Goal: Communication & Community: Answer question/provide support

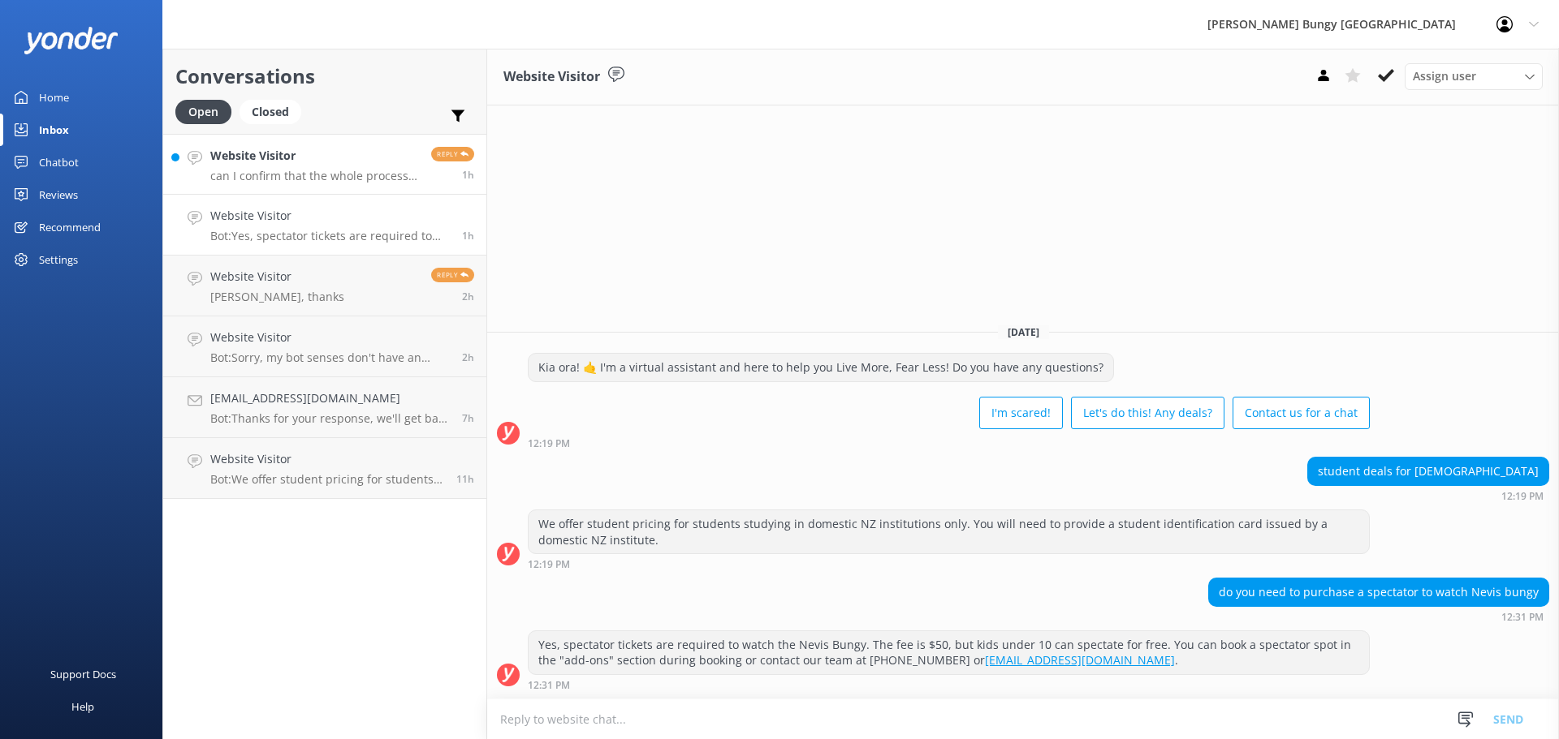
click at [350, 162] on h4 "Website Visitor" at bounding box center [314, 156] width 209 height 18
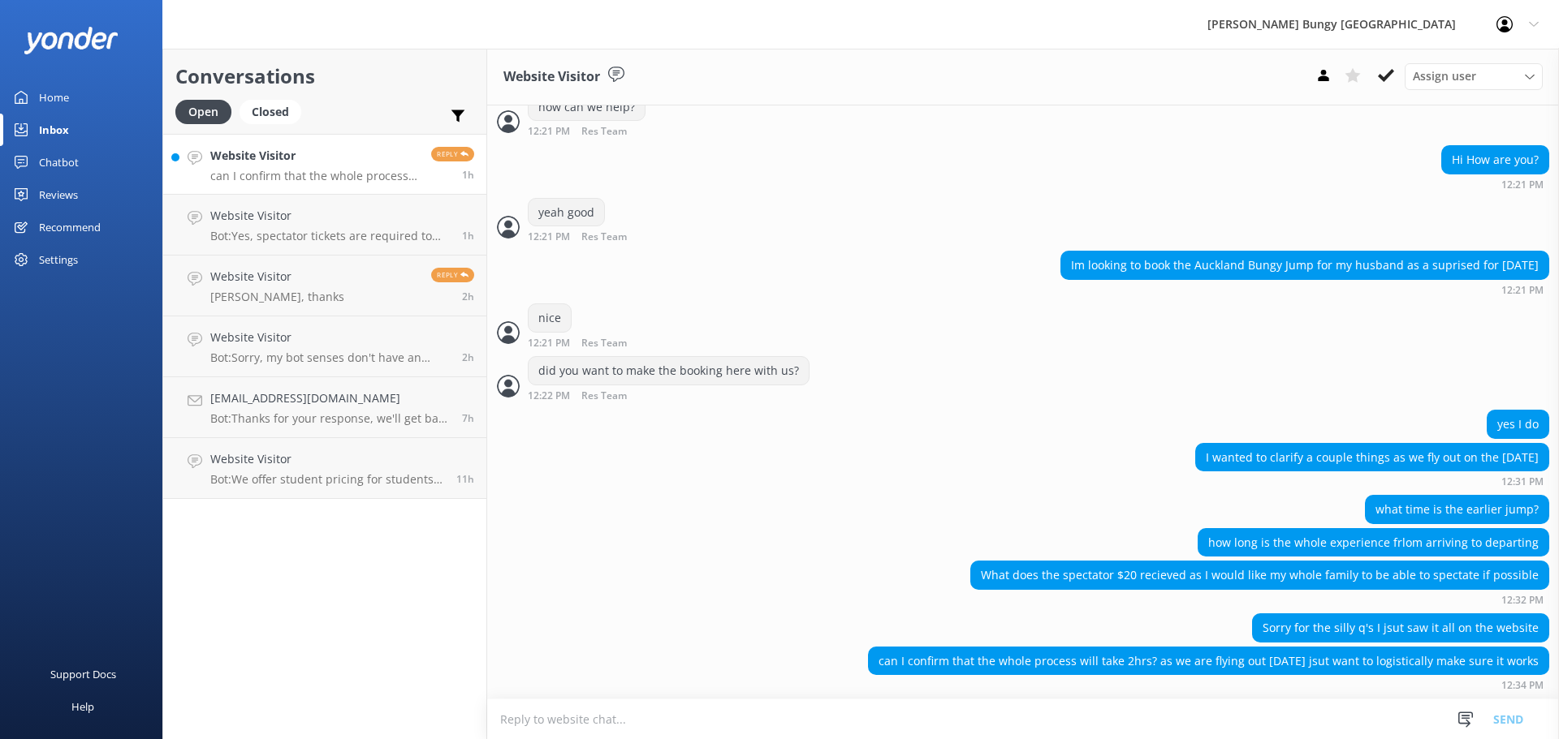
scroll to position [537, 0]
click at [301, 319] on link "Website Visitor Brill, thanks Reply 2h" at bounding box center [324, 347] width 323 height 61
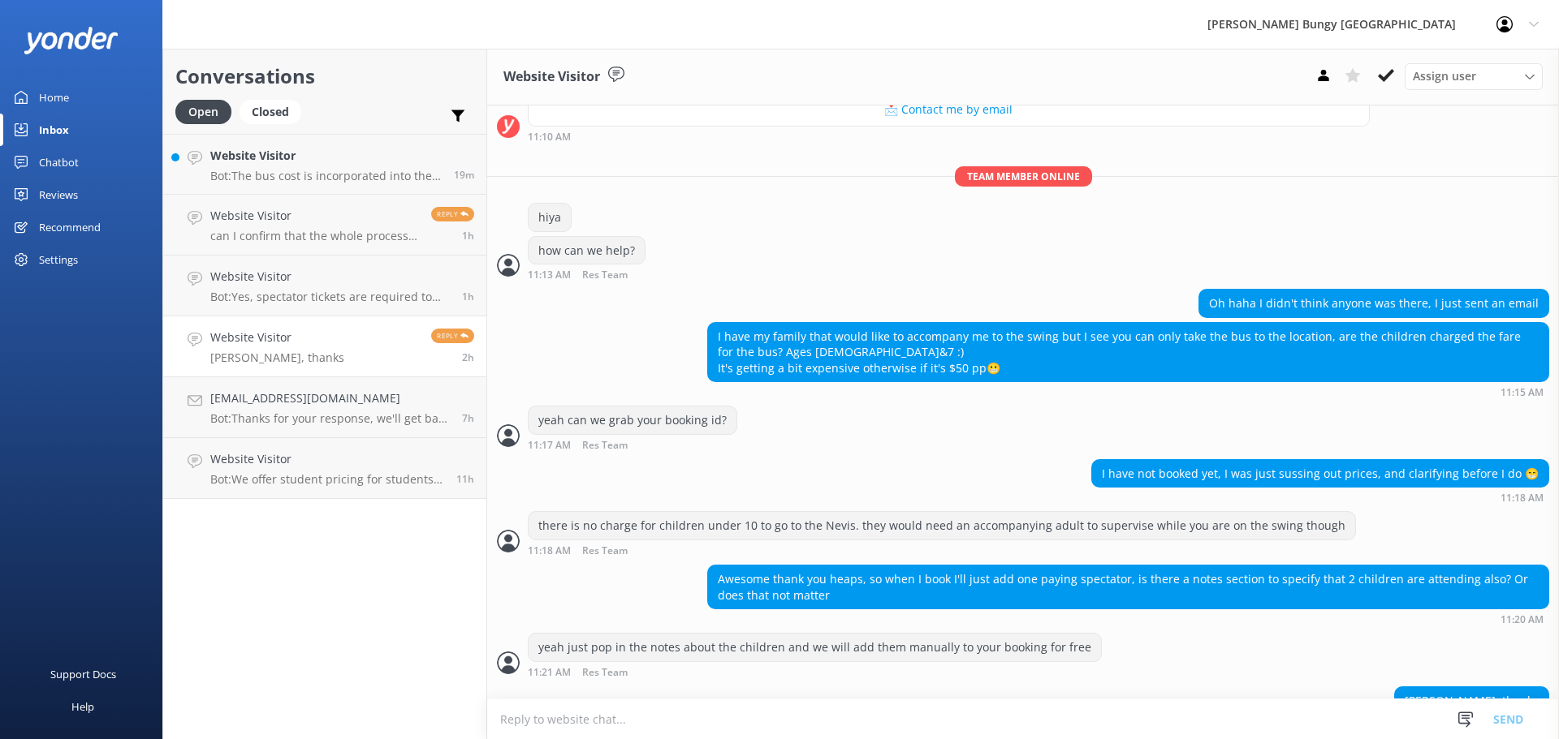
scroll to position [464, 0]
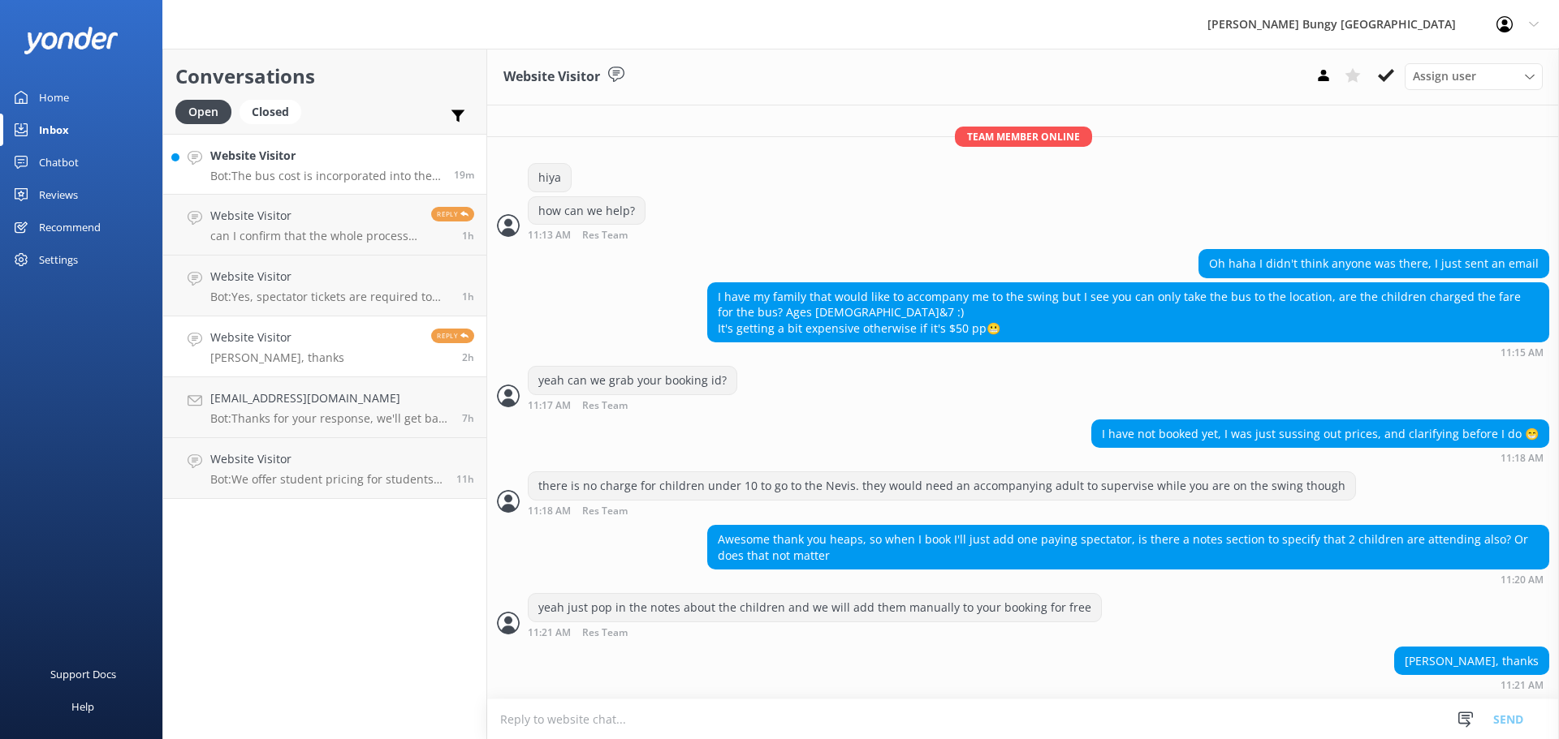
click at [267, 184] on link "Website Visitor Bot: The bus cost is incorporated into the activity price, and …" at bounding box center [324, 164] width 323 height 61
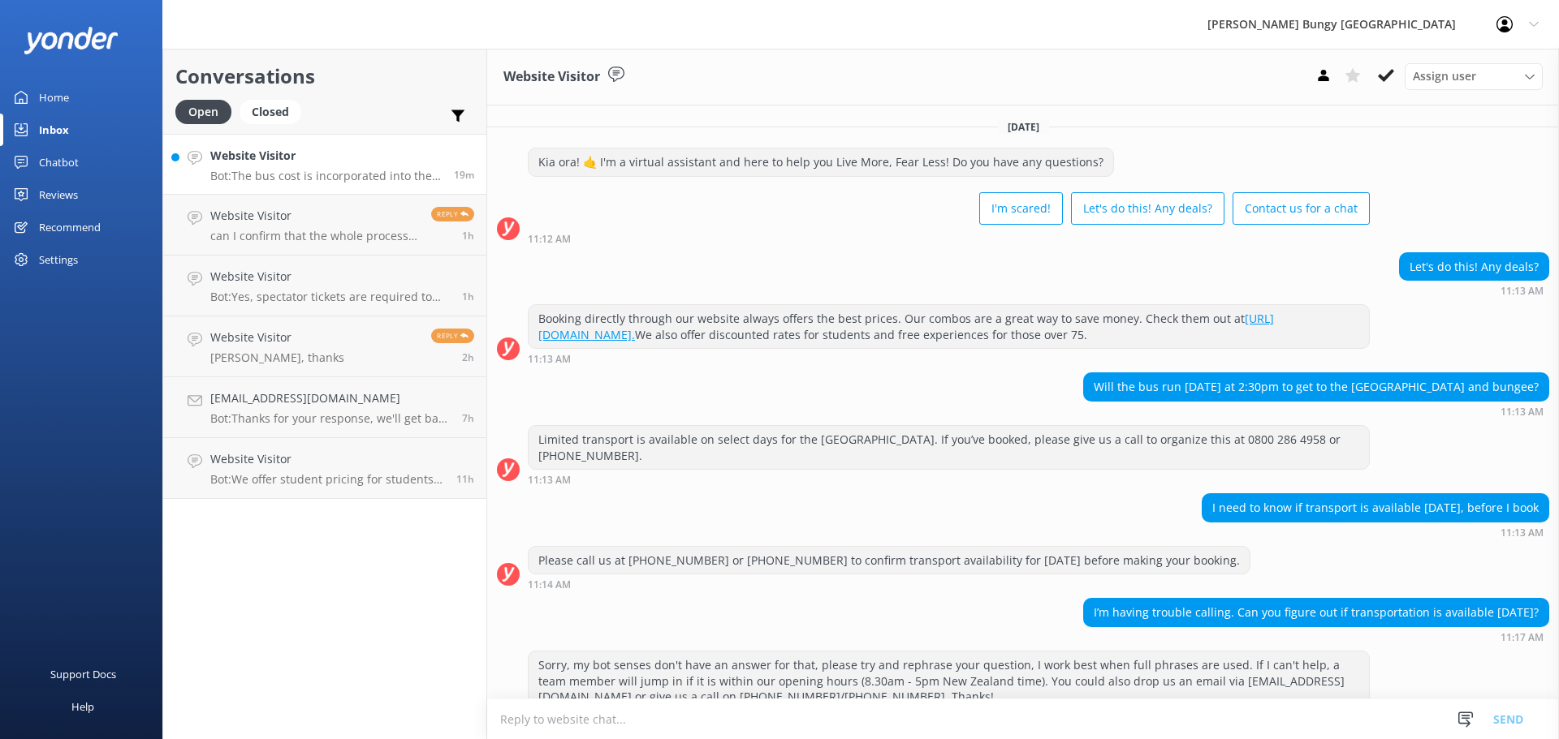
scroll to position [189, 0]
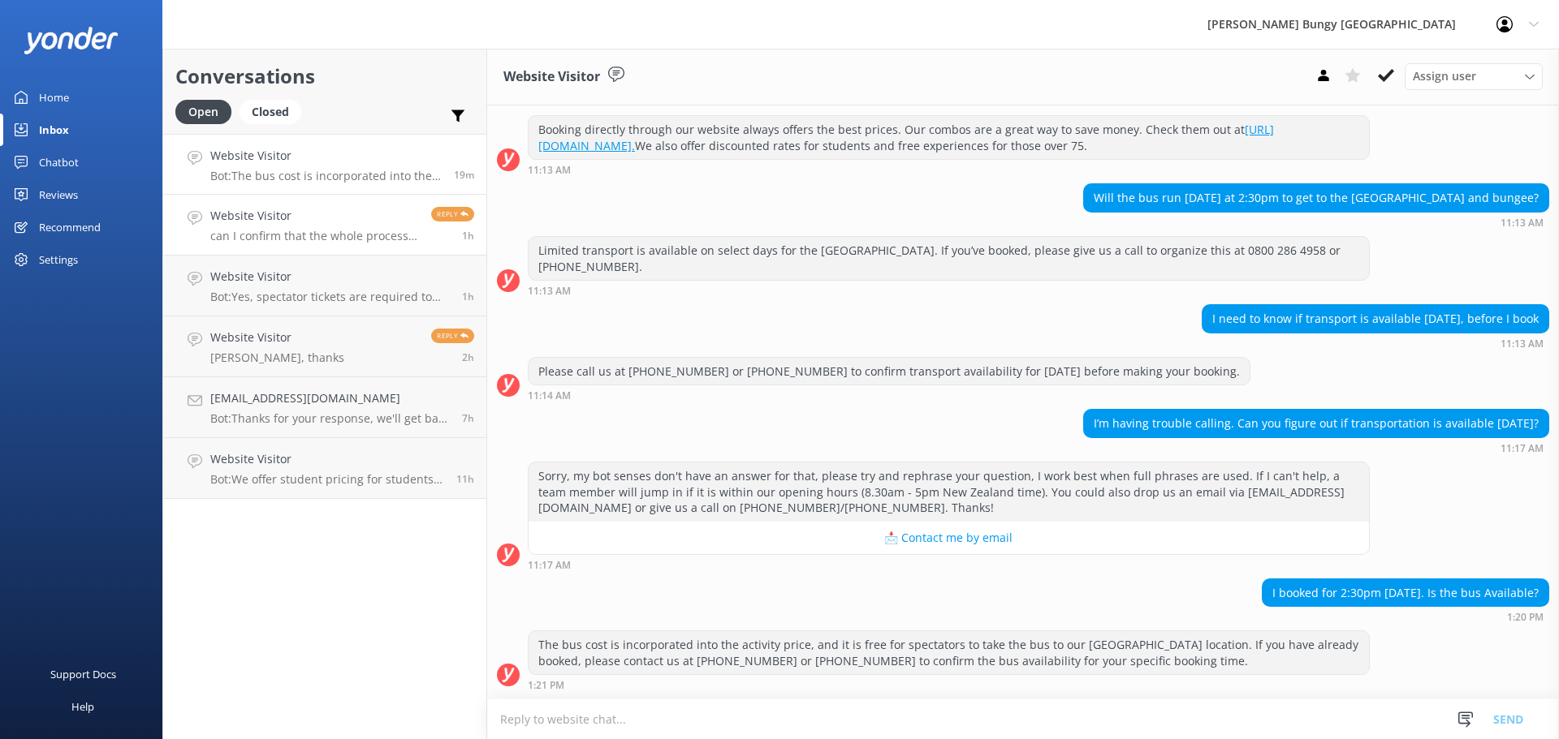
click at [193, 211] on icon at bounding box center [195, 218] width 15 height 15
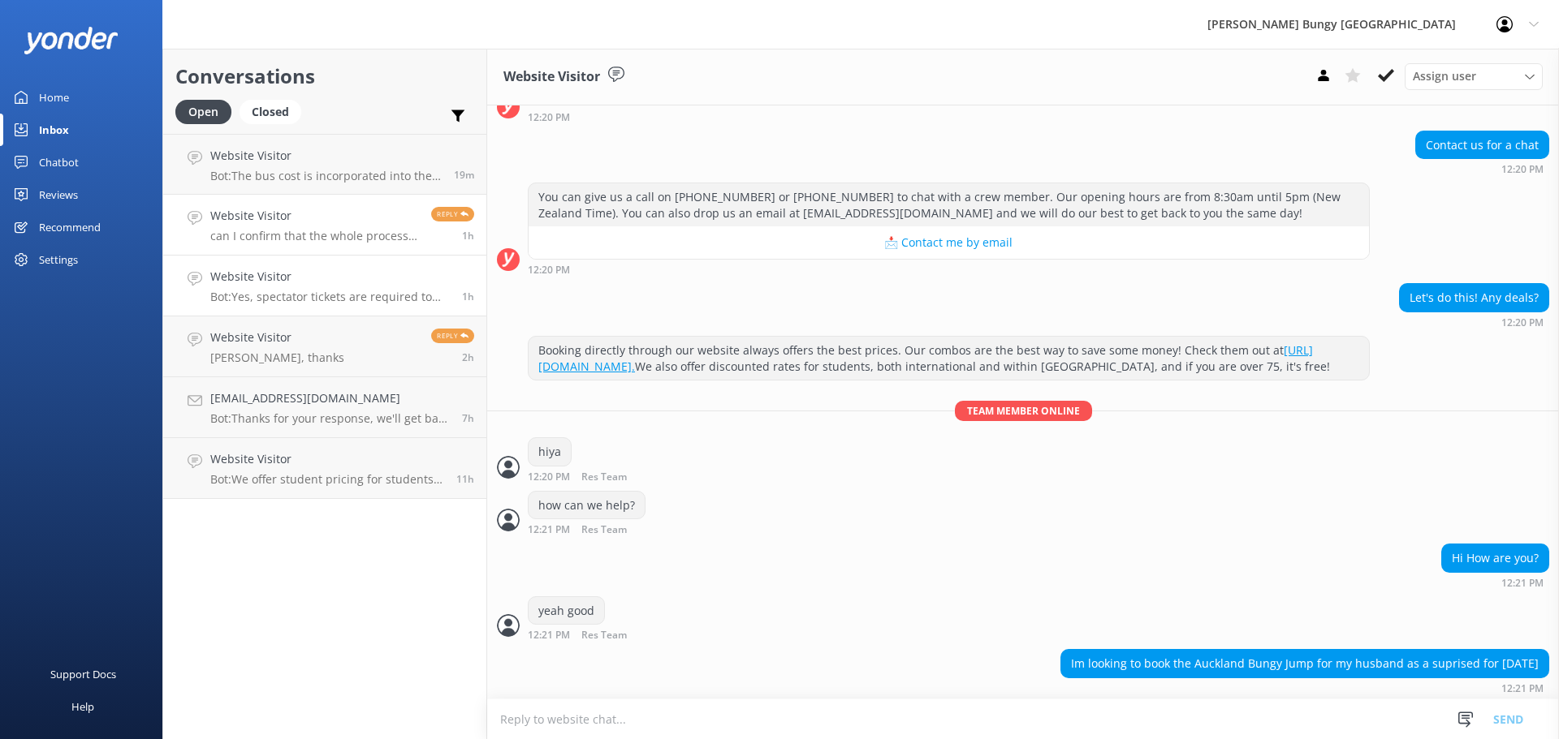
click at [248, 302] on p "Bot: Yes, spectator tickets are required to watch the Nevis Bungy. The fee is $…" at bounding box center [329, 297] width 239 height 15
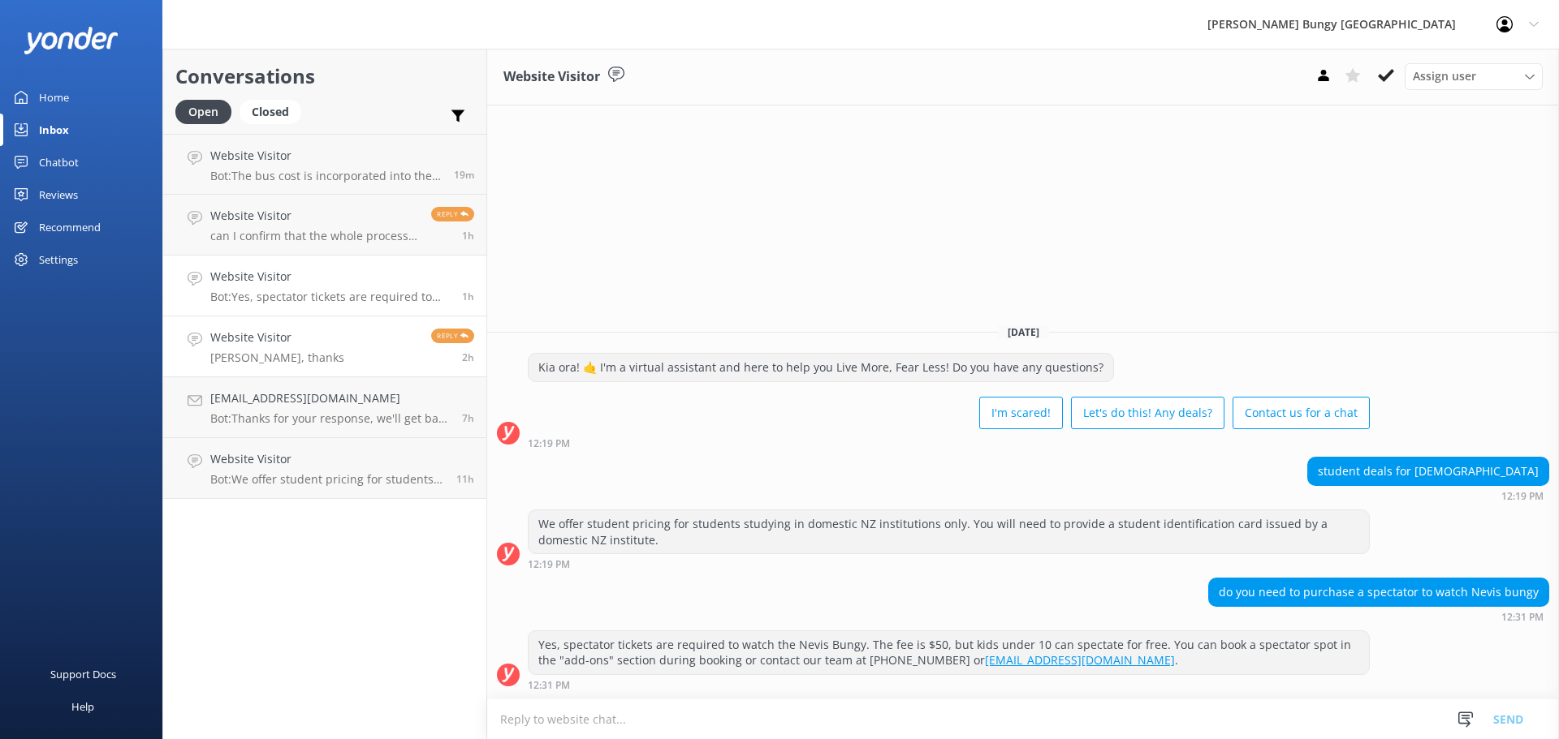
click at [246, 345] on h4 "Website Visitor" at bounding box center [277, 338] width 134 height 18
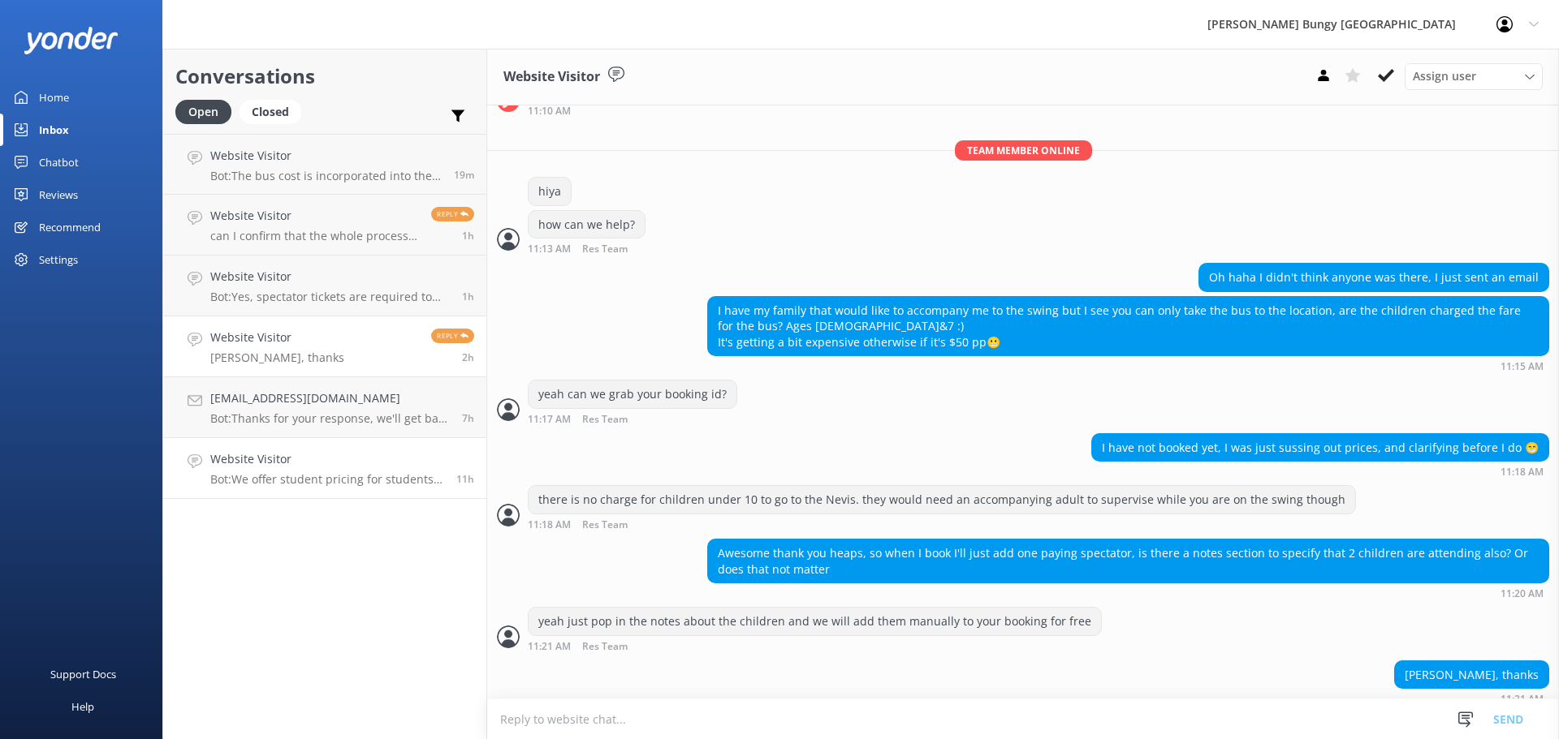
scroll to position [464, 0]
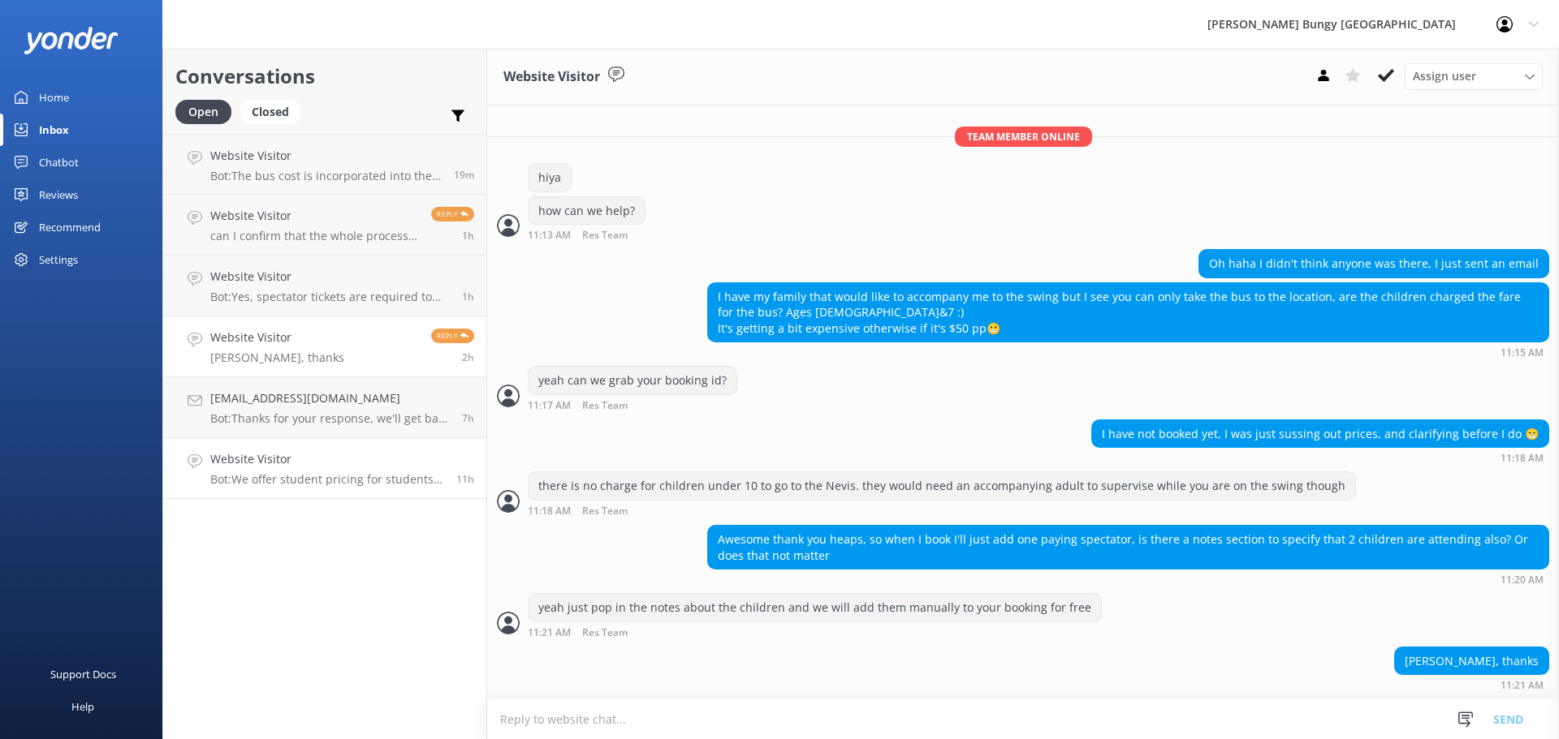
click at [227, 440] on link "Website Visitor Bot: We offer student pricing for students studying in domestic…" at bounding box center [324, 468] width 323 height 61
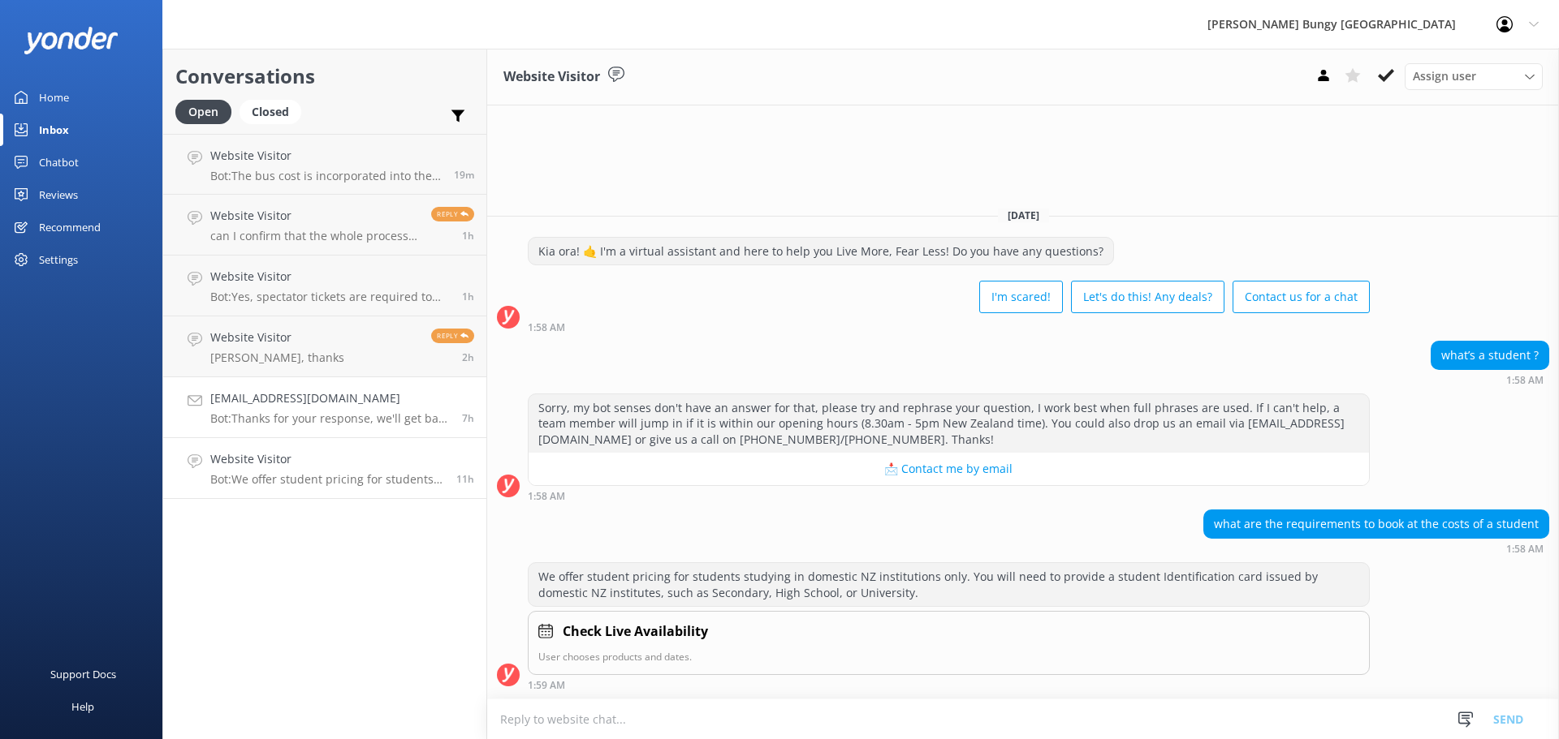
click at [237, 399] on h4 "[EMAIL_ADDRESS][DOMAIN_NAME]" at bounding box center [329, 399] width 239 height 18
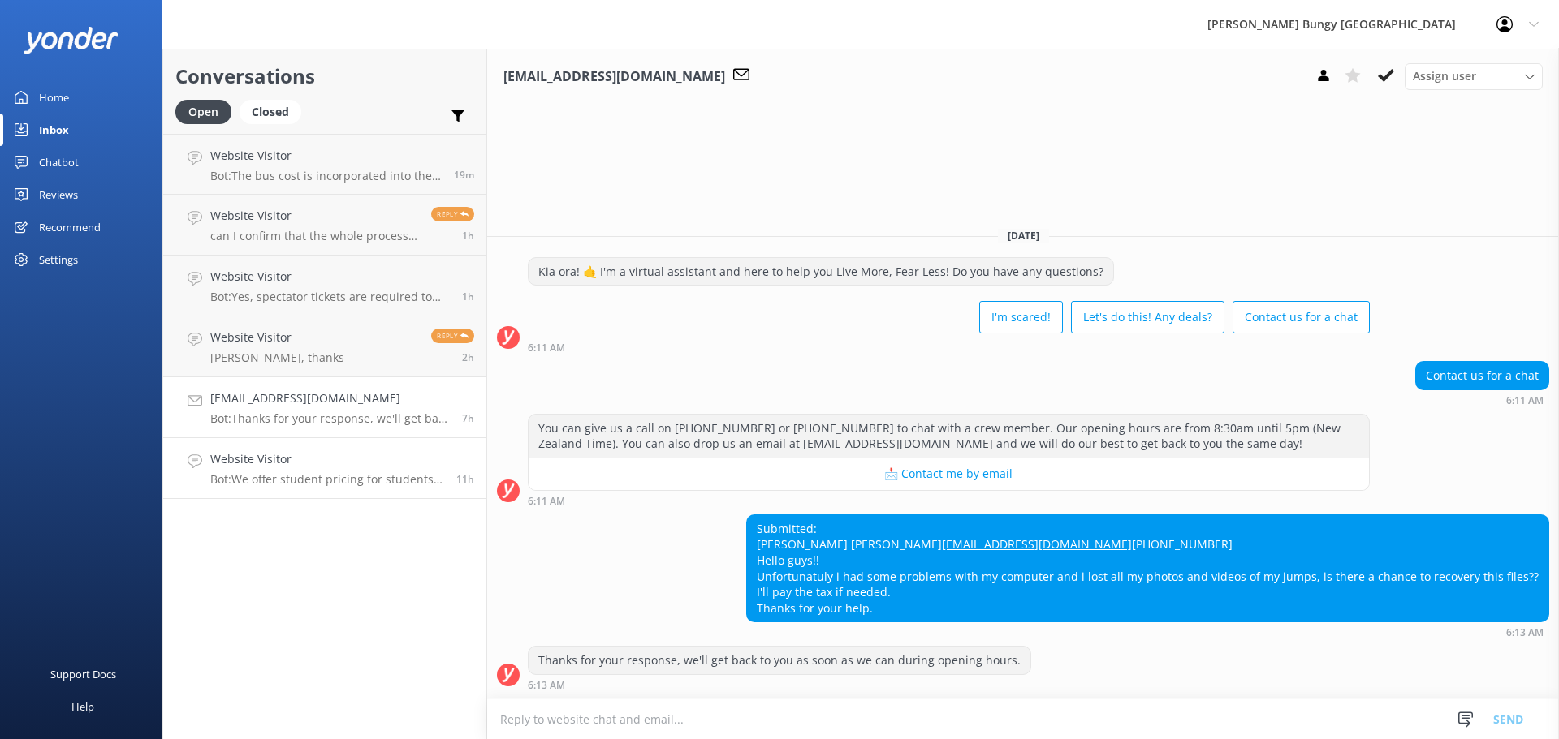
click at [207, 462] on link "Website Visitor Bot: We offer student pricing for students studying in domestic…" at bounding box center [324, 468] width 323 height 61
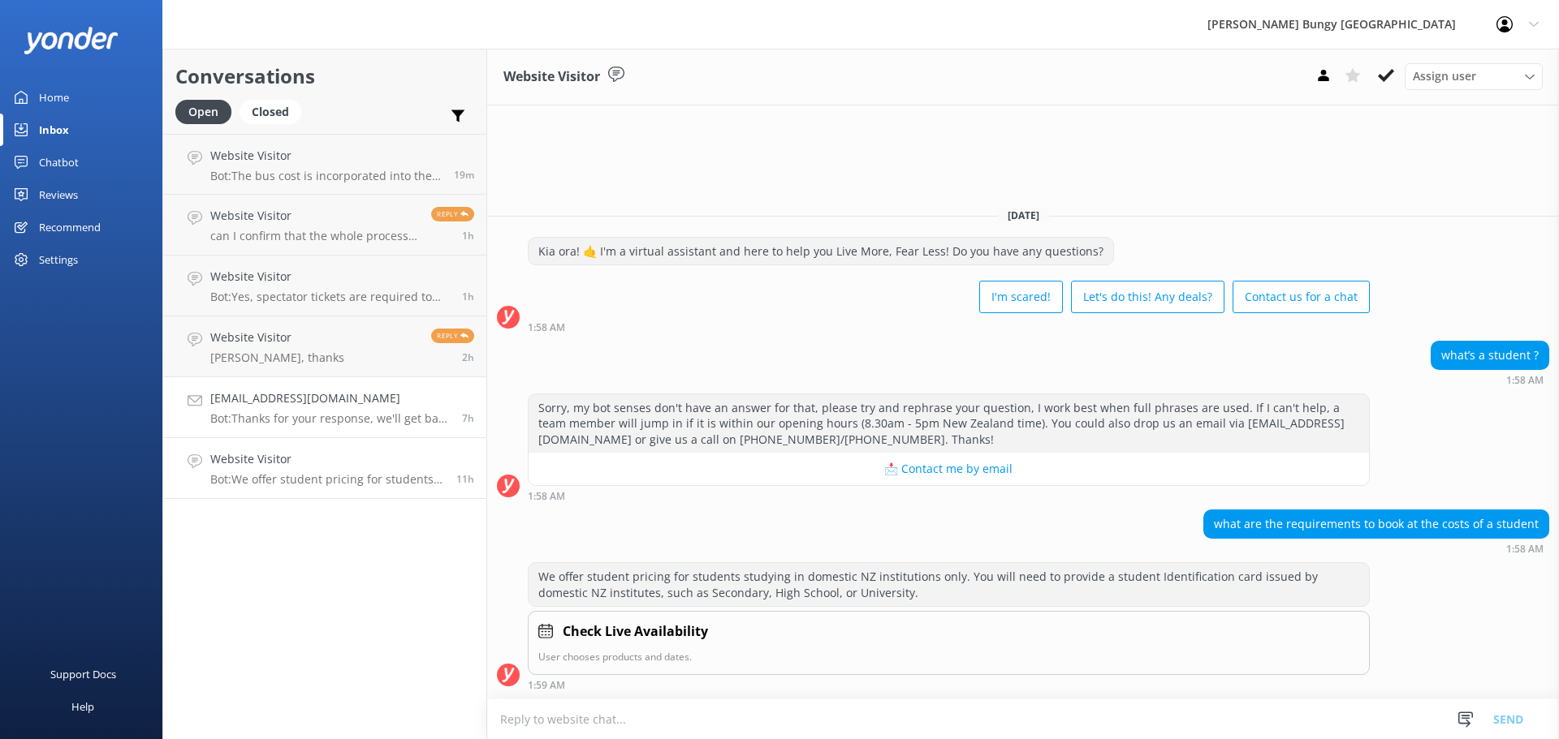
click at [278, 401] on h4 "[EMAIL_ADDRESS][DOMAIN_NAME]" at bounding box center [329, 399] width 239 height 18
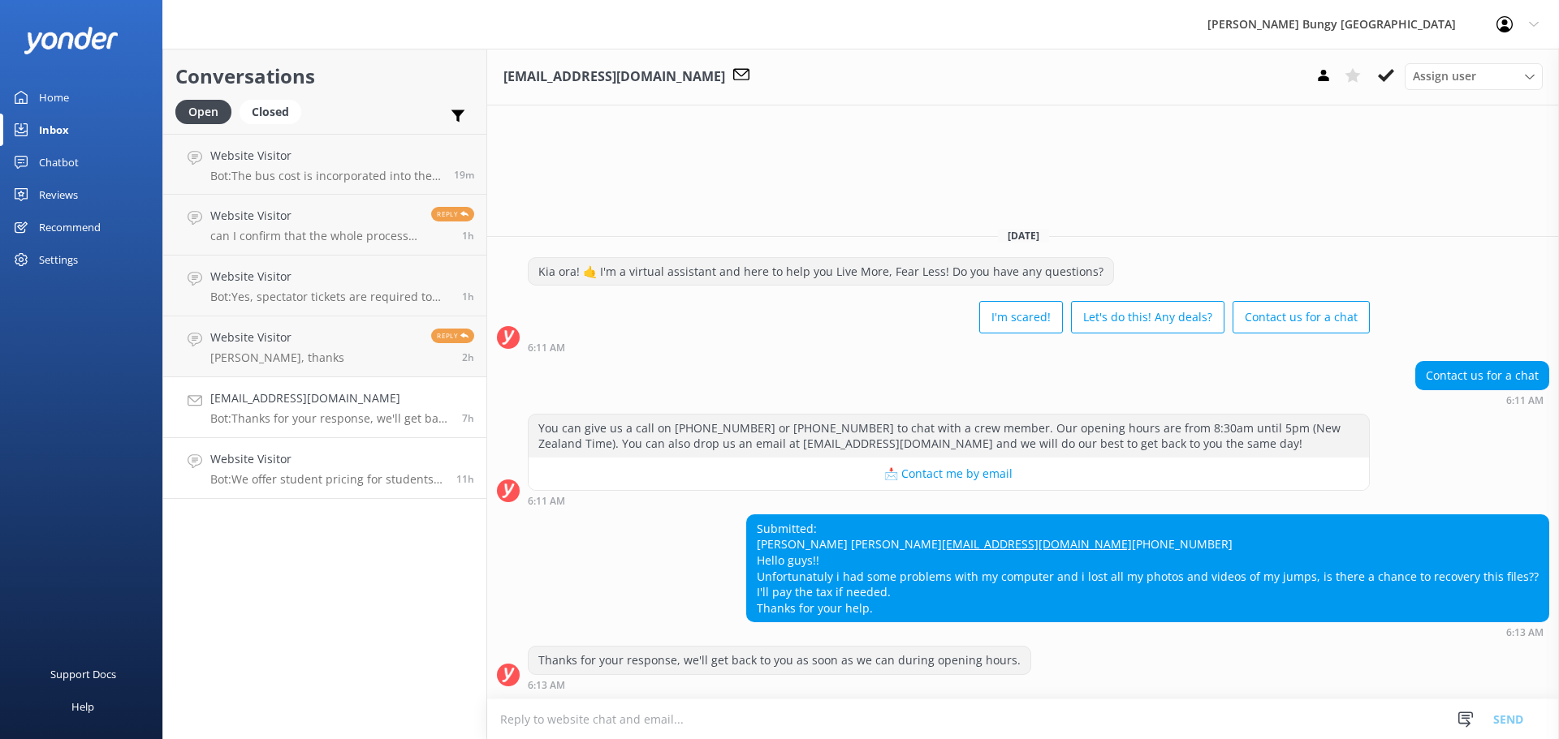
click at [373, 498] on link "Website Visitor Bot: We offer student pricing for students studying in domestic…" at bounding box center [324, 468] width 323 height 61
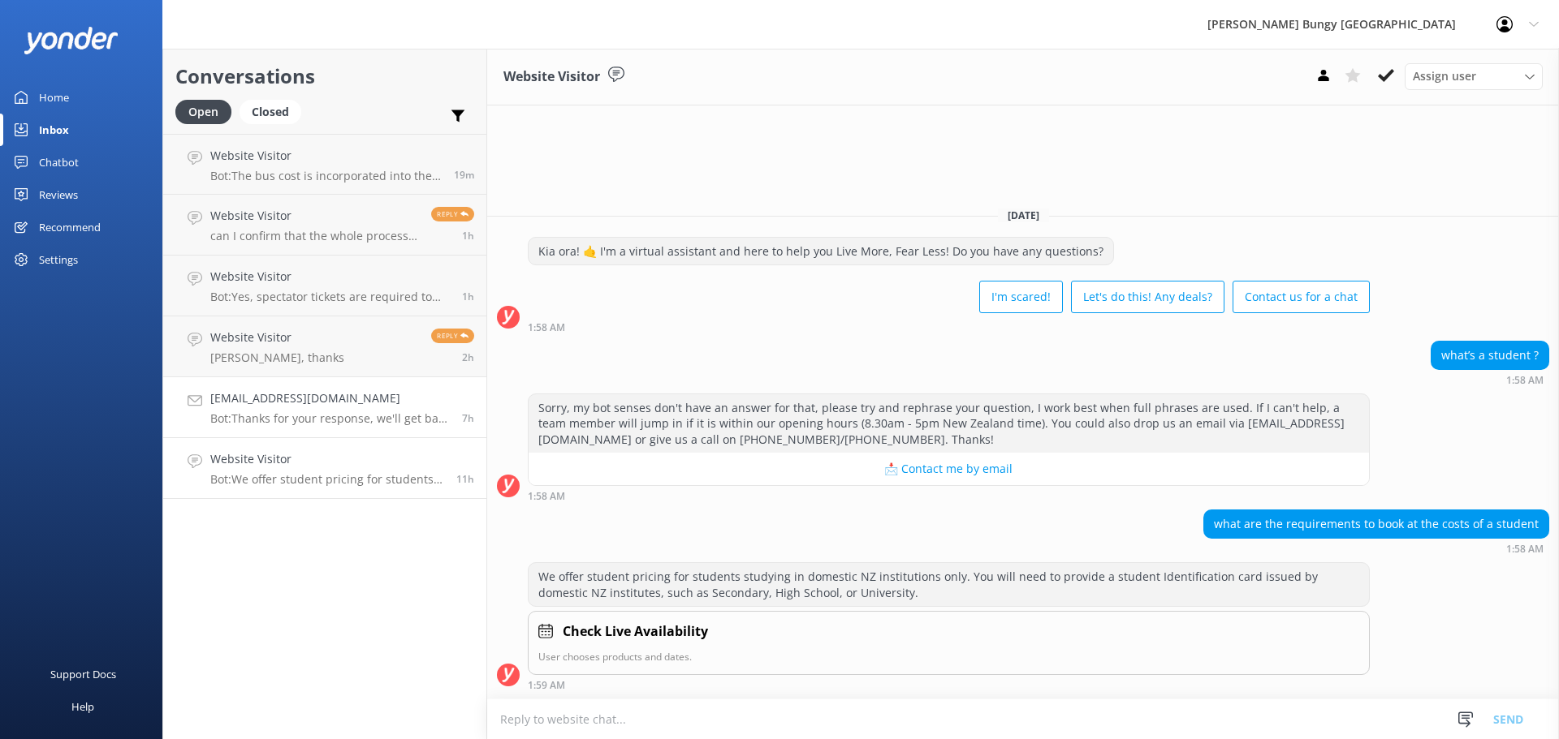
click at [386, 424] on p "Bot: Thanks for your response, we'll get back to you as soon as we can during o…" at bounding box center [329, 419] width 239 height 15
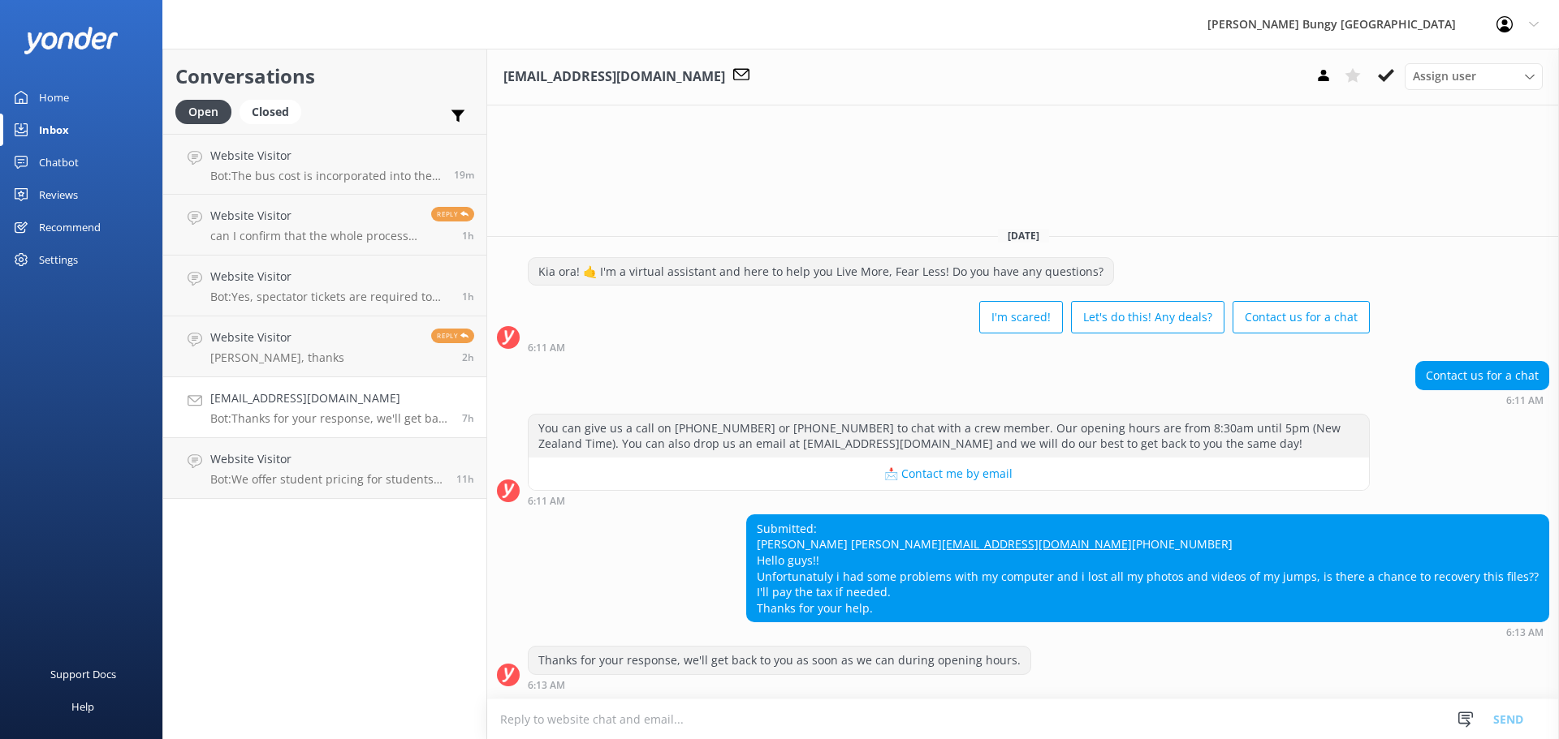
click at [830, 705] on textarea at bounding box center [1022, 720] width 1071 height 40
click at [1021, 721] on textarea at bounding box center [1022, 720] width 1071 height 40
click at [296, 238] on p "can I confirm that the whole process will take 2hrs? as we are flying out [DATE…" at bounding box center [314, 236] width 209 height 15
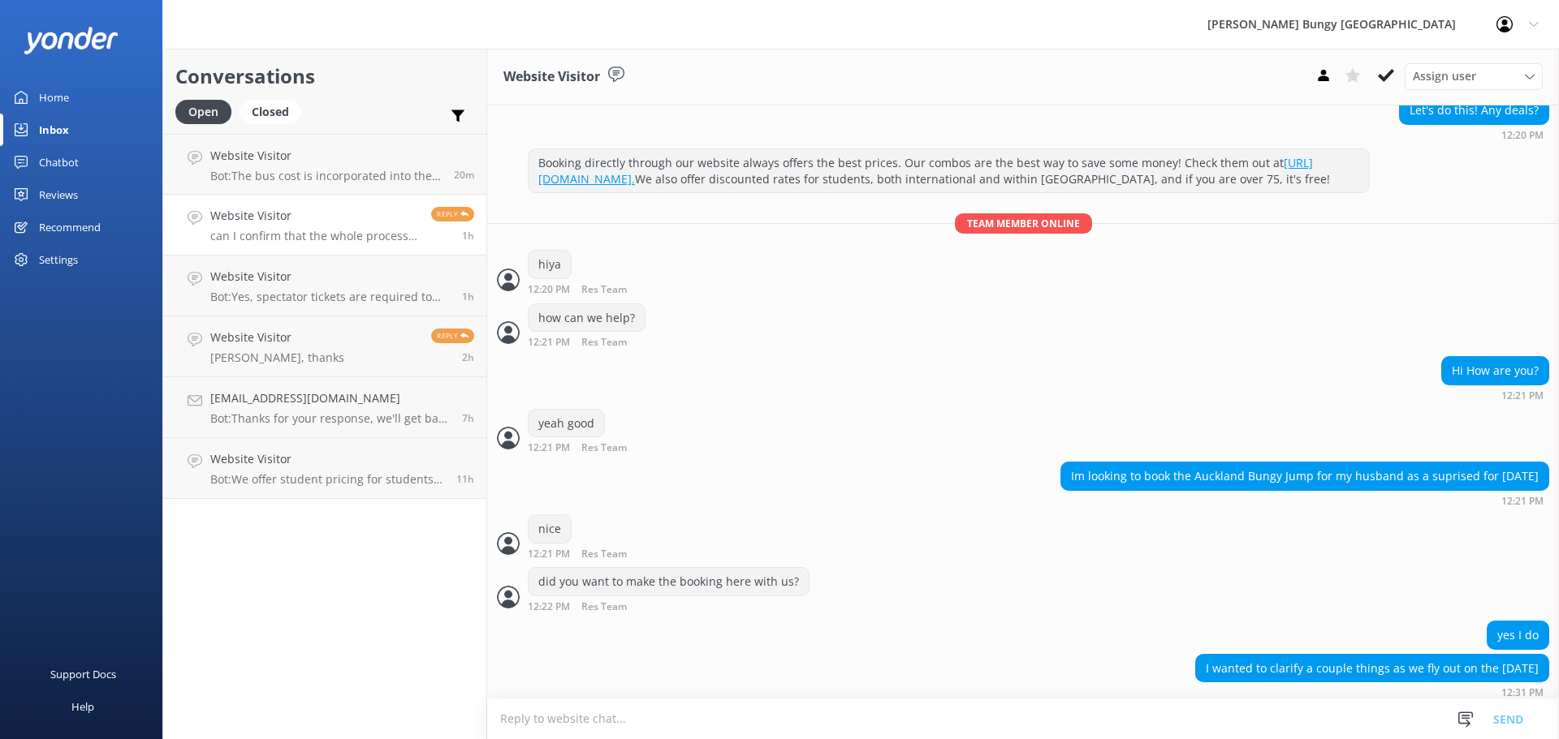
scroll to position [537, 0]
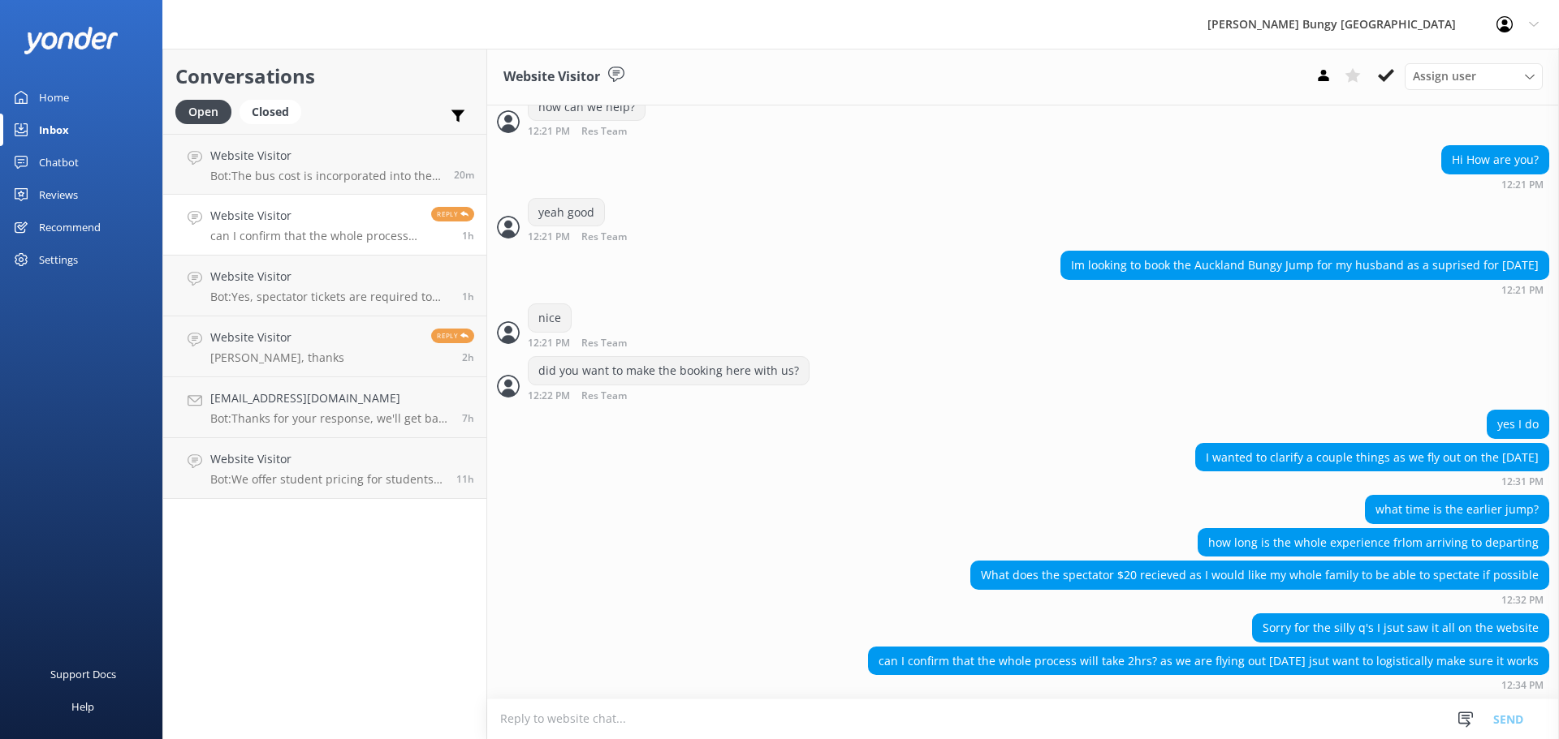
click at [298, 252] on link "Website Visitor can I confirm that the whole process will take 2hrs? as we are …" at bounding box center [324, 225] width 323 height 61
click at [253, 291] on p "Bot: Yes, spectator tickets are required to watch the Nevis Bungy. The fee is $…" at bounding box center [329, 297] width 239 height 15
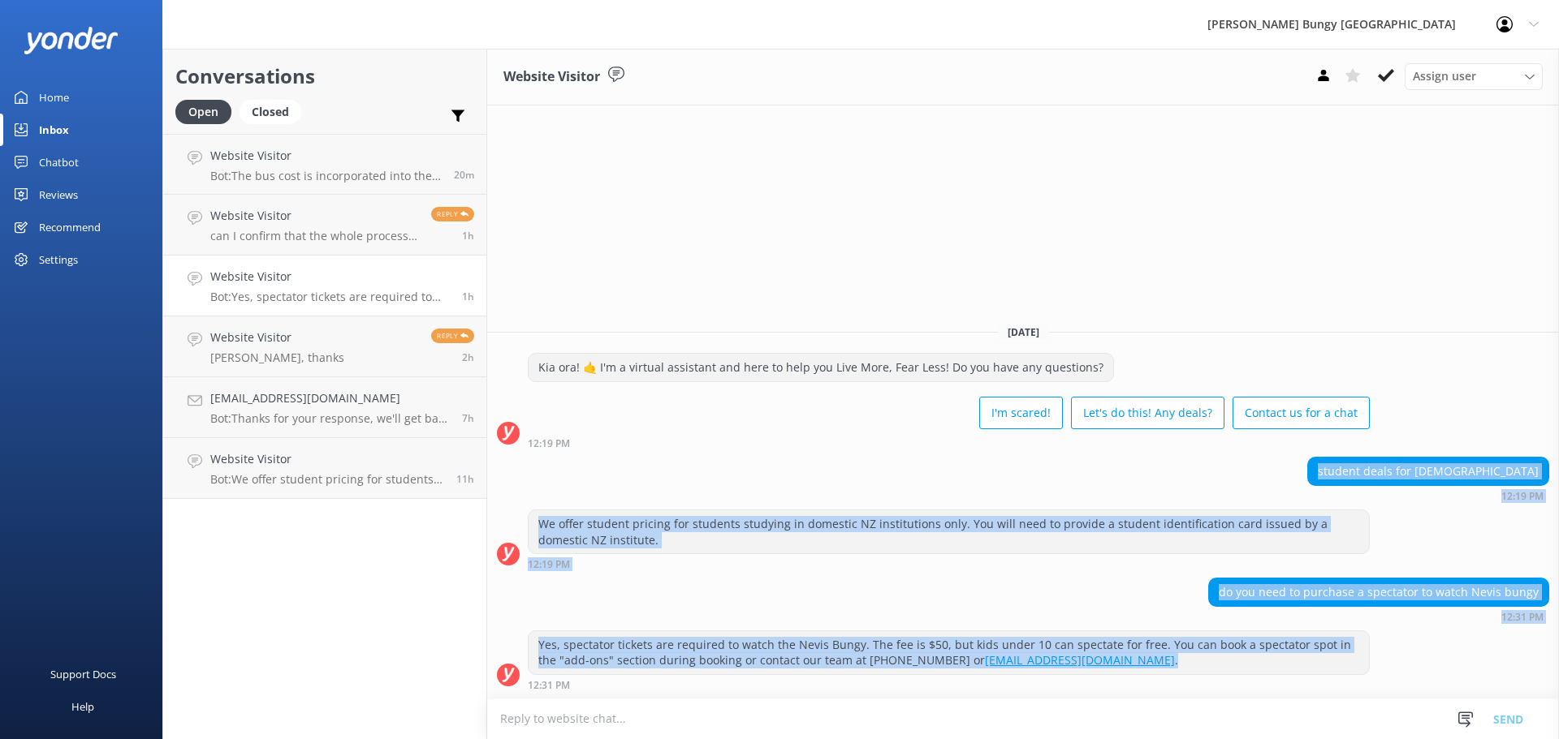
drag, startPoint x: 1235, startPoint y: 468, endPoint x: 1483, endPoint y: 664, distance: 316.2
click at [1483, 664] on div "Today Kia ora! 🤙 I'm a virtual assistant and here to help you Live More, Fear L…" at bounding box center [1022, 505] width 1071 height 388
click at [886, 576] on div "We offer student pricing for students studying in domestic NZ institutions only…" at bounding box center [1022, 544] width 1071 height 68
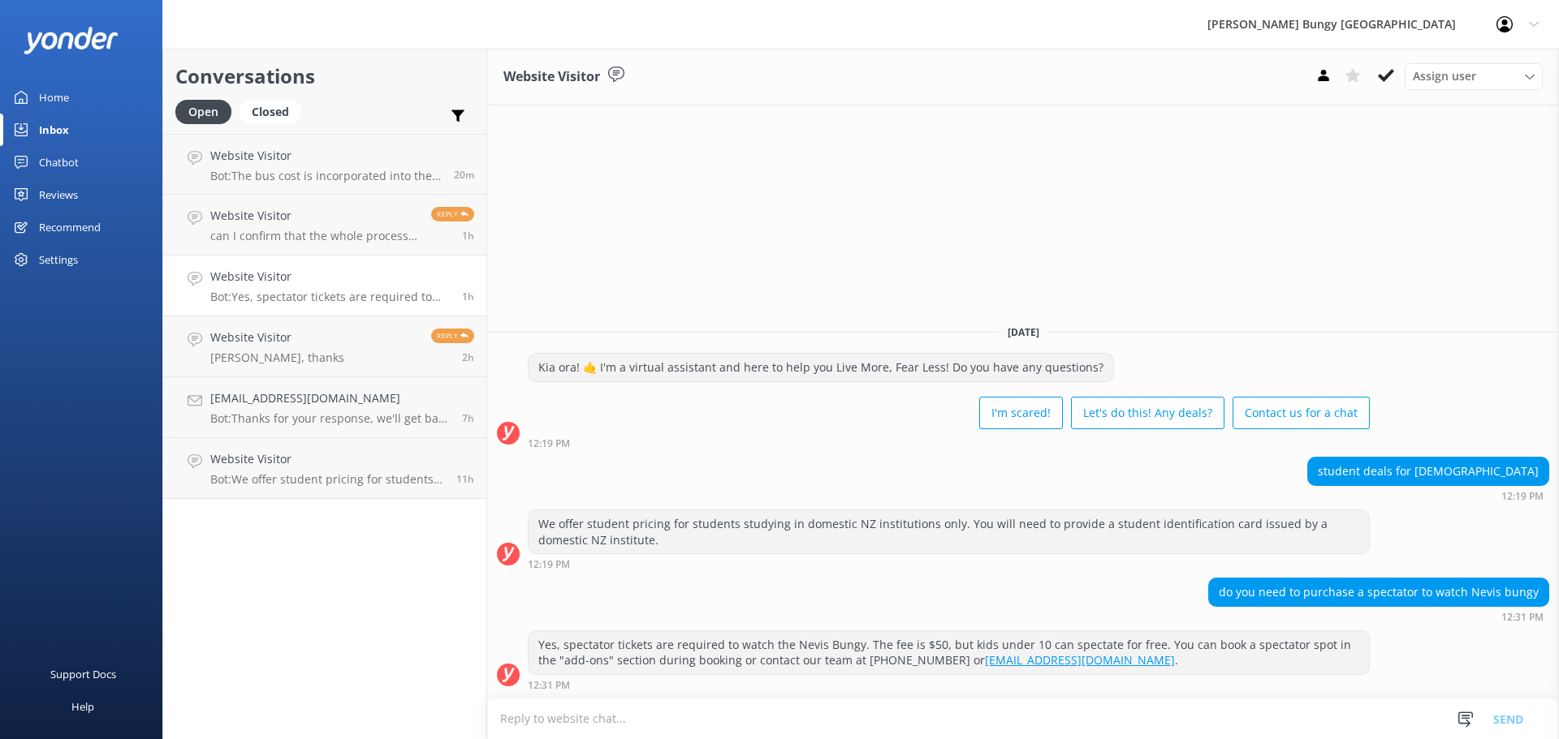
click at [859, 367] on div "Kia ora! 🤙 I'm a virtual assistant and here to help you Live More, Fear Less! D…" at bounding box center [820, 368] width 584 height 28
click at [399, 184] on link "Website Visitor Bot: The bus cost is incorporated into the activity price, and …" at bounding box center [324, 164] width 323 height 61
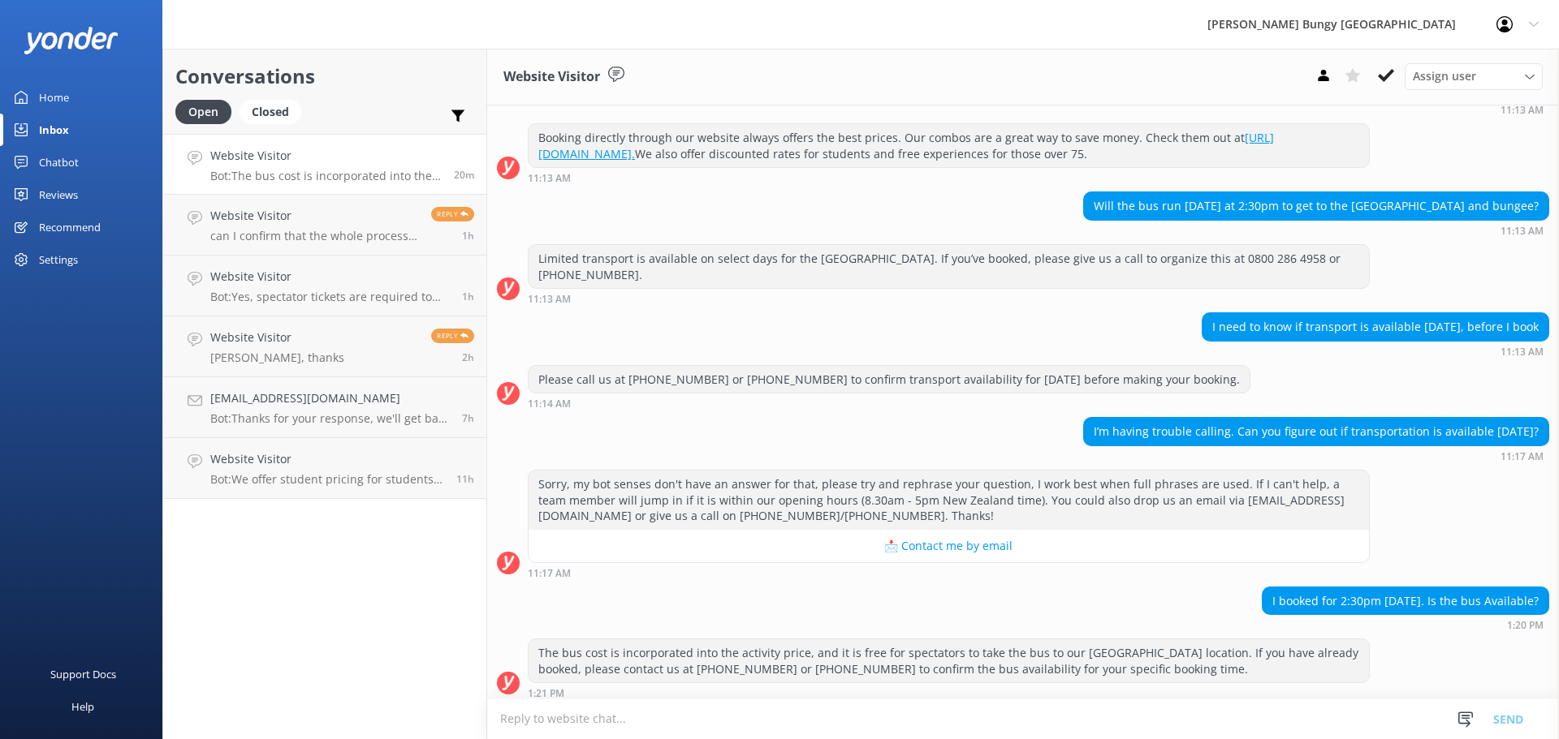
scroll to position [189, 0]
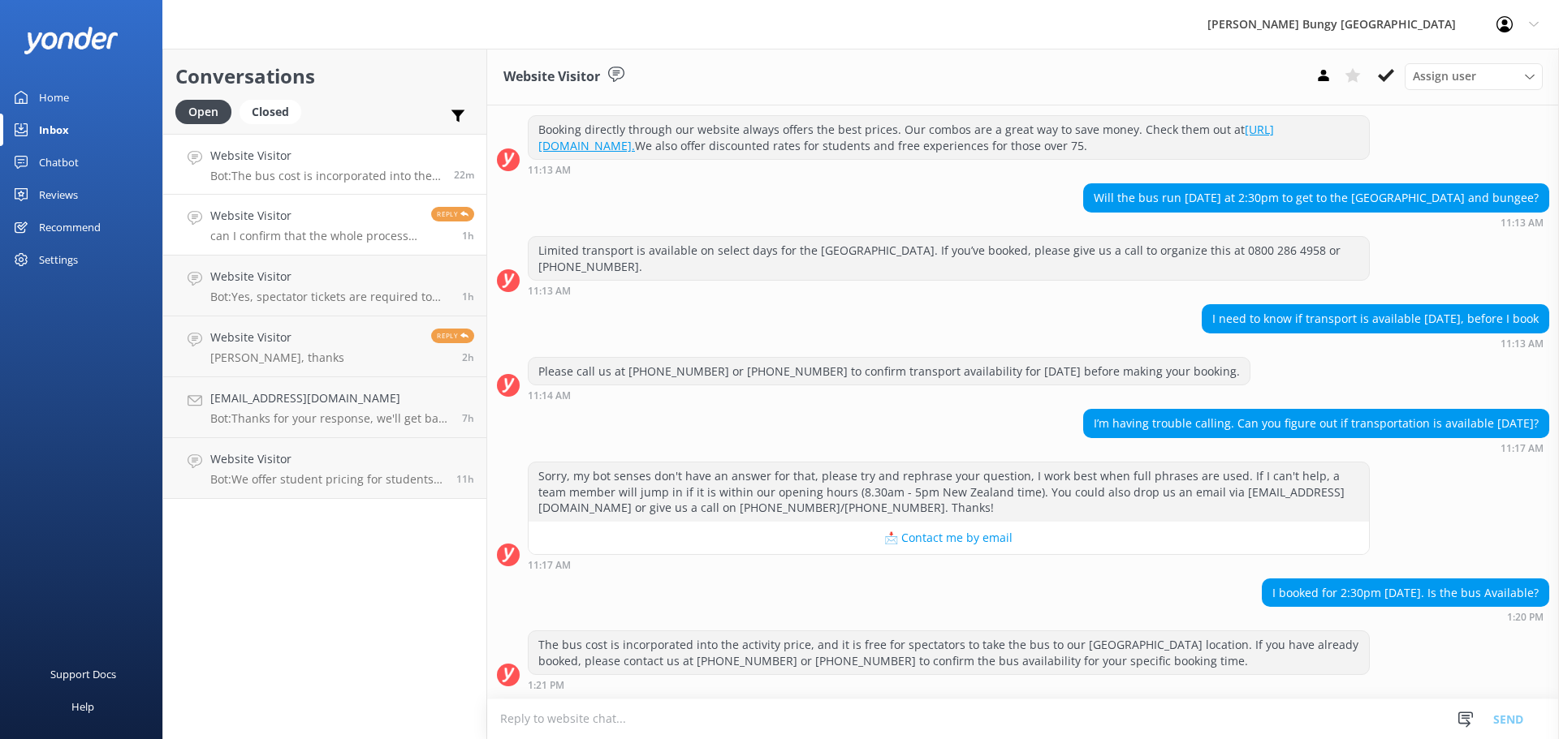
click at [329, 212] on h4 "Website Visitor" at bounding box center [314, 216] width 209 height 18
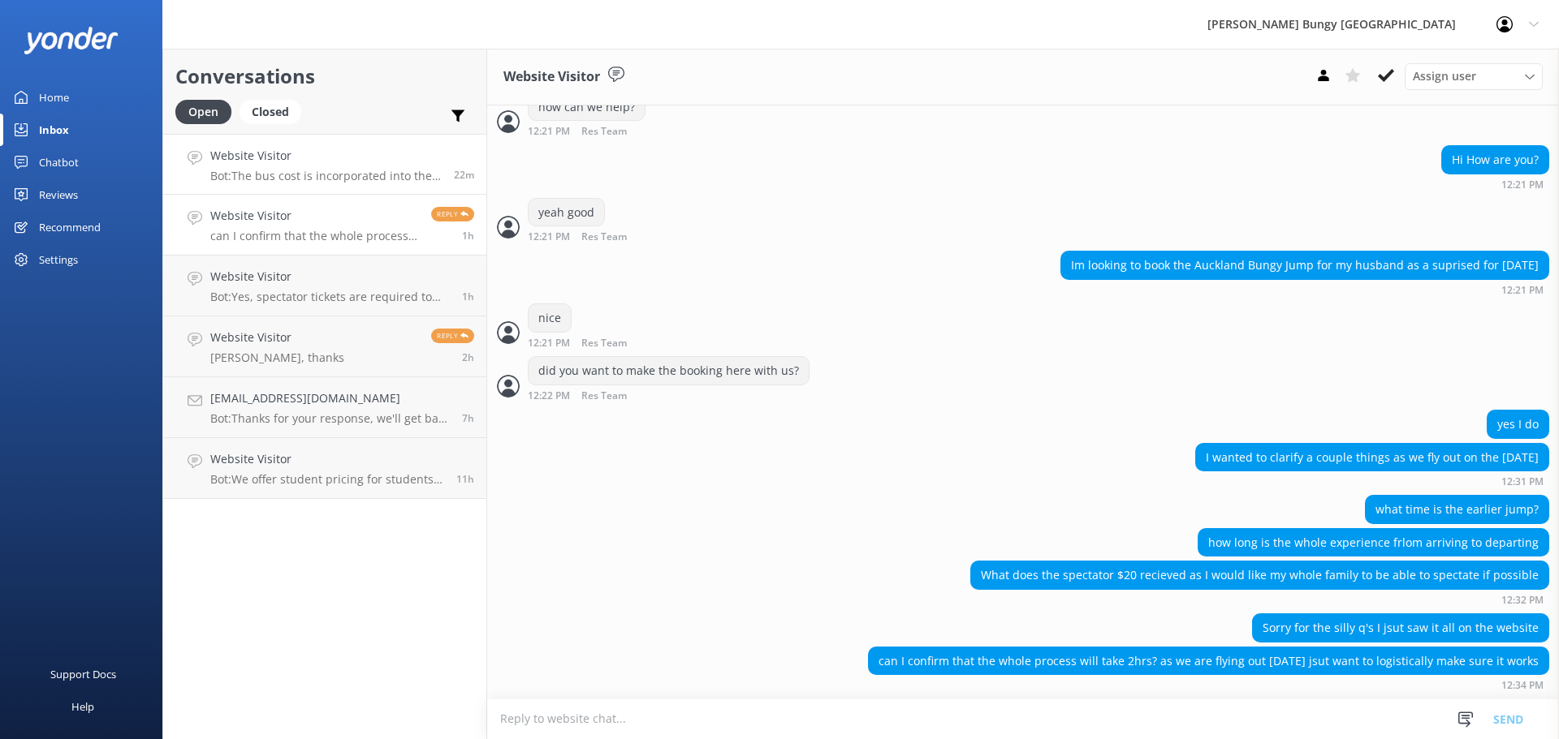
click at [301, 170] on p "Bot: The bus cost is incorporated into the activity price, and it is free for s…" at bounding box center [325, 176] width 231 height 15
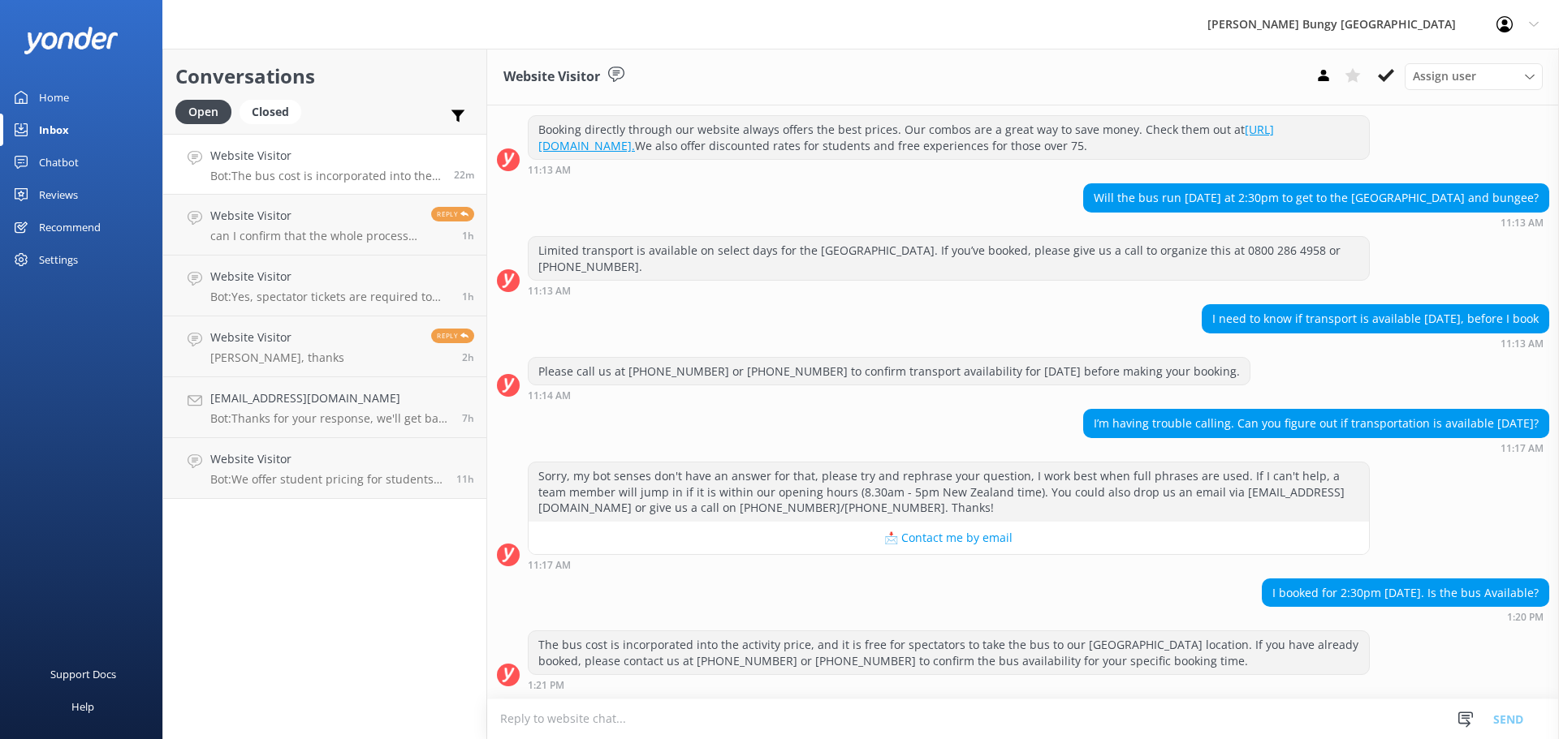
scroll to position [189, 0]
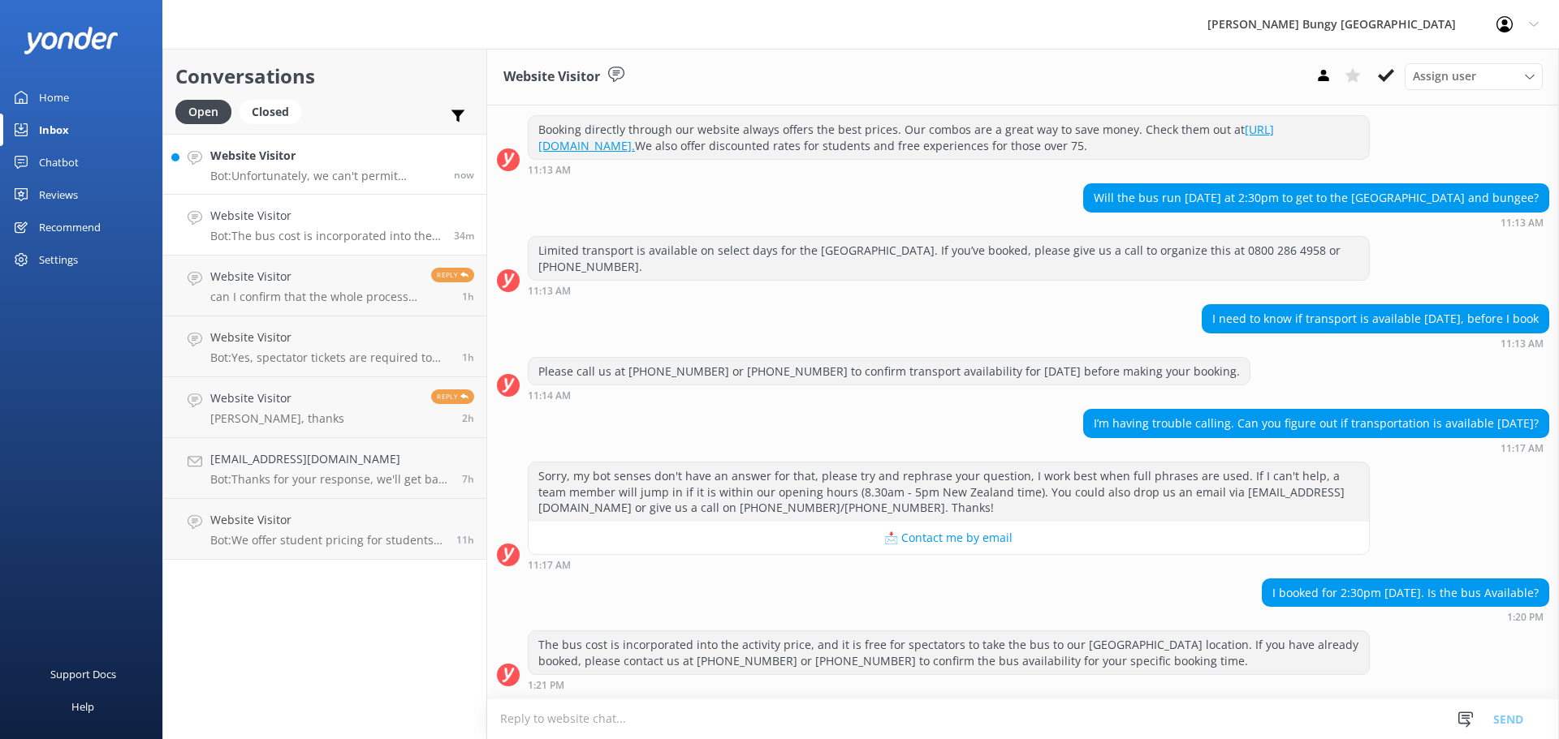
click at [381, 175] on p "Bot: Unfortunately, we can't permit pregnant activity-seekers to participate in…" at bounding box center [325, 176] width 231 height 15
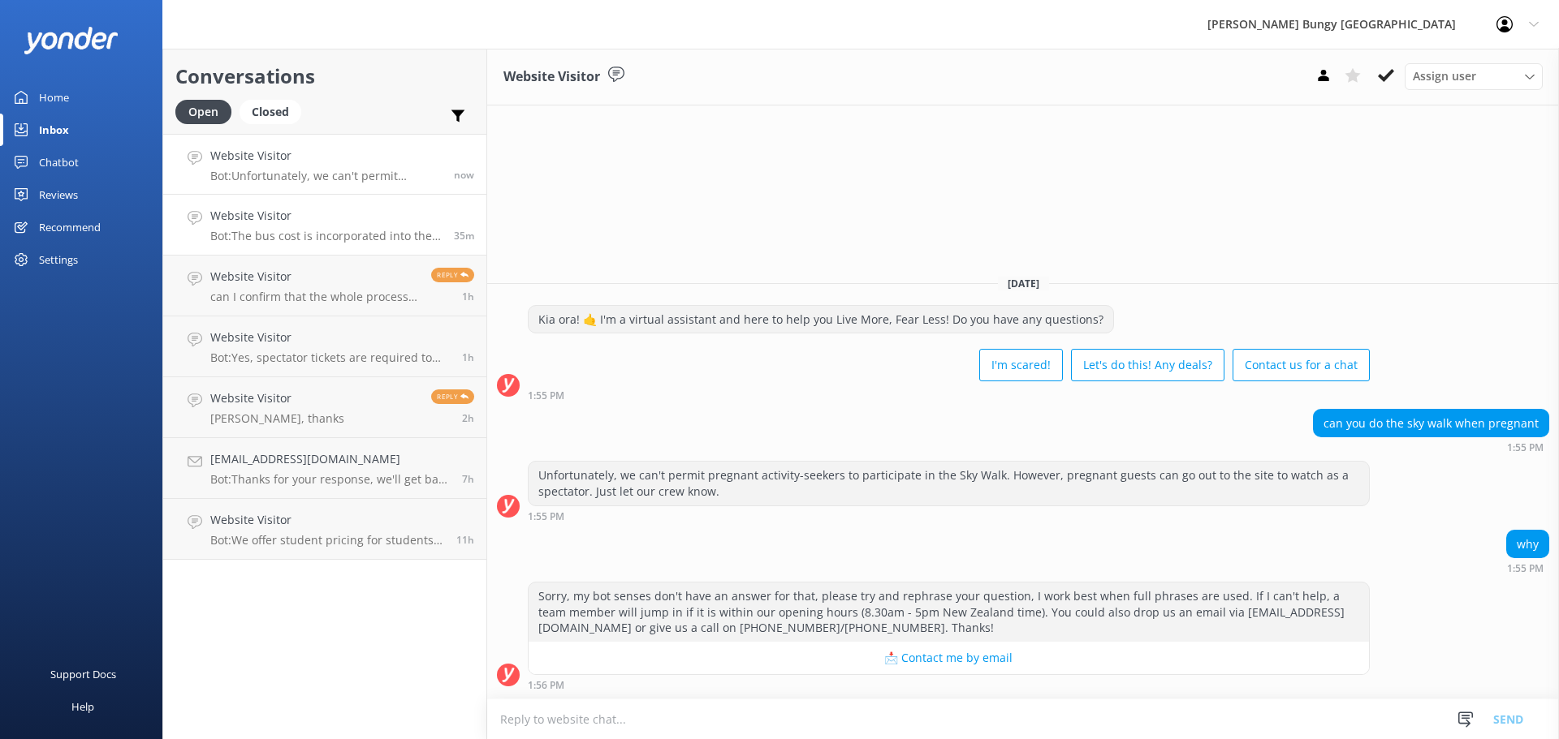
click at [377, 251] on link "Website Visitor Bot: The bus cost is incorporated into the activity price, and …" at bounding box center [324, 225] width 323 height 61
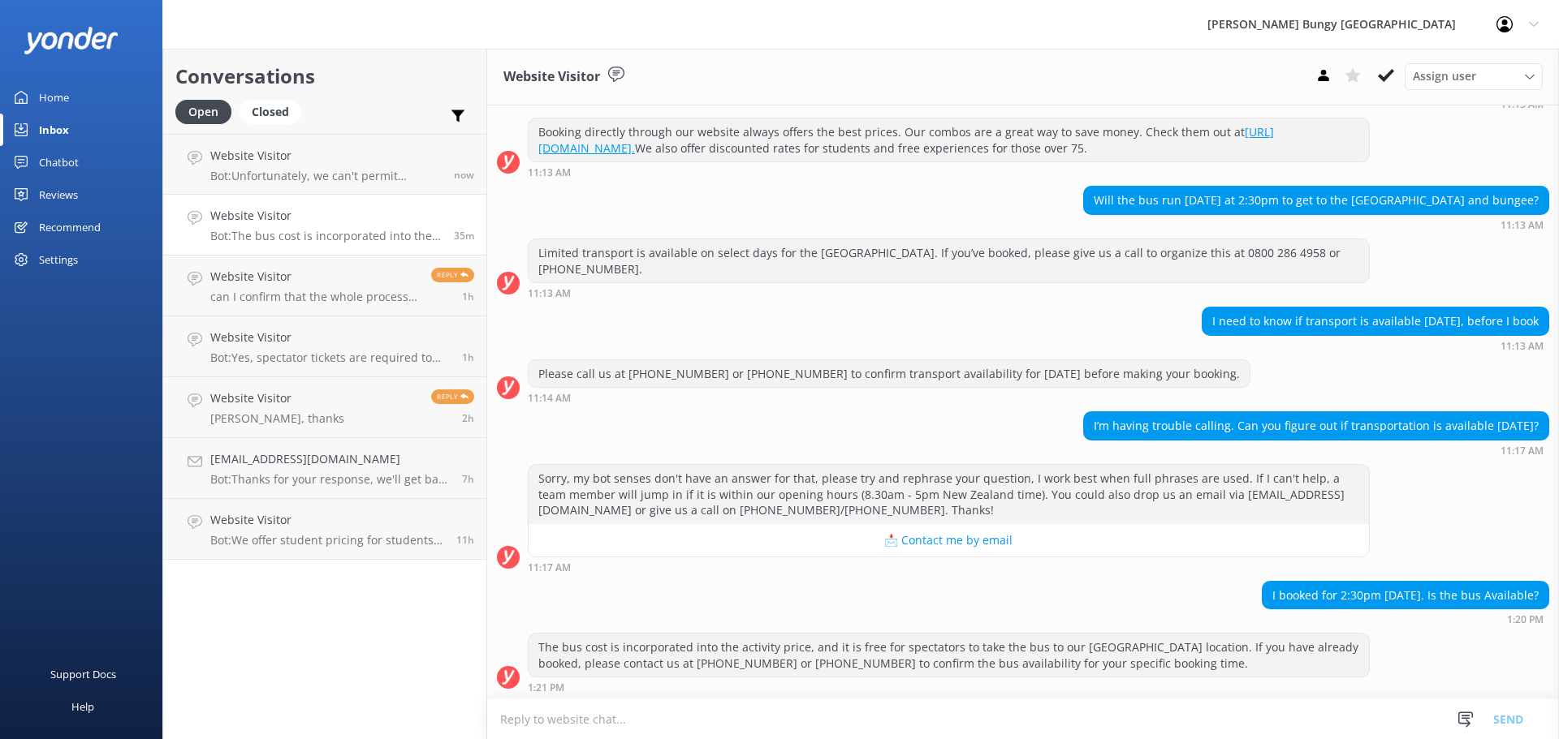
scroll to position [189, 0]
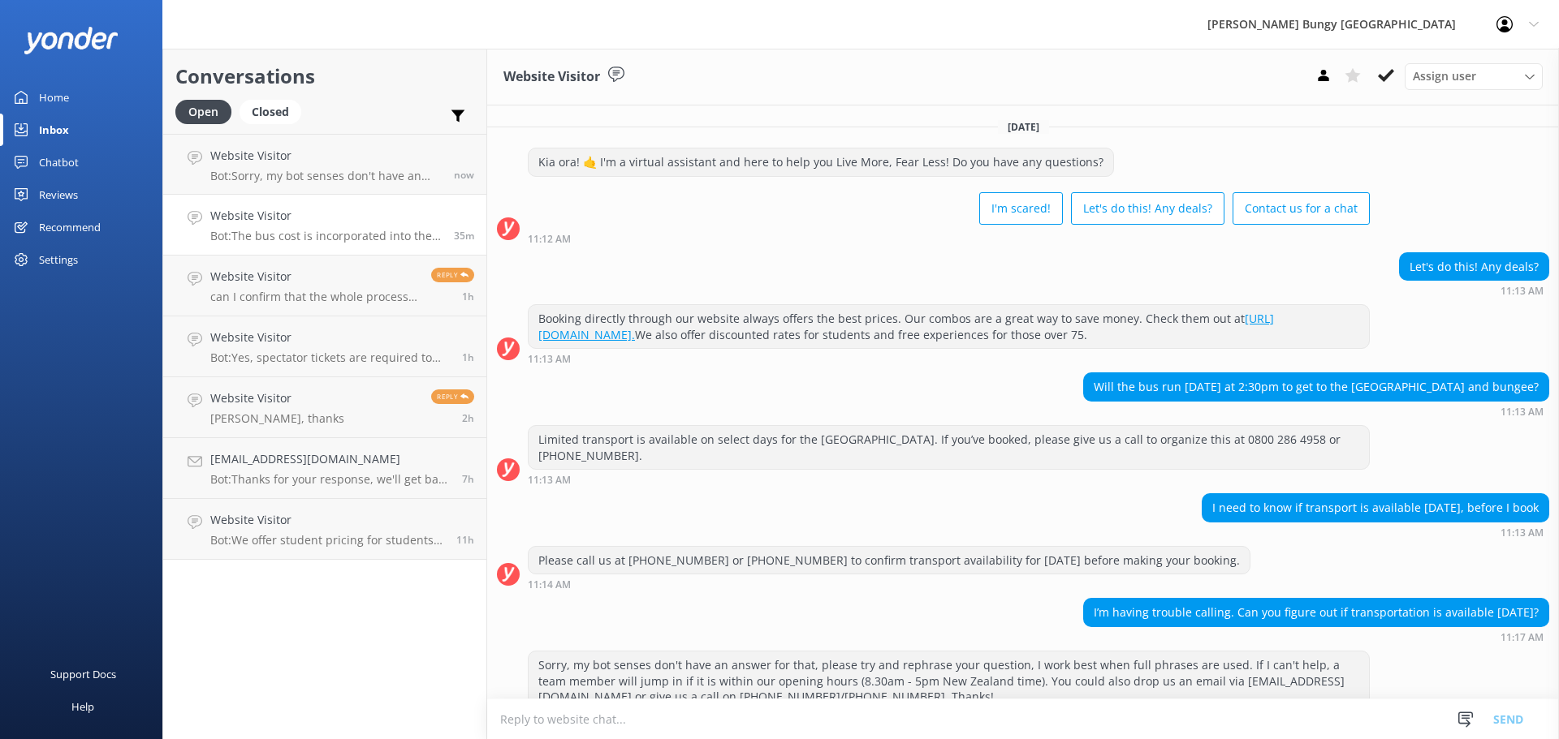
scroll to position [189, 0]
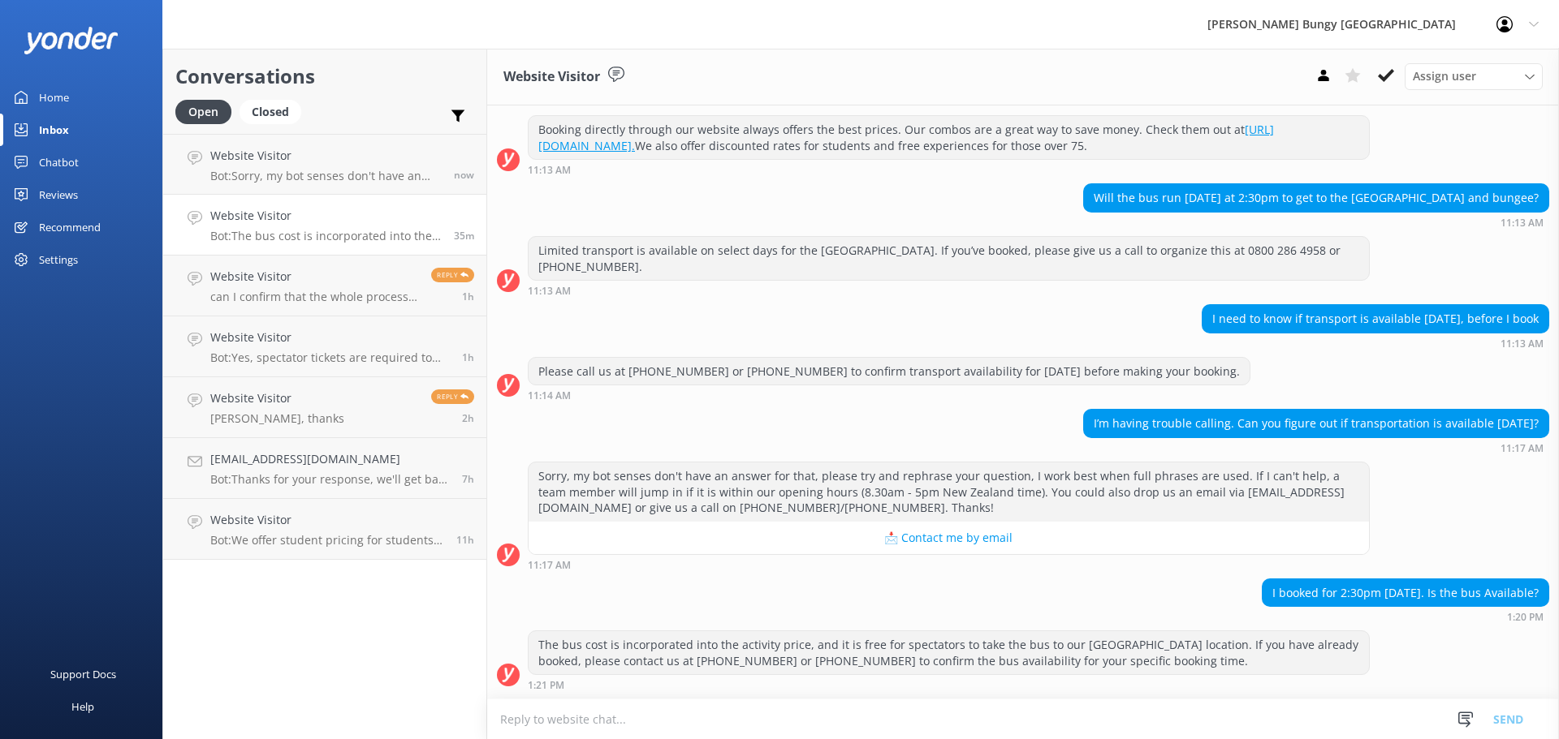
click at [373, 178] on p "Bot: Sorry, my bot senses don't have an answer for that, please try and rephras…" at bounding box center [325, 176] width 231 height 15
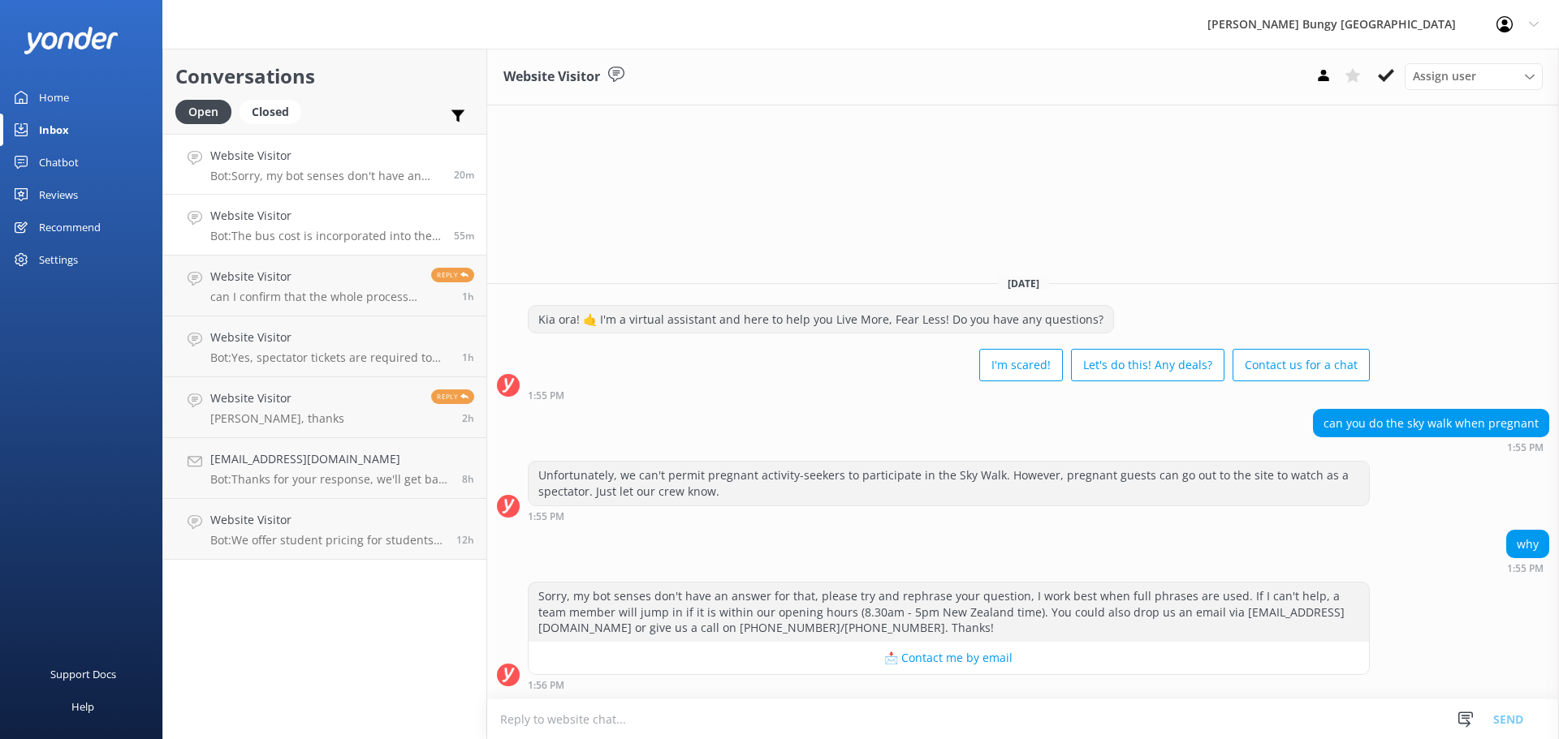
click at [416, 218] on h4 "Website Visitor" at bounding box center [325, 216] width 231 height 18
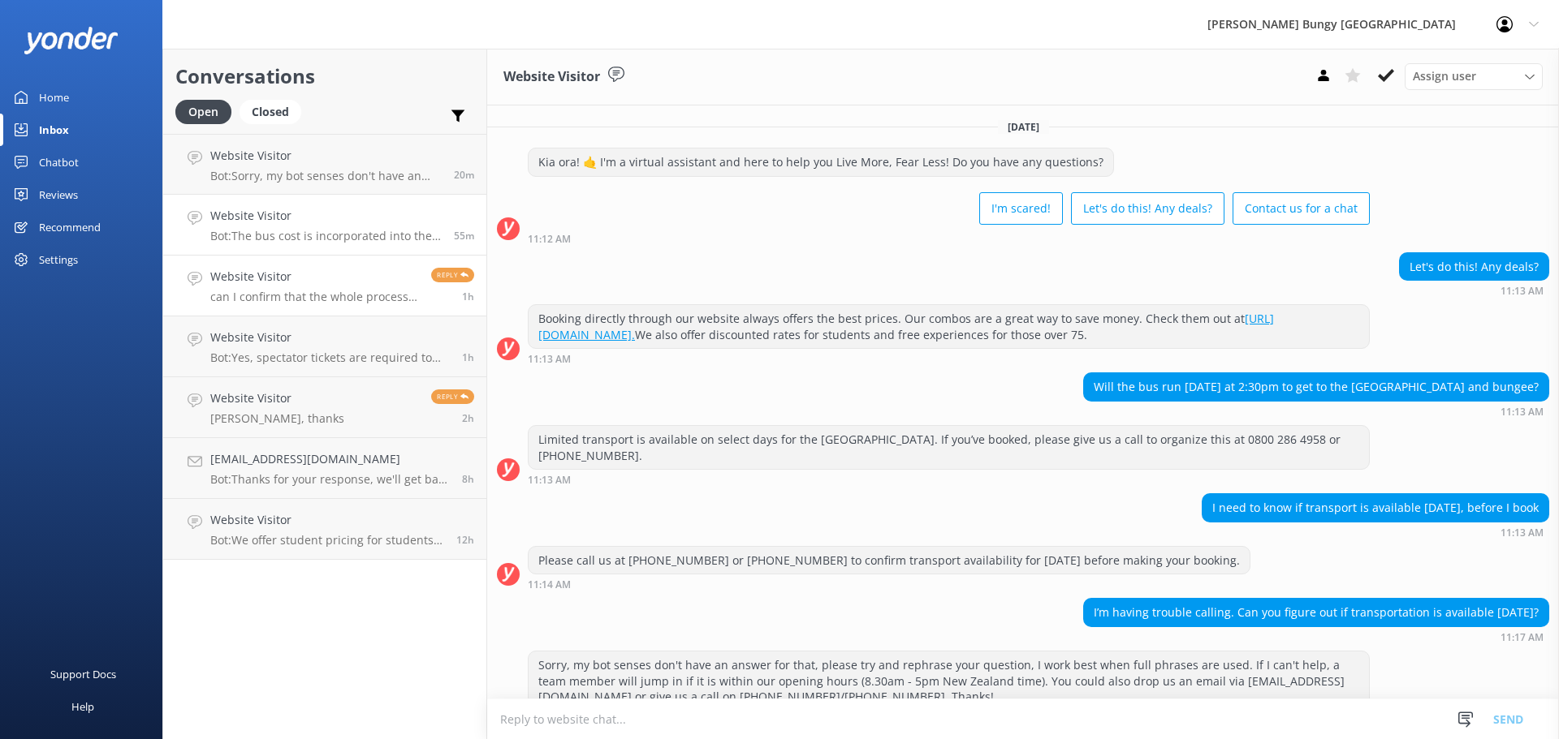
scroll to position [189, 0]
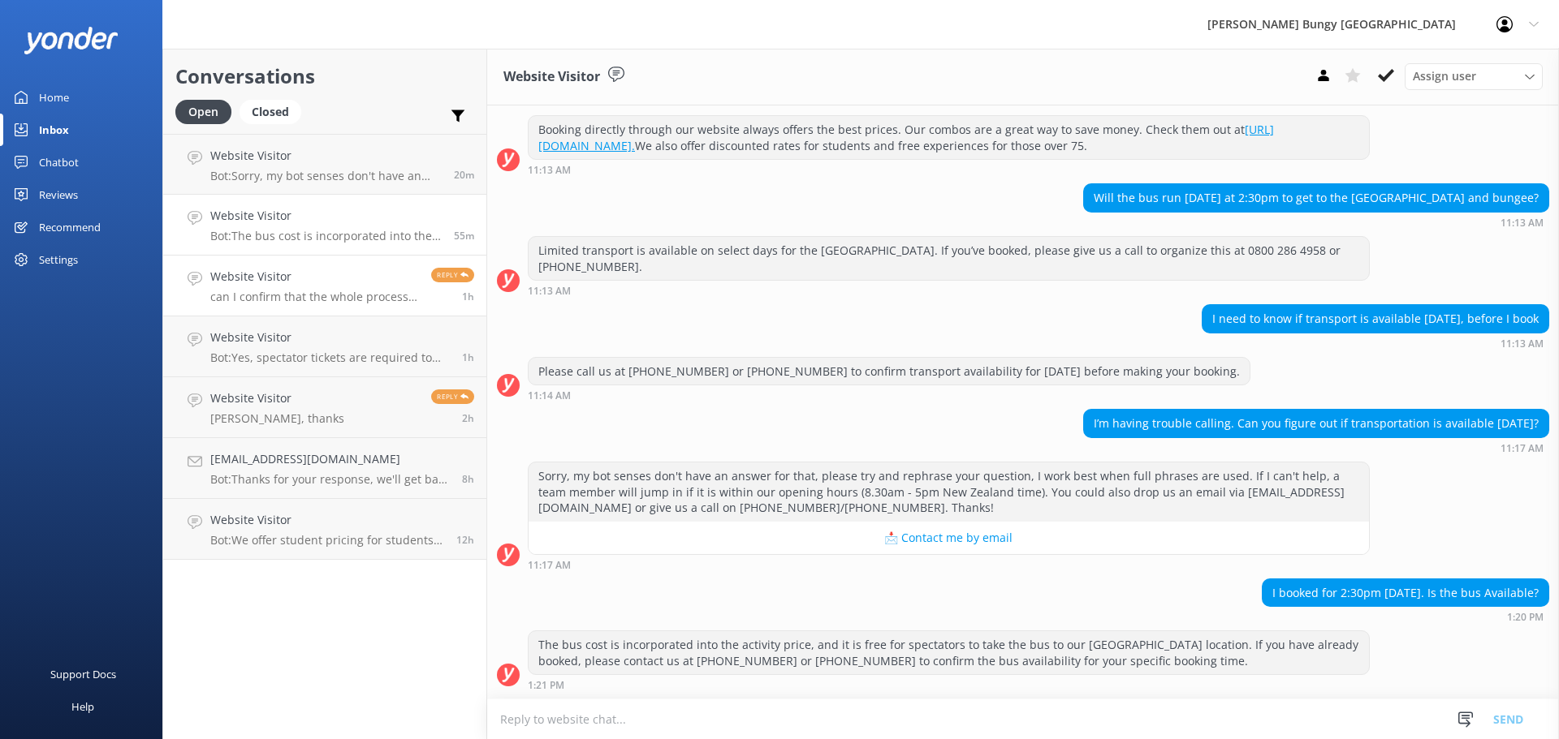
click at [406, 279] on h4 "Website Visitor" at bounding box center [314, 277] width 209 height 18
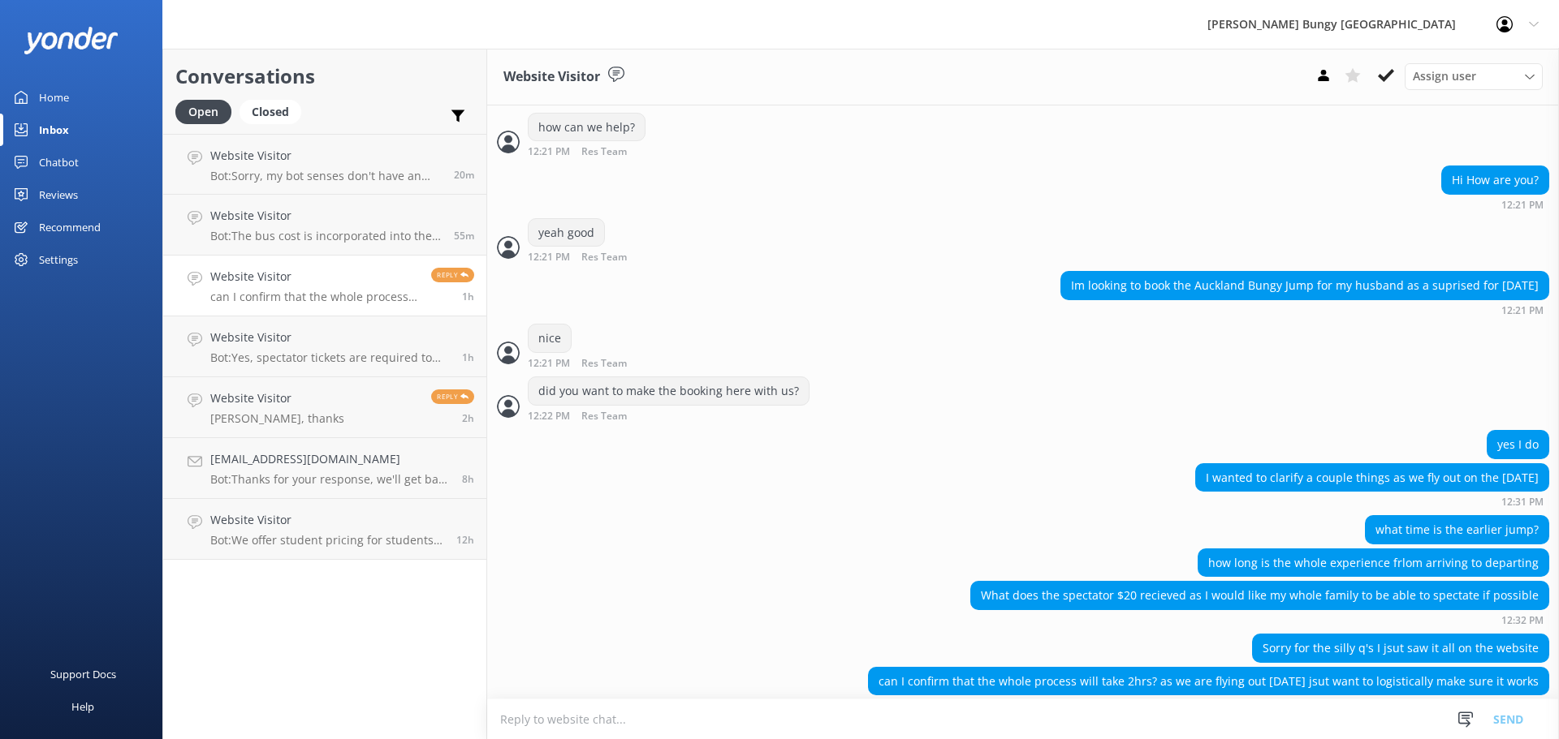
scroll to position [537, 0]
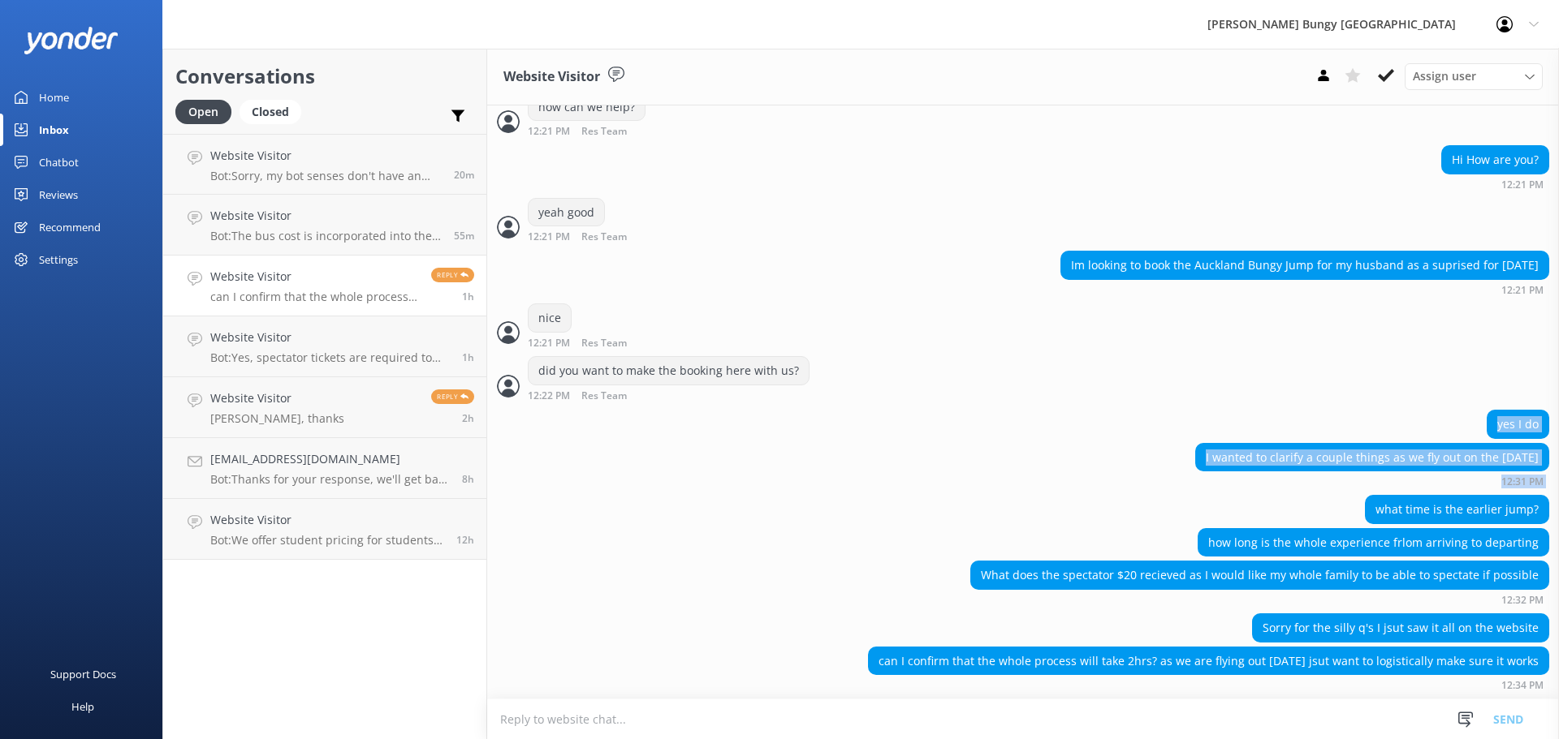
drag, startPoint x: 1031, startPoint y: 521, endPoint x: 1372, endPoint y: 416, distance: 356.9
click at [1372, 416] on div "Today Kia ora! 🤙 I'm a virtual assistant and here to help you Live More, Fear L…" at bounding box center [1022, 142] width 1071 height 1114
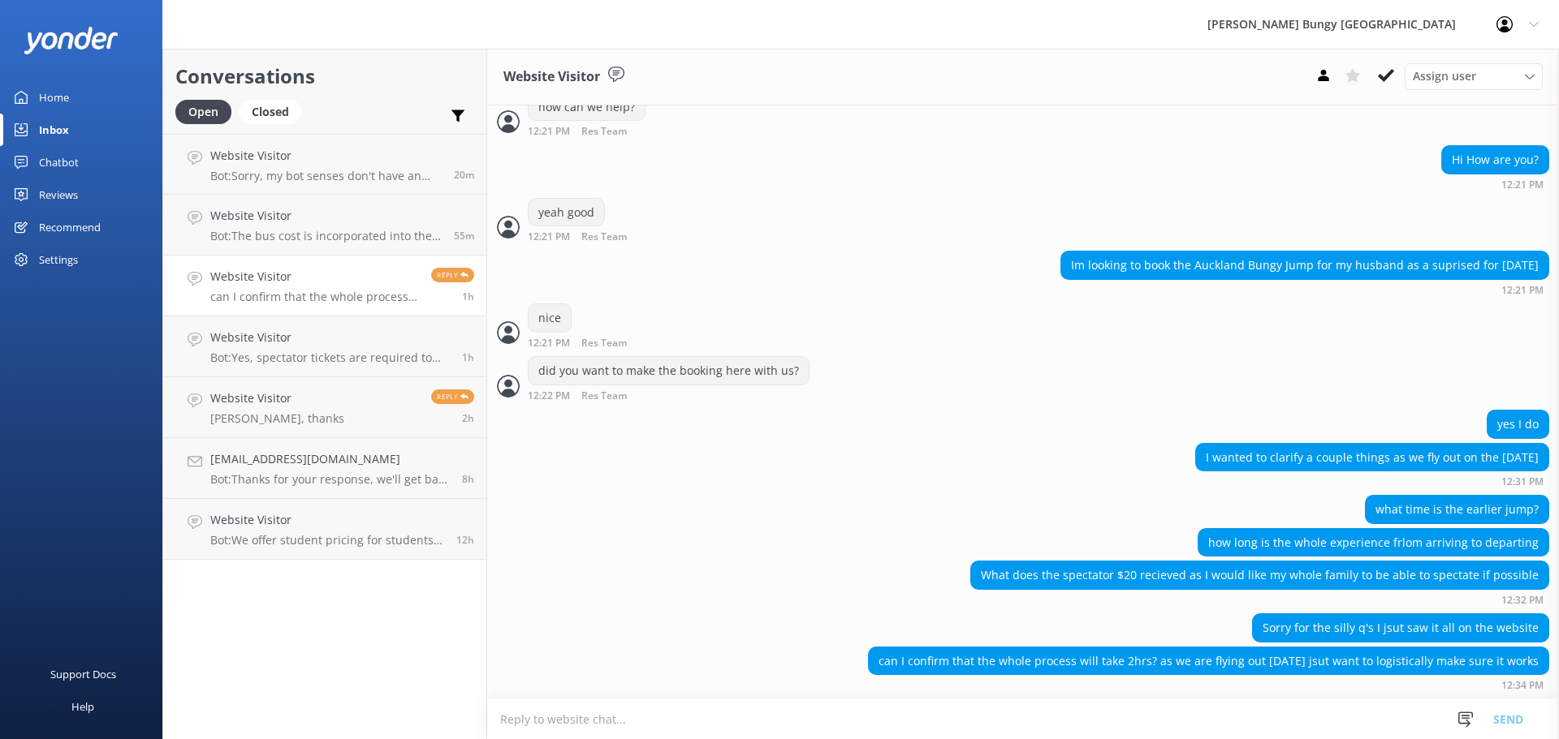
click at [1119, 552] on div "how long is the whole experience frlom arriving to departing" at bounding box center [1022, 544] width 1071 height 33
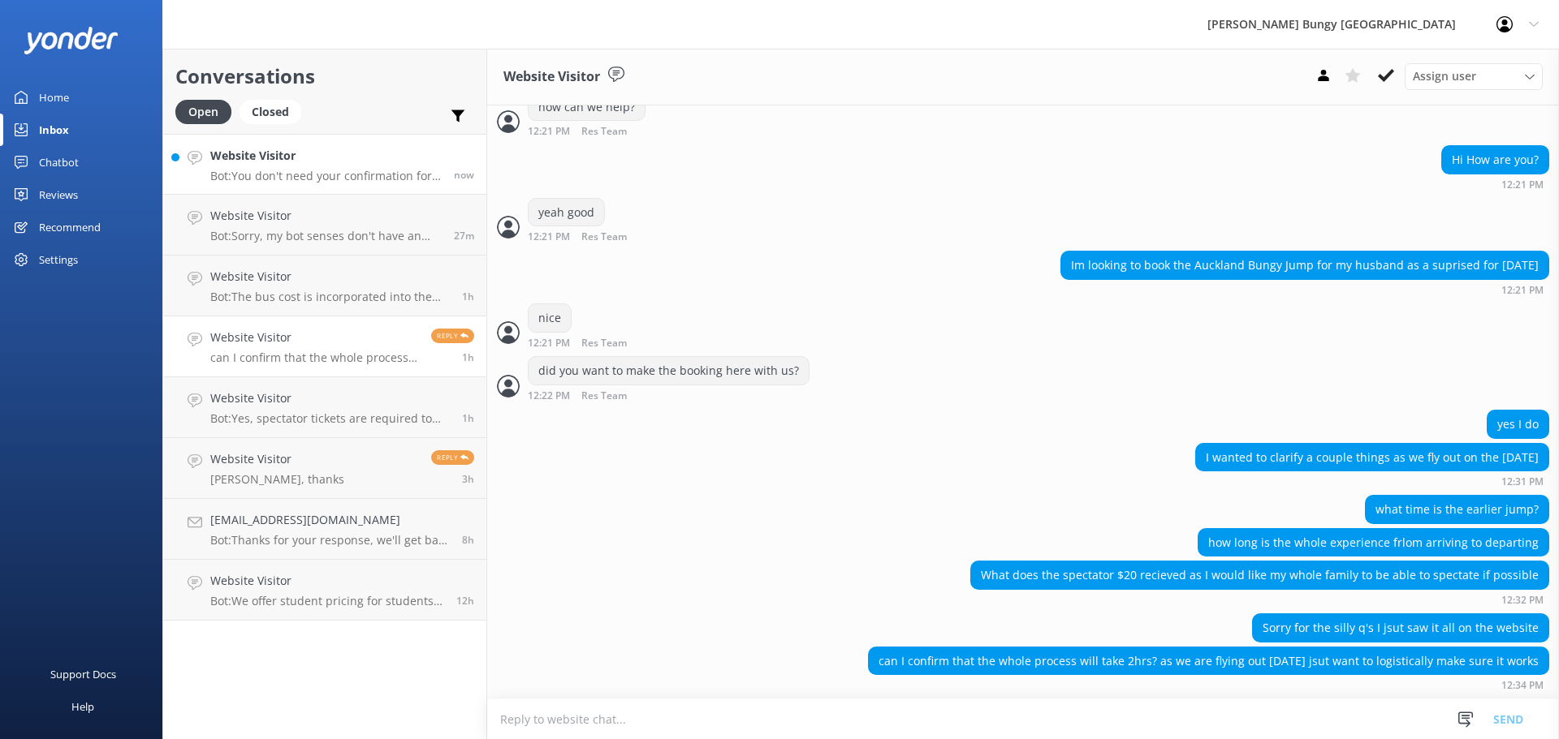
click at [274, 157] on h4 "Website Visitor" at bounding box center [325, 156] width 231 height 18
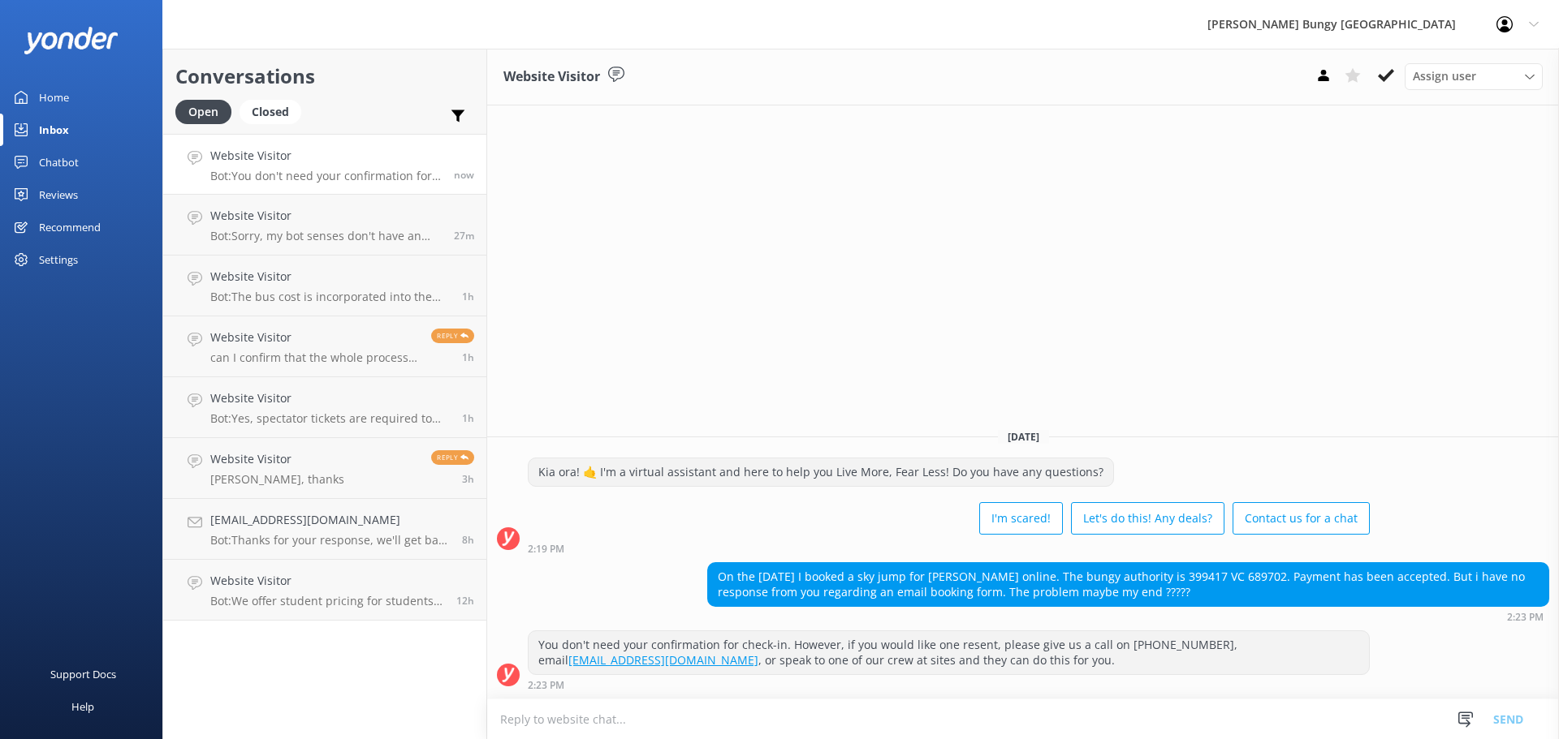
click at [943, 703] on textarea at bounding box center [1022, 720] width 1071 height 40
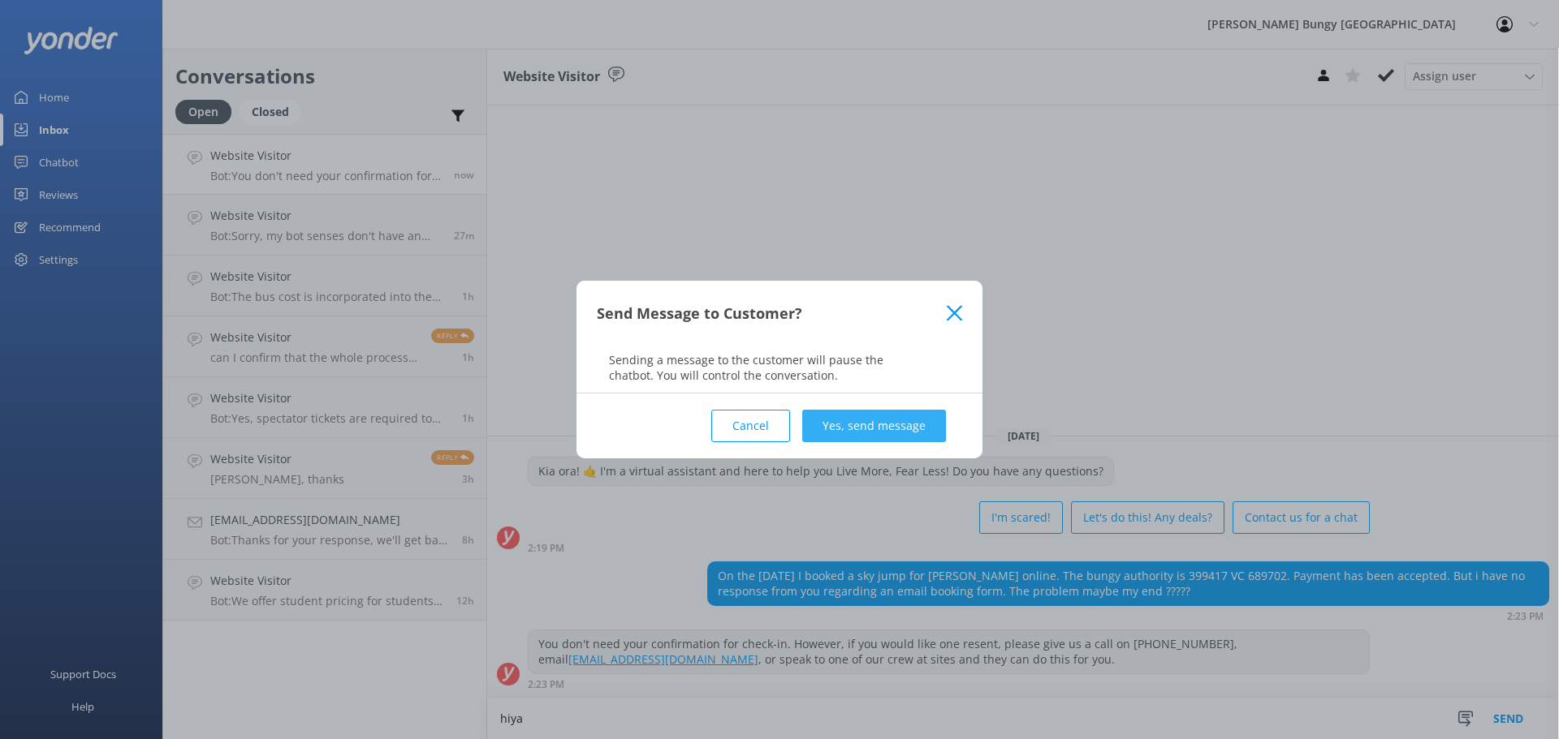
type textarea "hiya"
click at [866, 413] on button "Yes, send message" at bounding box center [874, 426] width 144 height 32
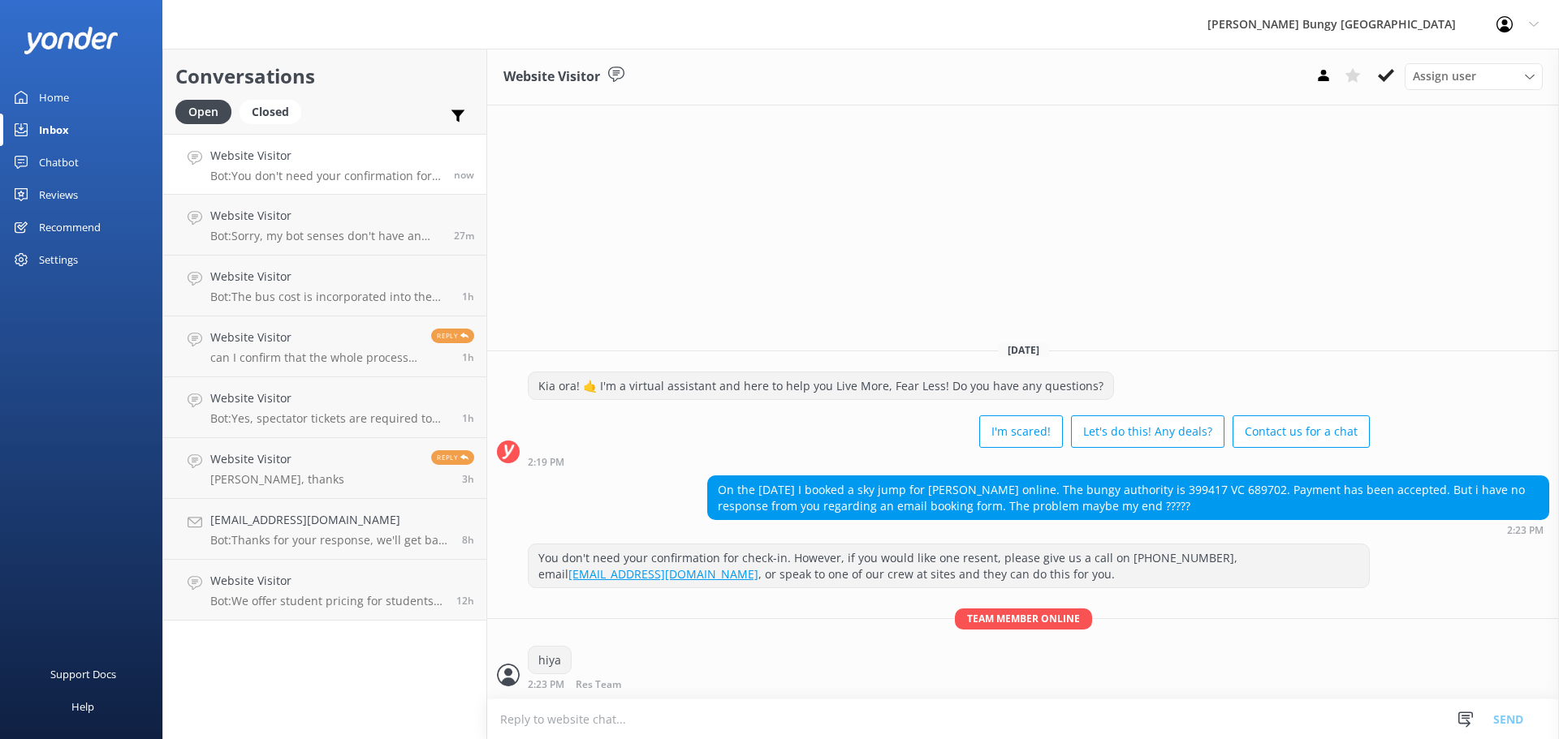
click at [1026, 712] on textarea at bounding box center [1022, 720] width 1071 height 40
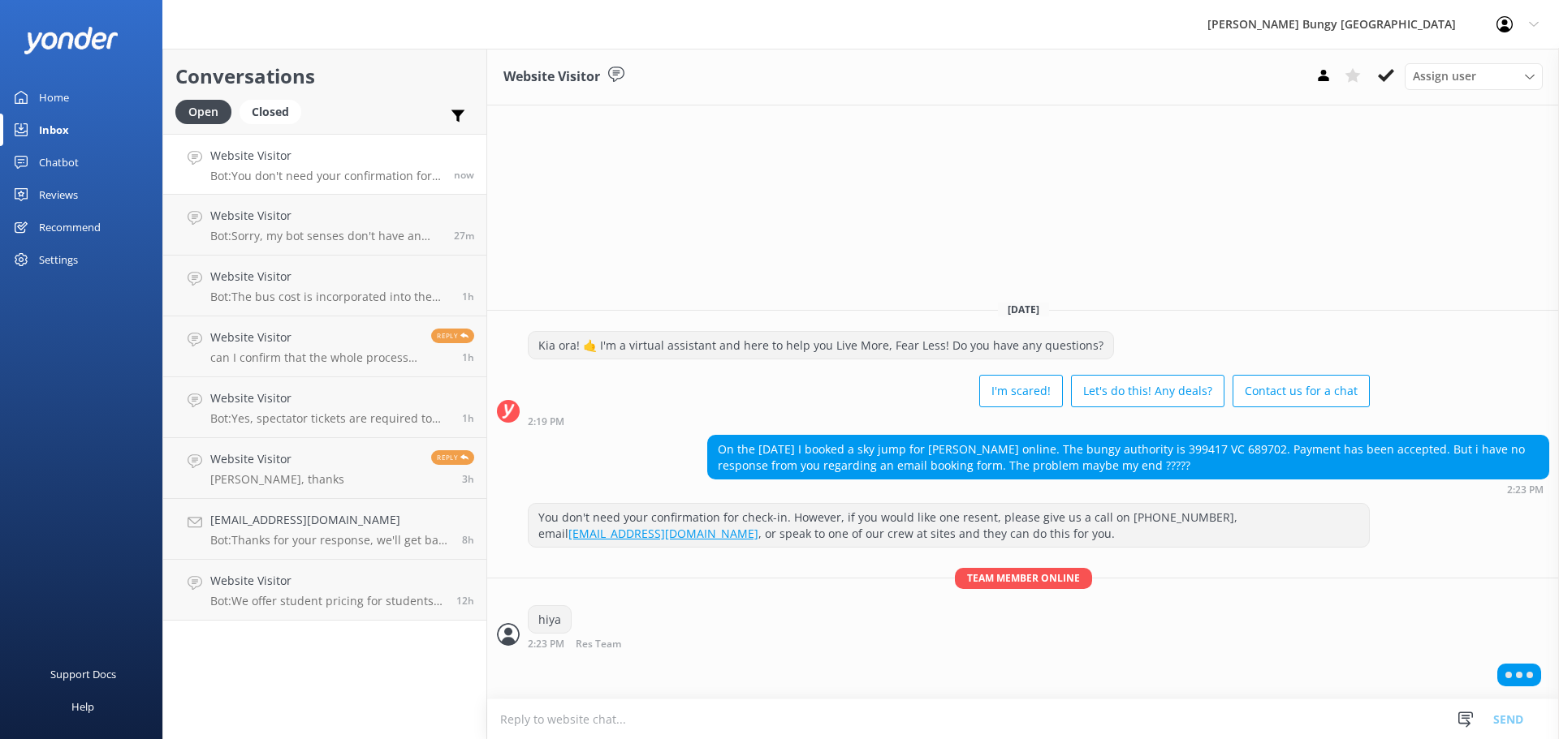
click at [1011, 714] on textarea at bounding box center [1022, 720] width 1071 height 40
click at [1018, 698] on div at bounding box center [1022, 678] width 1071 height 41
click at [1009, 727] on textarea at bounding box center [1022, 720] width 1071 height 40
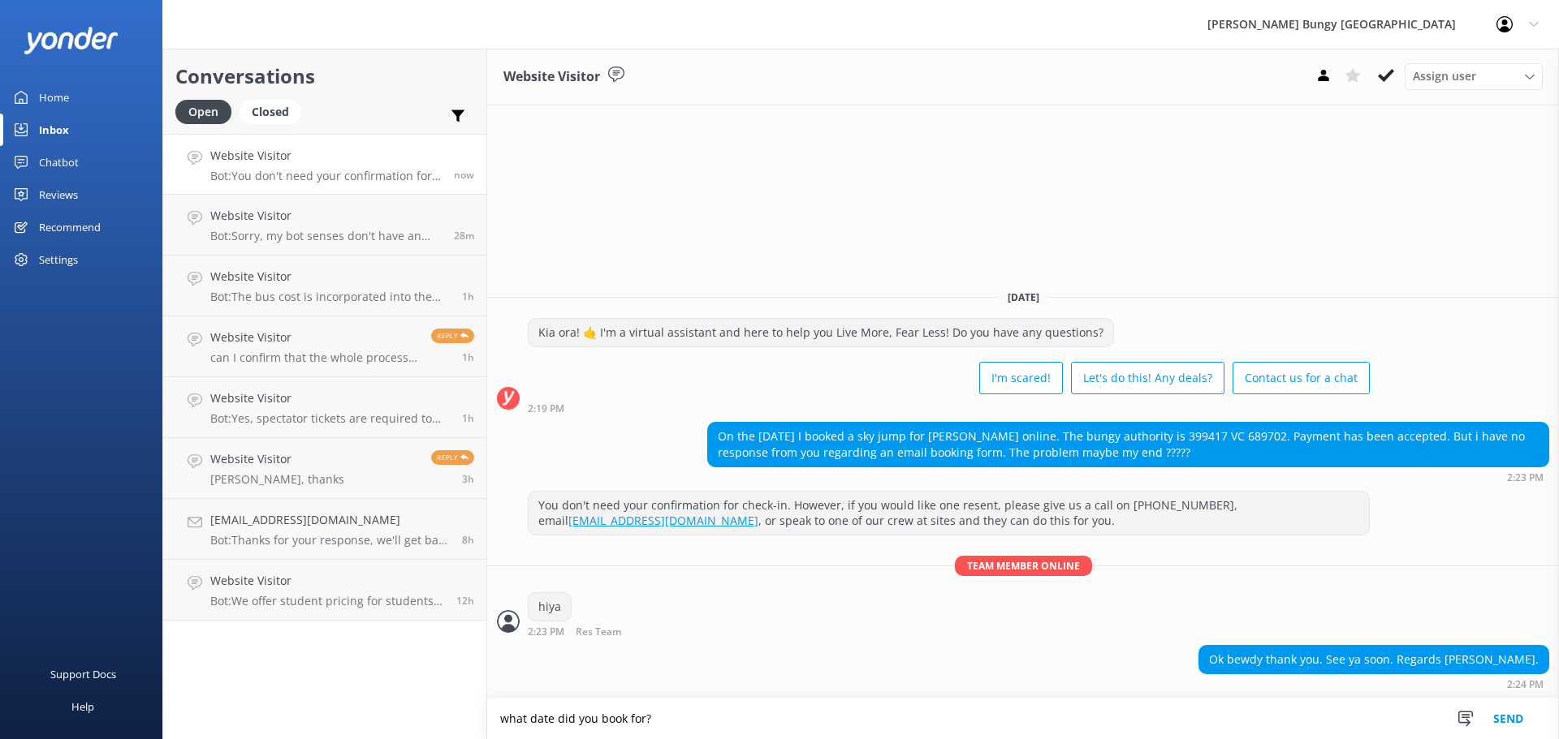
type textarea "what date did you book for?"
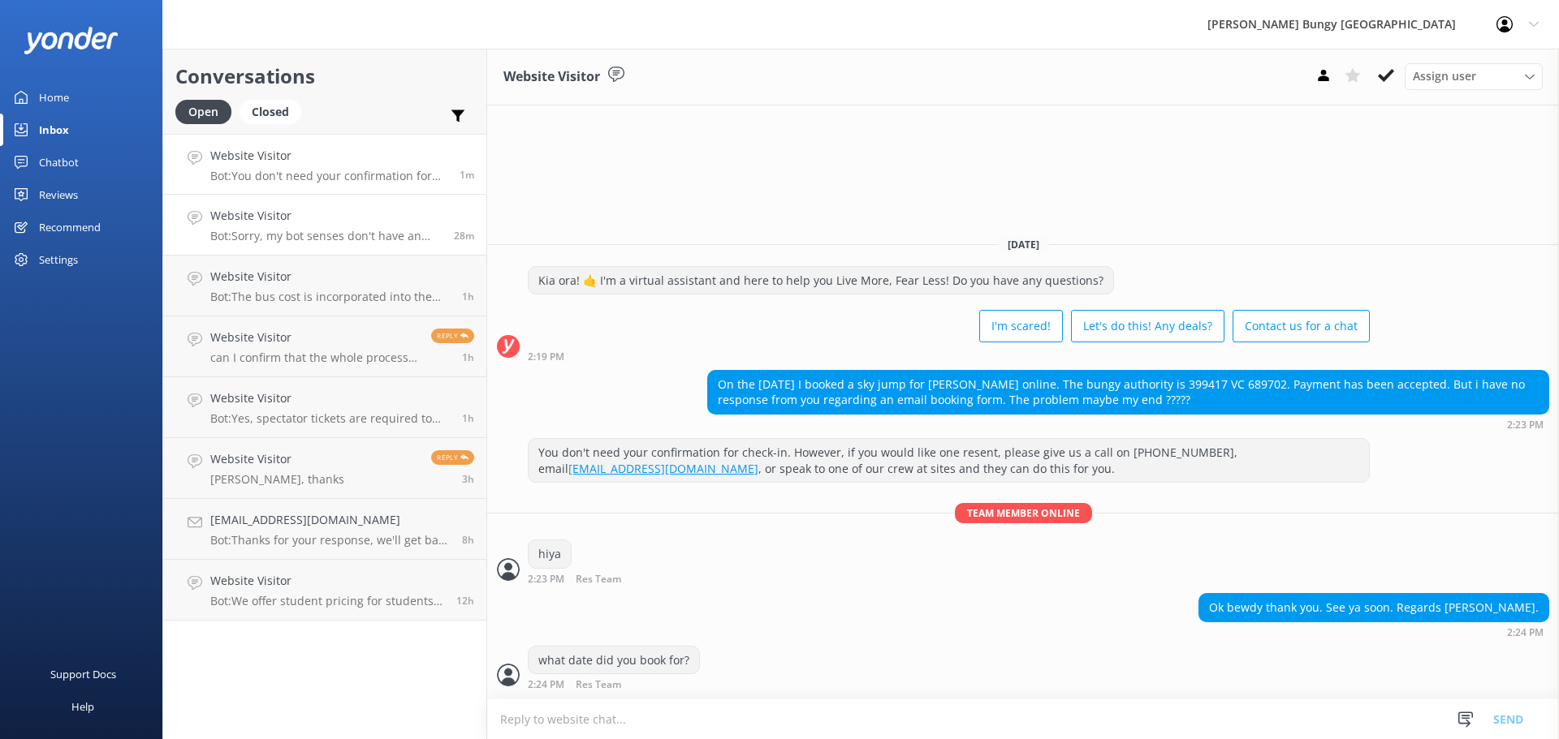
drag, startPoint x: 303, startPoint y: 276, endPoint x: 321, endPoint y: 246, distance: 34.9
click at [303, 276] on h4 "Website Visitor" at bounding box center [329, 277] width 239 height 18
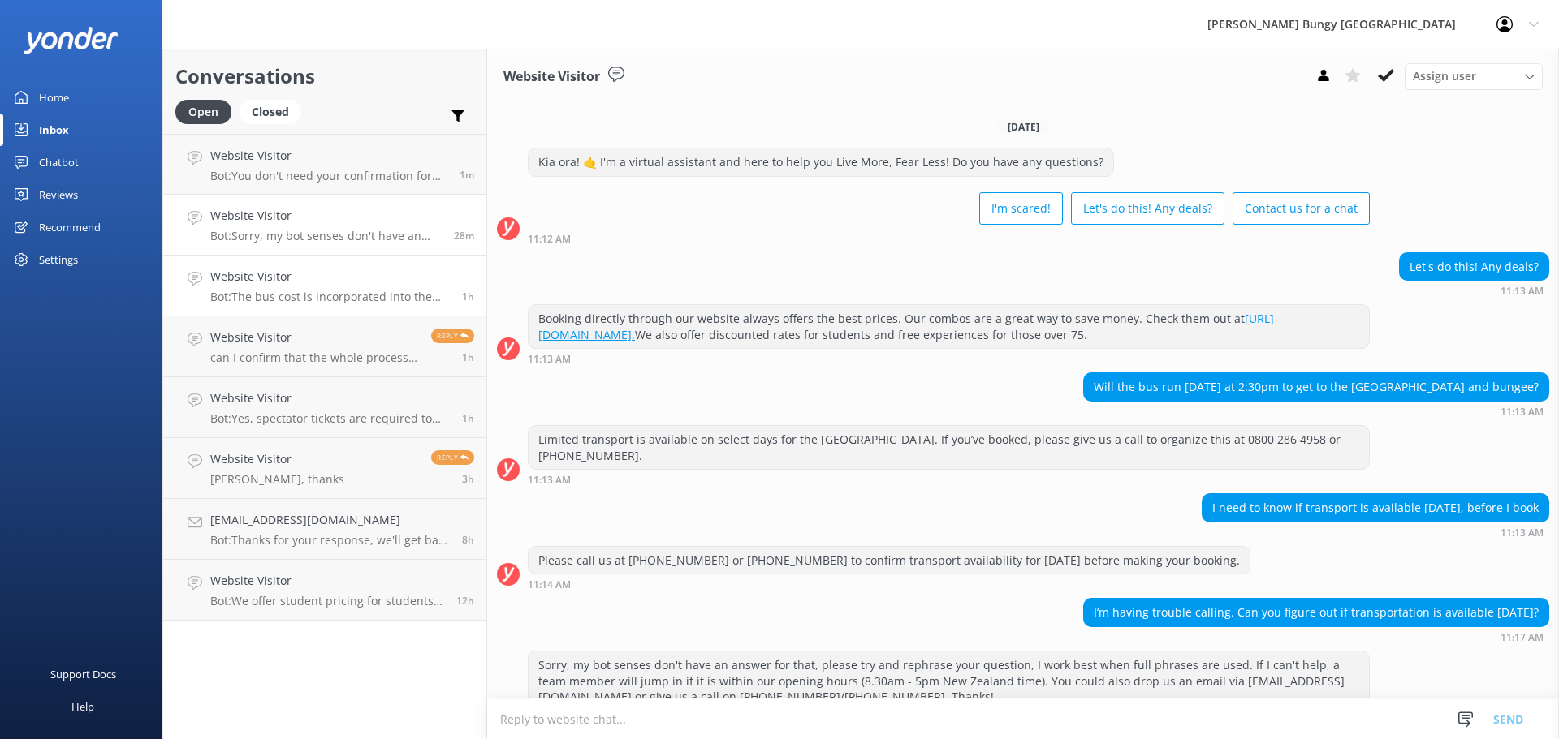
scroll to position [189, 0]
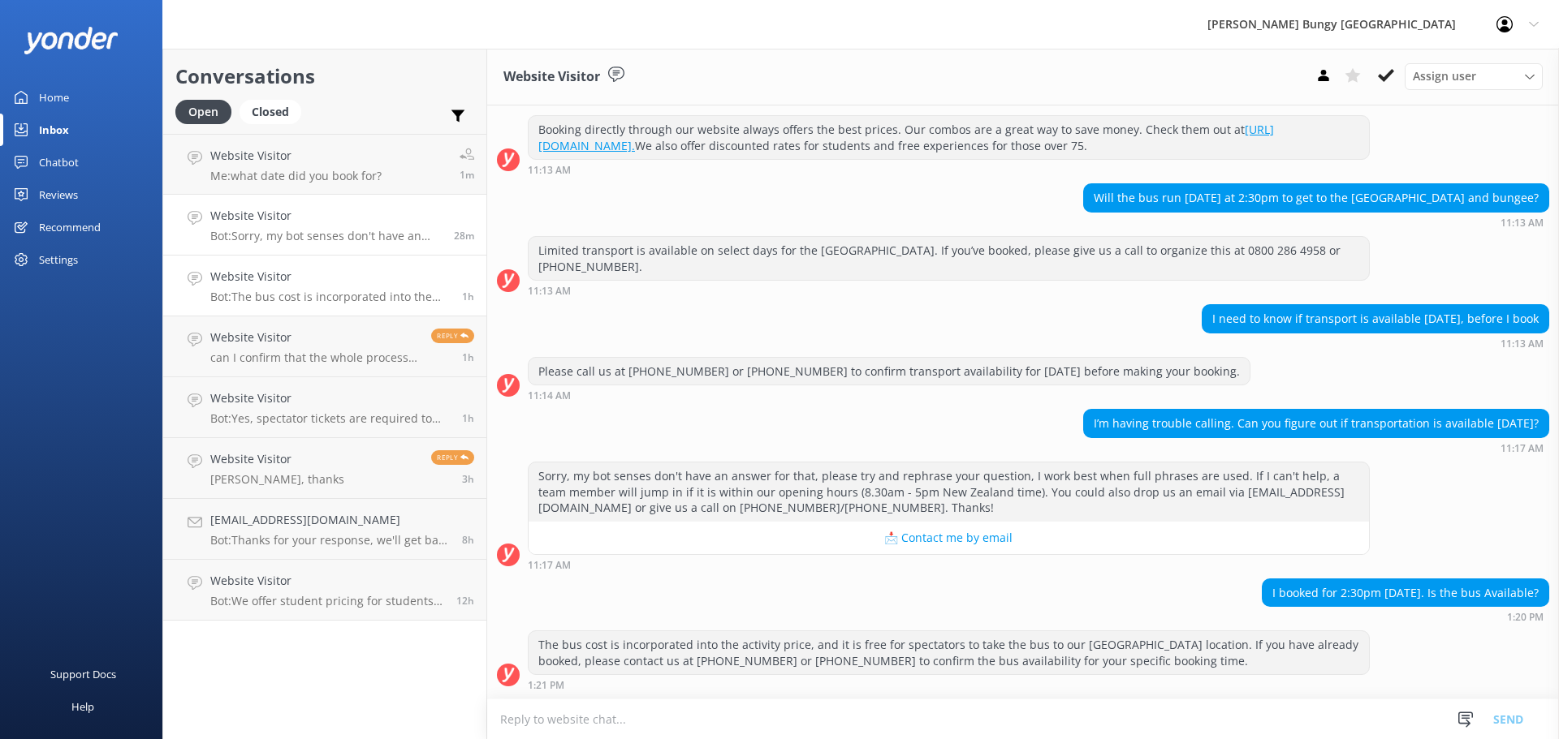
click at [374, 204] on link "Website Visitor Bot: Sorry, my bot senses don't have an answer for that, please…" at bounding box center [324, 225] width 323 height 61
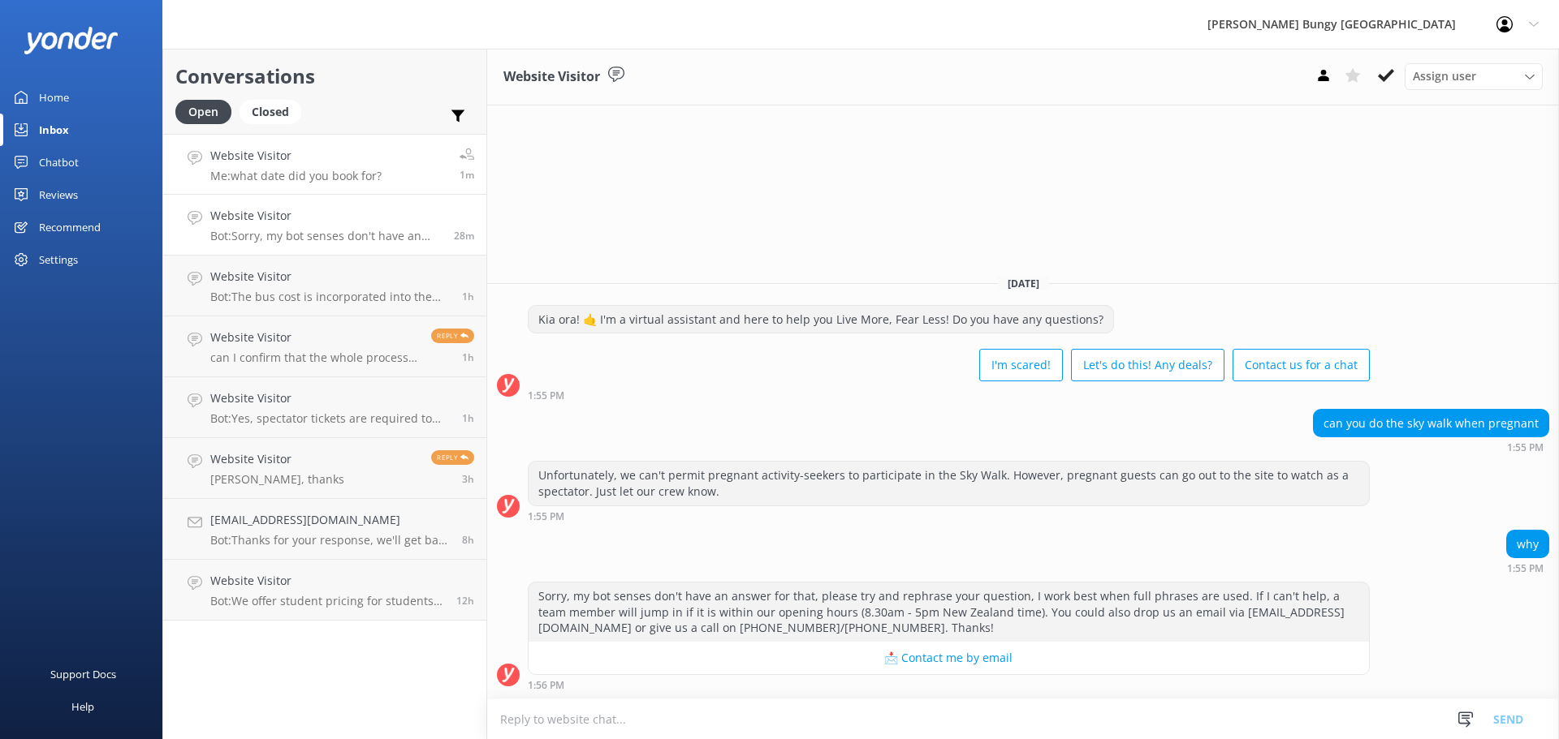
click at [372, 152] on h4 "Website Visitor" at bounding box center [295, 156] width 171 height 18
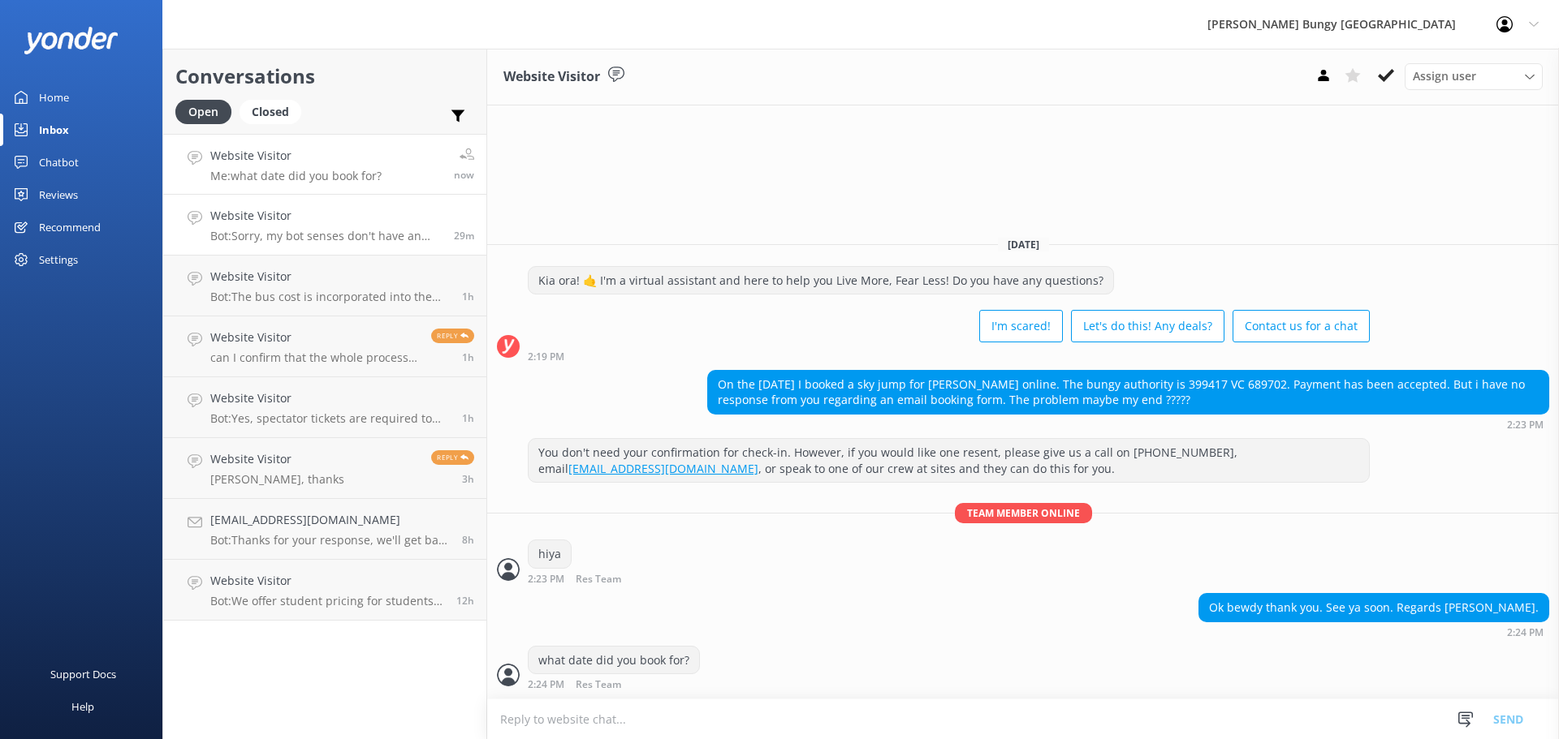
click at [316, 237] on p "Bot: Sorry, my bot senses don't have an answer for that, please try and rephras…" at bounding box center [325, 236] width 231 height 15
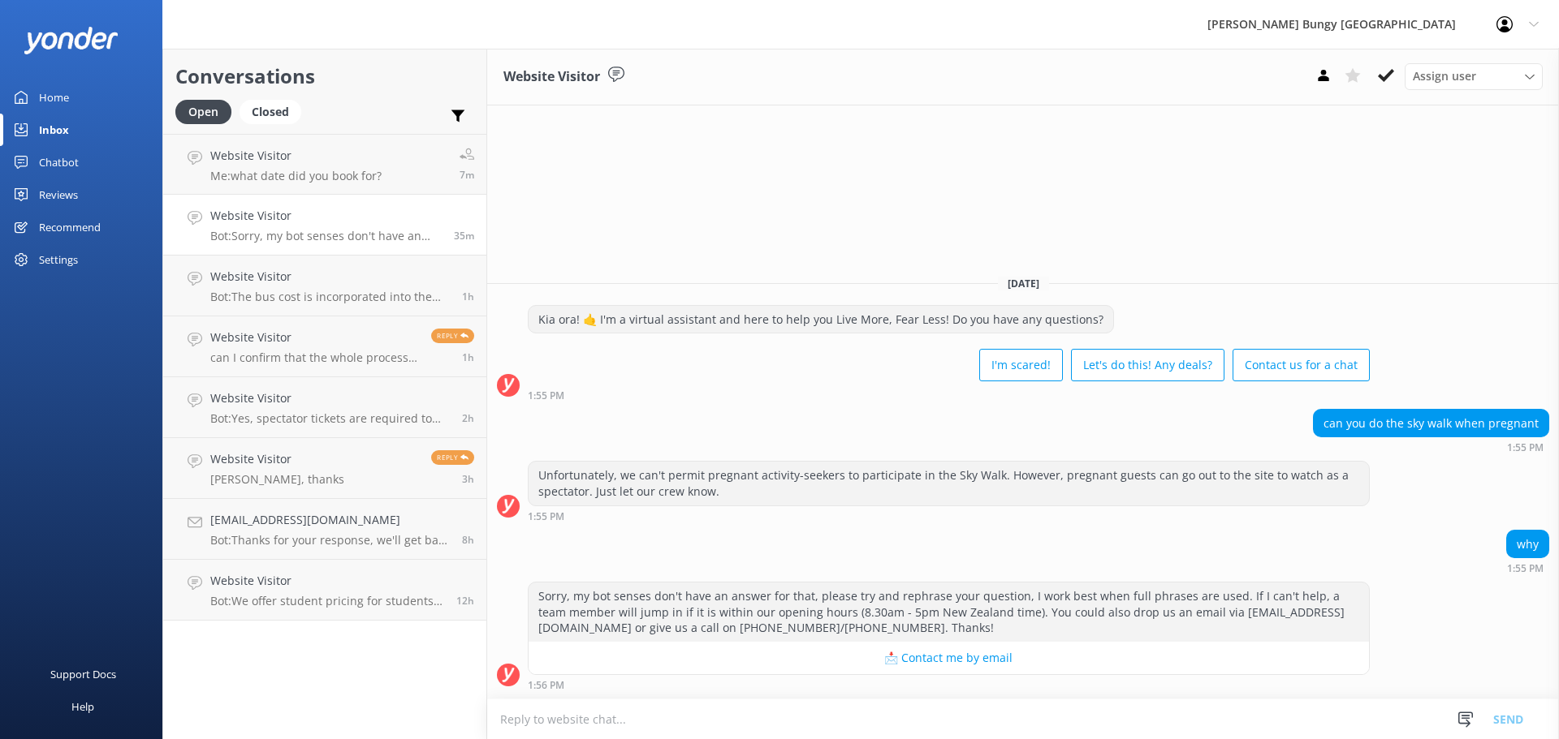
click at [1210, 242] on div "Website Visitor Assign user Mike Voyce Michelle Gillard Tech Admin Dan Waugh Re…" at bounding box center [1022, 394] width 1071 height 691
click at [271, 225] on h4 "Website Visitor" at bounding box center [329, 216] width 239 height 18
click at [306, 159] on h4 "Website Visitor" at bounding box center [295, 156] width 171 height 18
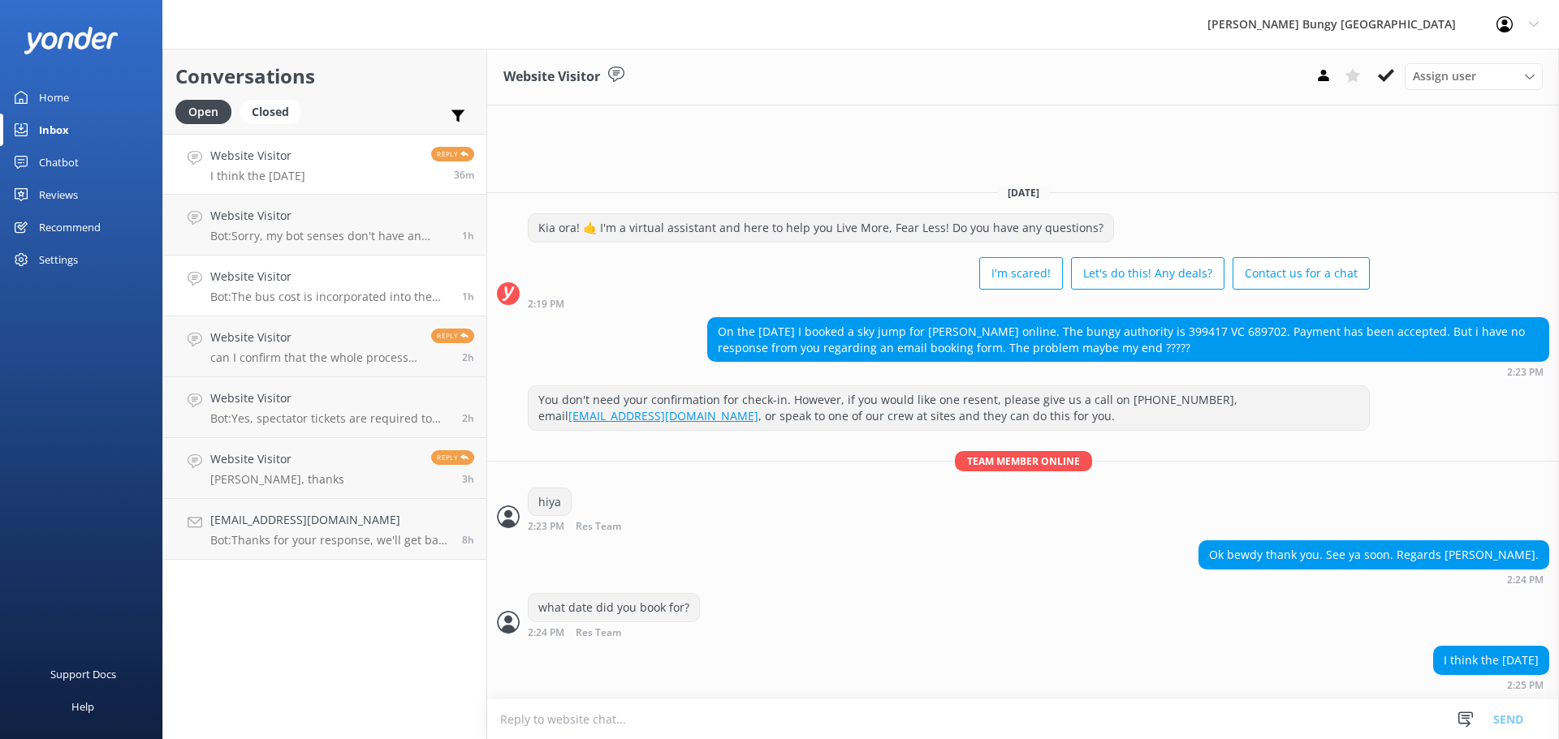
click at [438, 259] on link "Website Visitor Bot: The bus cost is incorporated into the activity price, and …" at bounding box center [324, 286] width 323 height 61
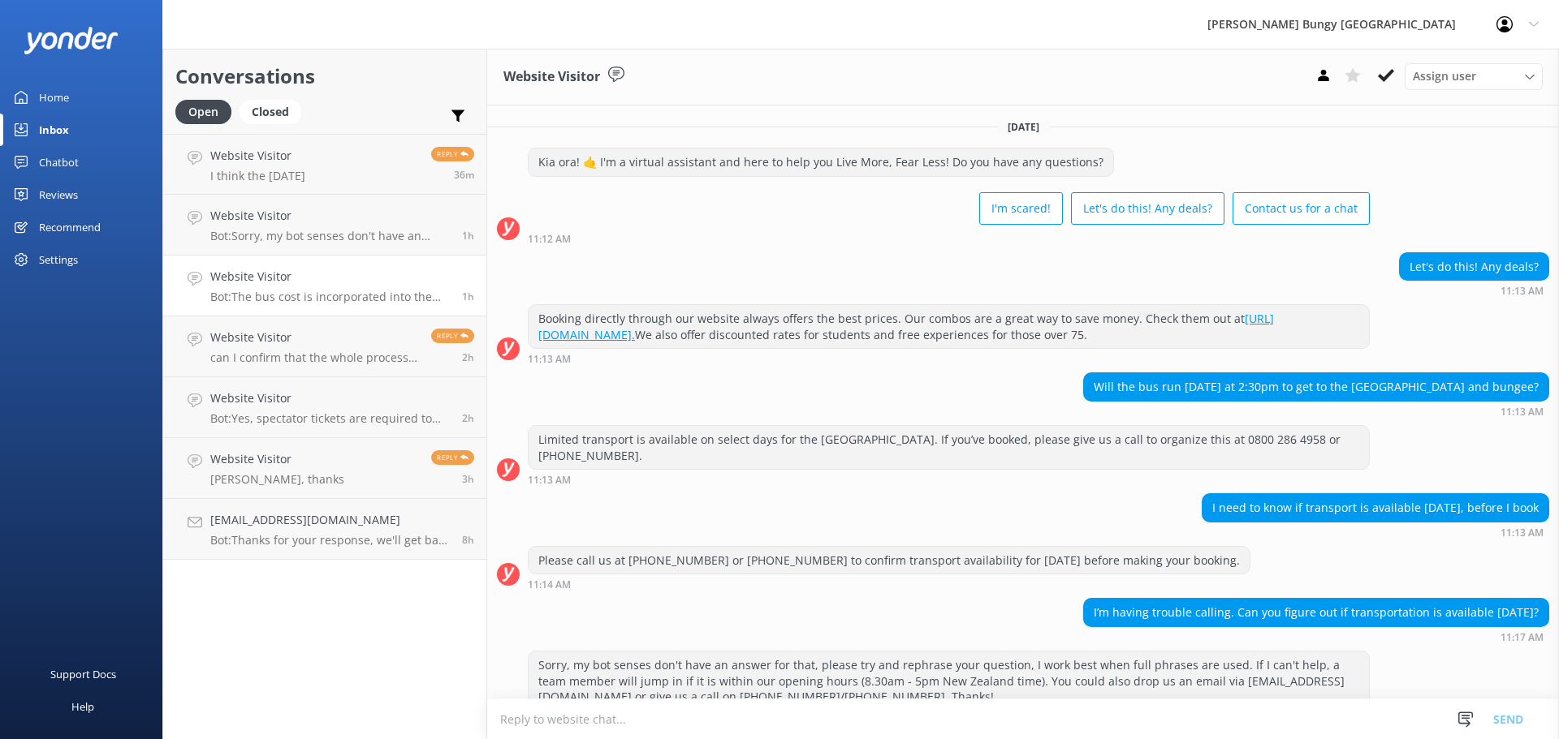
scroll to position [189, 0]
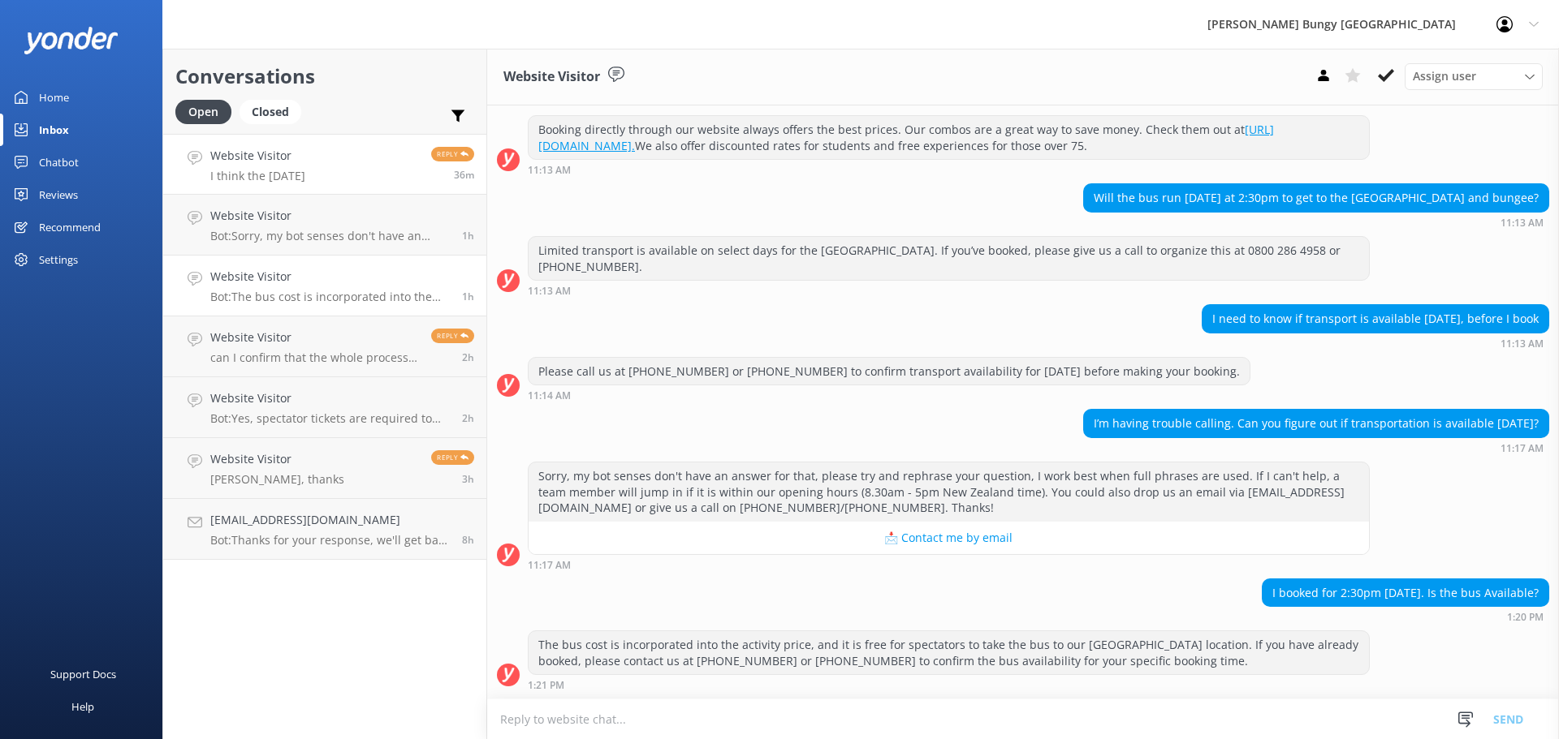
click at [305, 179] on p "I think the [DATE]" at bounding box center [257, 176] width 95 height 15
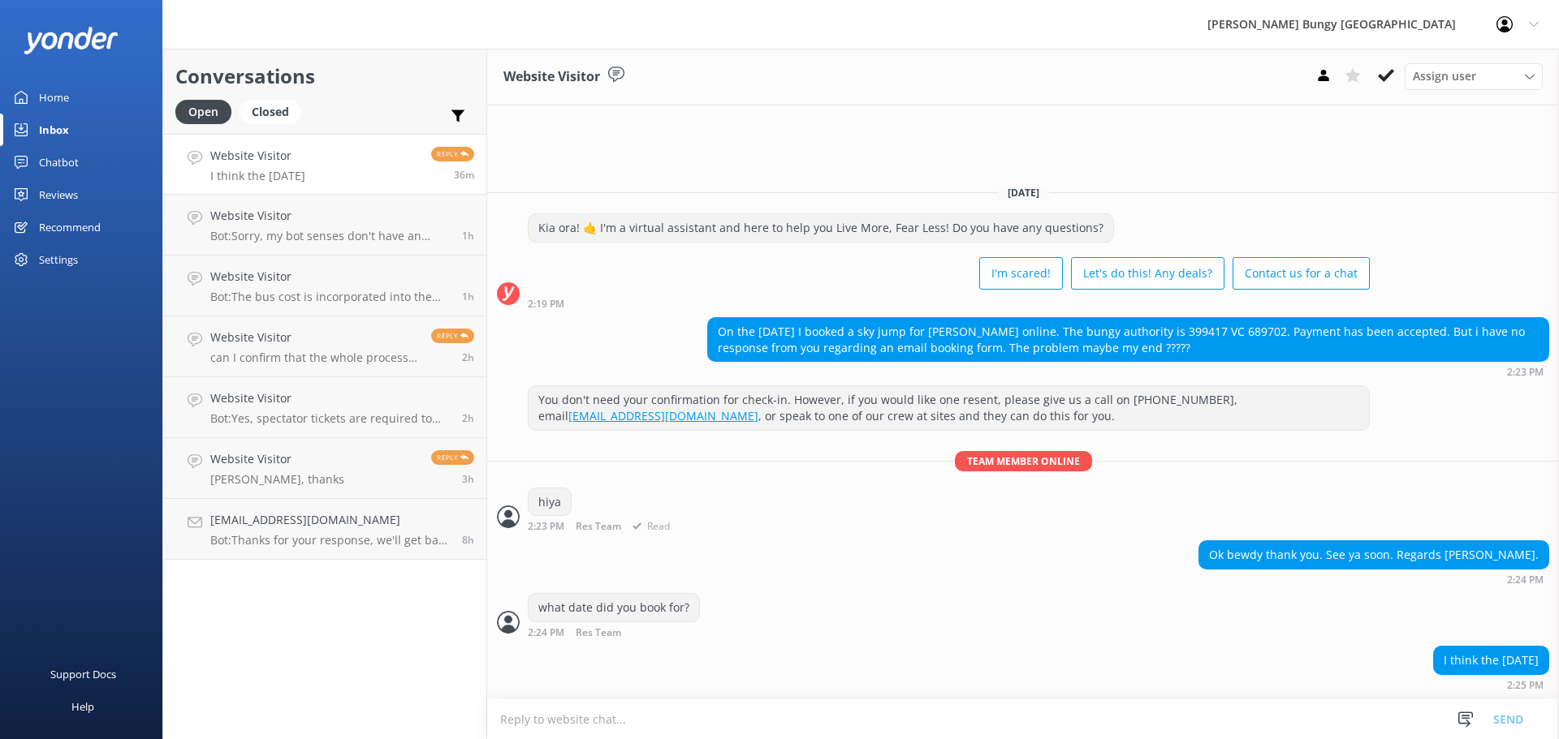
click at [1191, 445] on div "You don't need your confirmation for check-in. However, if you would like one r…" at bounding box center [1022, 463] width 1071 height 155
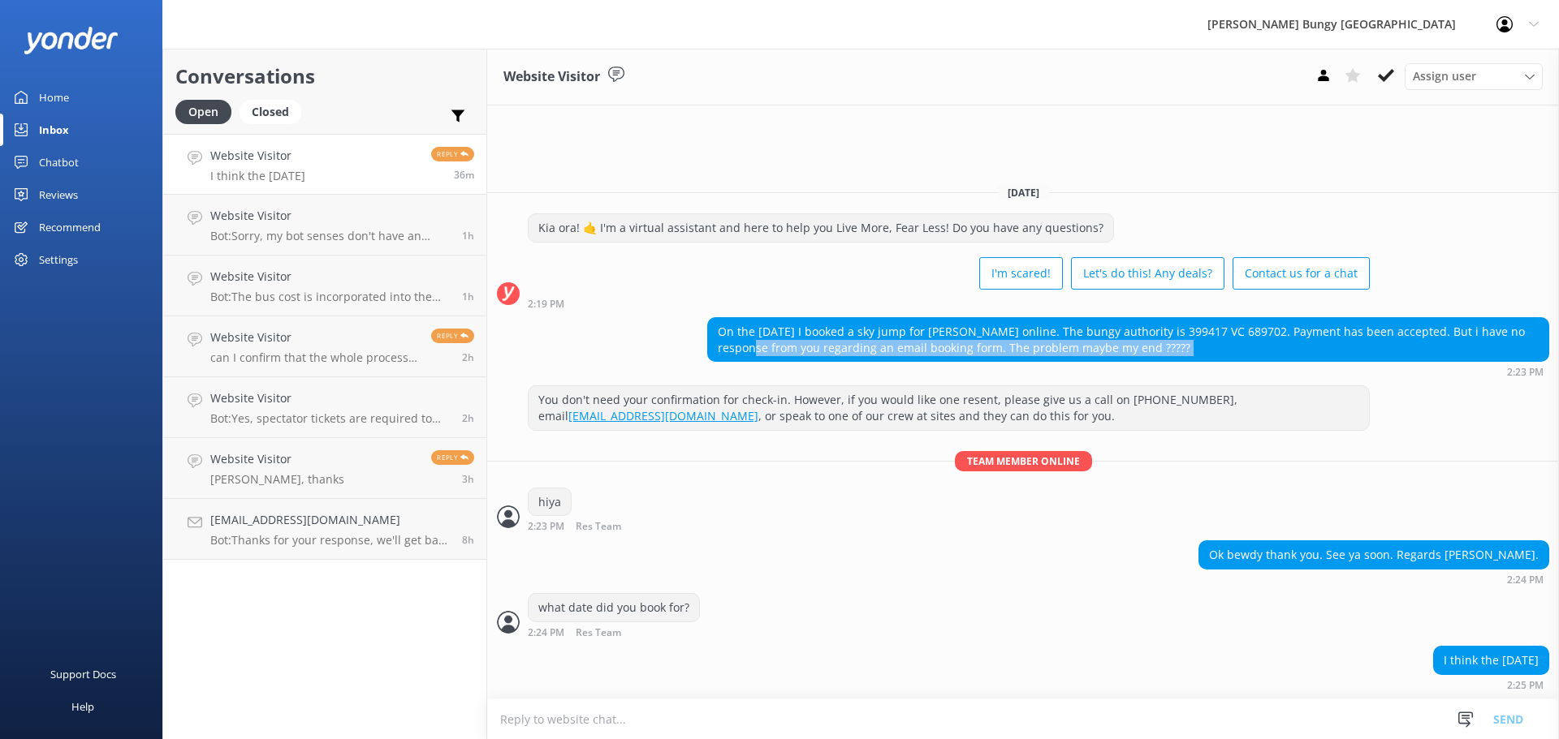
drag, startPoint x: 734, startPoint y: 359, endPoint x: 725, endPoint y: 373, distance: 17.1
click at [725, 373] on div "On the 10/08/25 I booked a sky jump for Linda Woldseth online. The bungy author…" at bounding box center [1128, 347] width 842 height 60
click at [1209, 341] on div "On the 10/08/25 I booked a sky jump for Linda Woldseth online. The bungy author…" at bounding box center [1128, 339] width 840 height 43
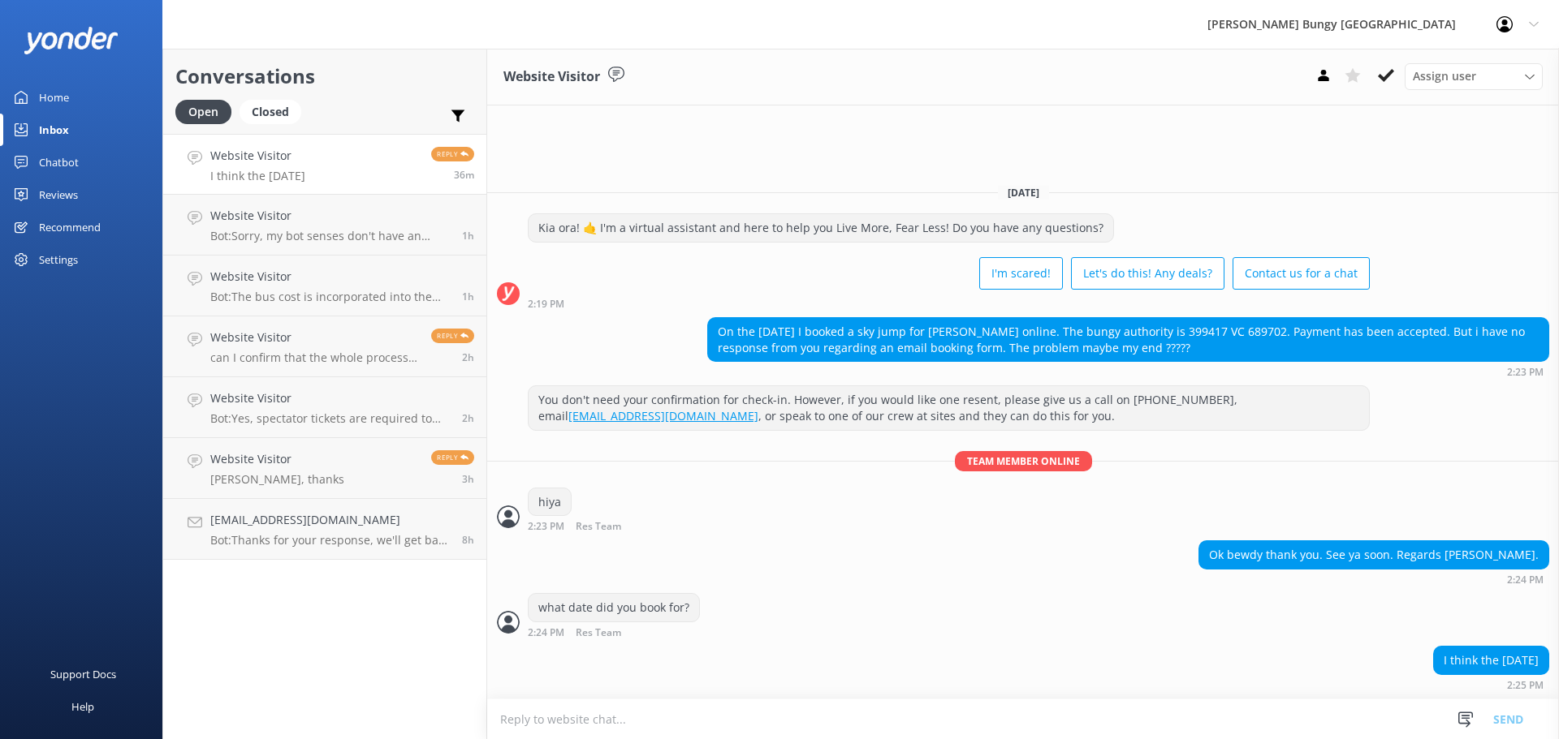
drag, startPoint x: 1224, startPoint y: 356, endPoint x: 714, endPoint y: 325, distance: 511.5
click at [714, 325] on div "On the 10/08/25 I booked a sky jump for Linda Woldseth online. The bungy author…" at bounding box center [1128, 339] width 840 height 43
click at [688, 293] on div "I'm scared! Let's do this! Any deals? Contact us for a chat" at bounding box center [949, 274] width 842 height 45
click at [265, 215] on h4 "Website Visitor" at bounding box center [329, 216] width 239 height 18
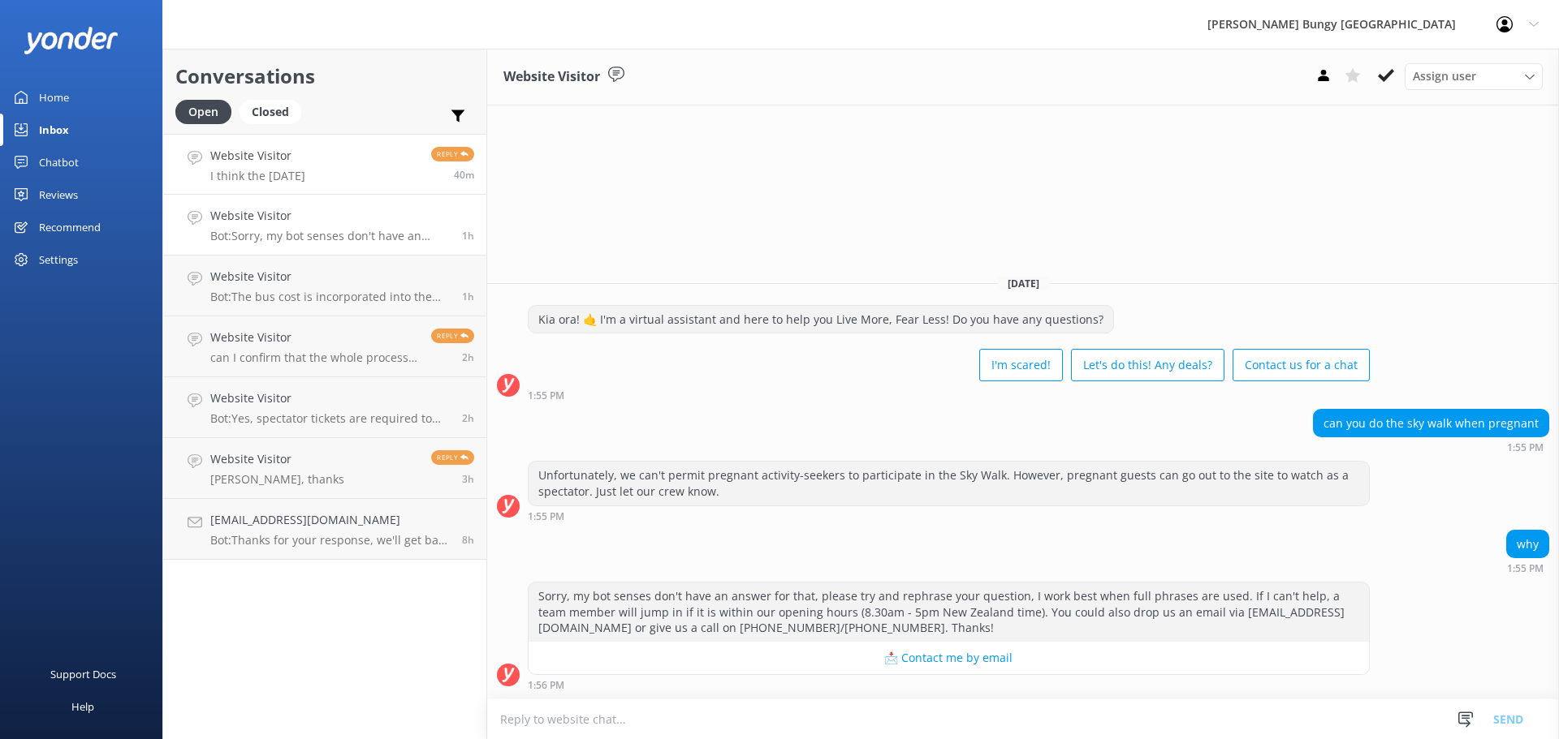
click at [358, 186] on link "Website Visitor I think the [DATE] Reply 40m" at bounding box center [324, 164] width 323 height 61
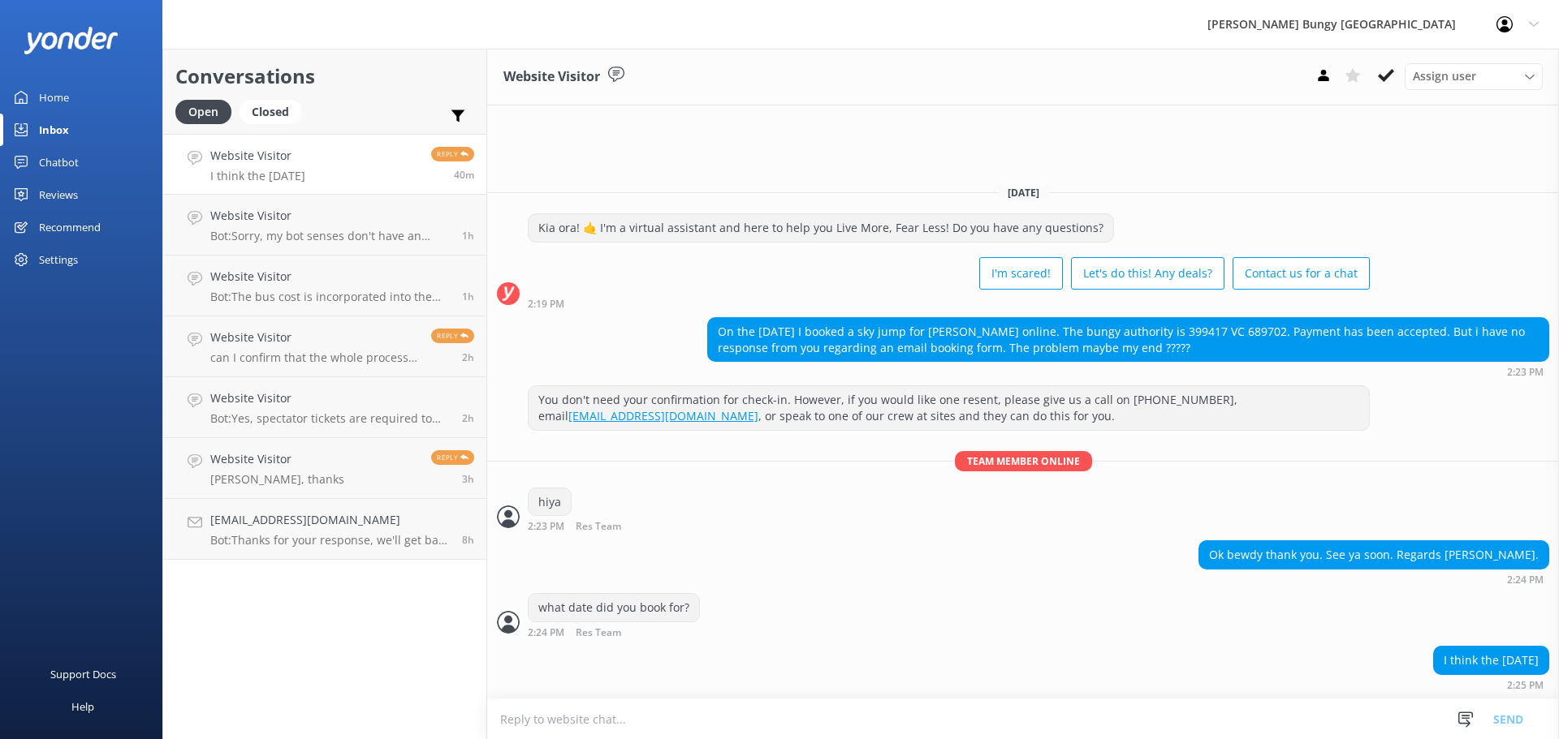
click at [1169, 737] on textarea at bounding box center [1022, 720] width 1071 height 40
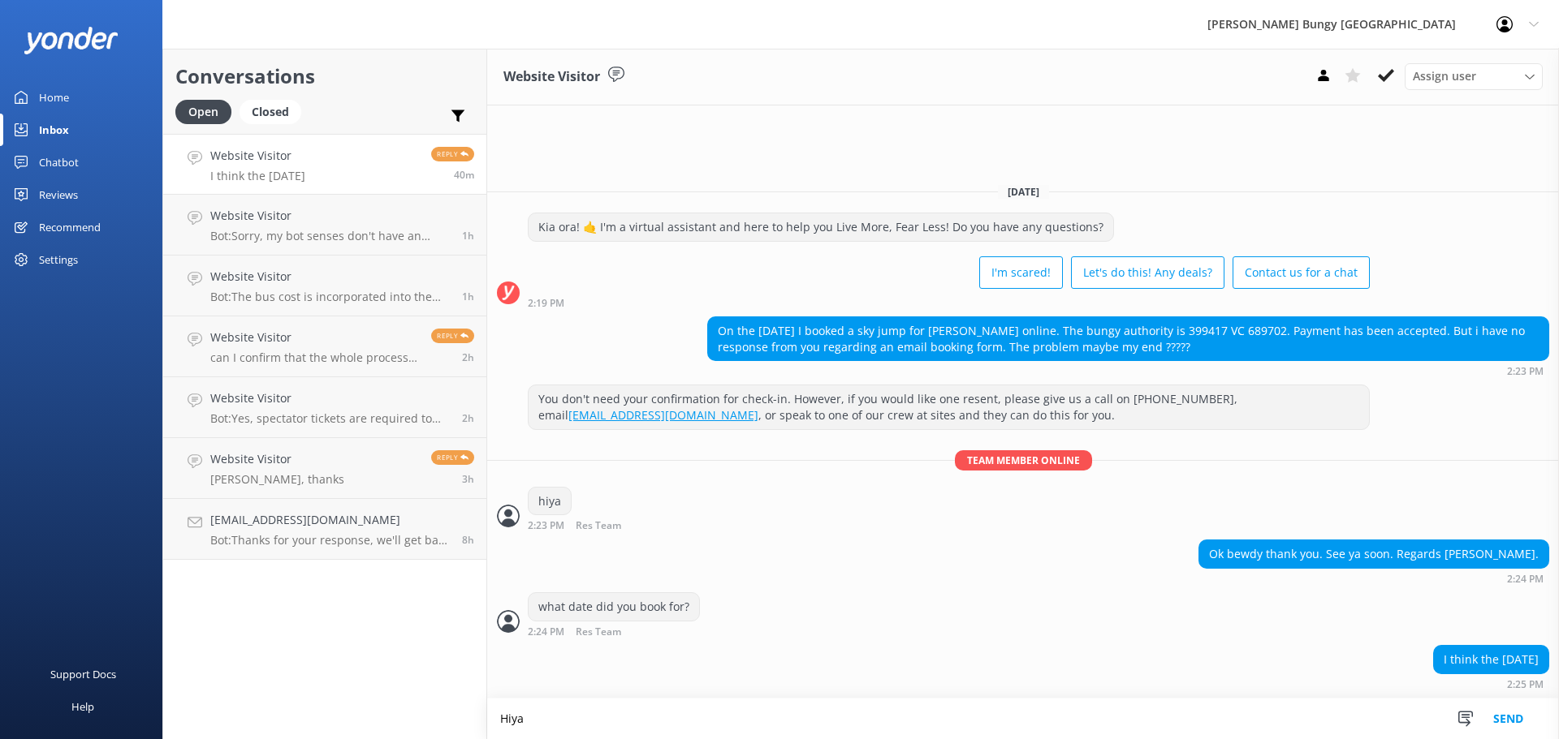
type textarea "Hiya"
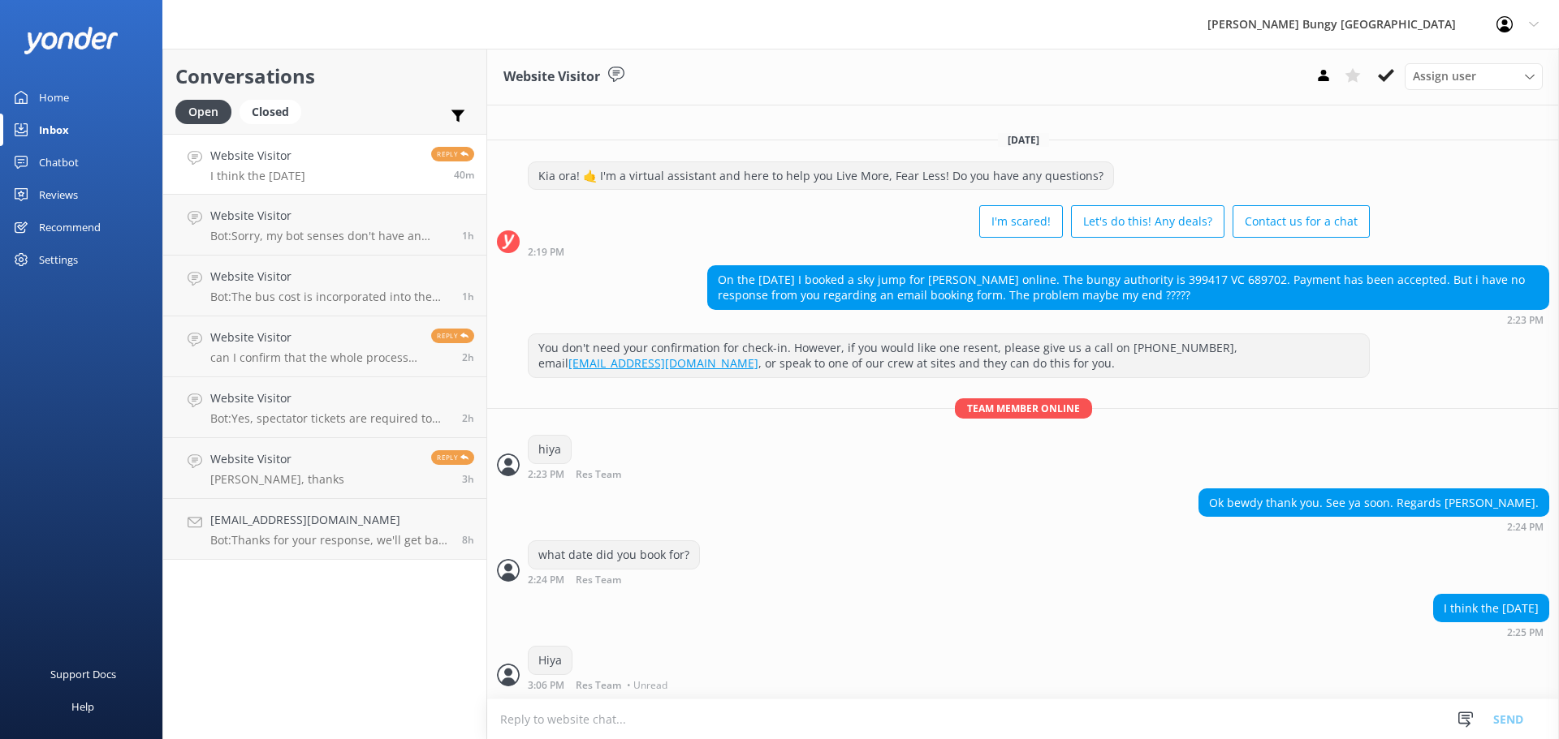
scroll to position [1, 0]
click at [1168, 695] on div "Hiya 3:06 PM Res Team • Unread" at bounding box center [1022, 672] width 1071 height 53
click at [1149, 729] on textarea at bounding box center [1022, 720] width 1071 height 40
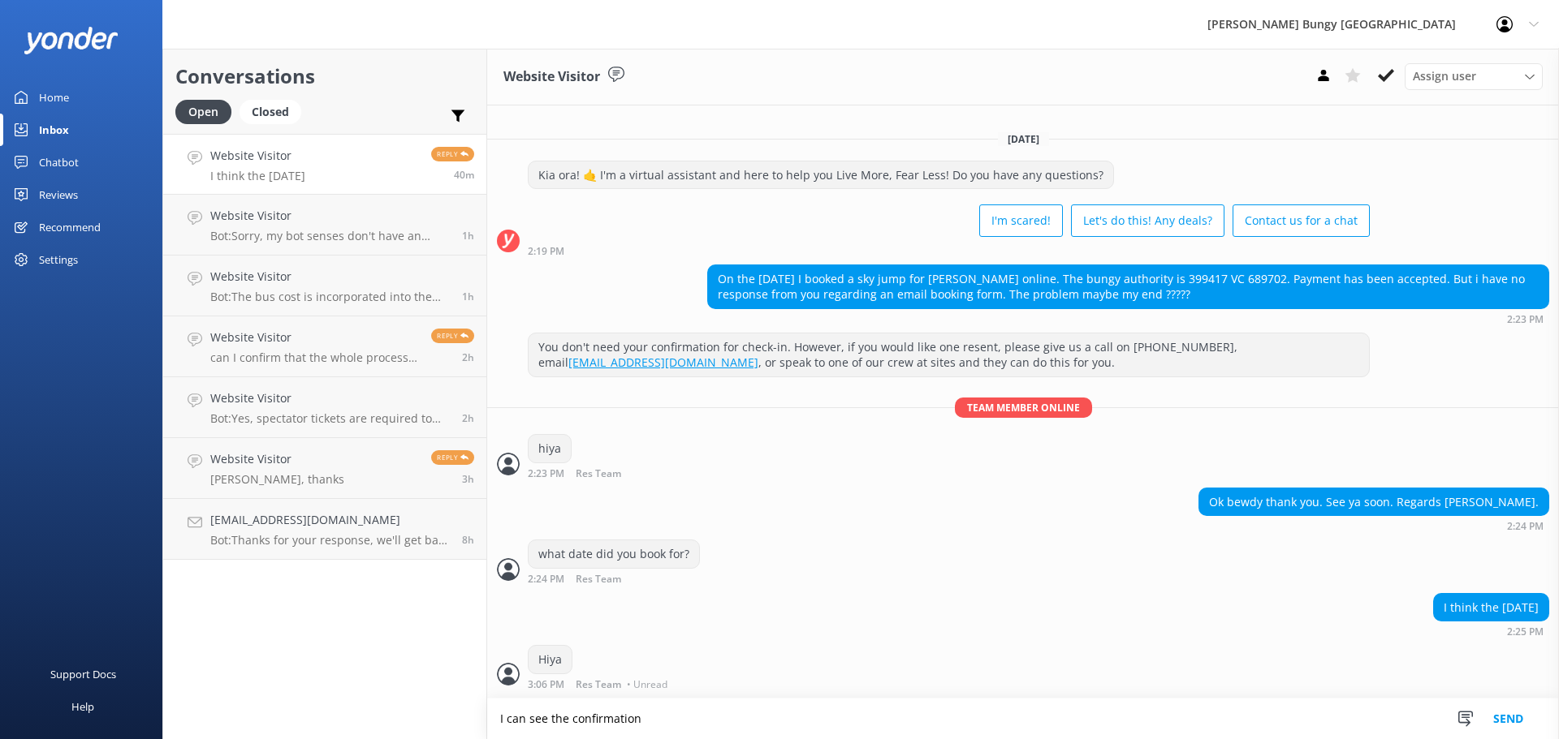
type textarea "I can see the confirmation"
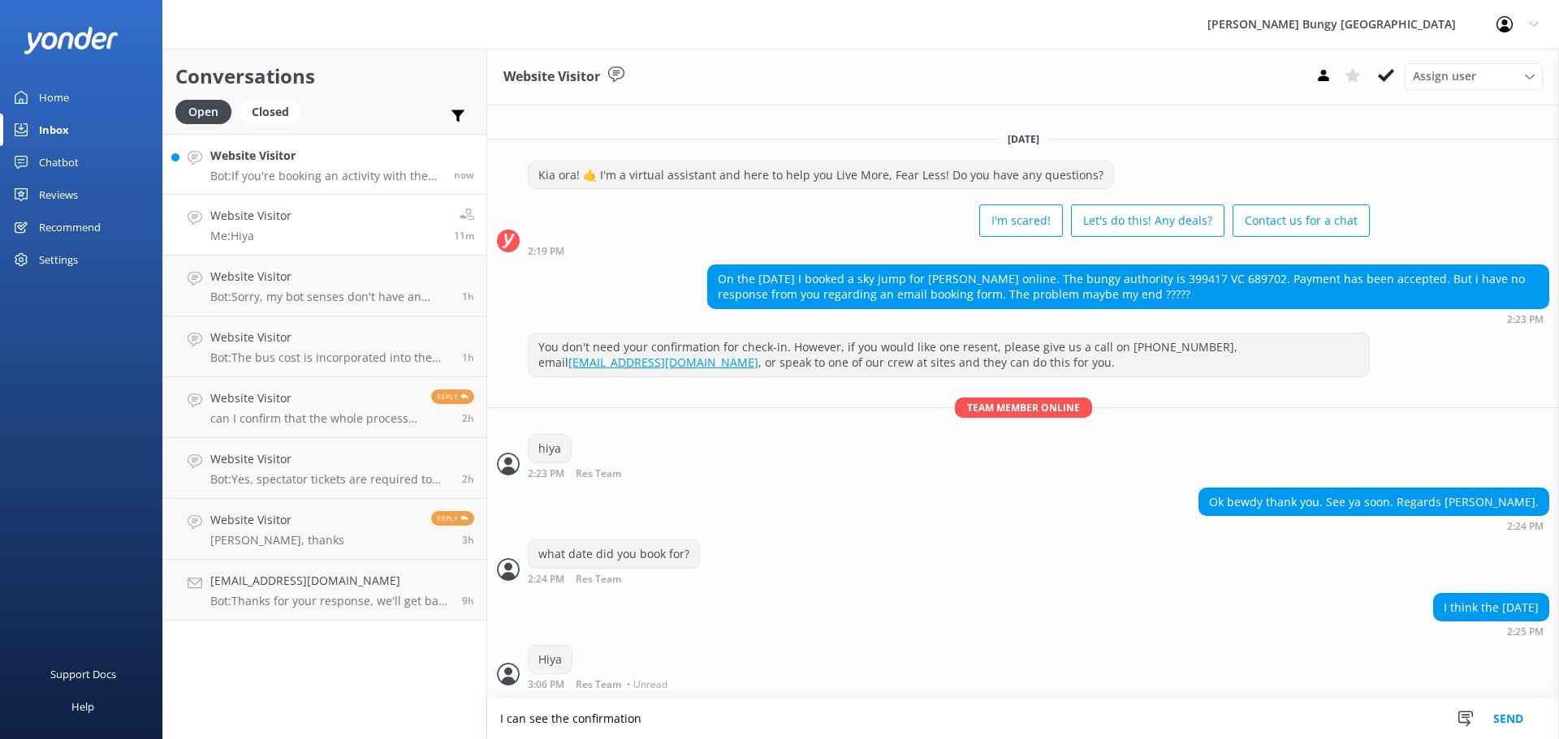
click at [334, 175] on p "Bot: If you're booking an activity with the Free Bungy Bus, the times shown on …" at bounding box center [325, 176] width 231 height 15
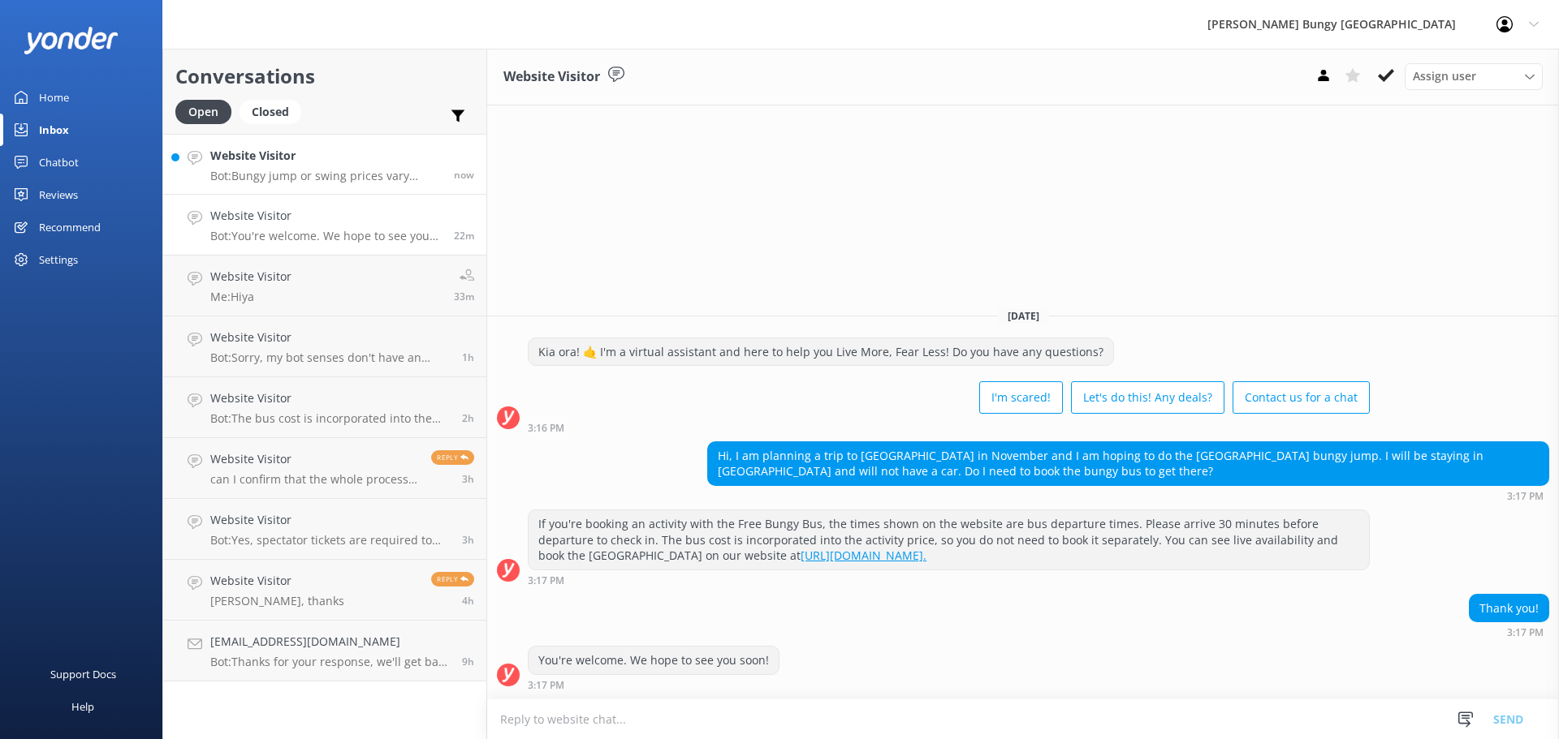
click at [413, 179] on p "Bot: Bungy jump or swing prices vary depending on the location and the thrill y…" at bounding box center [325, 176] width 231 height 15
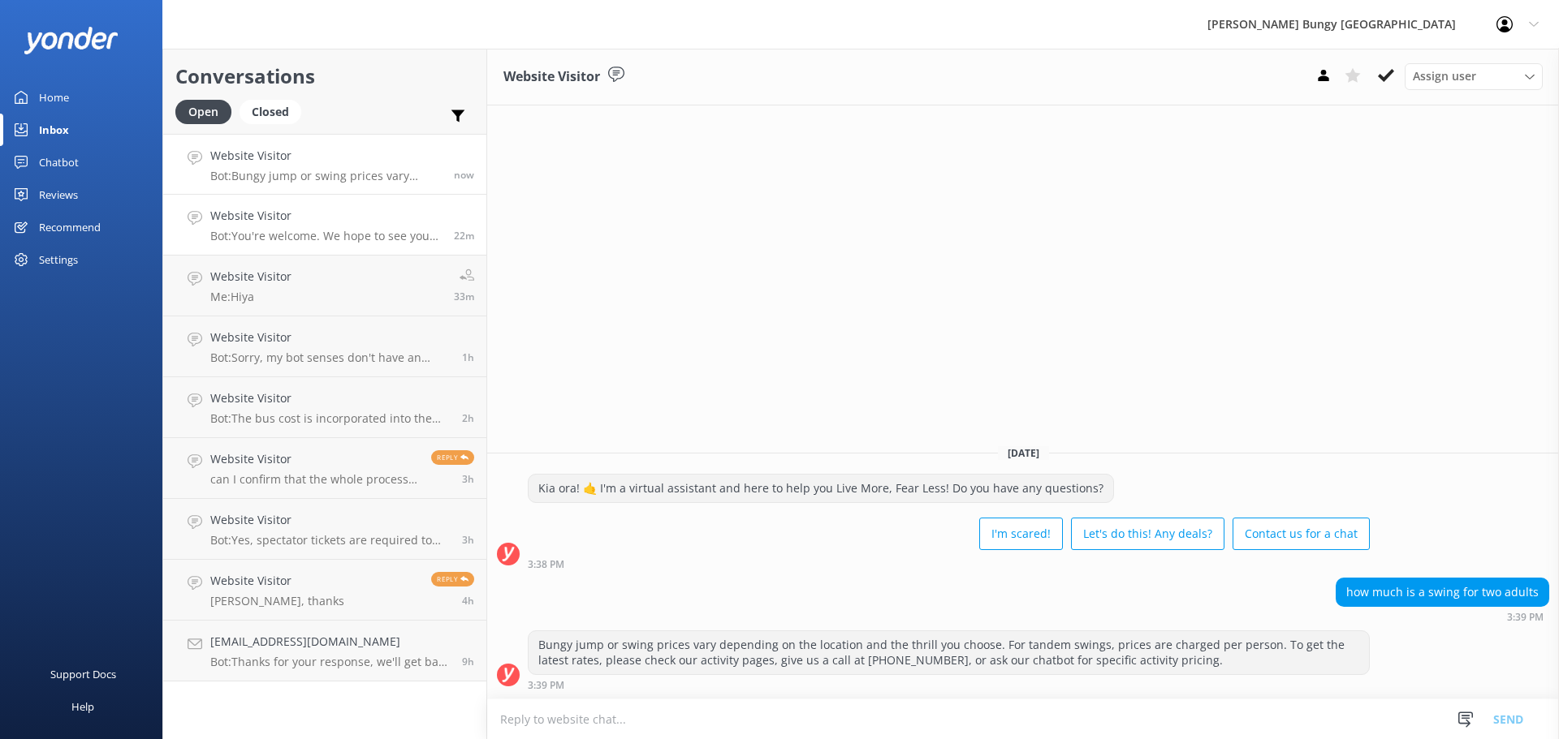
click at [370, 245] on link "Website Visitor Bot: You're welcome. We hope to see you soon! 22m" at bounding box center [324, 225] width 323 height 61
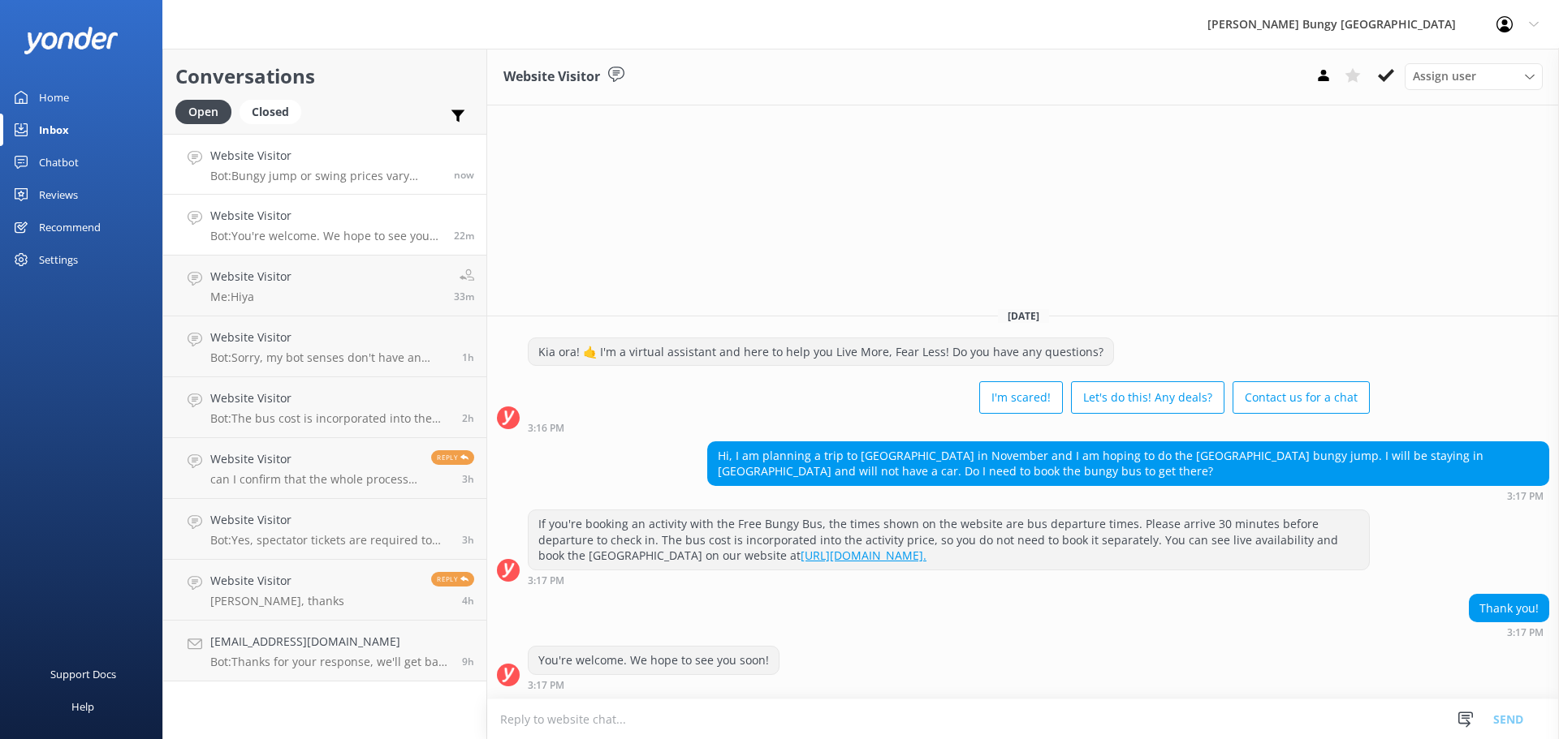
click at [401, 138] on link "Website Visitor Bot: Bungy jump or swing prices vary depending on the location …" at bounding box center [324, 164] width 323 height 61
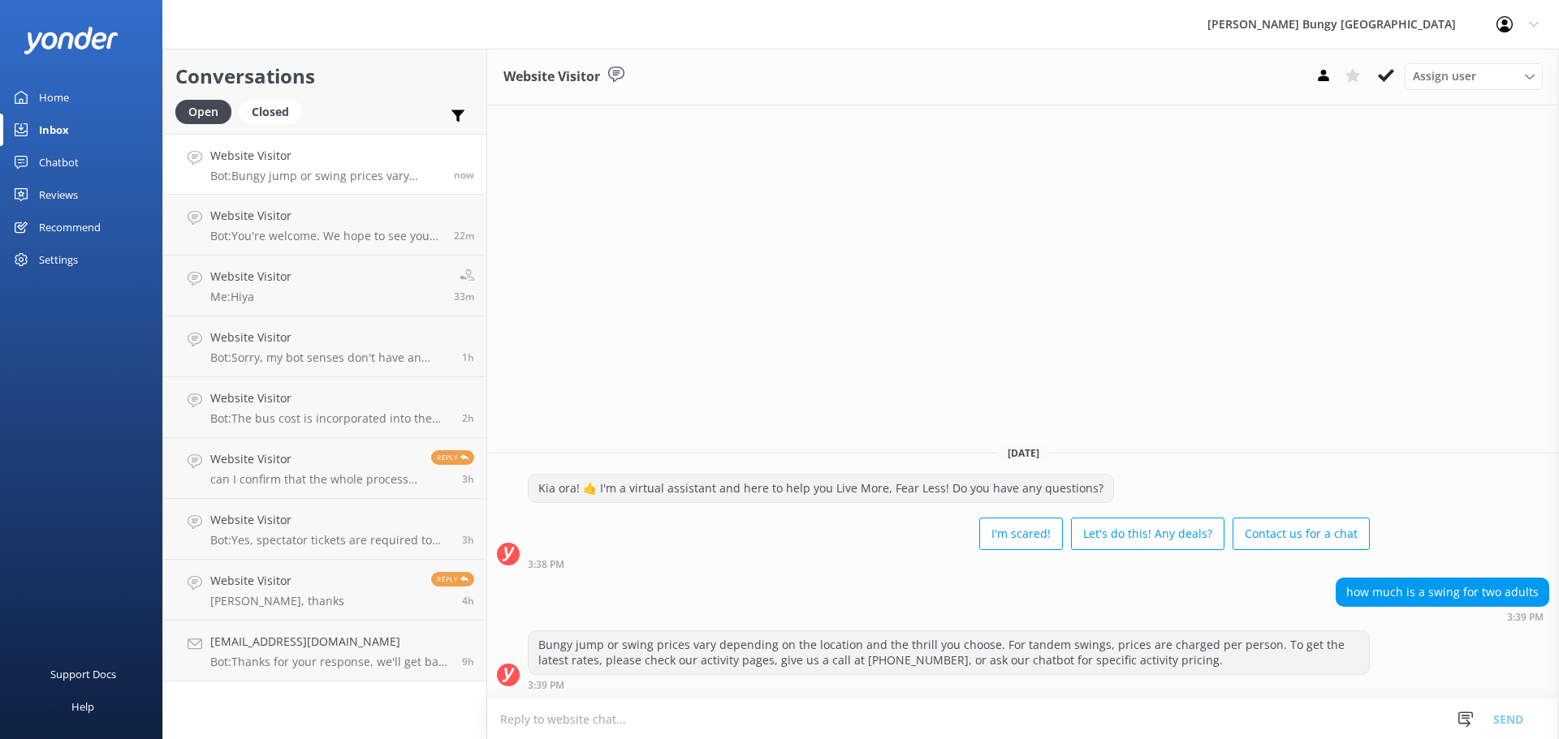
click at [1178, 728] on textarea at bounding box center [1022, 720] width 1071 height 40
click at [1209, 672] on div "Bungy jump or swing prices vary depending on the location and the thrill you ch…" at bounding box center [948, 653] width 840 height 43
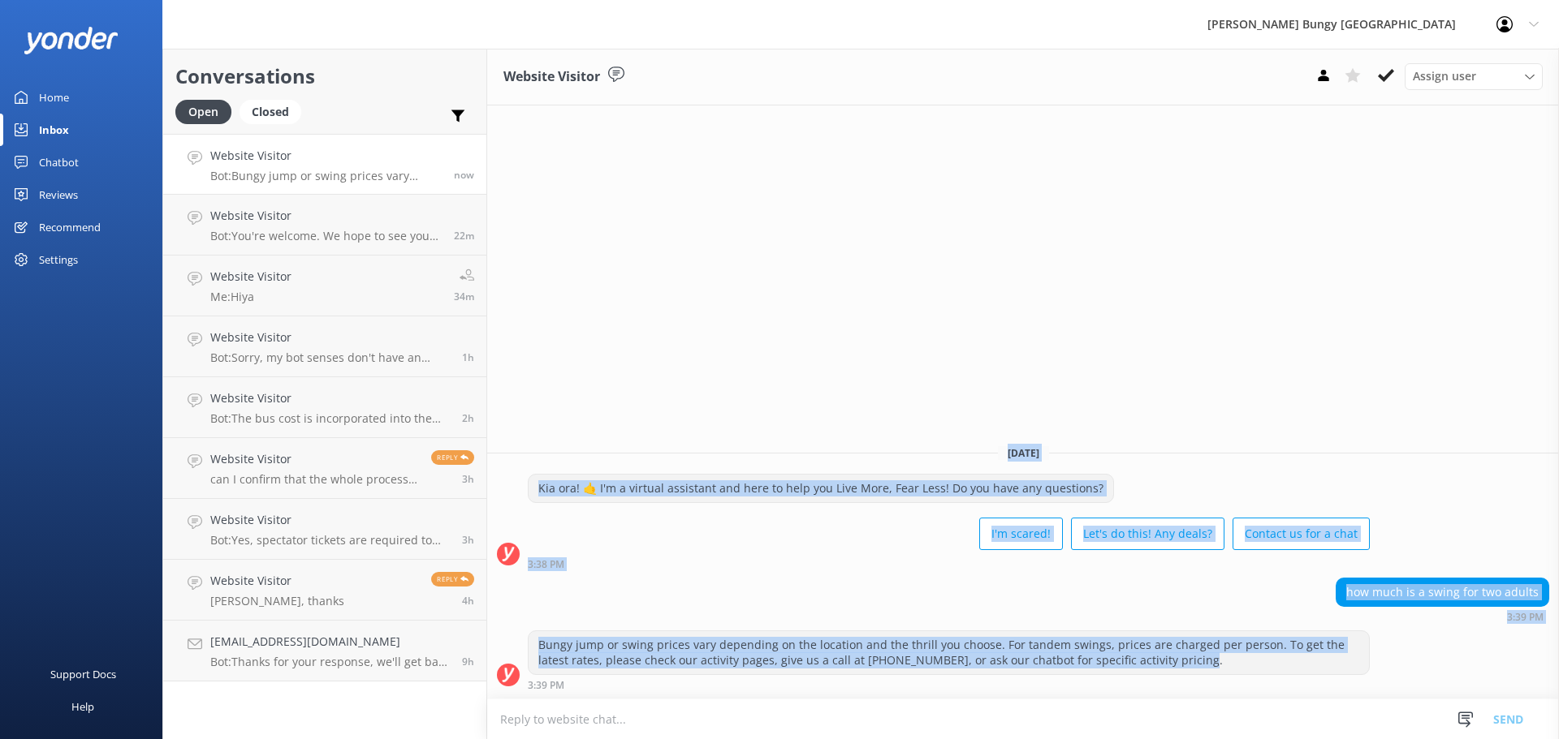
drag, startPoint x: 1184, startPoint y: 662, endPoint x: 665, endPoint y: 440, distance: 564.8
click at [665, 440] on div "Today Kia ora! 🤙 I'm a virtual assistant and here to help you Live More, Fear L…" at bounding box center [1022, 565] width 1071 height 267
click at [697, 424] on div "Website Visitor Assign user [PERSON_NAME] [PERSON_NAME] Tech Admin [PERSON_NAME…" at bounding box center [1022, 394] width 1071 height 691
drag, startPoint x: 697, startPoint y: 424, endPoint x: 1368, endPoint y: 778, distance: 758.2
click at [1368, 739] on html "AJ Hackett Bungy New Zealand Profile Settings Logout Home Inbox Chatbot Content…" at bounding box center [779, 369] width 1559 height 739
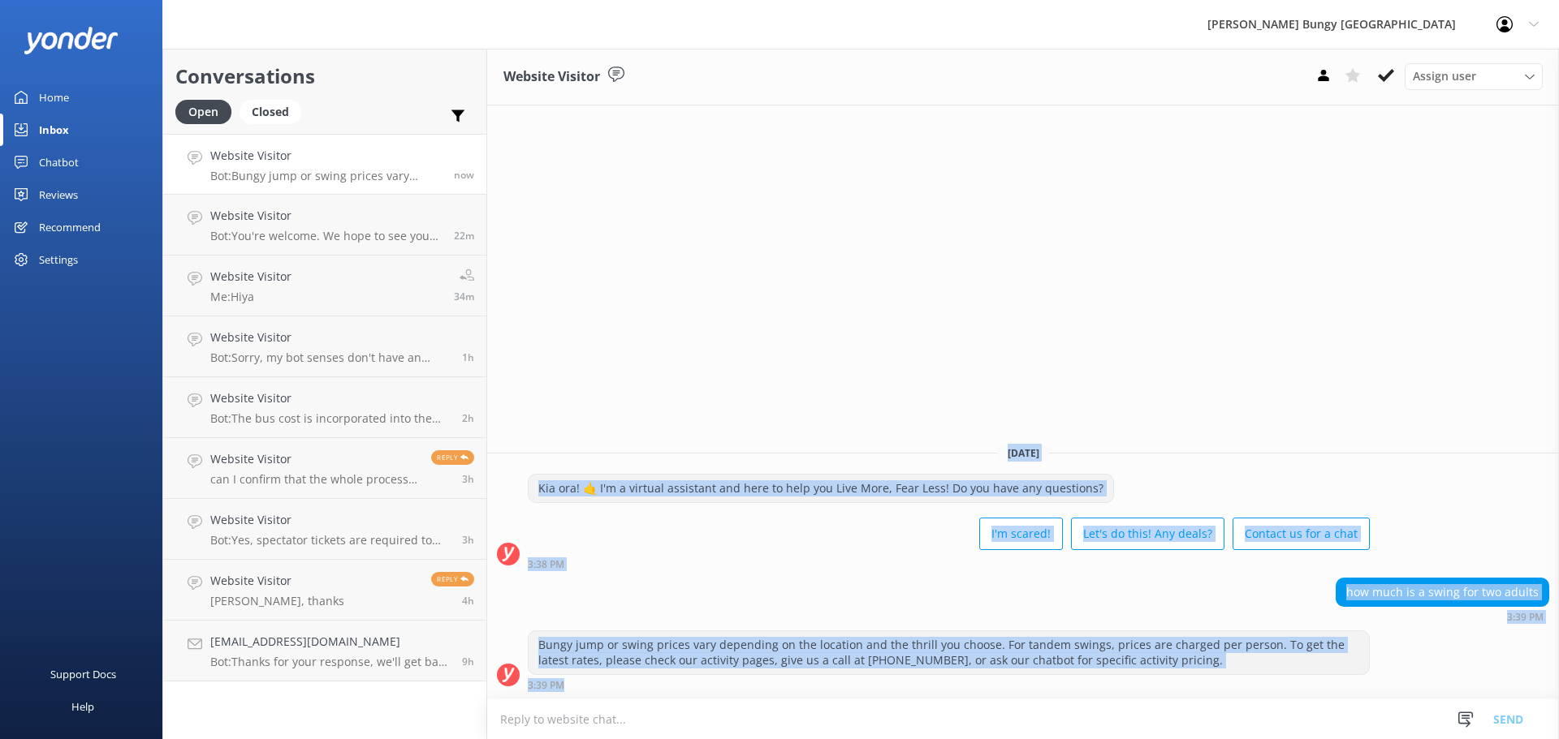
click at [701, 287] on div "Website Visitor Assign user [PERSON_NAME] [PERSON_NAME] Tech Admin [PERSON_NAME…" at bounding box center [1022, 394] width 1071 height 691
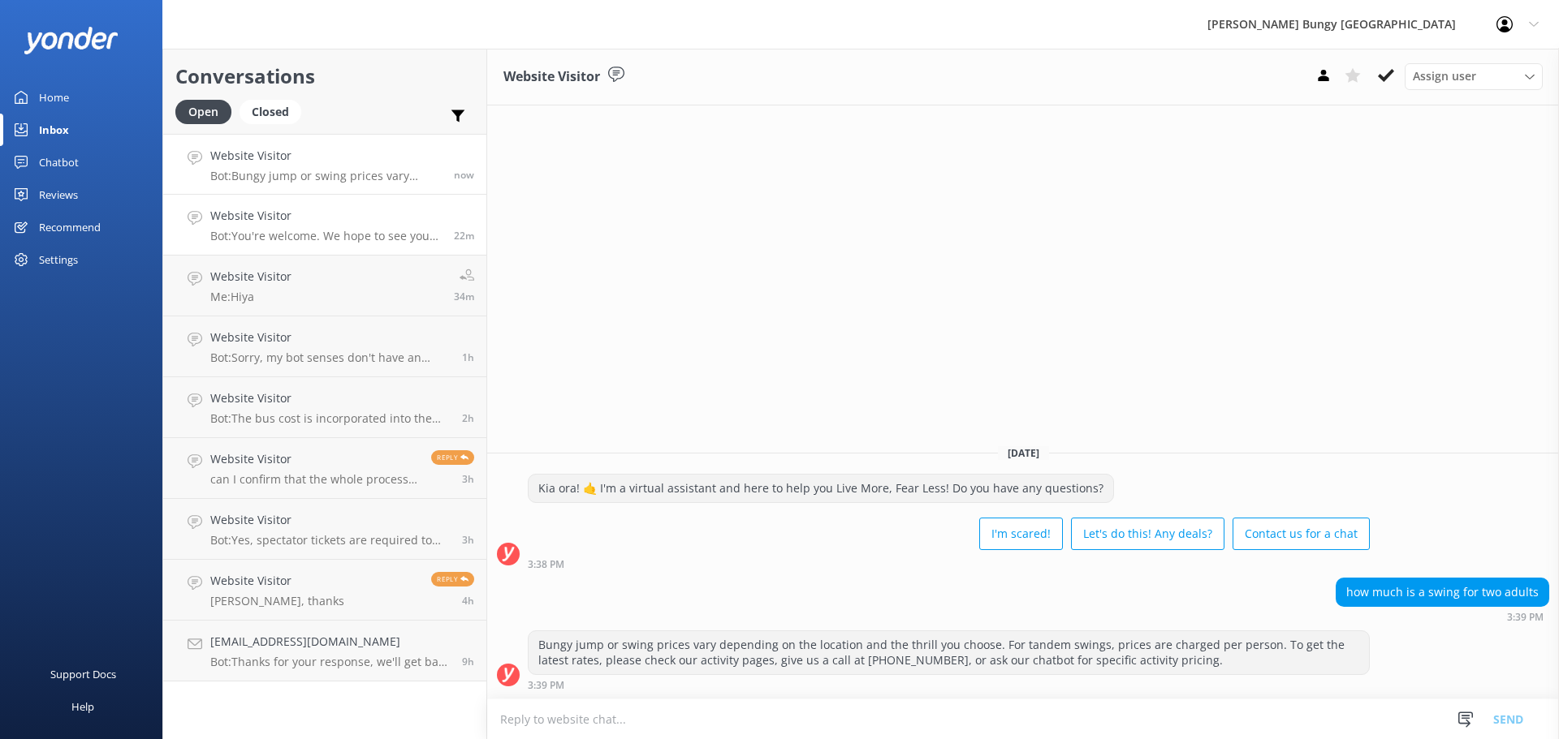
click at [349, 218] on h4 "Website Visitor" at bounding box center [325, 216] width 231 height 18
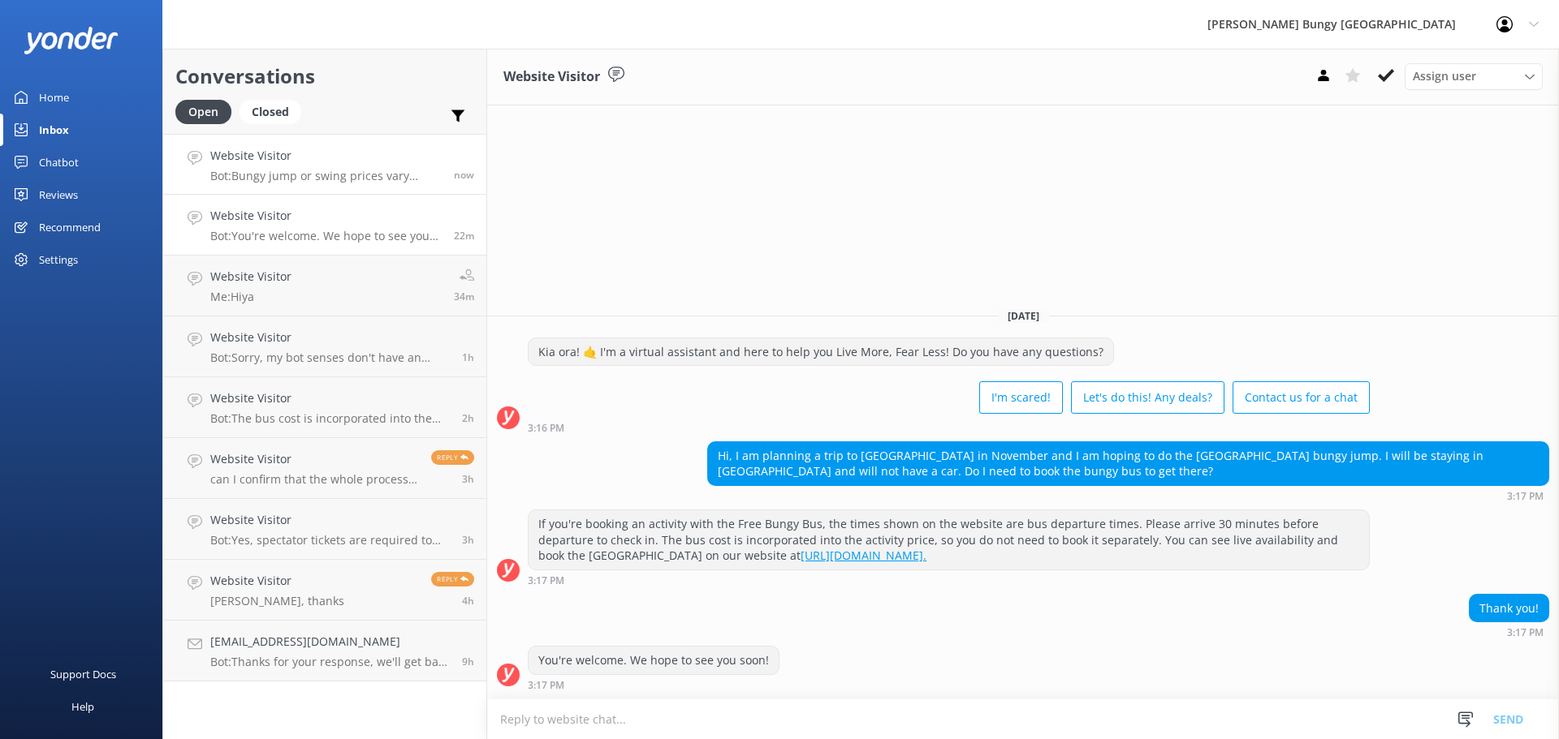
click at [386, 161] on h4 "Website Visitor" at bounding box center [325, 156] width 231 height 18
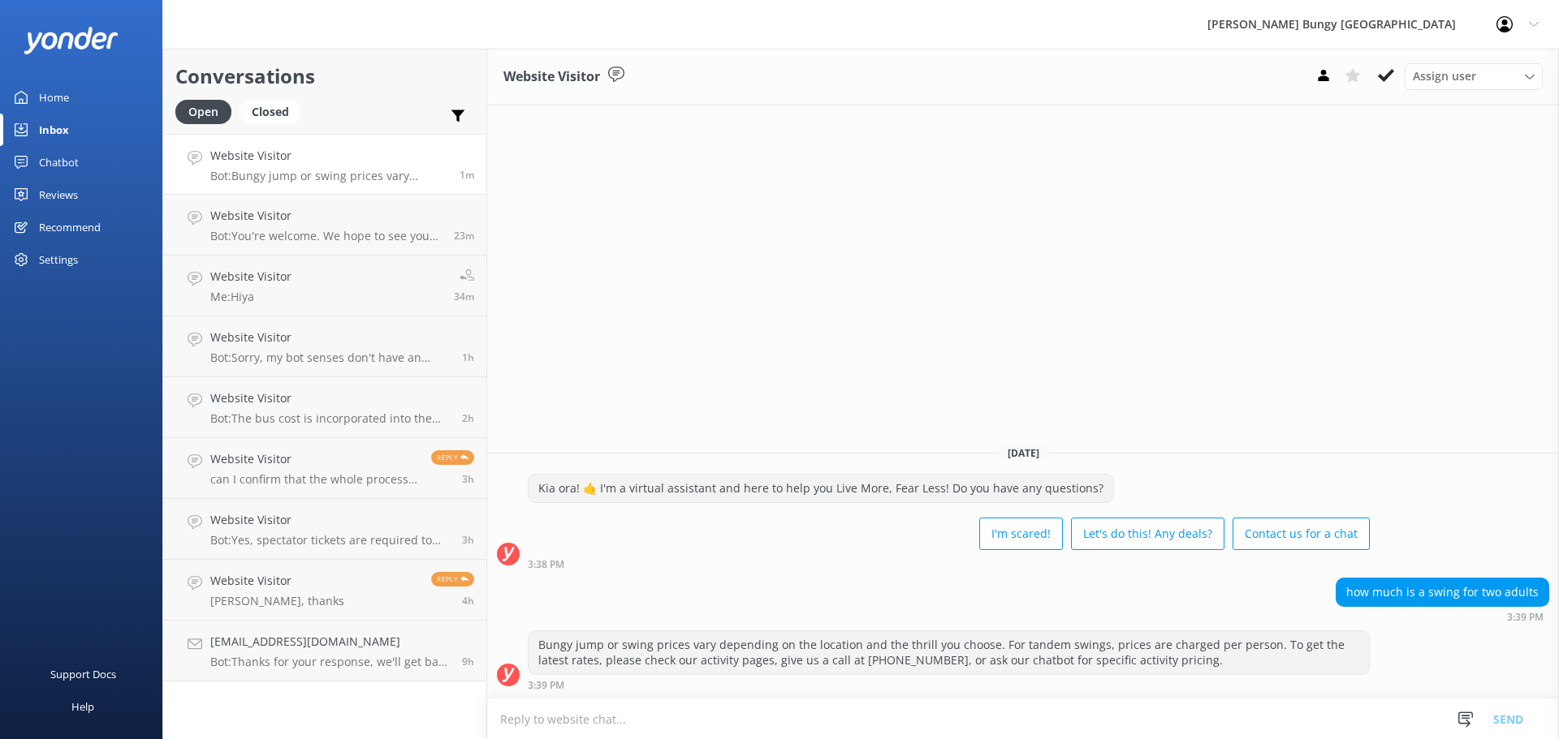
click at [1042, 267] on div "Website Visitor Assign user [PERSON_NAME] [PERSON_NAME] Tech Admin [PERSON_NAME…" at bounding box center [1022, 394] width 1071 height 691
click at [1258, 347] on div "Website Visitor Assign user Mike Voyce Michelle Gillard Tech Admin Dan Waugh Re…" at bounding box center [1022, 394] width 1071 height 691
click at [401, 250] on link "Website Visitor Bot: You're welcome. We hope to see you soon! 28m" at bounding box center [324, 225] width 323 height 61
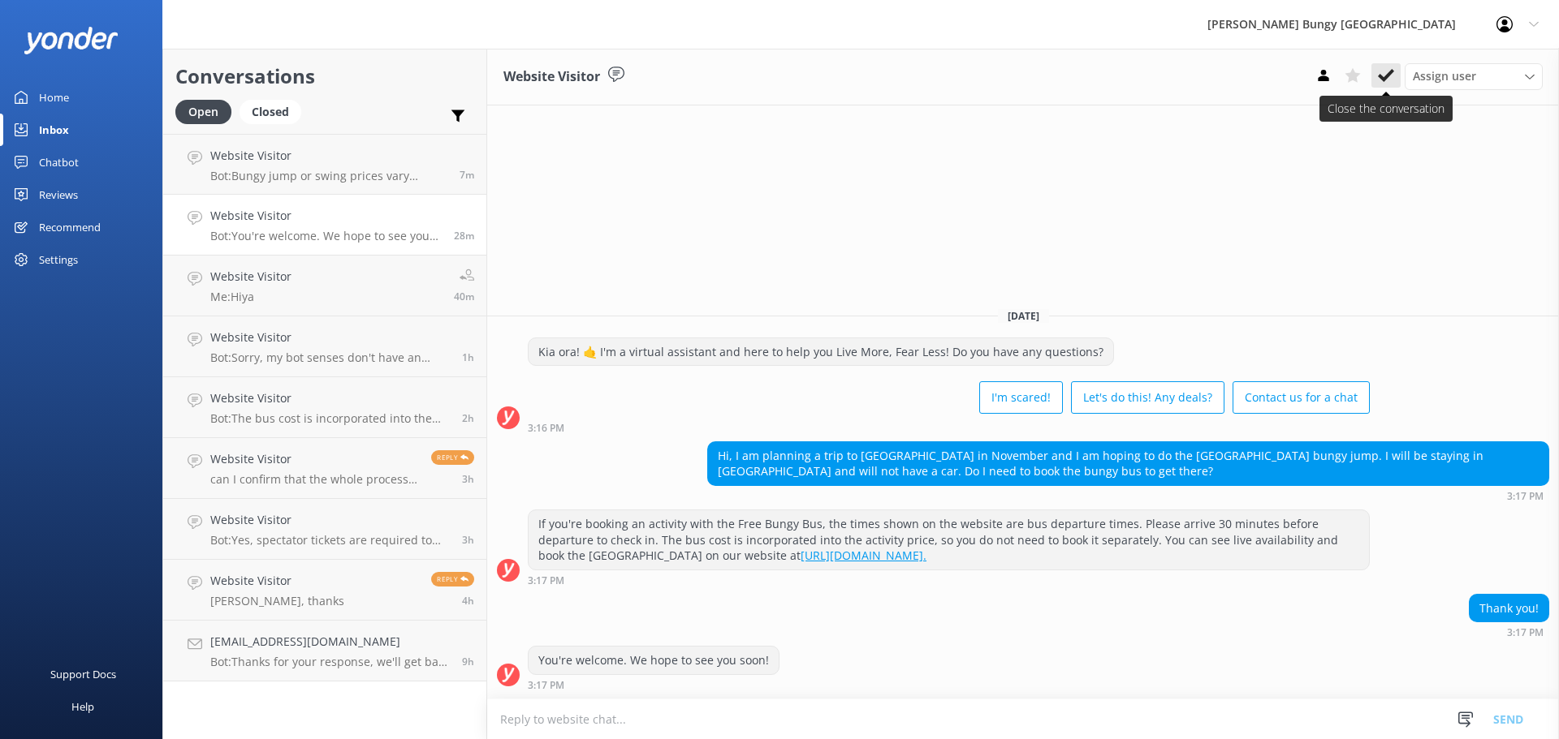
click at [1380, 78] on use at bounding box center [1386, 75] width 16 height 13
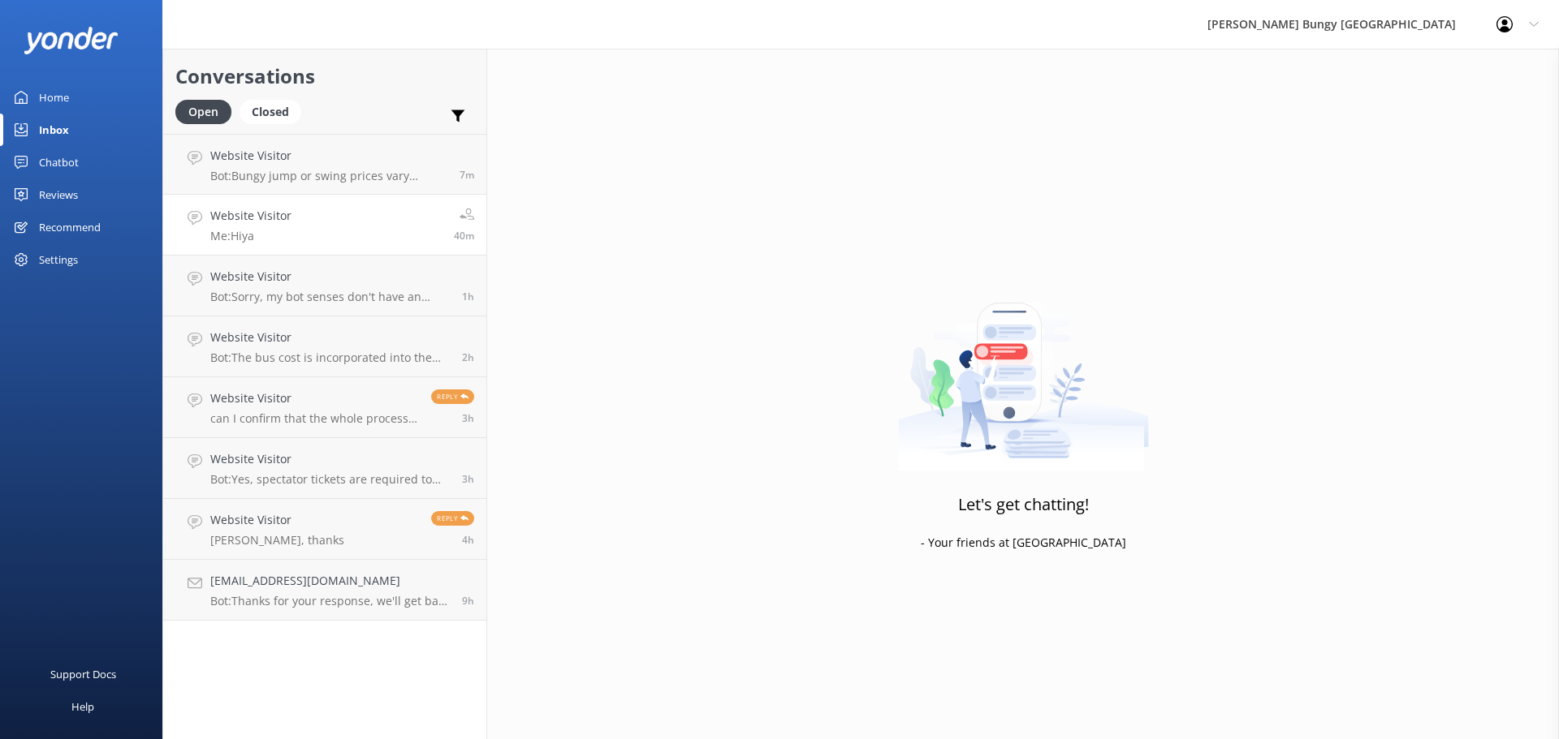
click at [300, 242] on link "Website Visitor Me: Hiya 40m" at bounding box center [324, 225] width 323 height 61
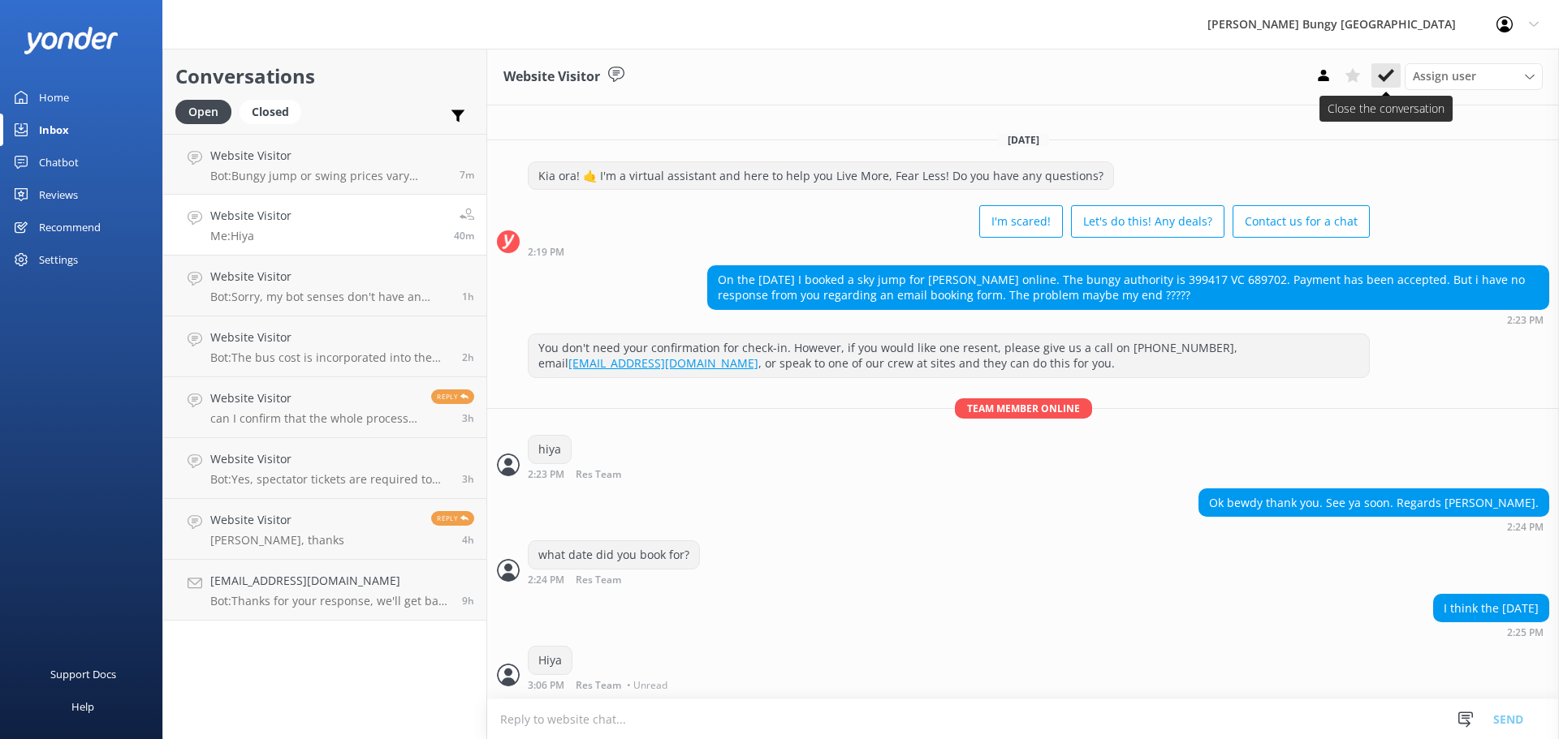
click at [1390, 75] on use at bounding box center [1386, 75] width 16 height 13
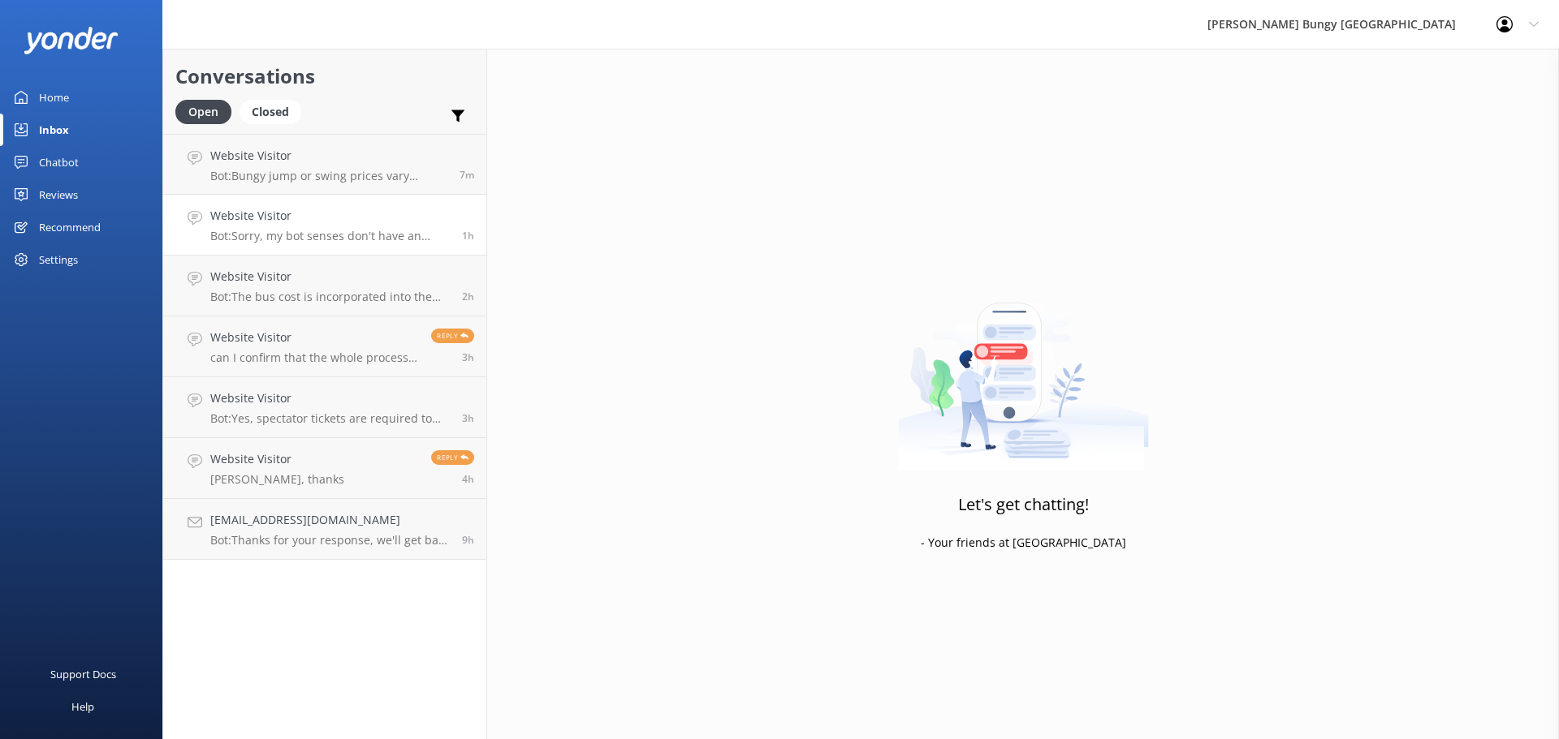
click at [326, 231] on p "Bot: Sorry, my bot senses don't have an answer for that, please try and rephras…" at bounding box center [329, 236] width 239 height 15
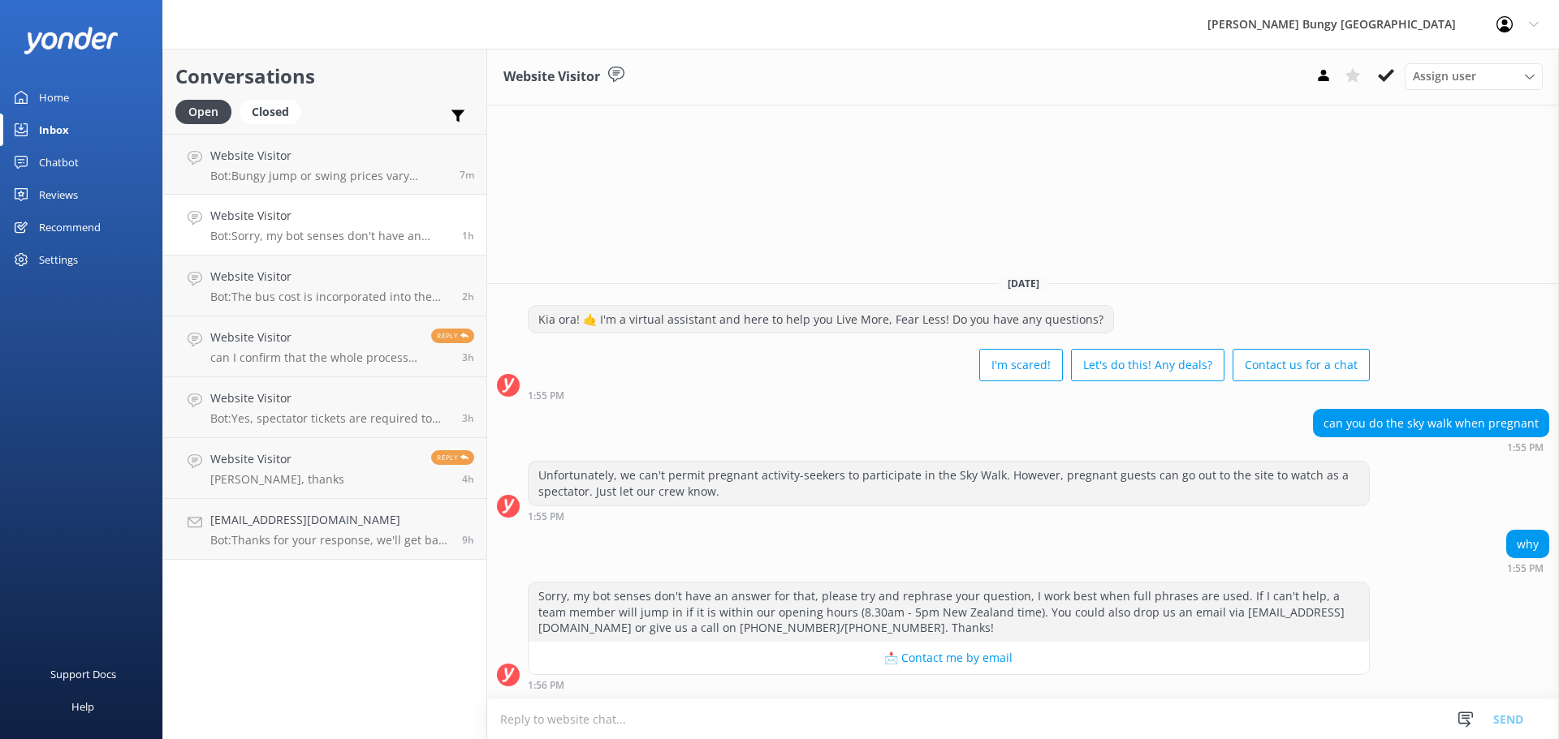
click at [1360, 213] on div "Website Visitor Assign user Mike Voyce Michelle Gillard Tech Admin Dan Waugh Re…" at bounding box center [1022, 394] width 1071 height 691
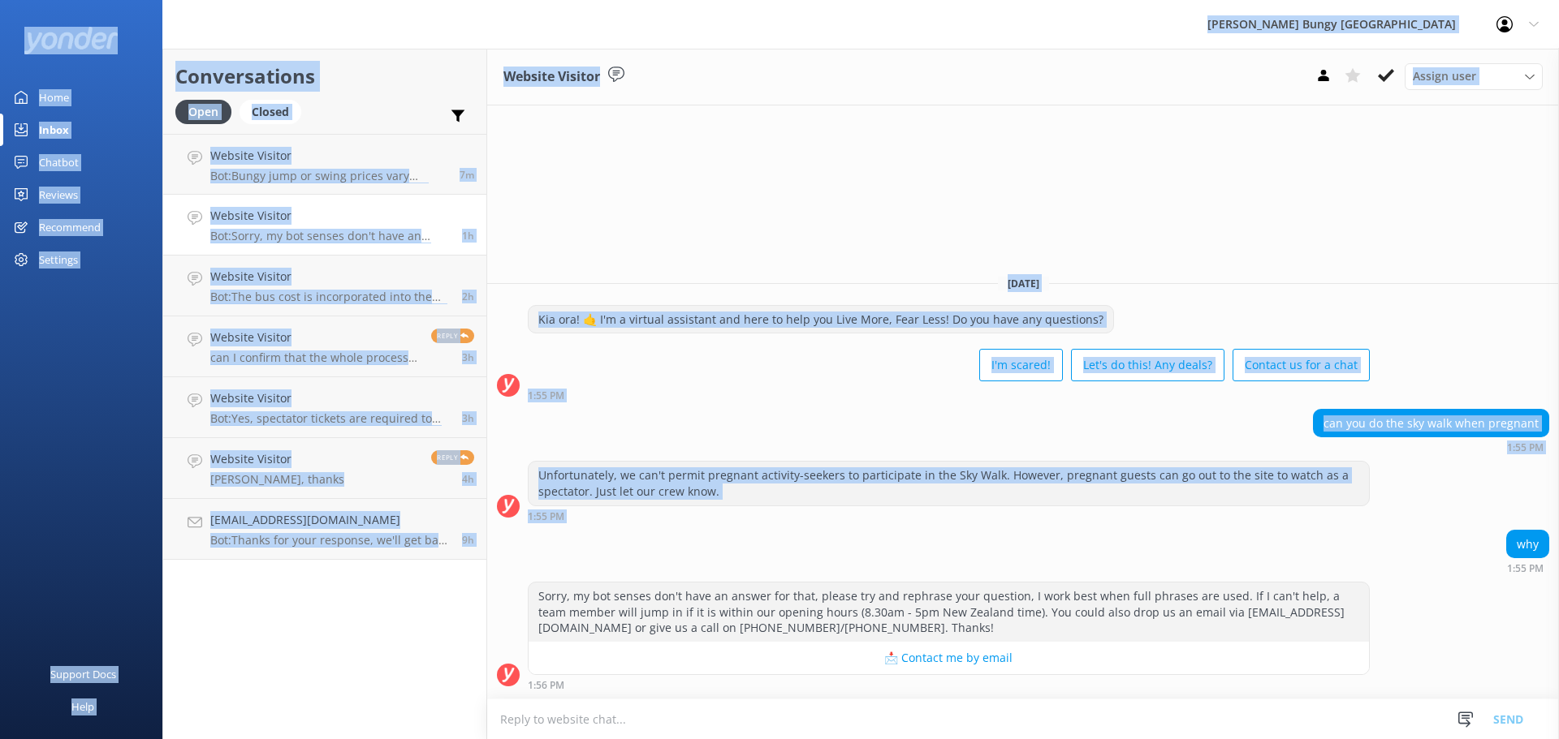
drag, startPoint x: 1161, startPoint y: 557, endPoint x: 495, endPoint y: 45, distance: 839.9
click at [495, 49] on div "AJ Hackett Bungy New Zealand Profile Settings Logout Home Inbox Chatbot Content…" at bounding box center [779, 394] width 1559 height 691
click at [550, 162] on div "Website Visitor Assign user Mike Voyce Michelle Gillard Tech Admin Dan Waugh Re…" at bounding box center [1022, 394] width 1071 height 691
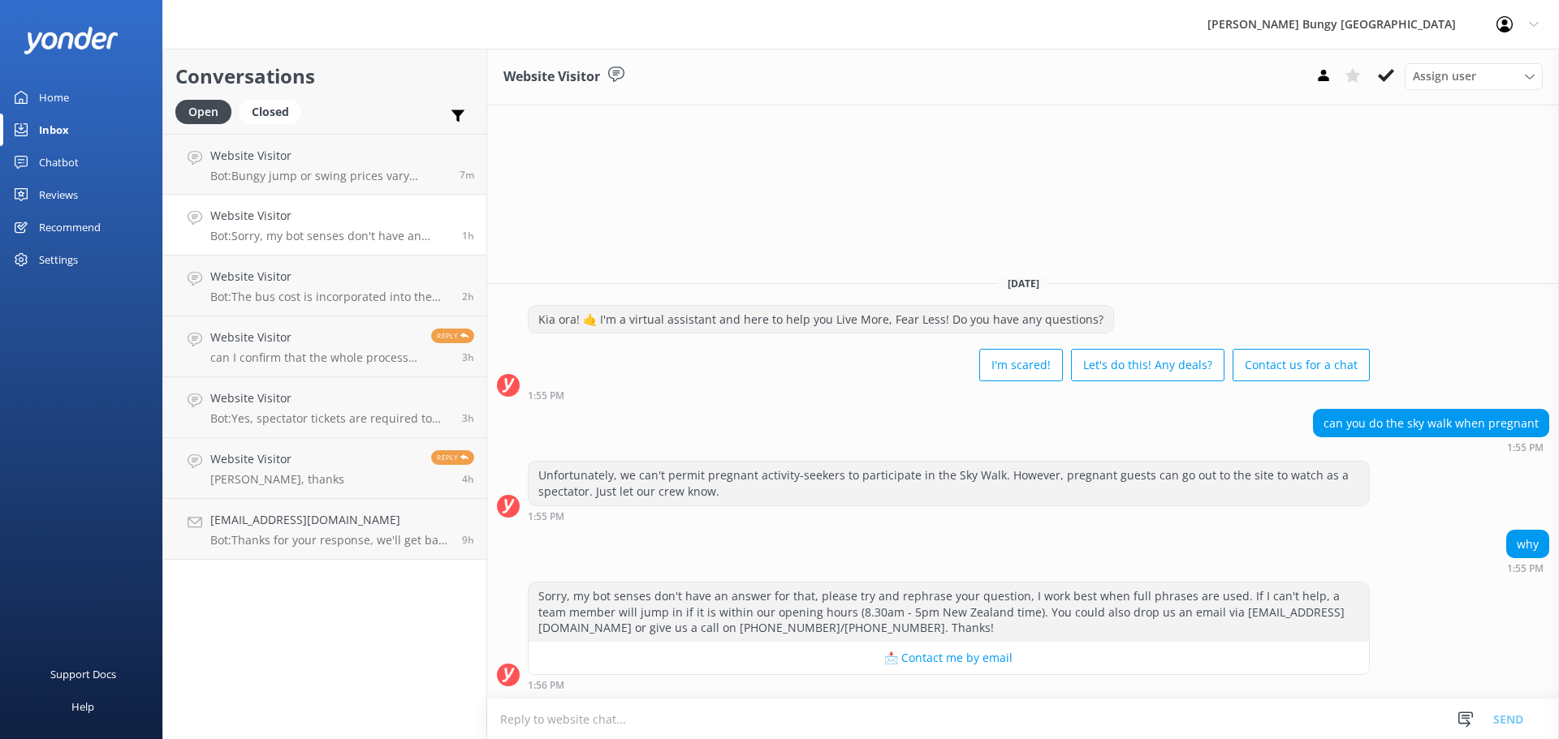
click at [552, 162] on div "Website Visitor Assign user Mike Voyce Michelle Gillard Tech Admin Dan Waugh Re…" at bounding box center [1022, 394] width 1071 height 691
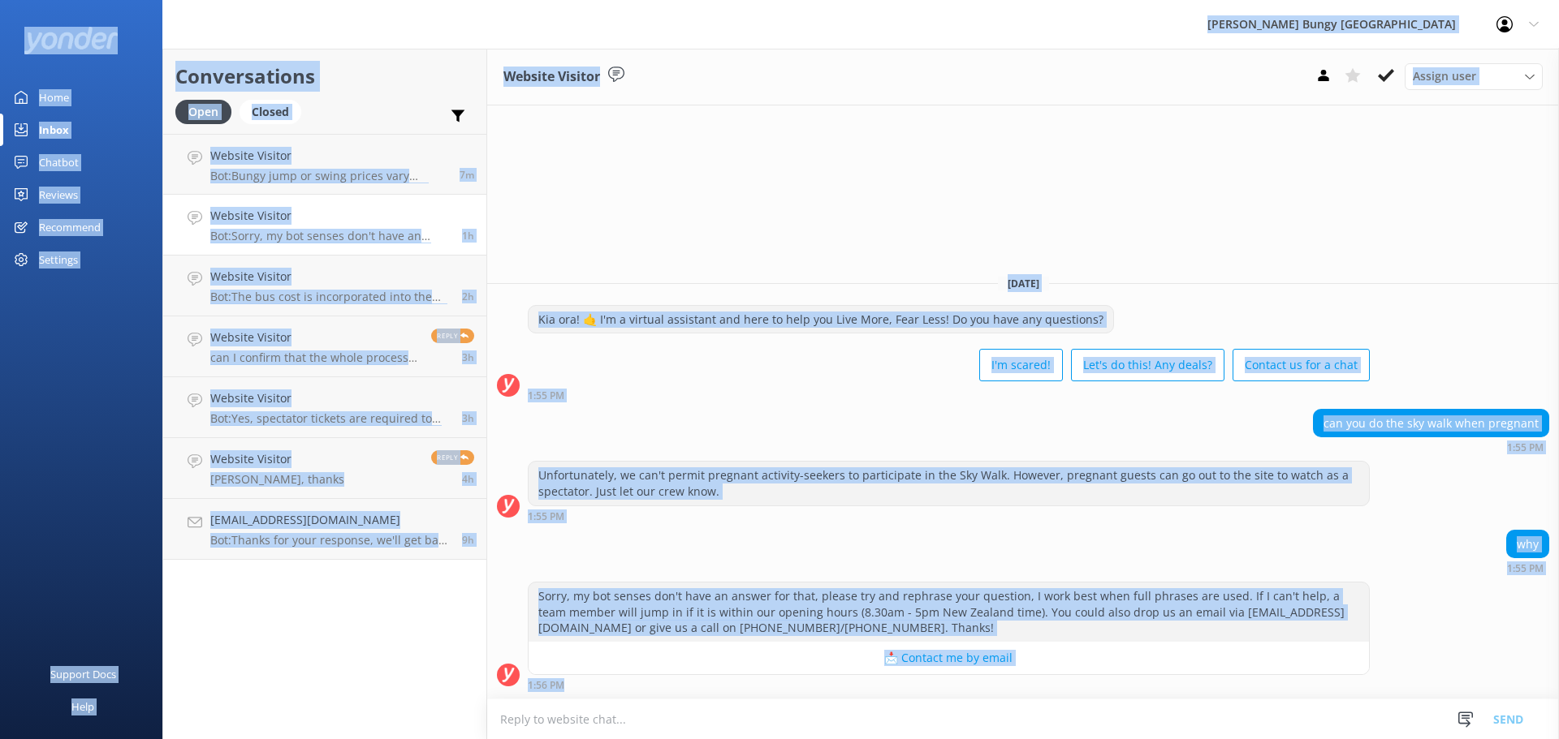
drag, startPoint x: 582, startPoint y: 24, endPoint x: 1327, endPoint y: 731, distance: 1027.8
click at [1327, 731] on div "AJ Hackett Bungy New Zealand Profile Settings Logout Home Inbox Chatbot Content…" at bounding box center [779, 394] width 1559 height 691
click at [1248, 685] on div "1:56 PM" at bounding box center [949, 684] width 842 height 11
drag, startPoint x: 1237, startPoint y: 681, endPoint x: 412, endPoint y: 28, distance: 1052.2
click at [412, 49] on div "AJ Hackett Bungy New Zealand Profile Settings Logout Home Inbox Chatbot Content…" at bounding box center [779, 394] width 1559 height 691
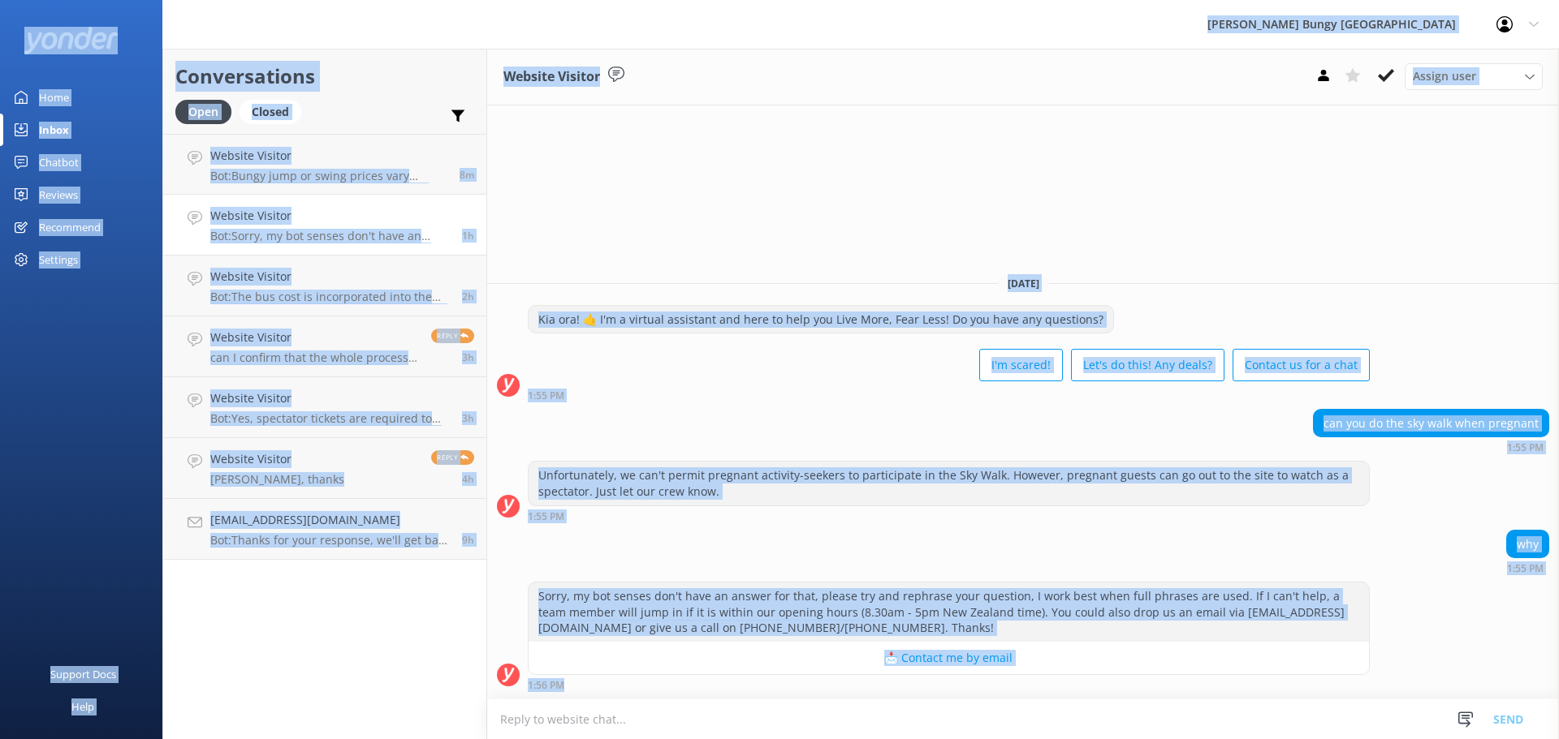
click at [741, 446] on div "can you do the sky walk when pregnant 1:55 PM" at bounding box center [1022, 431] width 1071 height 45
drag, startPoint x: 736, startPoint y: 683, endPoint x: 26, endPoint y: 54, distance: 949.4
click at [26, 54] on div "AJ Hackett Bungy New Zealand Profile Settings Logout Home Inbox Chatbot Content…" at bounding box center [779, 394] width 1559 height 691
click at [548, 524] on div "Unfortunately, we can't permit pregnant activity-seekers to participate in the …" at bounding box center [1022, 495] width 1071 height 68
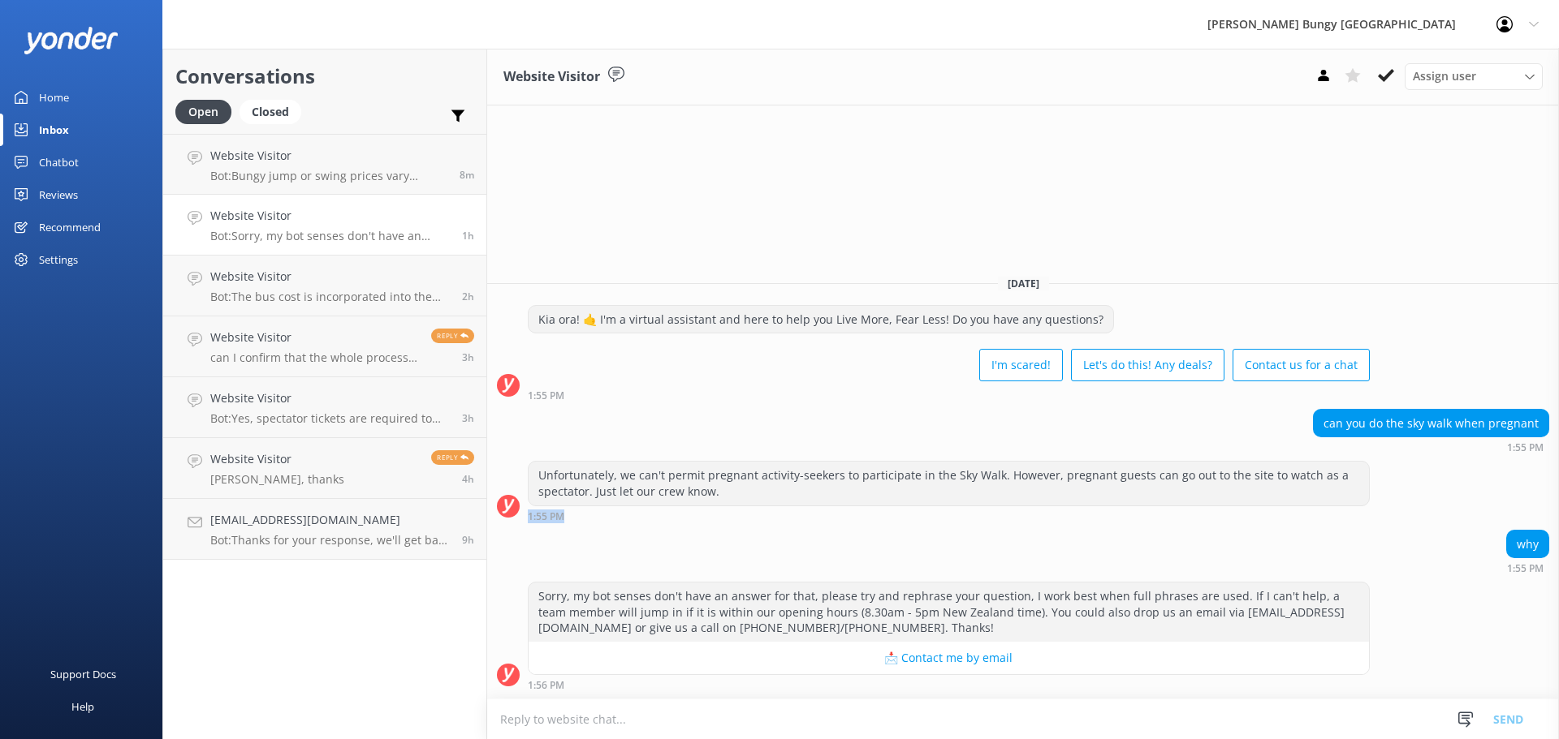
drag, startPoint x: 590, startPoint y: 517, endPoint x: 526, endPoint y: 526, distance: 64.7
click at [526, 526] on div "Unfortunately, we can't permit pregnant activity-seekers to participate in the …" at bounding box center [1022, 495] width 1071 height 68
click at [577, 500] on div "Unfortunately, we can't permit pregnant activity-seekers to participate in the …" at bounding box center [948, 483] width 840 height 43
drag, startPoint x: 577, startPoint y: 500, endPoint x: 597, endPoint y: 524, distance: 30.6
click at [597, 524] on div "Unfortunately, we can't permit pregnant activity-seekers to participate in the …" at bounding box center [1022, 495] width 1071 height 68
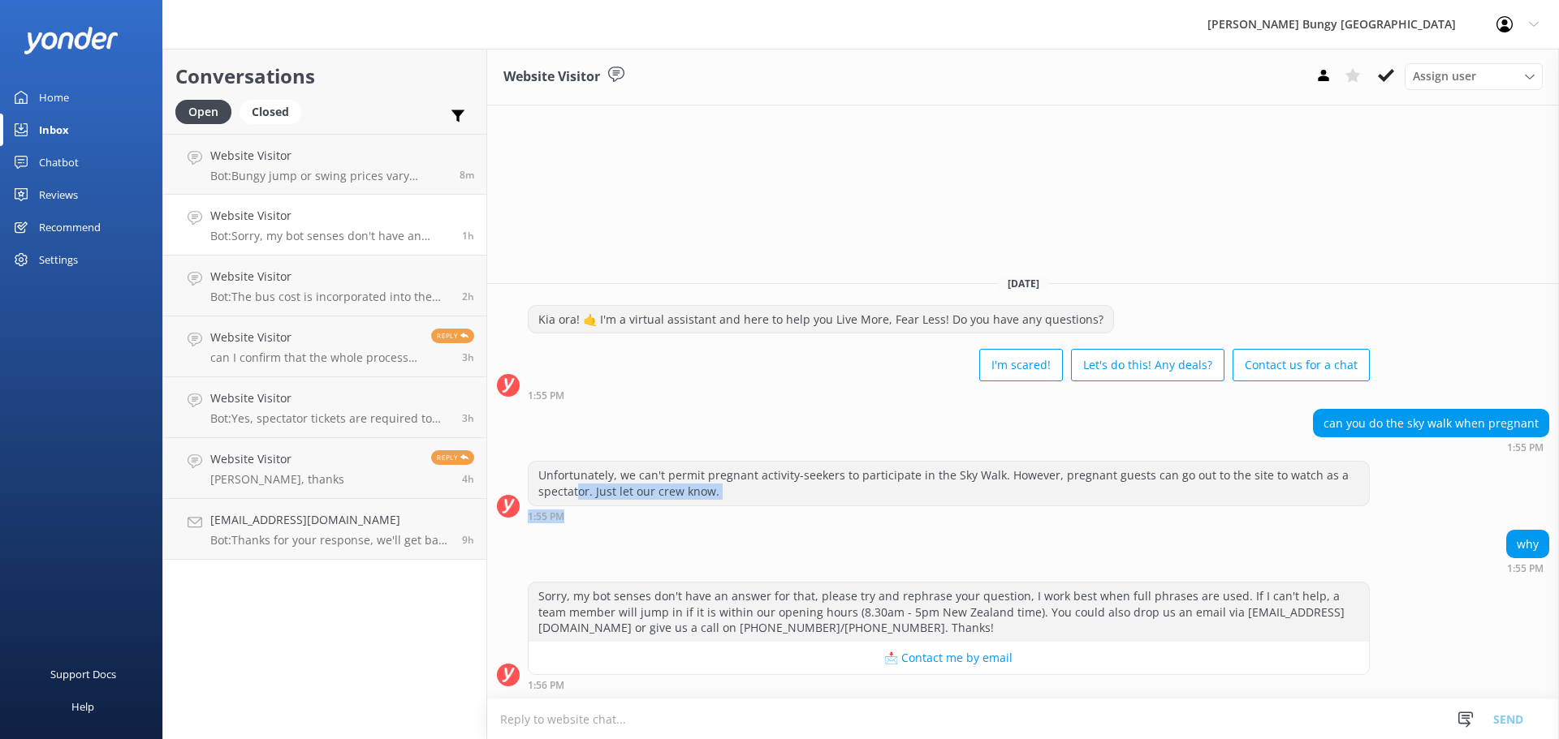
click at [597, 524] on div "Unfortunately, we can't permit pregnant activity-seekers to participate in the …" at bounding box center [1022, 495] width 1071 height 68
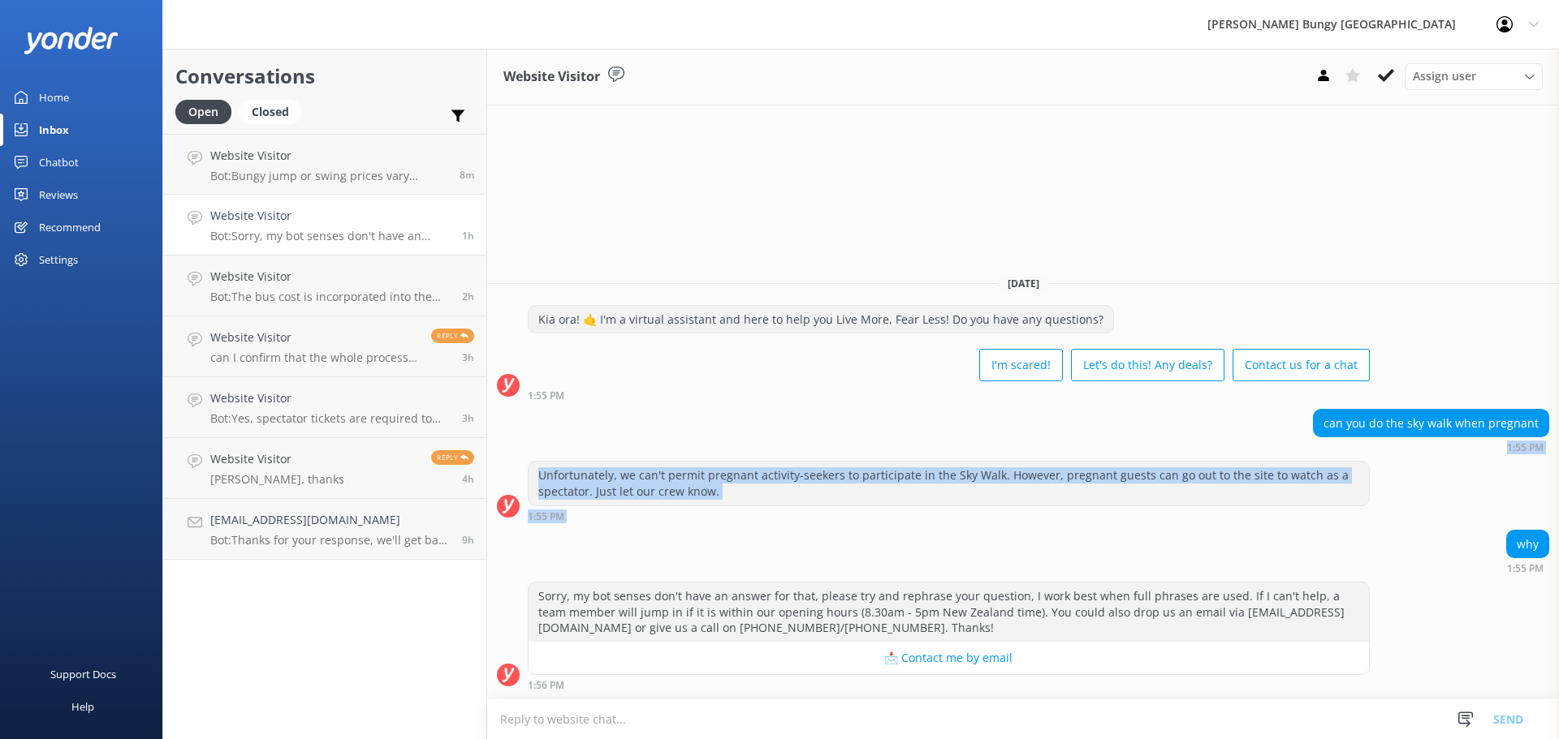
drag, startPoint x: 597, startPoint y: 524, endPoint x: 508, endPoint y: 451, distance: 114.2
click at [508, 451] on div "Today Kia ora! 🤙 I'm a virtual assistant and here to help you Live More, Fear L…" at bounding box center [1022, 480] width 1071 height 437
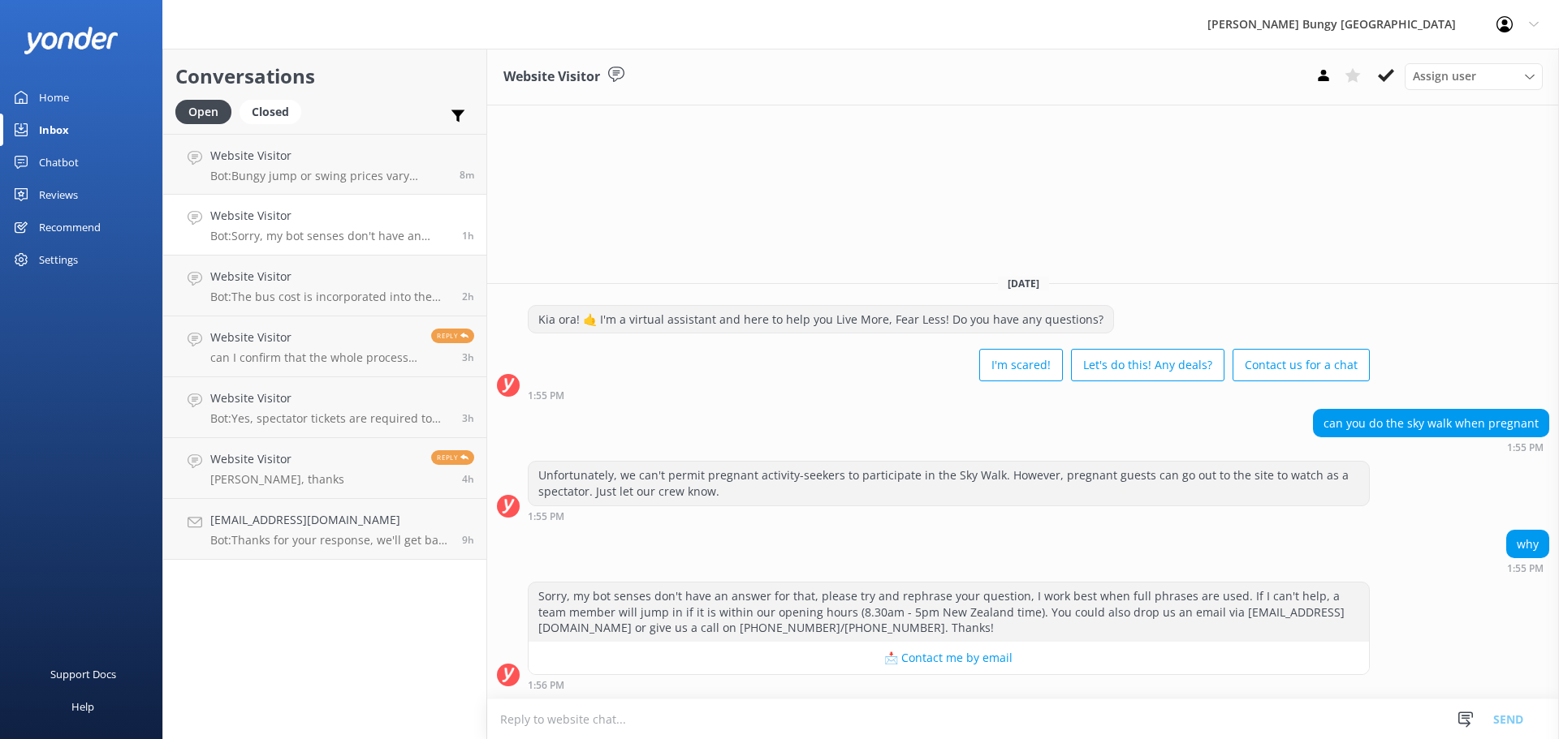
click at [929, 241] on div "Website Visitor Assign user Mike Voyce Michelle Gillard Tech Admin Dan Waugh Re…" at bounding box center [1022, 394] width 1071 height 691
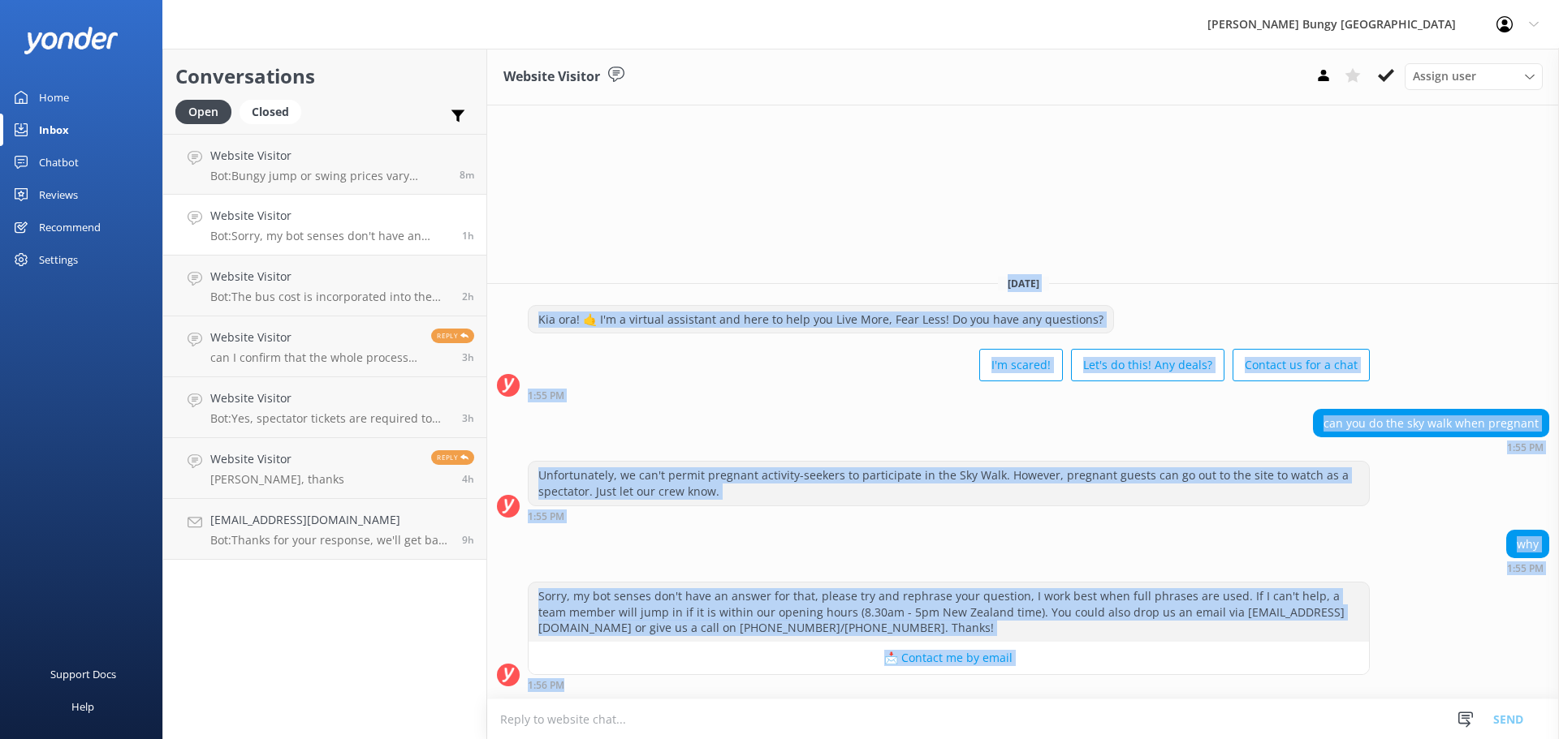
drag, startPoint x: 929, startPoint y: 241, endPoint x: 1113, endPoint y: 719, distance: 512.1
click at [1113, 719] on div "Website Visitor Assign user Mike Voyce Michelle Gillard Tech Admin Dan Waugh Re…" at bounding box center [1022, 394] width 1071 height 691
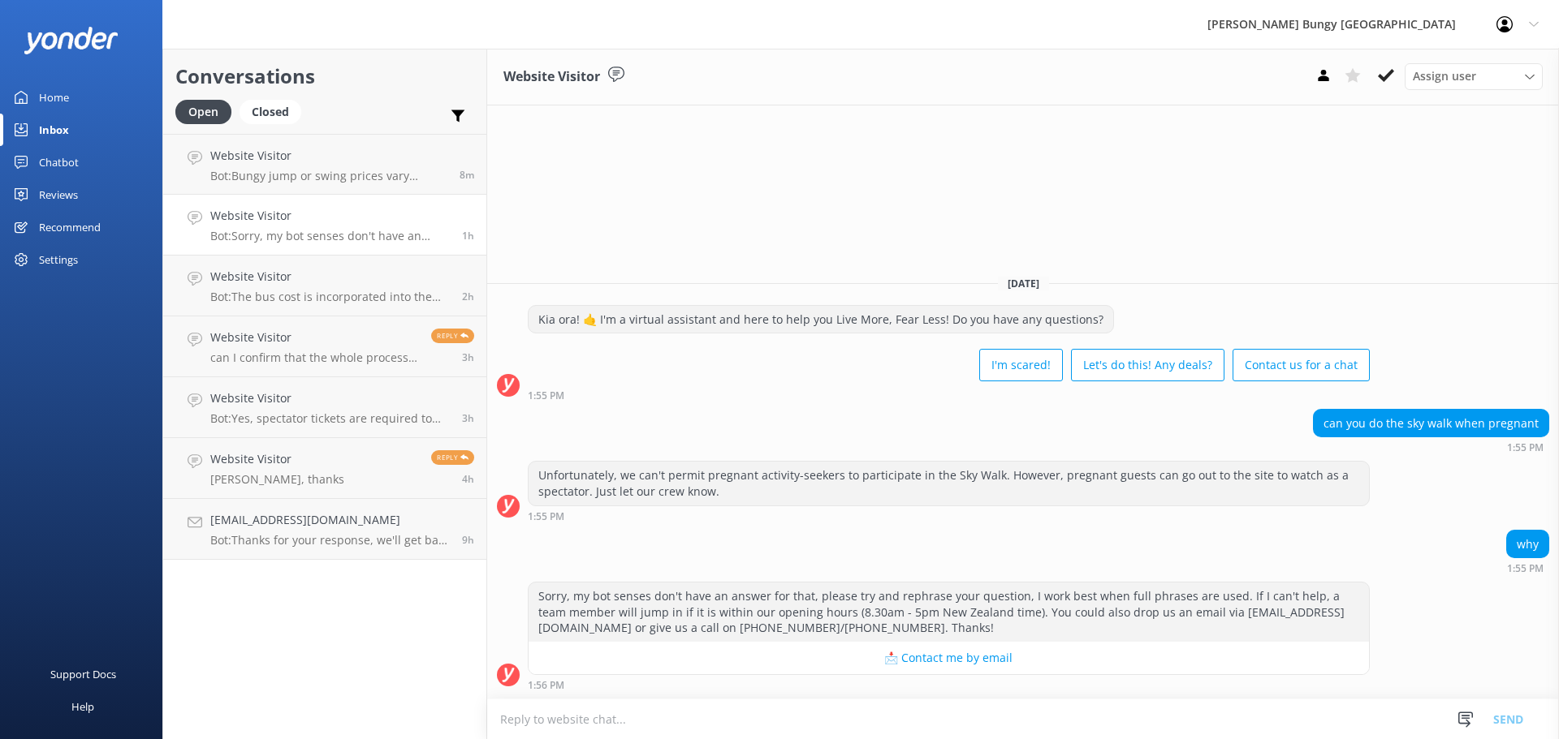
click at [1122, 701] on textarea at bounding box center [1022, 720] width 1071 height 40
drag, startPoint x: 1122, startPoint y: 701, endPoint x: 819, endPoint y: 192, distance: 592.2
click at [819, 192] on div "Website Visitor Assign user Mike Voyce Michelle Gillard Tech Admin Dan Waugh Re…" at bounding box center [1022, 394] width 1071 height 691
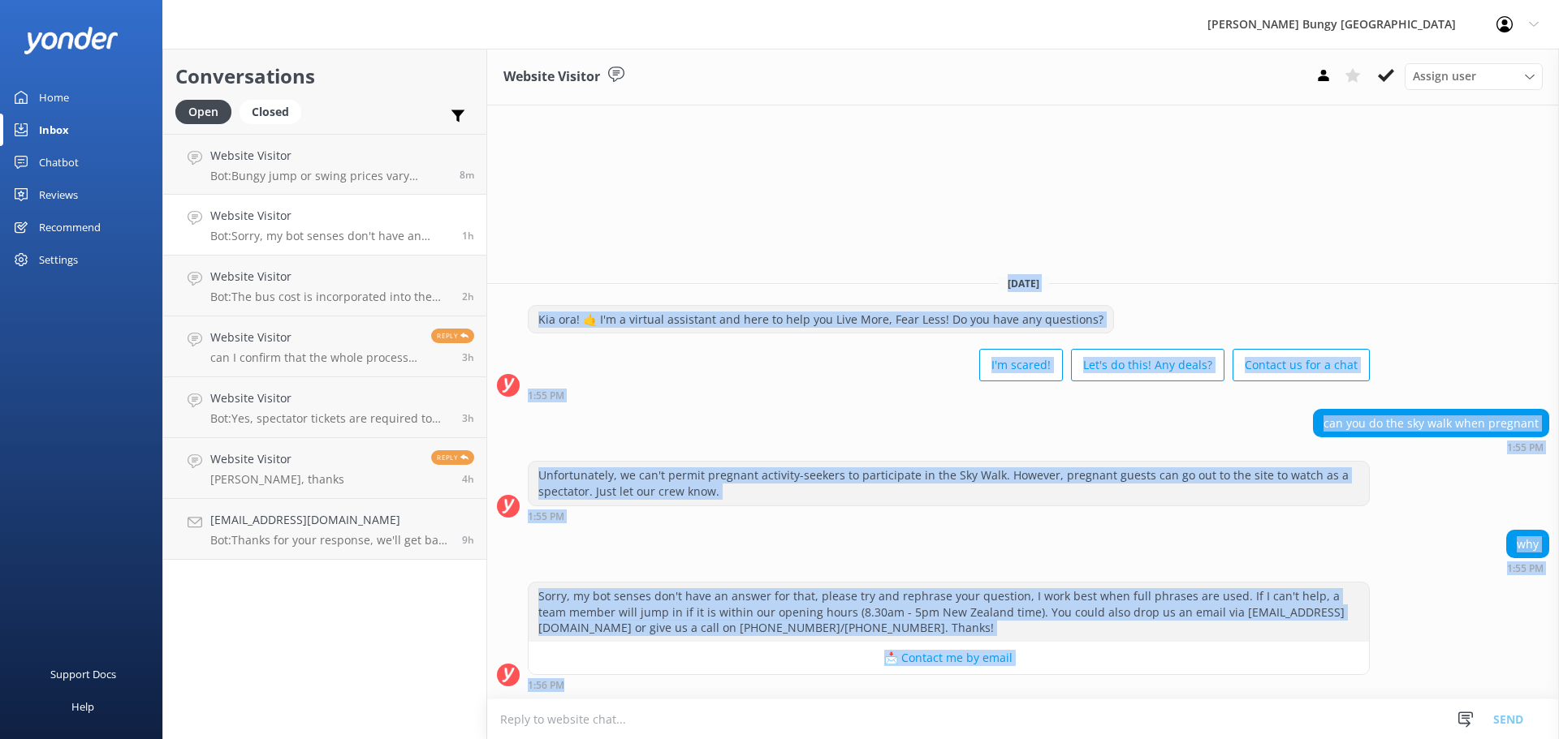
drag, startPoint x: 1007, startPoint y: 282, endPoint x: 1004, endPoint y: 683, distance: 401.8
click at [1004, 683] on div "Today Kia ora! 🤙 I'm a virtual assistant and here to help you Live More, Fear L…" at bounding box center [1022, 480] width 1071 height 437
drag, startPoint x: 949, startPoint y: 159, endPoint x: 998, endPoint y: 701, distance: 544.5
click at [998, 701] on div "Website Visitor Assign user Mike Voyce Michelle Gillard Tech Admin Dan Waugh Re…" at bounding box center [1022, 394] width 1071 height 691
click at [891, 451] on div "can you do the sky walk when pregnant 1:55 PM" at bounding box center [1022, 431] width 1071 height 45
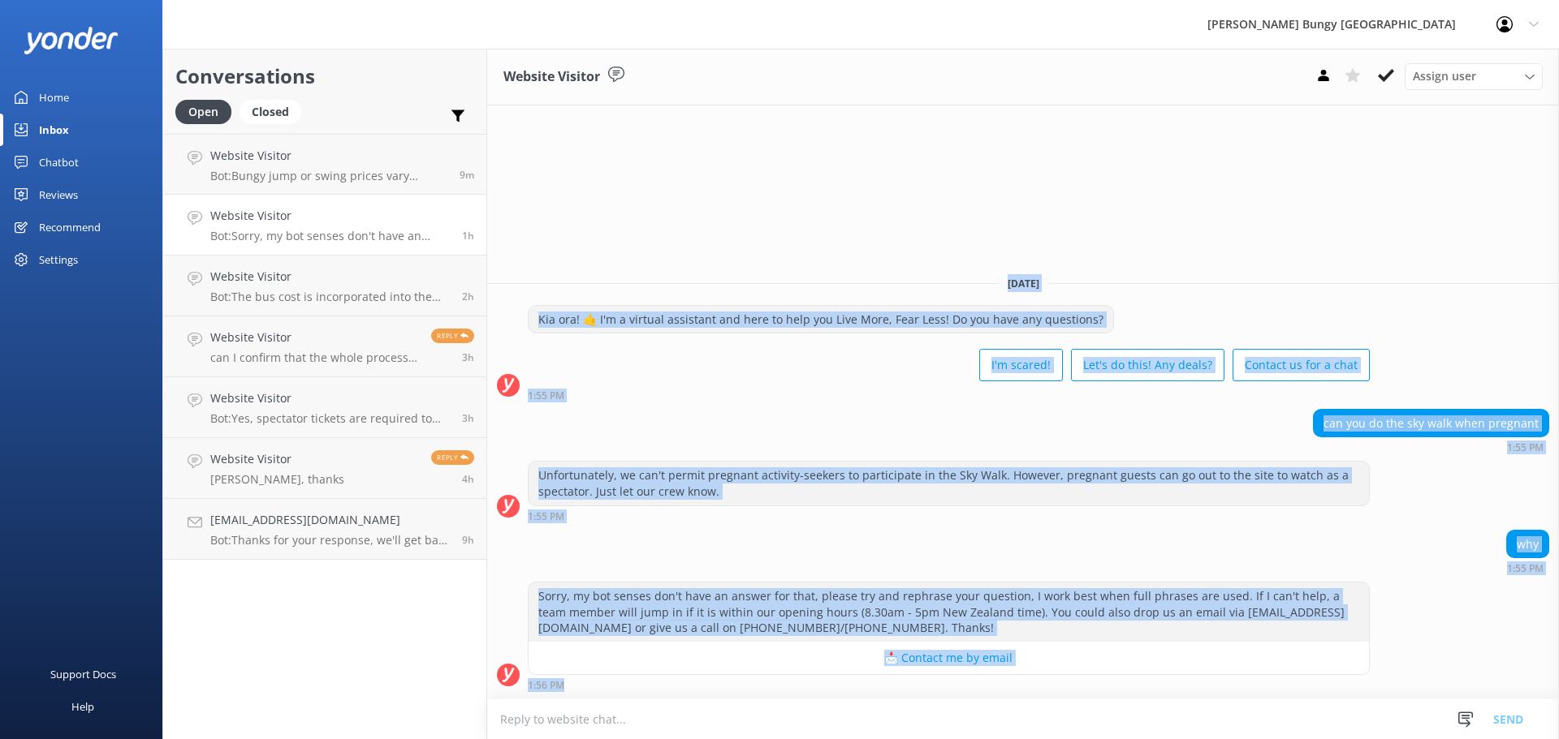
drag, startPoint x: 623, startPoint y: 693, endPoint x: 497, endPoint y: 209, distance: 500.1
click at [497, 209] on div "Website Visitor Assign user Mike Voyce Michelle Gillard Tech Admin Dan Waugh Re…" at bounding box center [1022, 394] width 1071 height 691
click at [901, 409] on div "can you do the sky walk when pregnant 1:55 PM" at bounding box center [1022, 431] width 1071 height 45
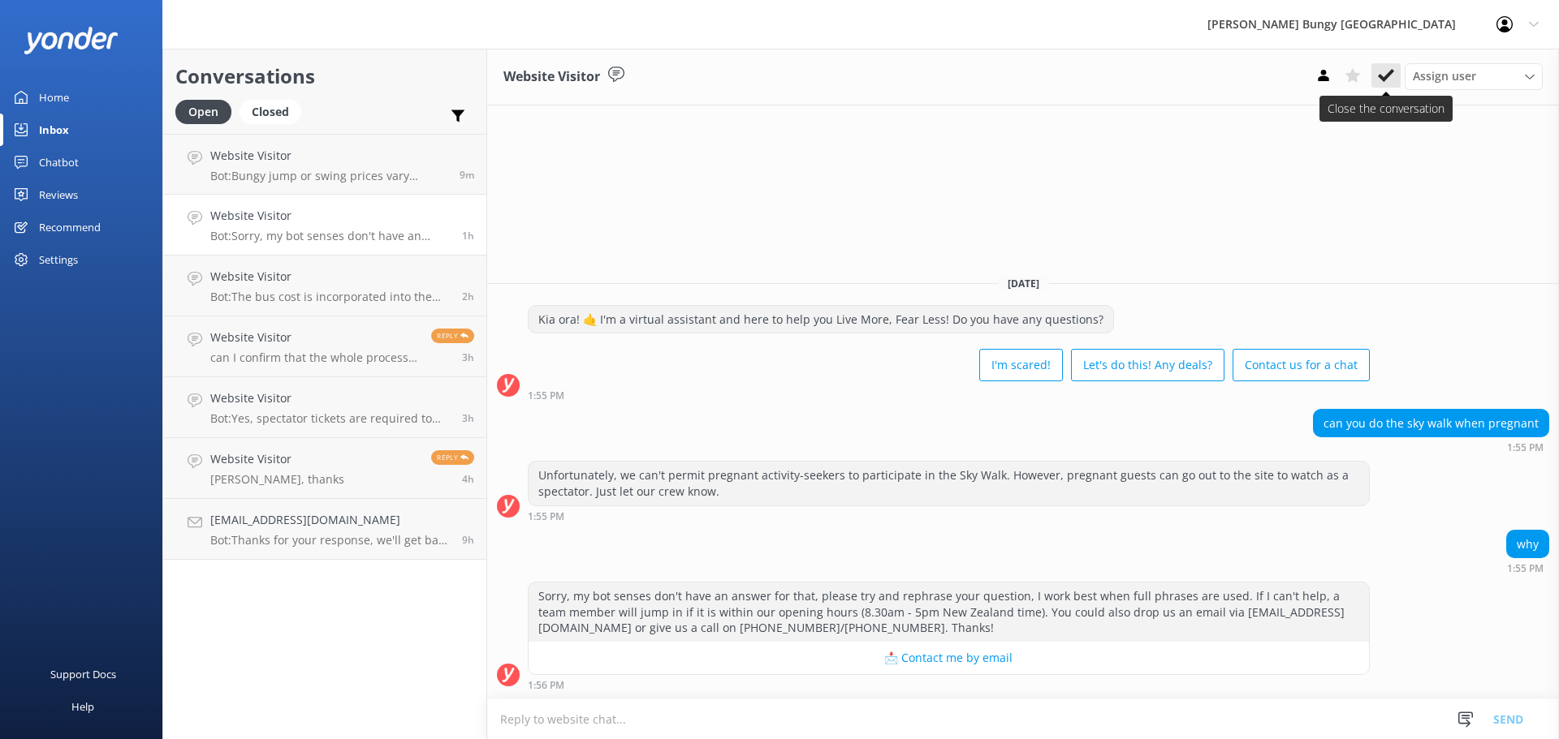
click at [1375, 78] on button at bounding box center [1385, 75] width 29 height 24
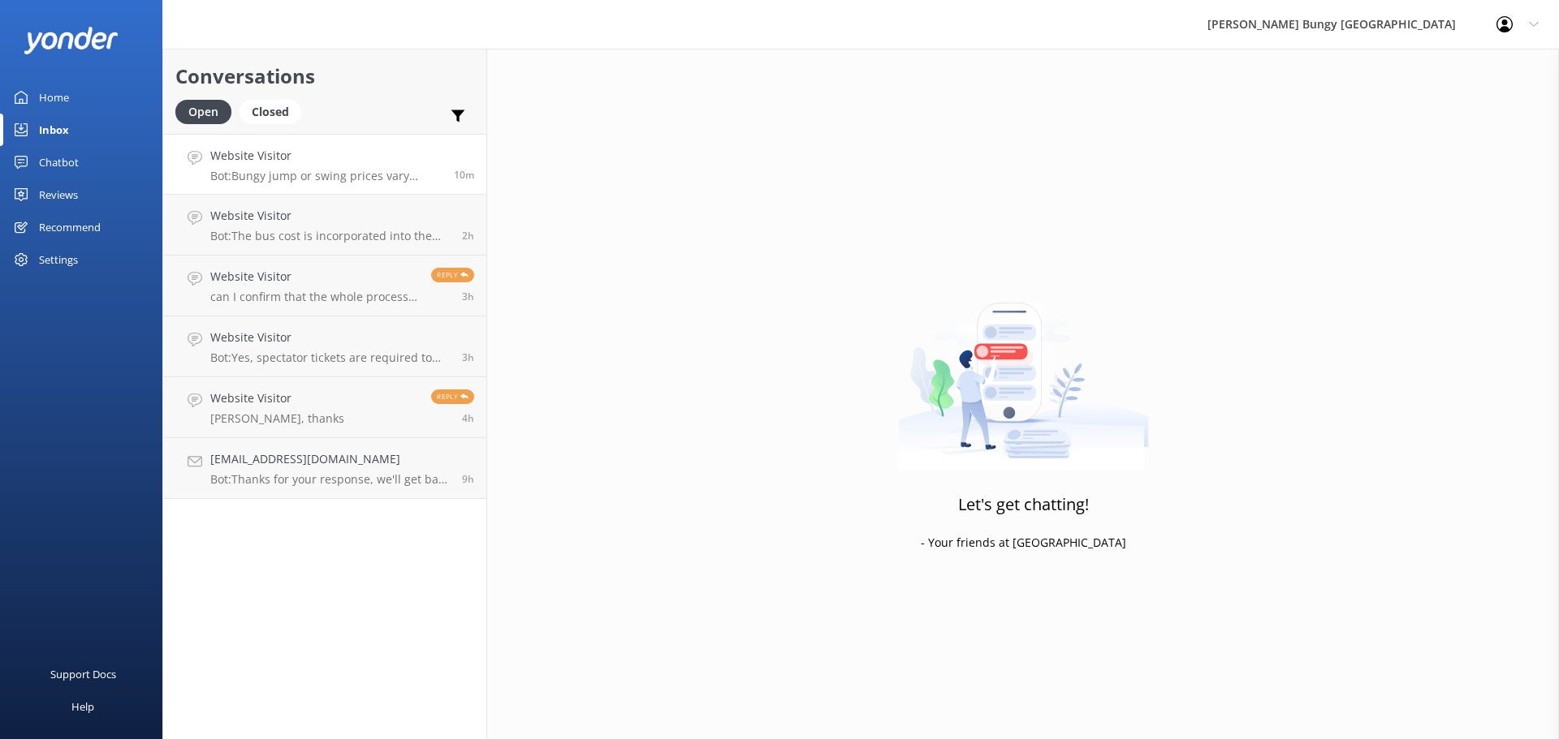
click at [282, 156] on h4 "Website Visitor" at bounding box center [325, 156] width 231 height 18
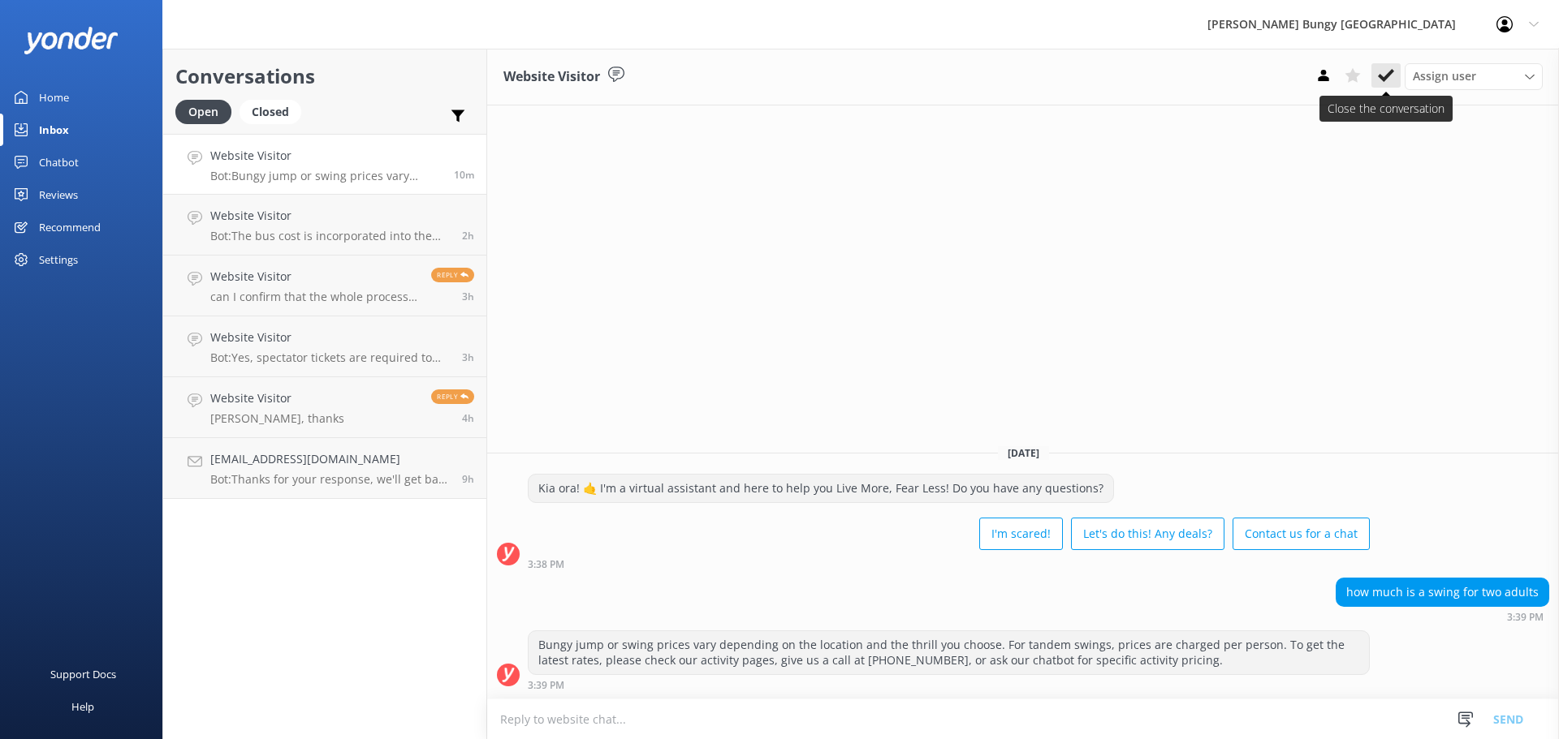
click at [1391, 81] on icon at bounding box center [1386, 75] width 16 height 16
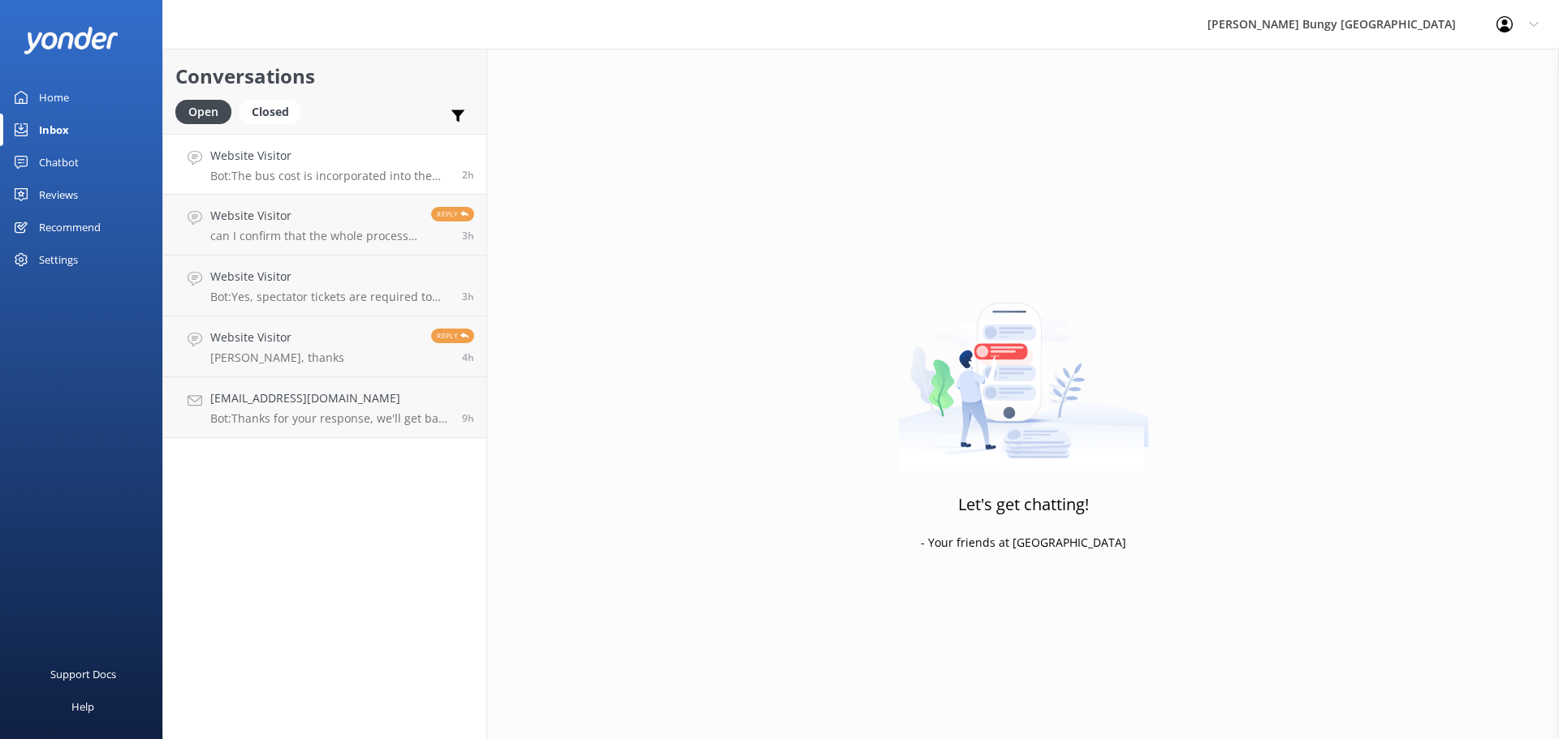
click at [291, 183] on link "Website Visitor Bot: The bus cost is incorporated into the activity price, and …" at bounding box center [324, 164] width 323 height 61
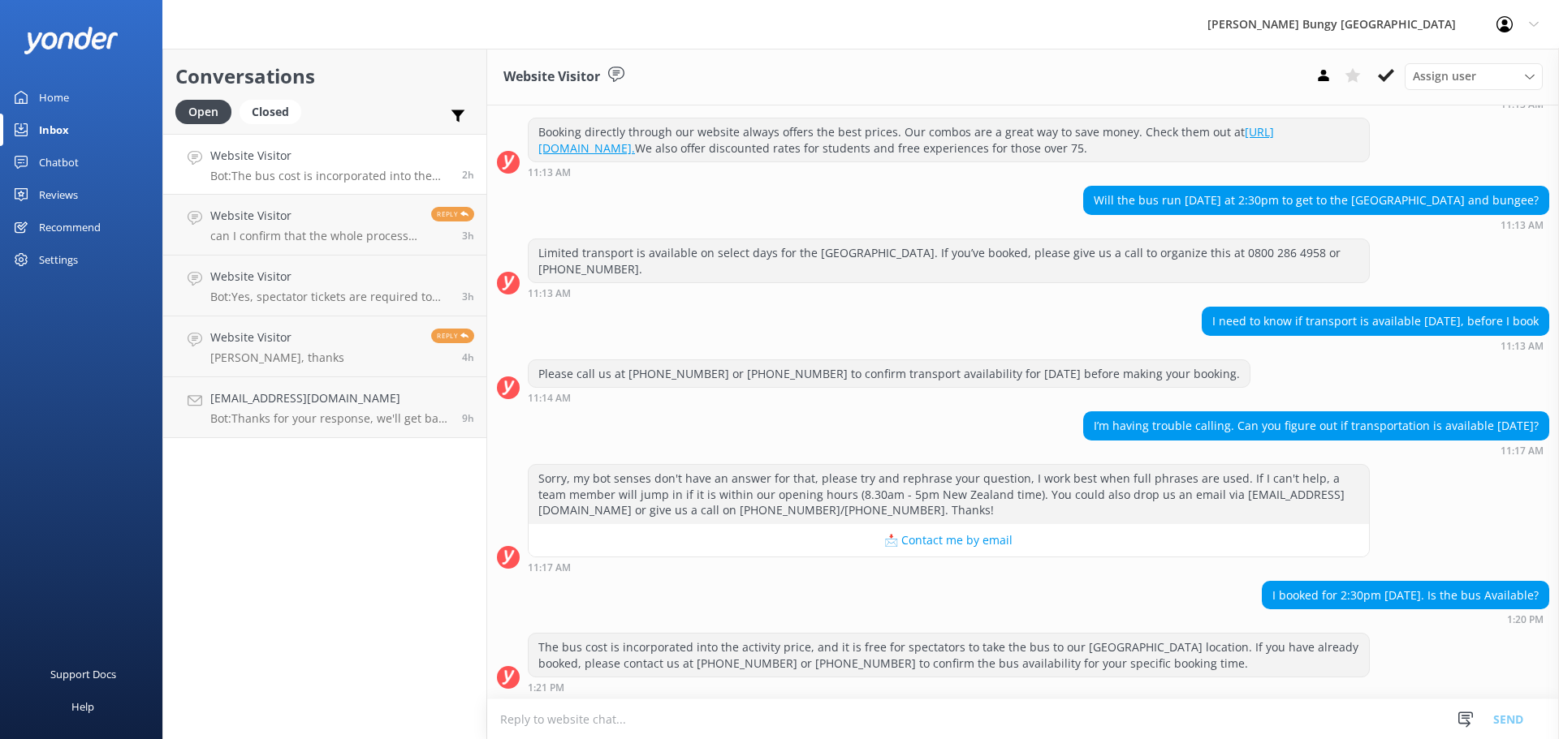
scroll to position [189, 0]
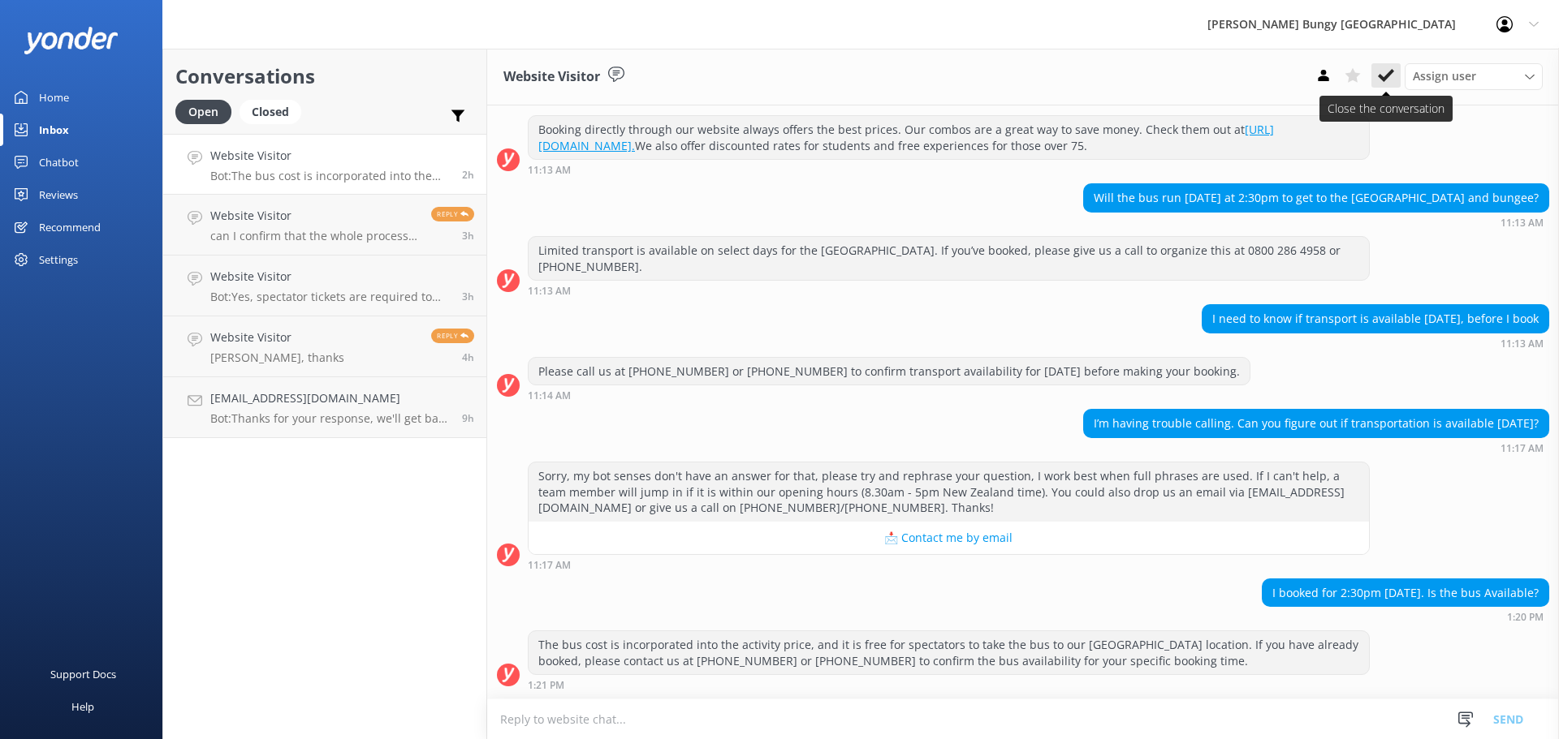
click at [1387, 86] on button at bounding box center [1385, 75] width 29 height 24
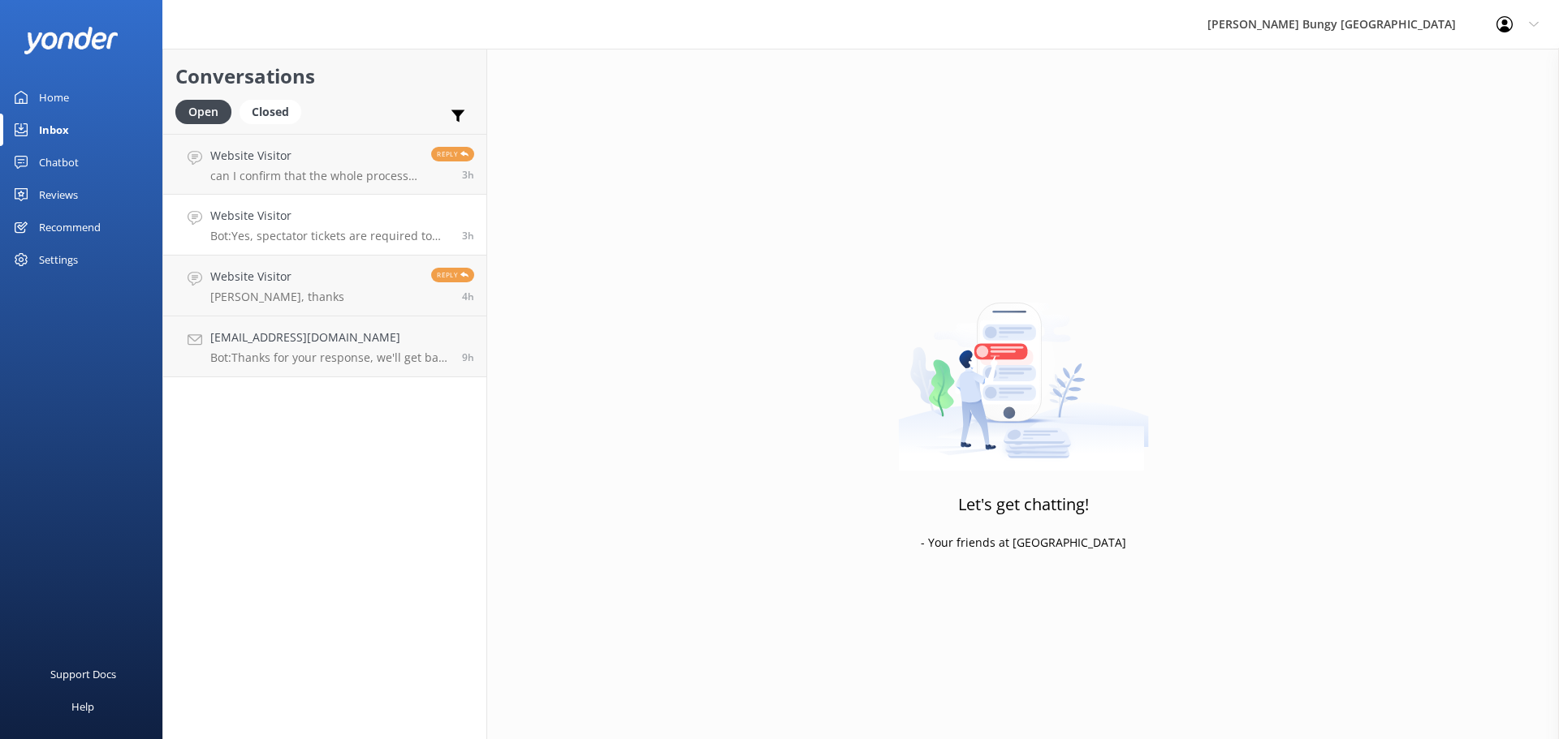
click at [406, 196] on link "Website Visitor Bot: Yes, spectator tickets are required to watch the Nevis Bun…" at bounding box center [324, 225] width 323 height 61
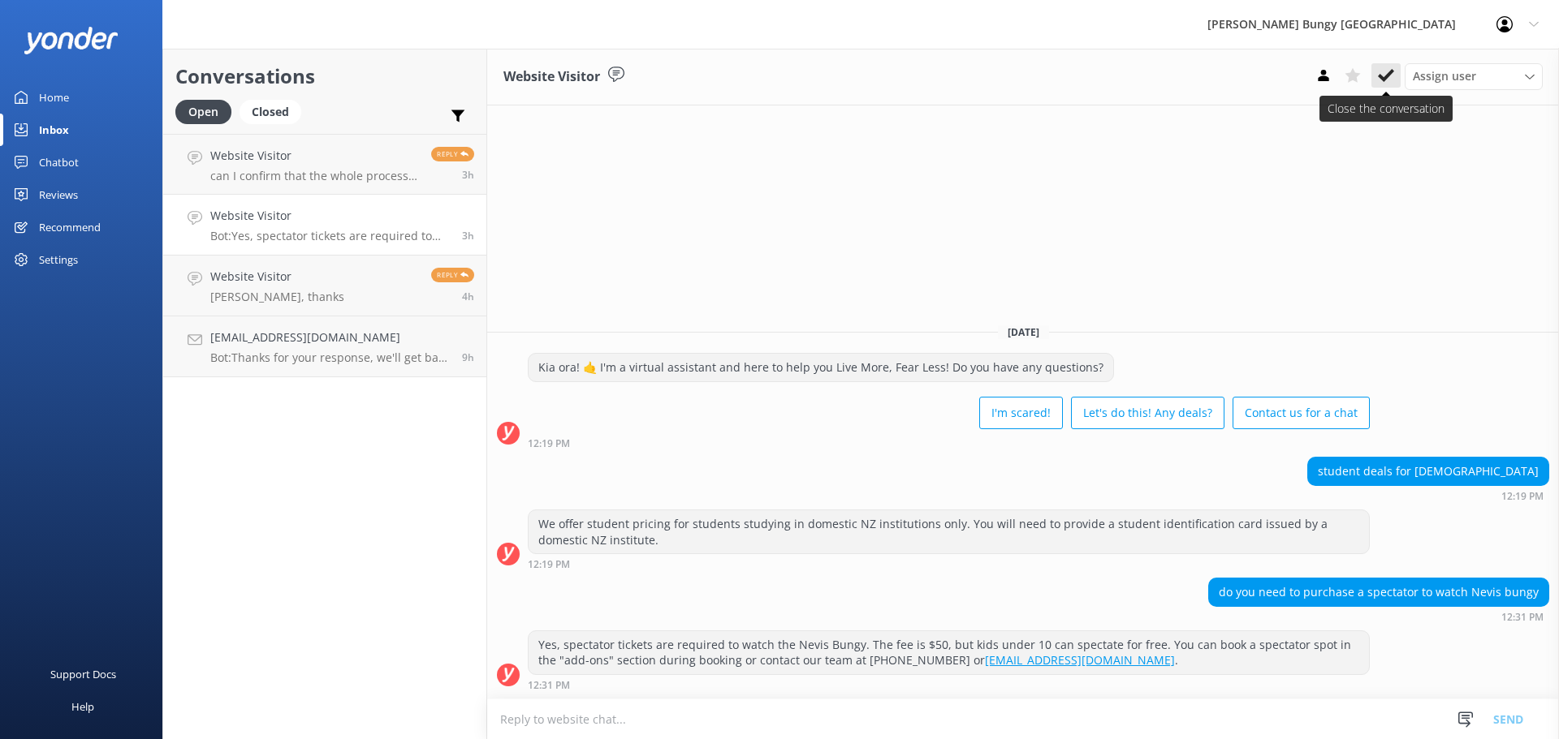
click at [1378, 80] on icon at bounding box center [1386, 75] width 16 height 16
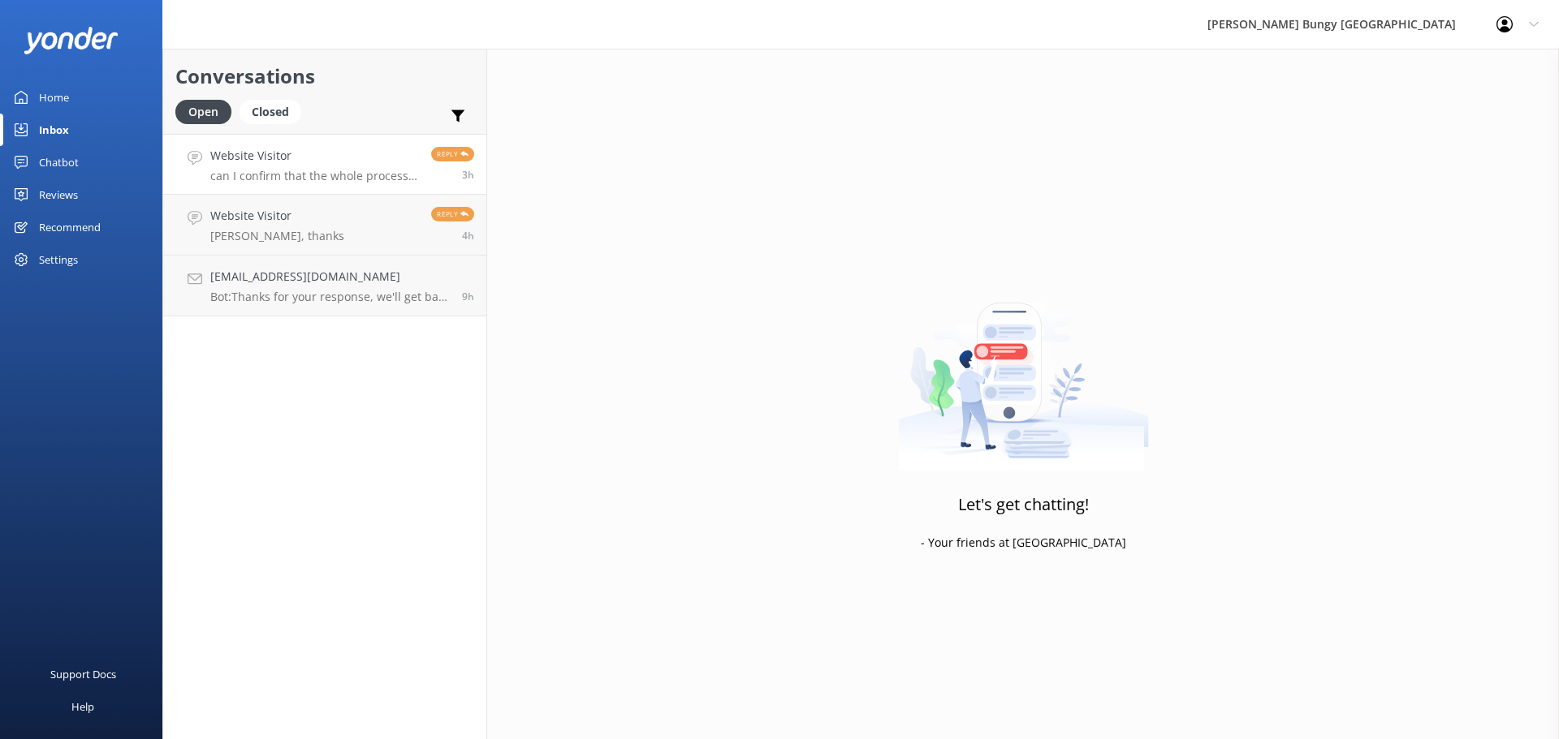
click at [333, 182] on p "can I confirm that the whole process will take 2hrs? as we are flying out on su…" at bounding box center [314, 176] width 209 height 15
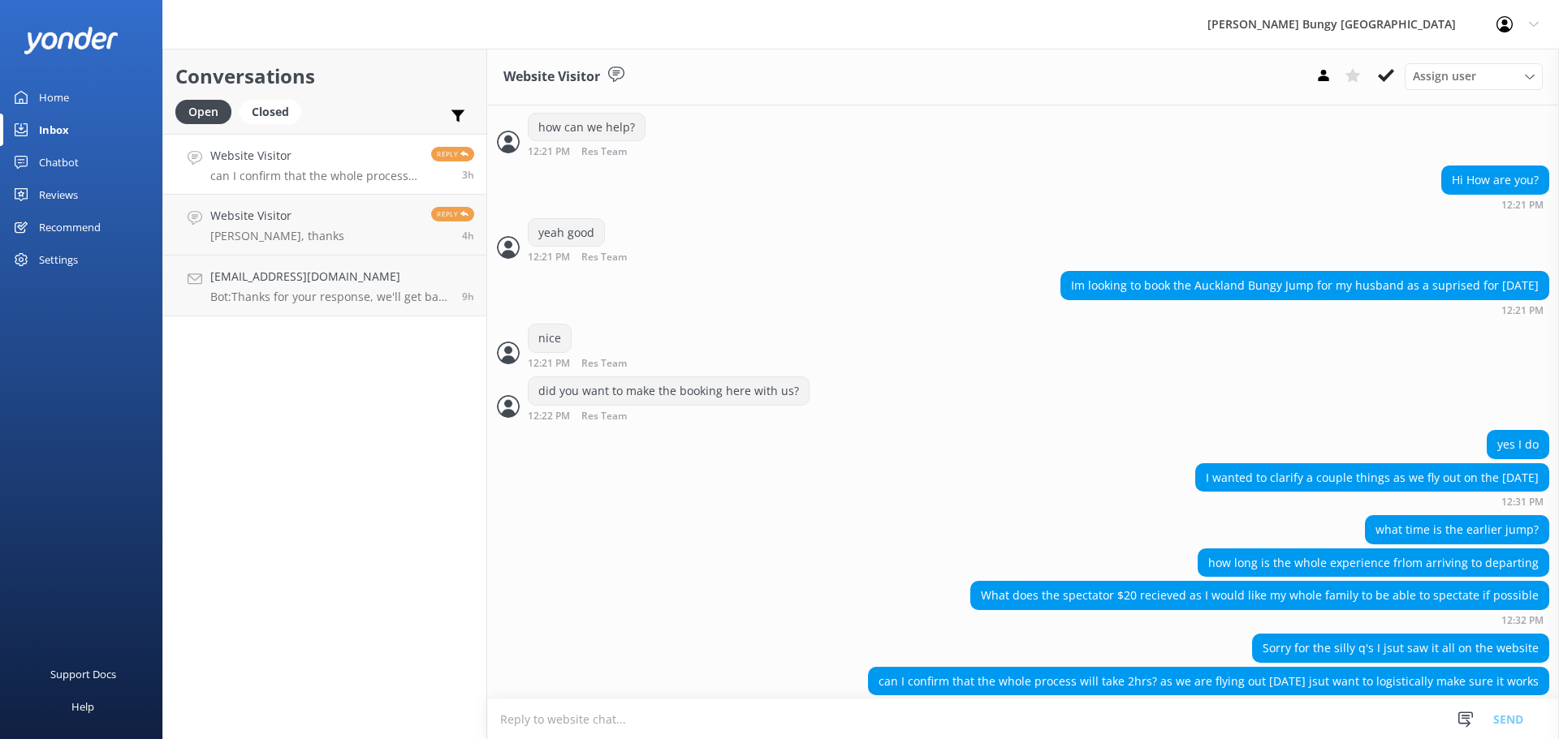
scroll to position [537, 0]
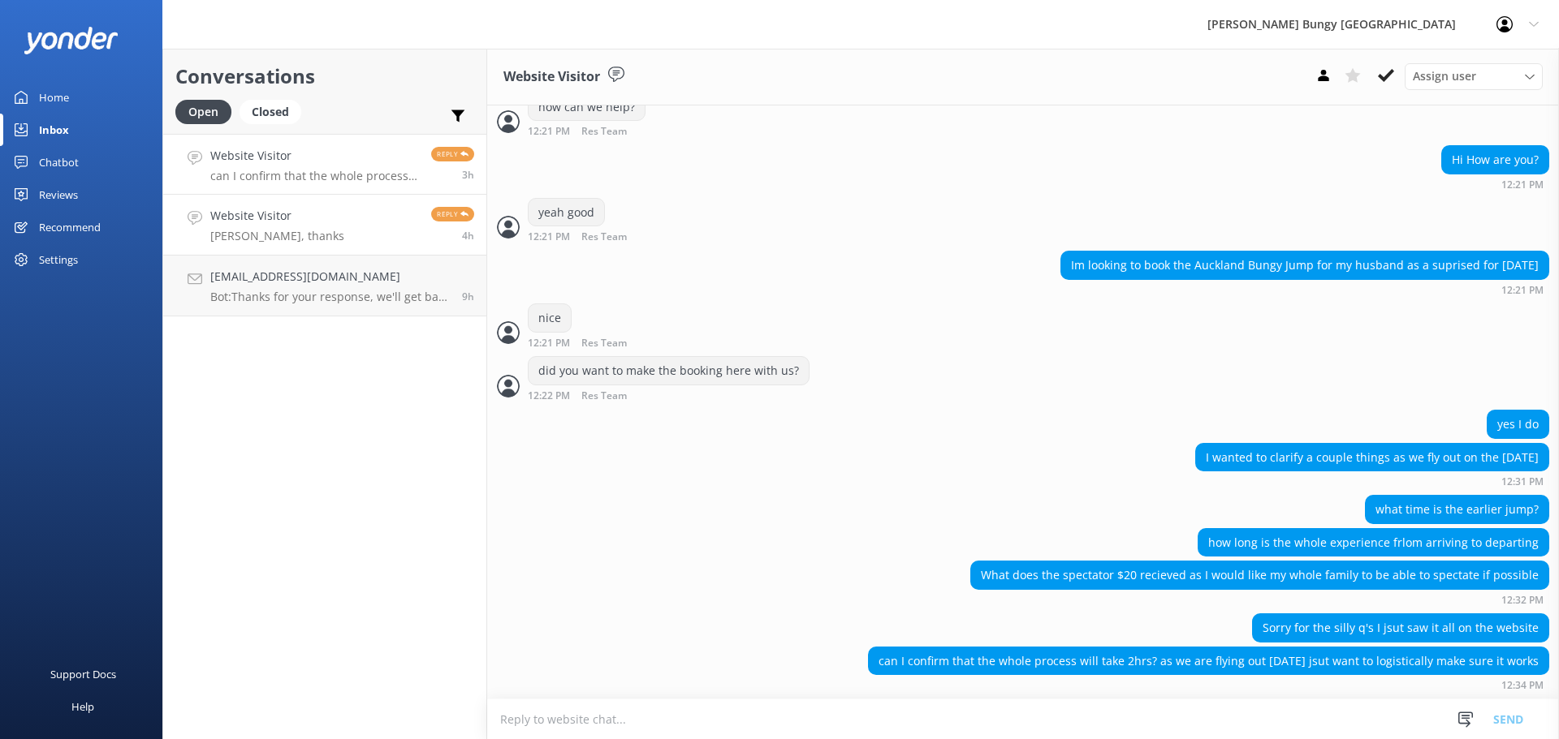
click at [312, 218] on link "Website Visitor Brill, thanks Reply 4h" at bounding box center [324, 225] width 323 height 61
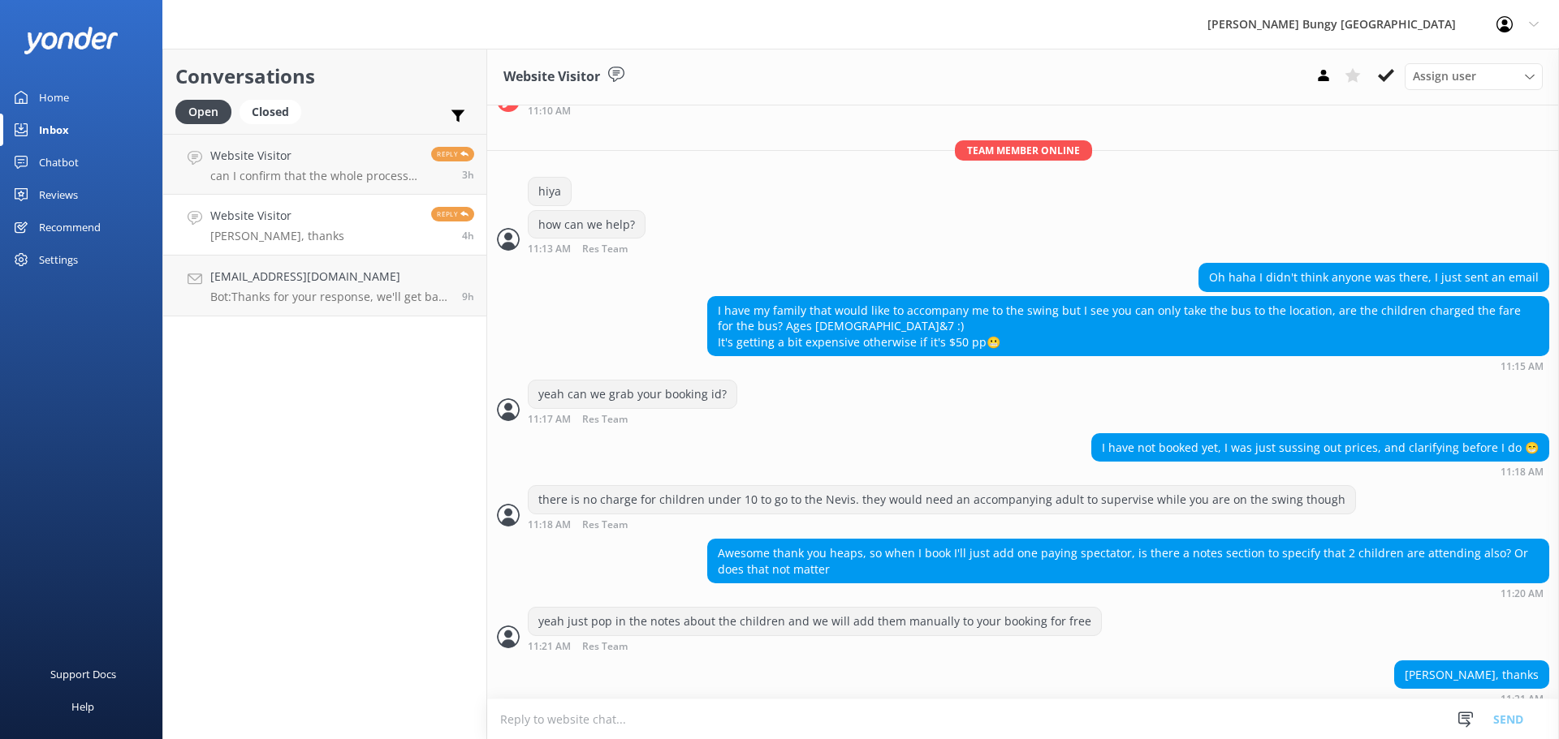
scroll to position [464, 0]
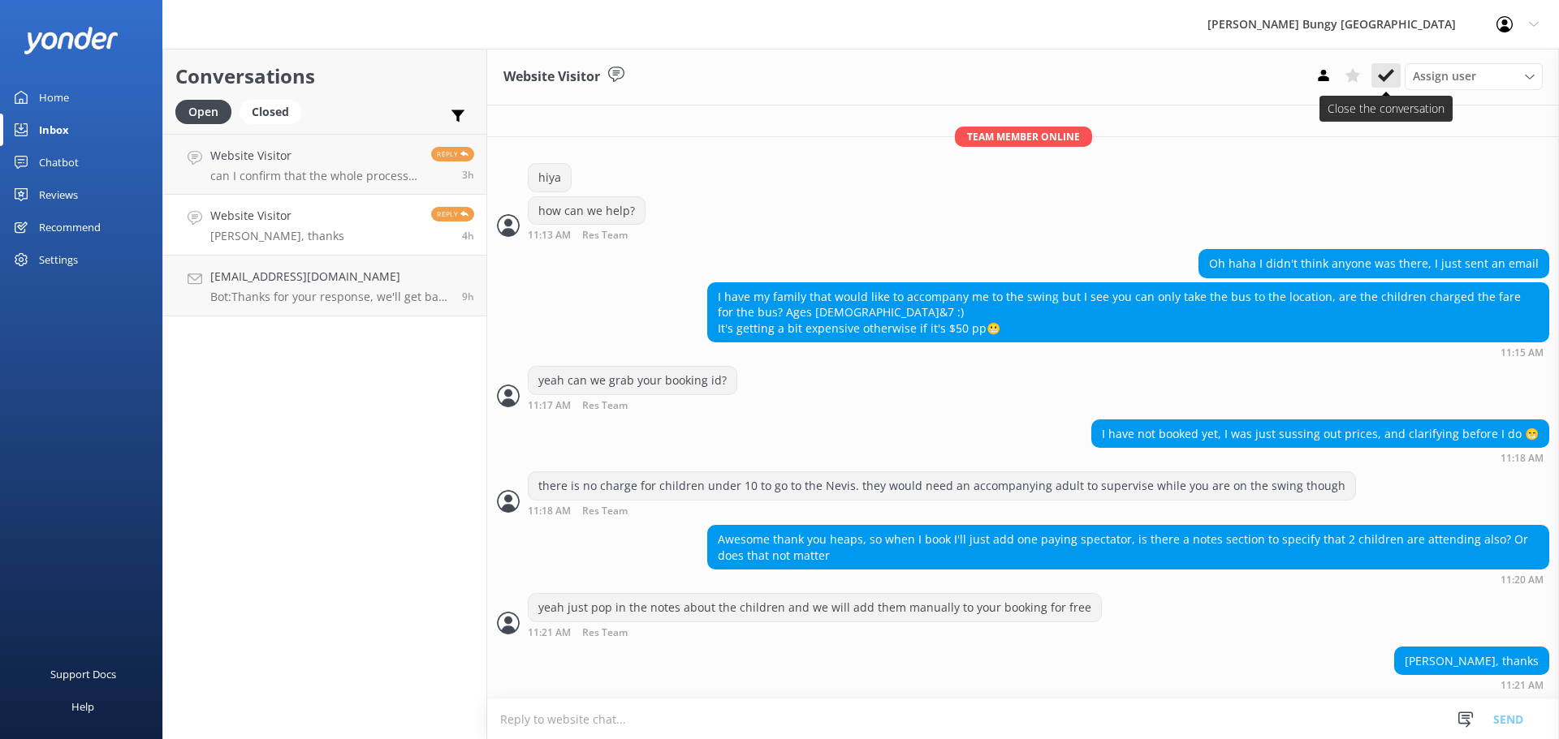
click at [1377, 74] on button at bounding box center [1385, 75] width 29 height 24
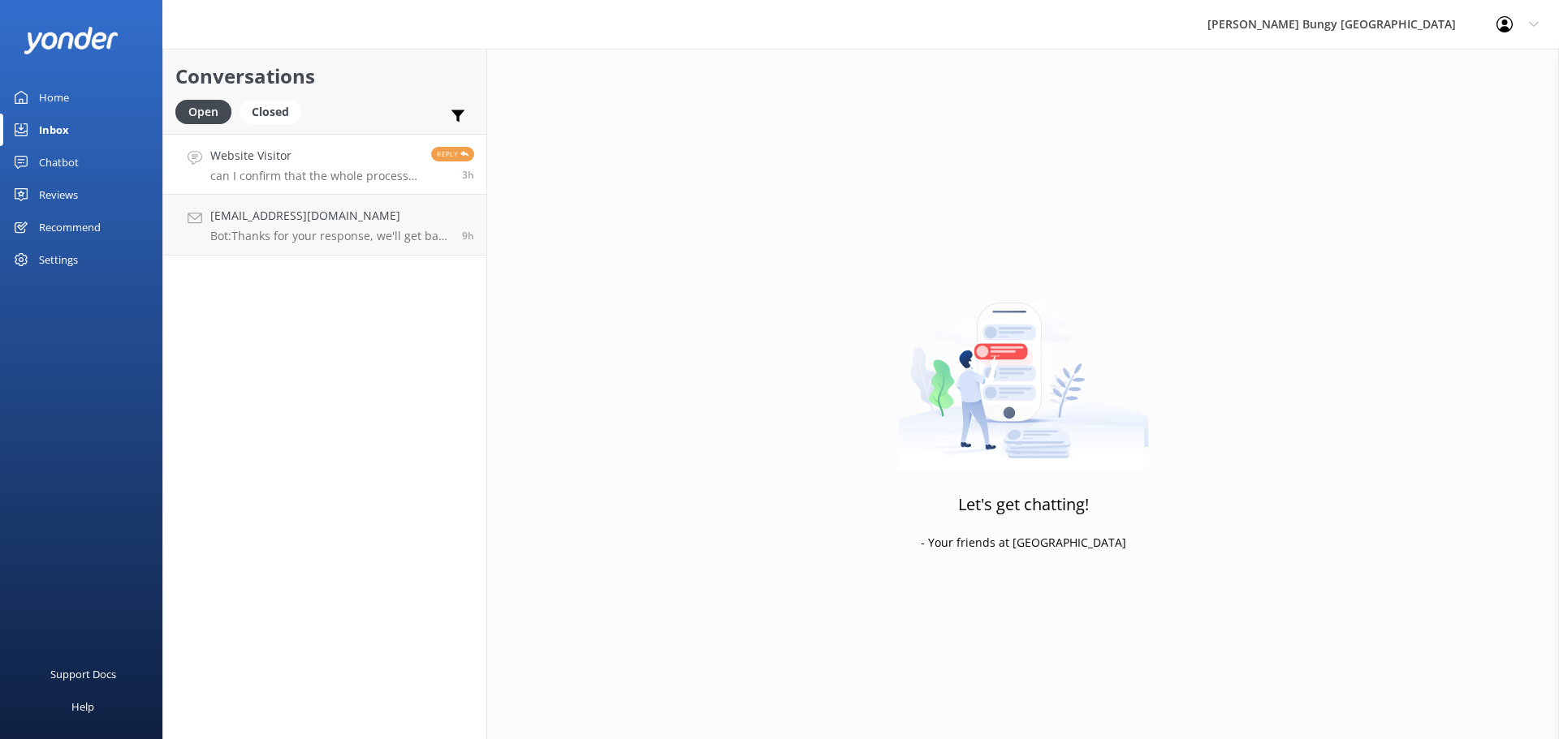
click at [232, 182] on p "can I confirm that the whole process will take 2hrs? as we are flying out on su…" at bounding box center [314, 176] width 209 height 15
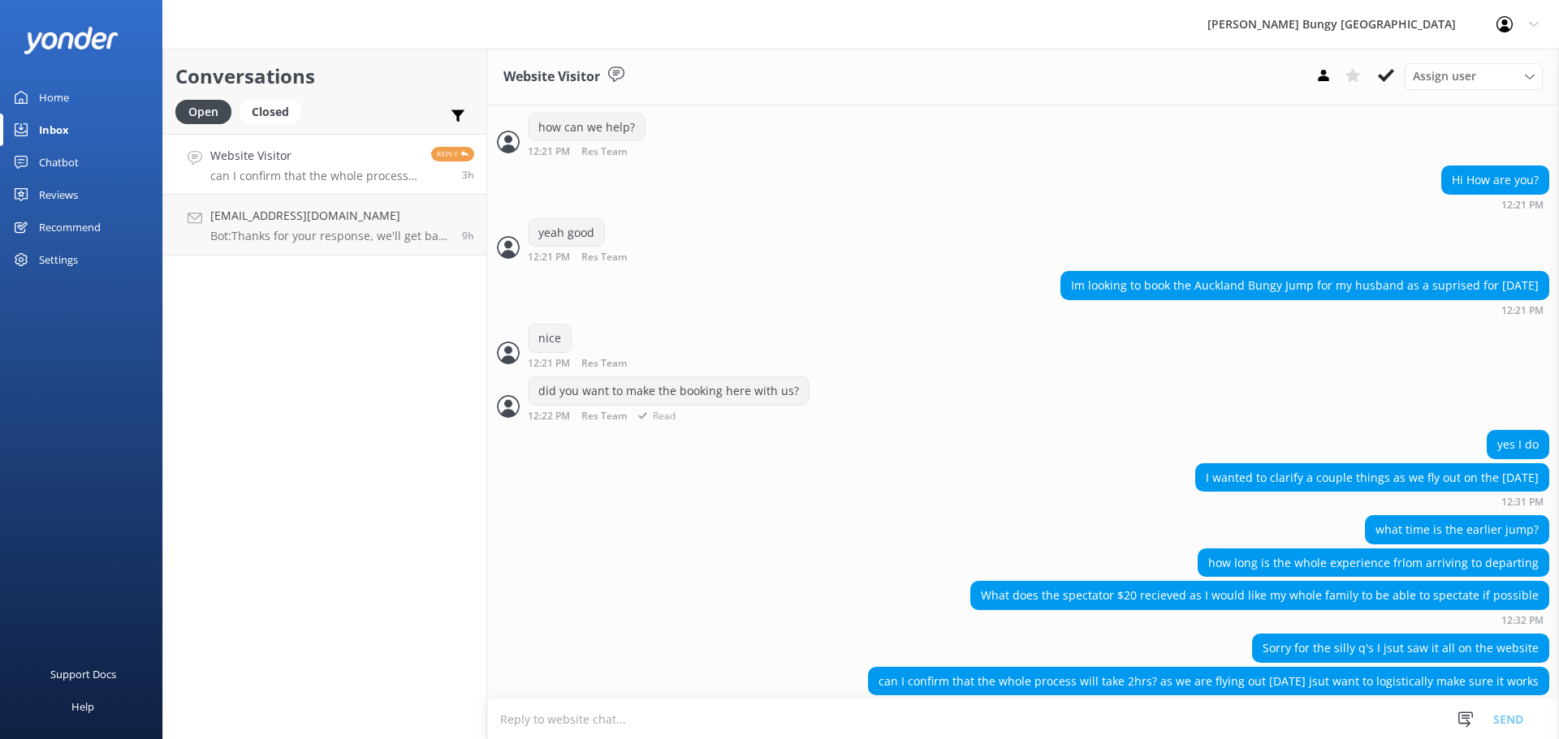
scroll to position [537, 0]
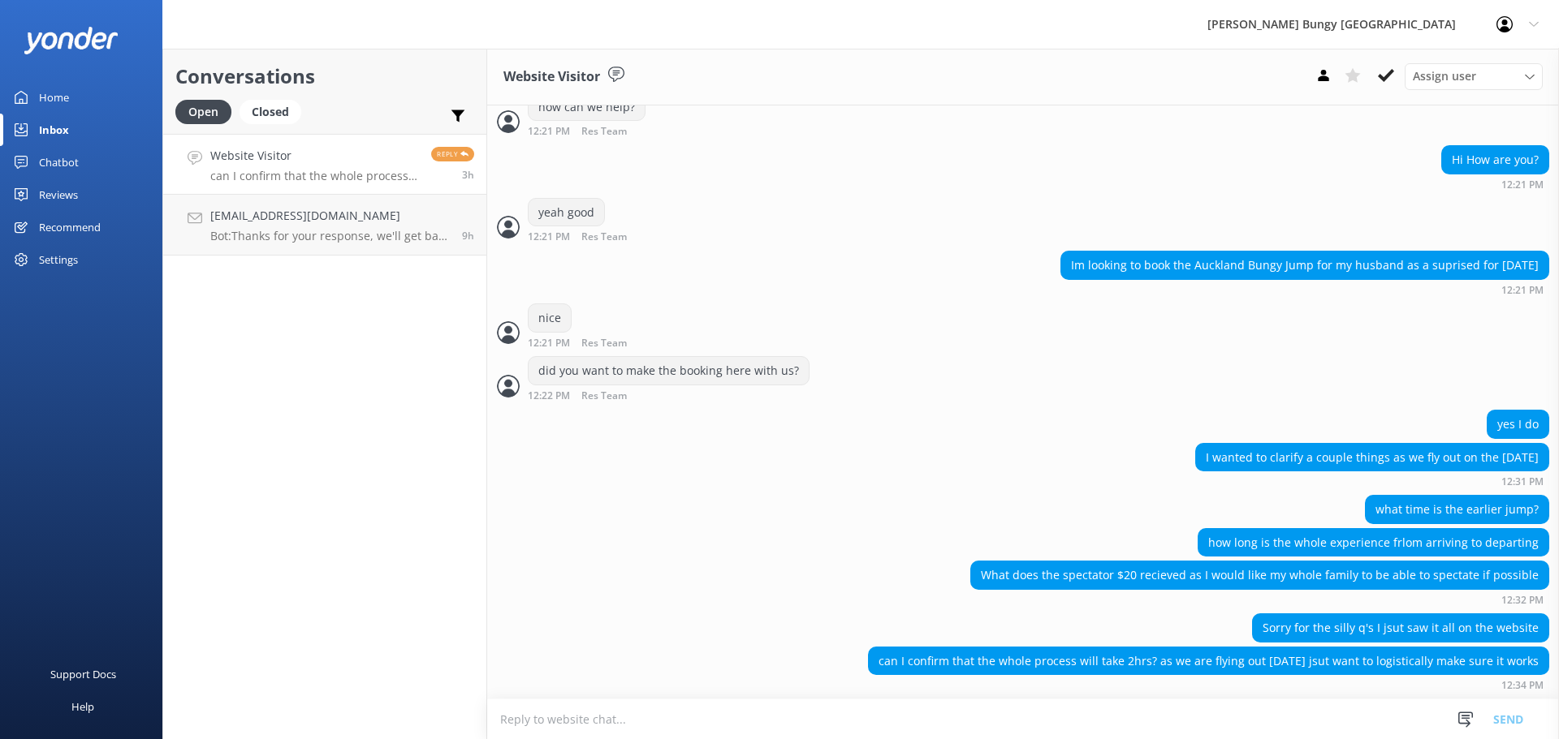
click at [835, 575] on div "What does the spectator $20 recieved as I would like my whole family to be able…" at bounding box center [1022, 583] width 1071 height 45
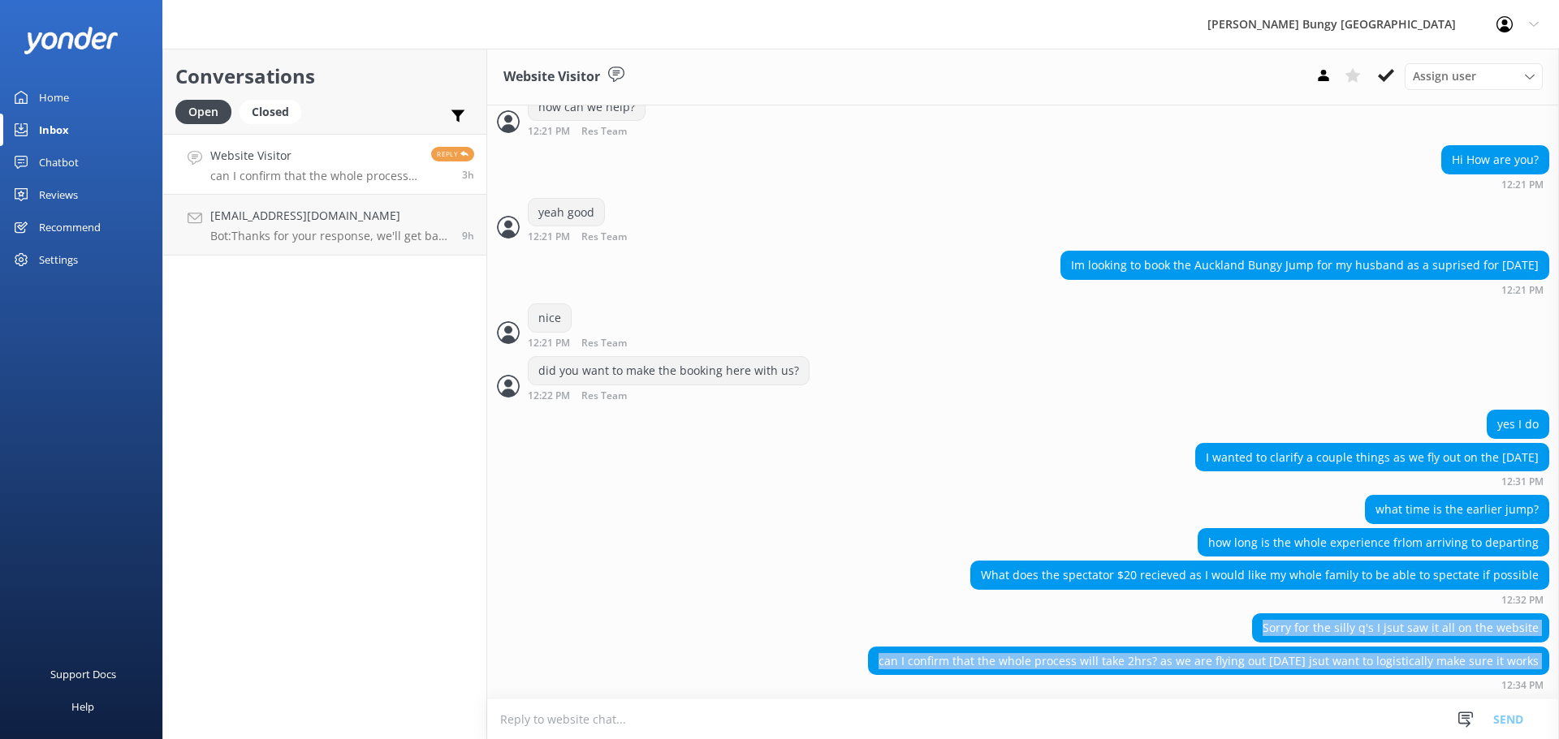
drag, startPoint x: 805, startPoint y: 635, endPoint x: 914, endPoint y: 682, distance: 118.5
click at [914, 682] on div "Sorry for the silly q's I jsut saw it all on the website can I confirm that the…" at bounding box center [1022, 656] width 1071 height 85
click at [1209, 658] on div "can I confirm that the whole process will take 2hrs? as we are flying out on su…" at bounding box center [1208, 662] width 679 height 28
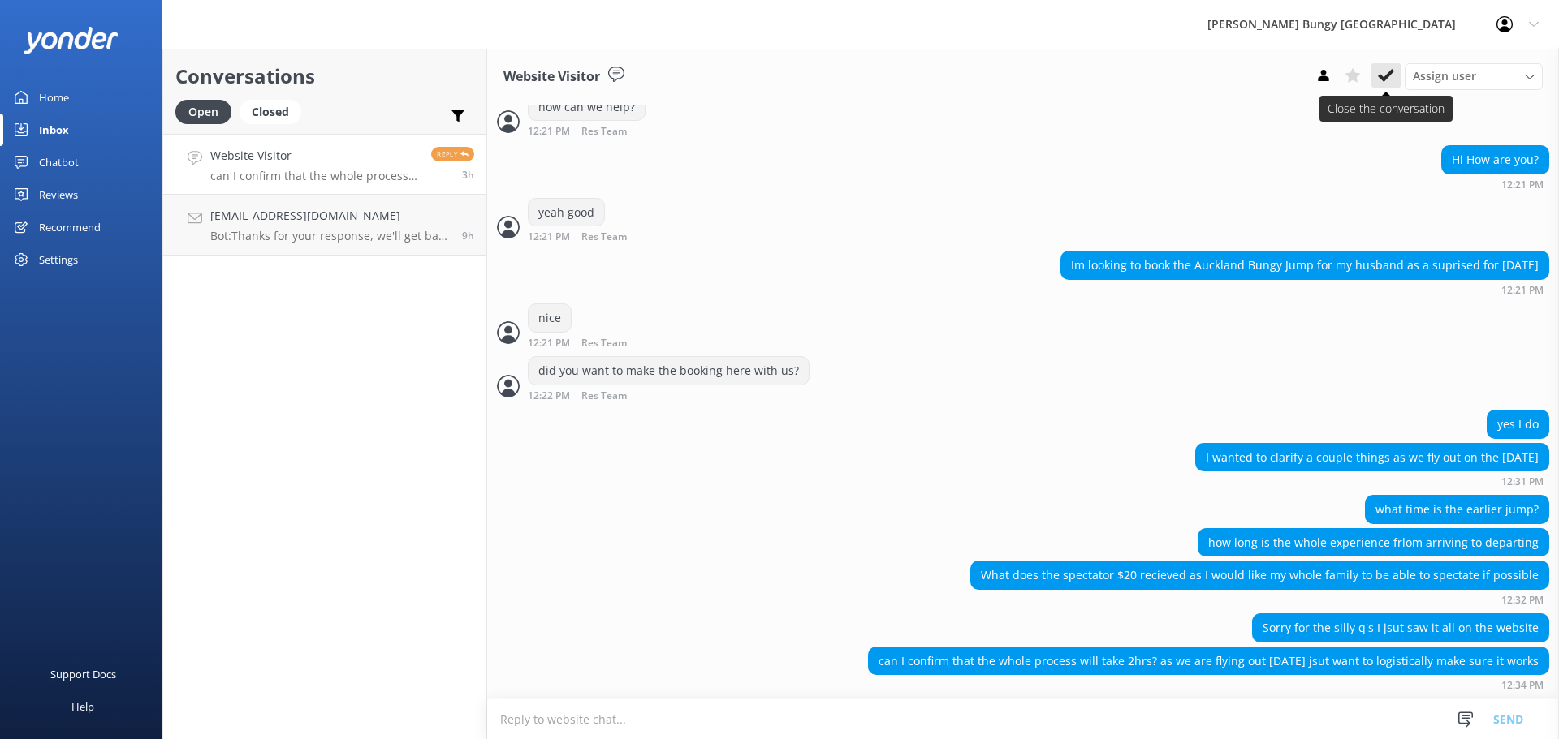
click at [1380, 67] on button at bounding box center [1385, 75] width 29 height 24
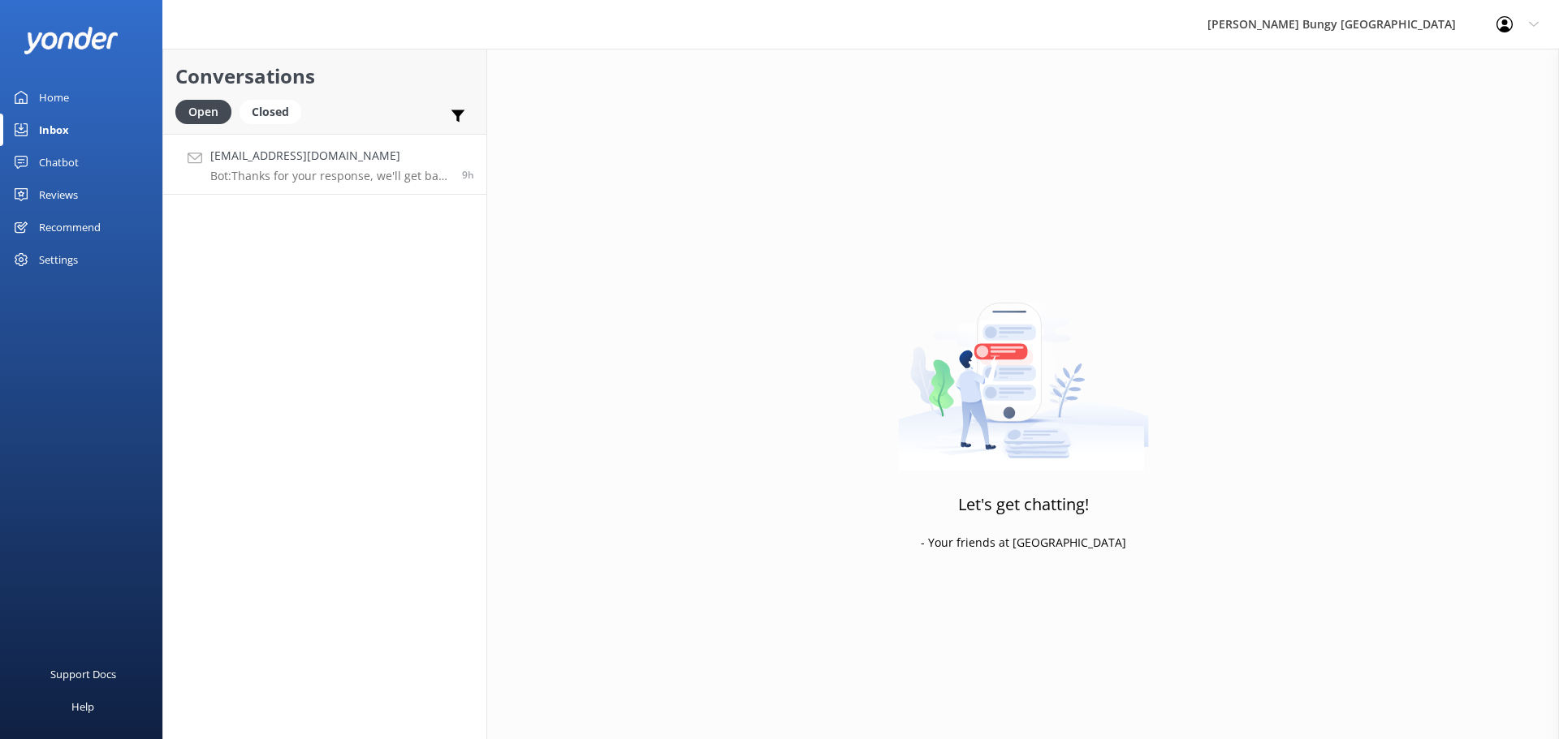
click at [409, 181] on p "Bot: Thanks for your response, we'll get back to you as soon as we can during o…" at bounding box center [329, 176] width 239 height 15
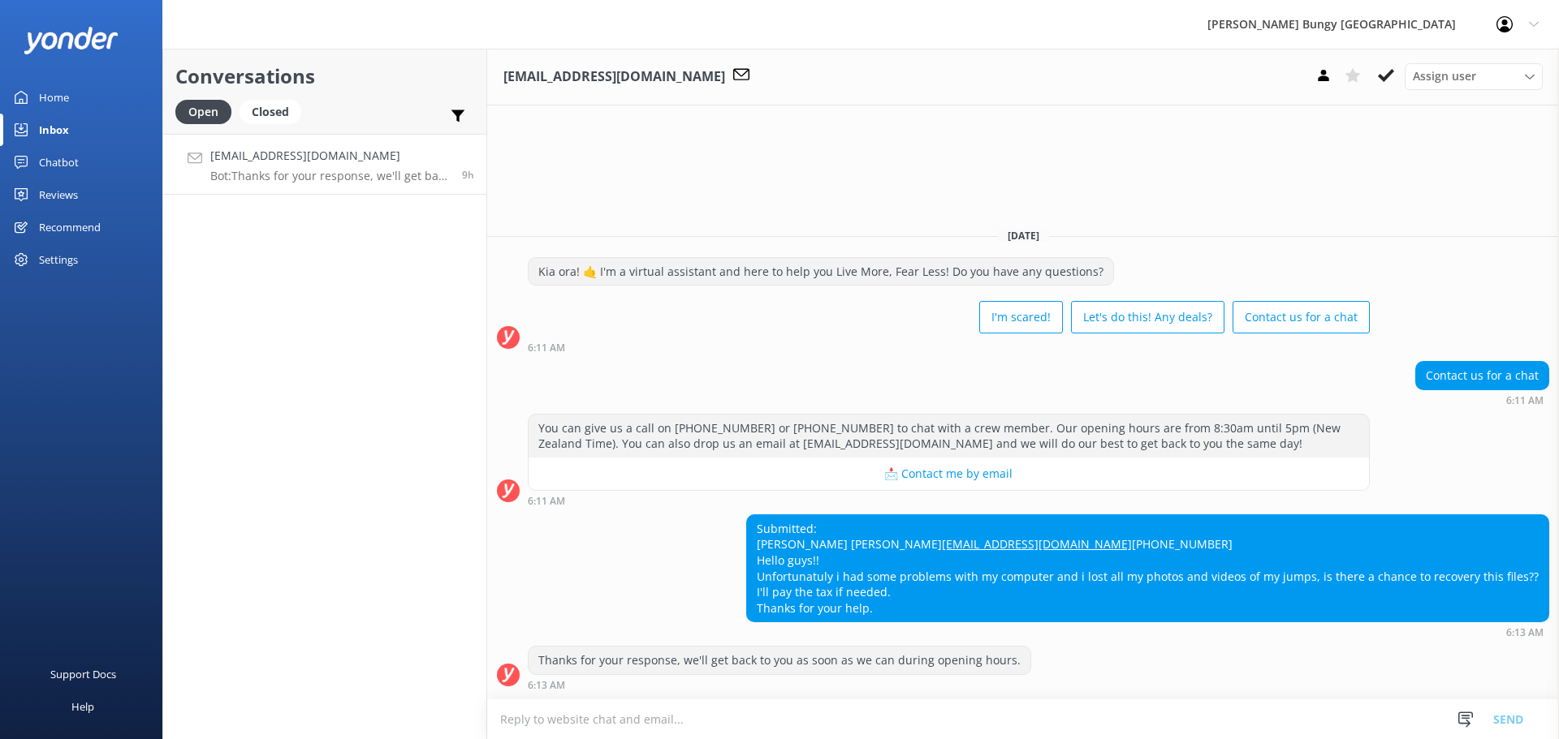
click at [984, 701] on textarea at bounding box center [1022, 720] width 1071 height 40
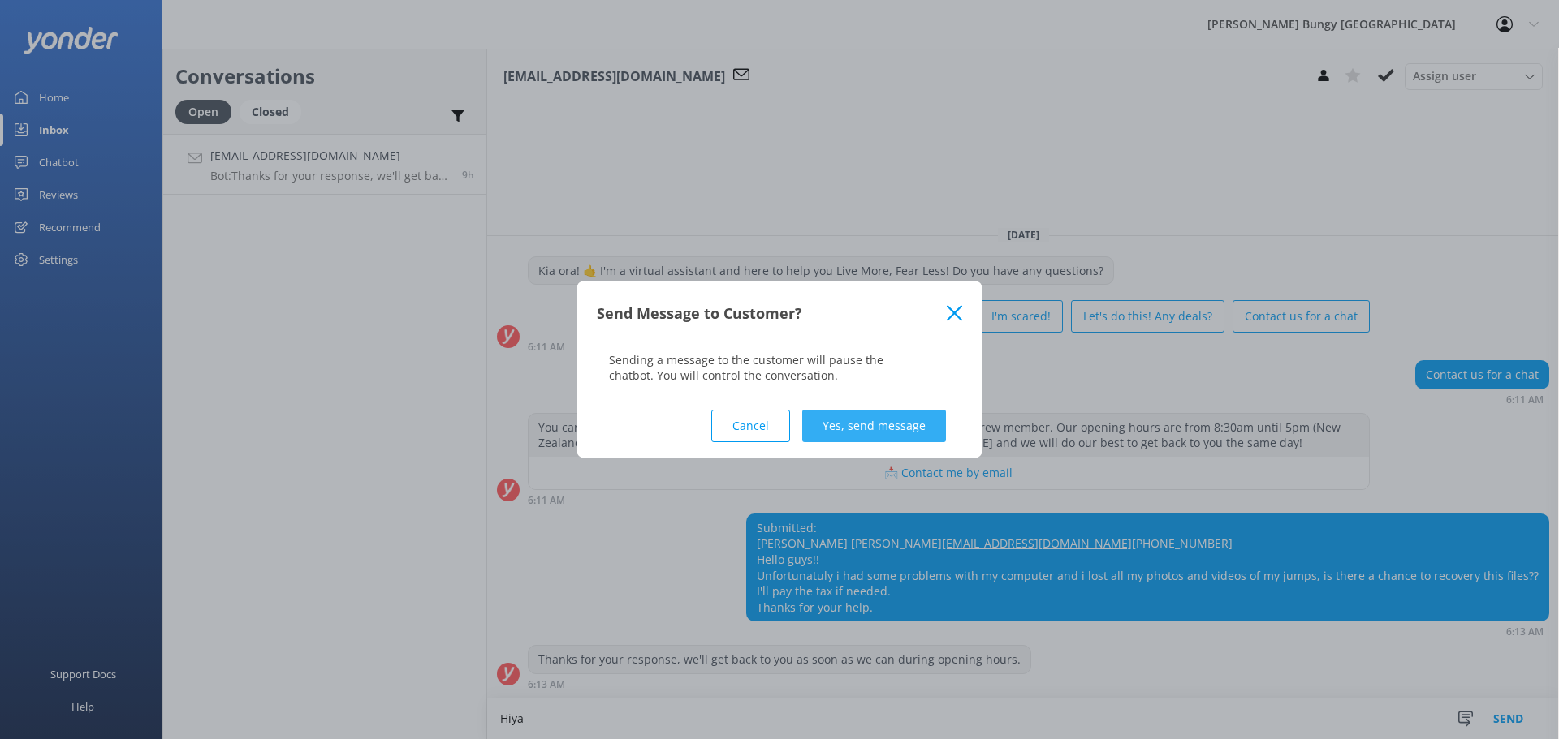
type textarea "Hiya"
click at [840, 429] on button "Yes, send message" at bounding box center [874, 426] width 144 height 32
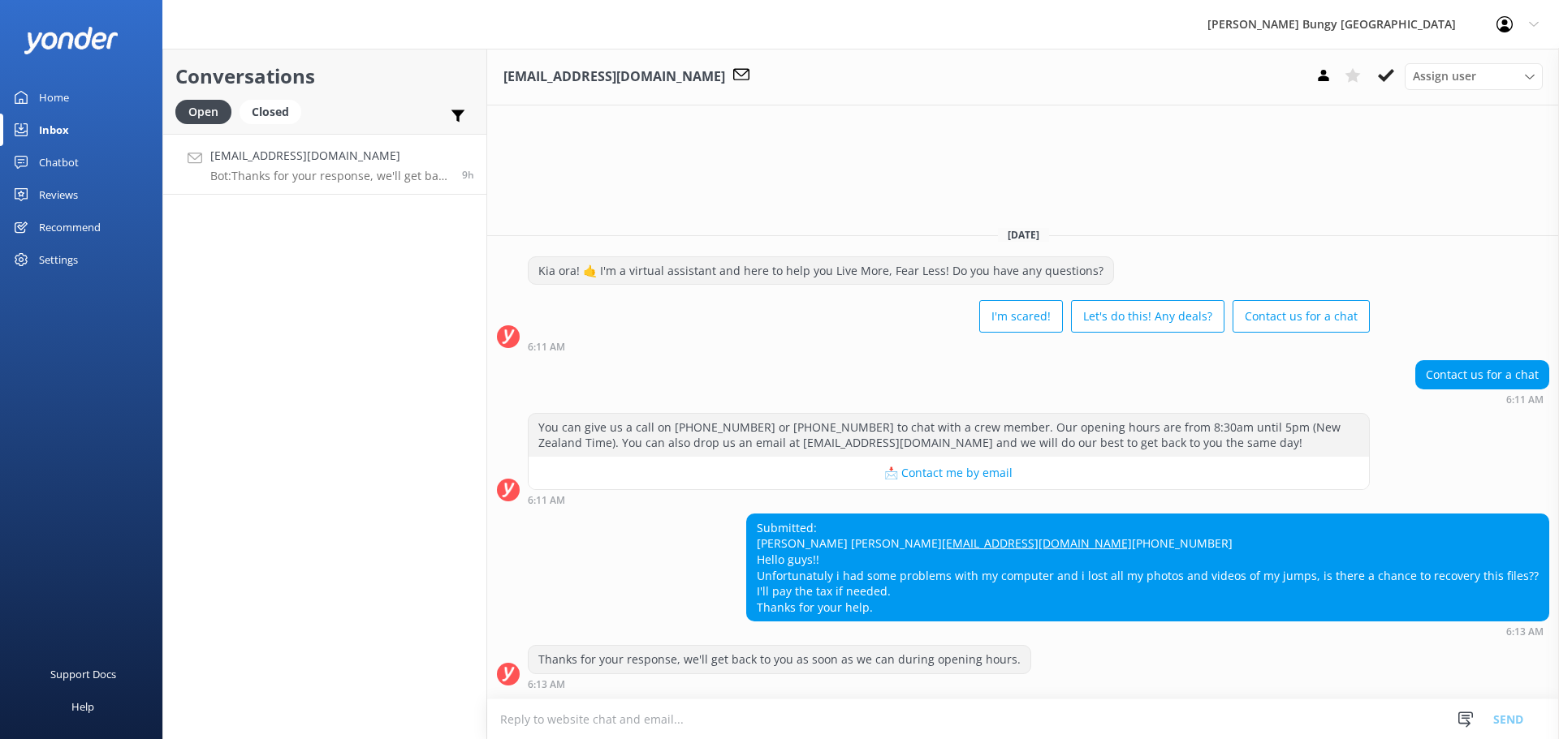
scroll to position [28, 0]
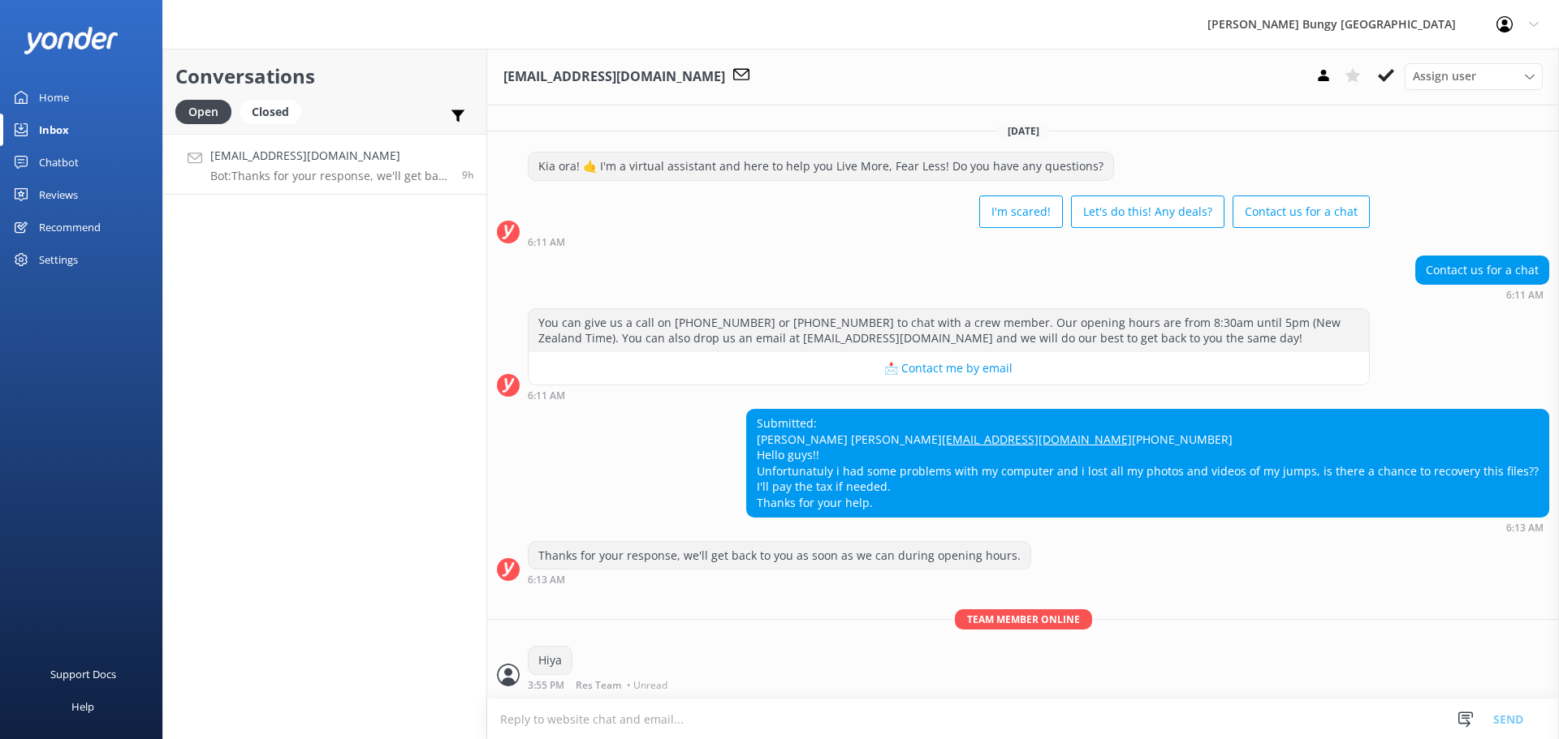
click at [865, 721] on textarea at bounding box center [1022, 720] width 1071 height 40
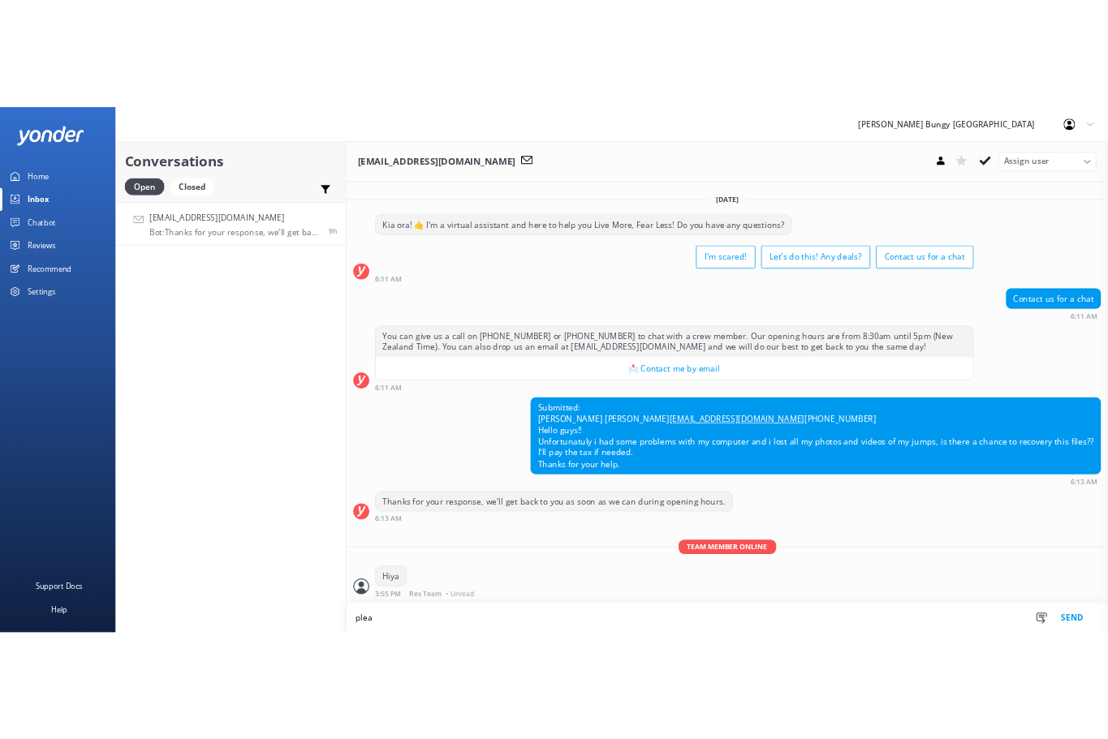
scroll to position [28, 0]
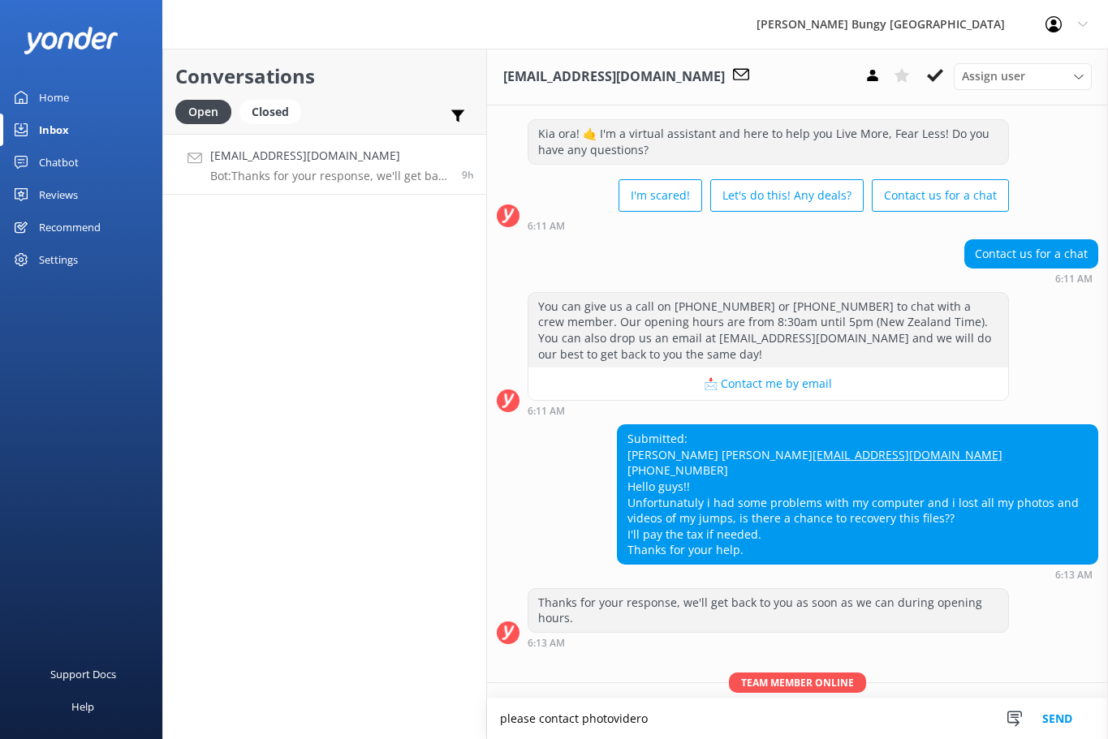
click at [808, 721] on textarea "please contact photovidero" at bounding box center [797, 719] width 621 height 41
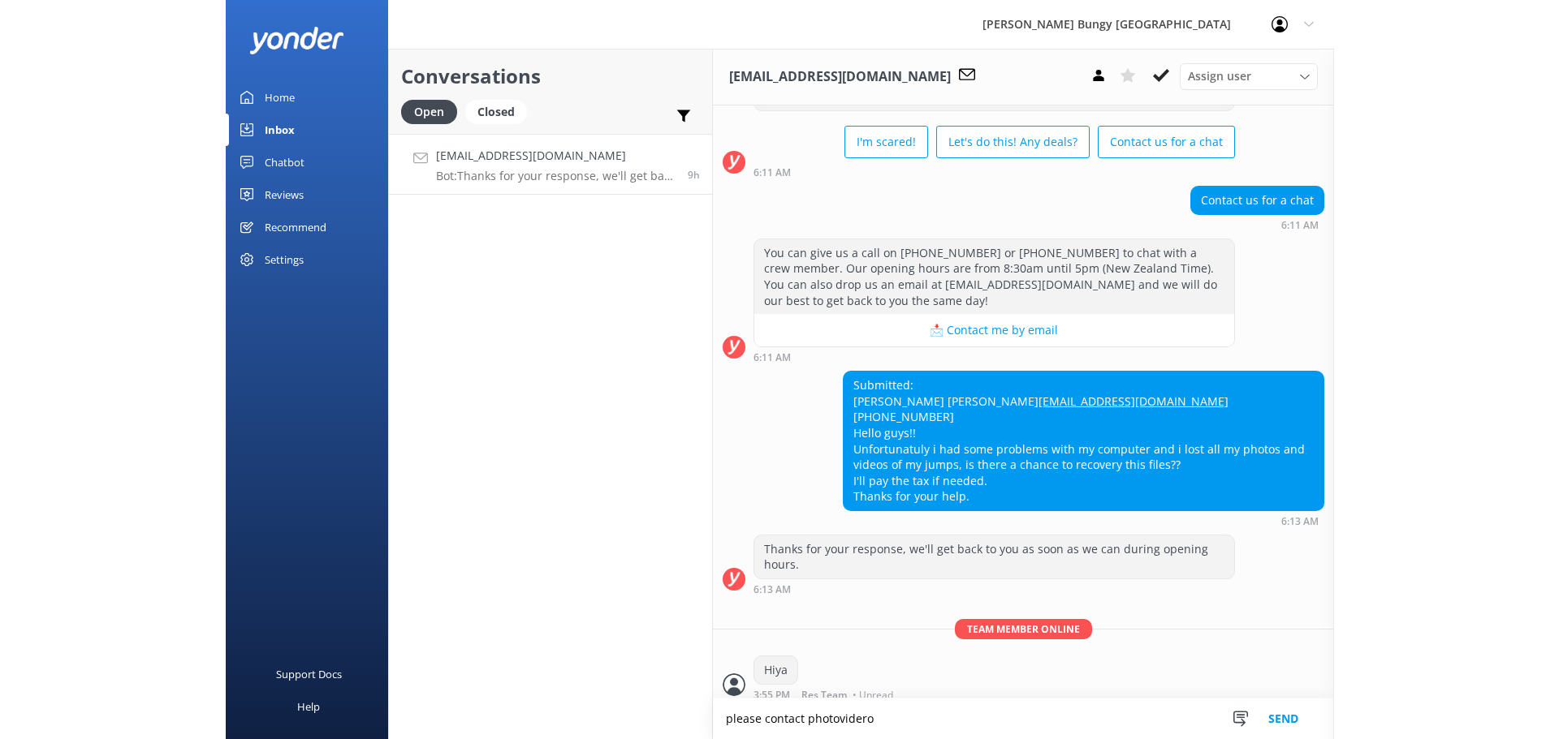
scroll to position [108, 0]
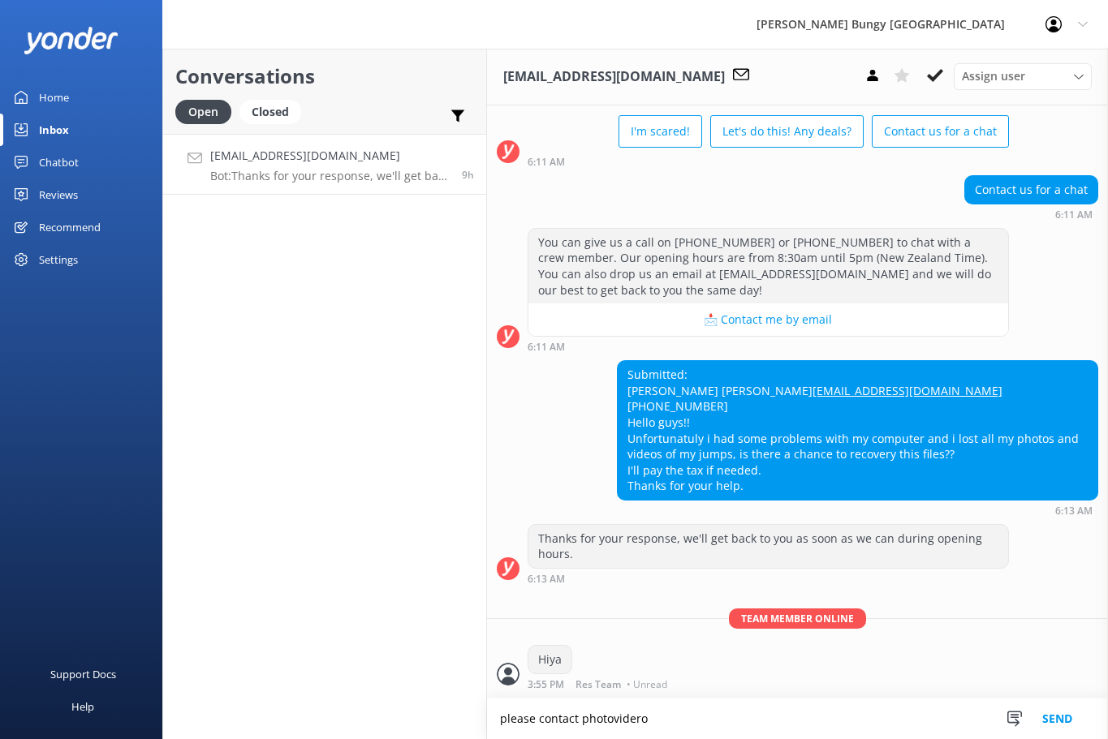
click at [609, 719] on textarea "please contact photovidero" at bounding box center [797, 719] width 621 height 41
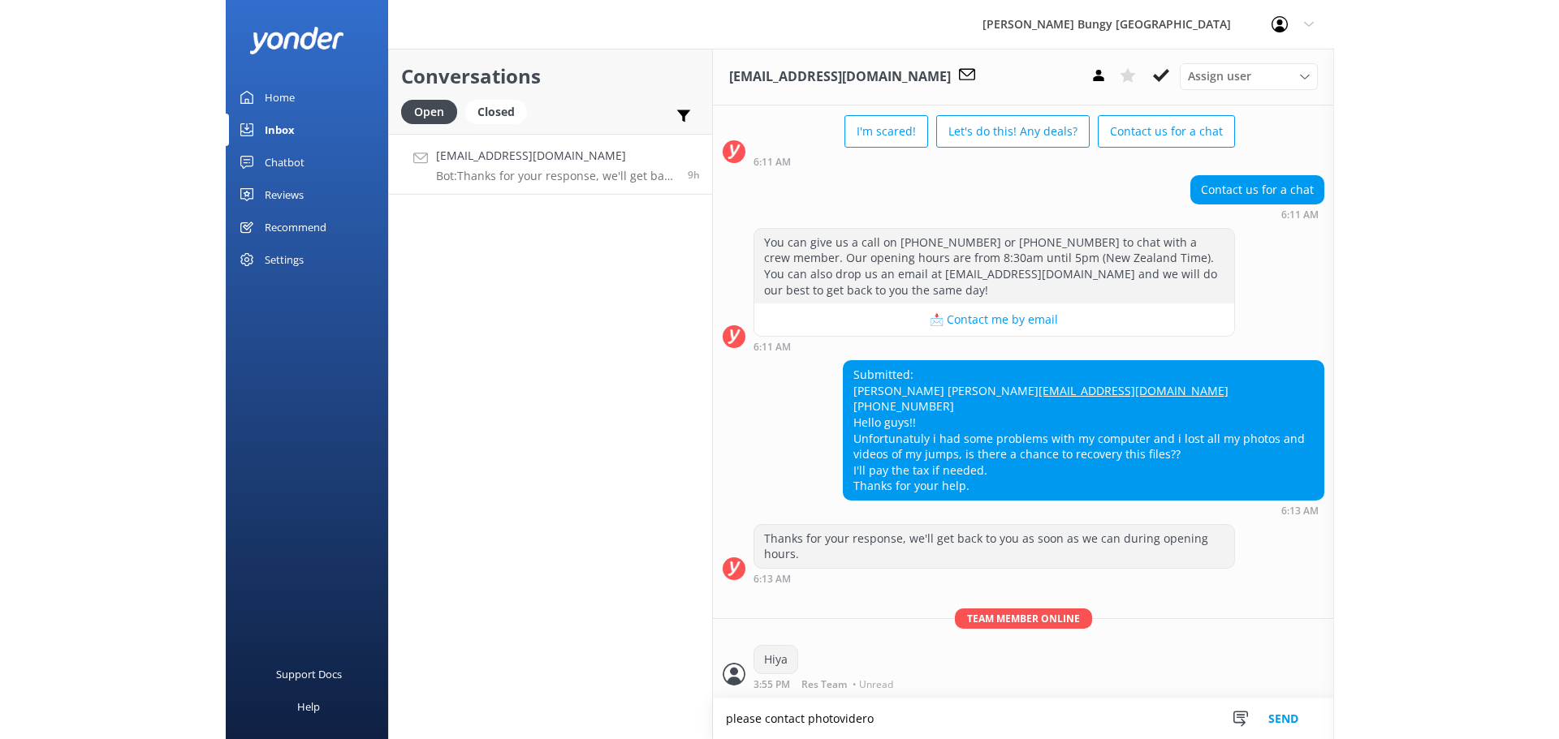
scroll to position [28, 0]
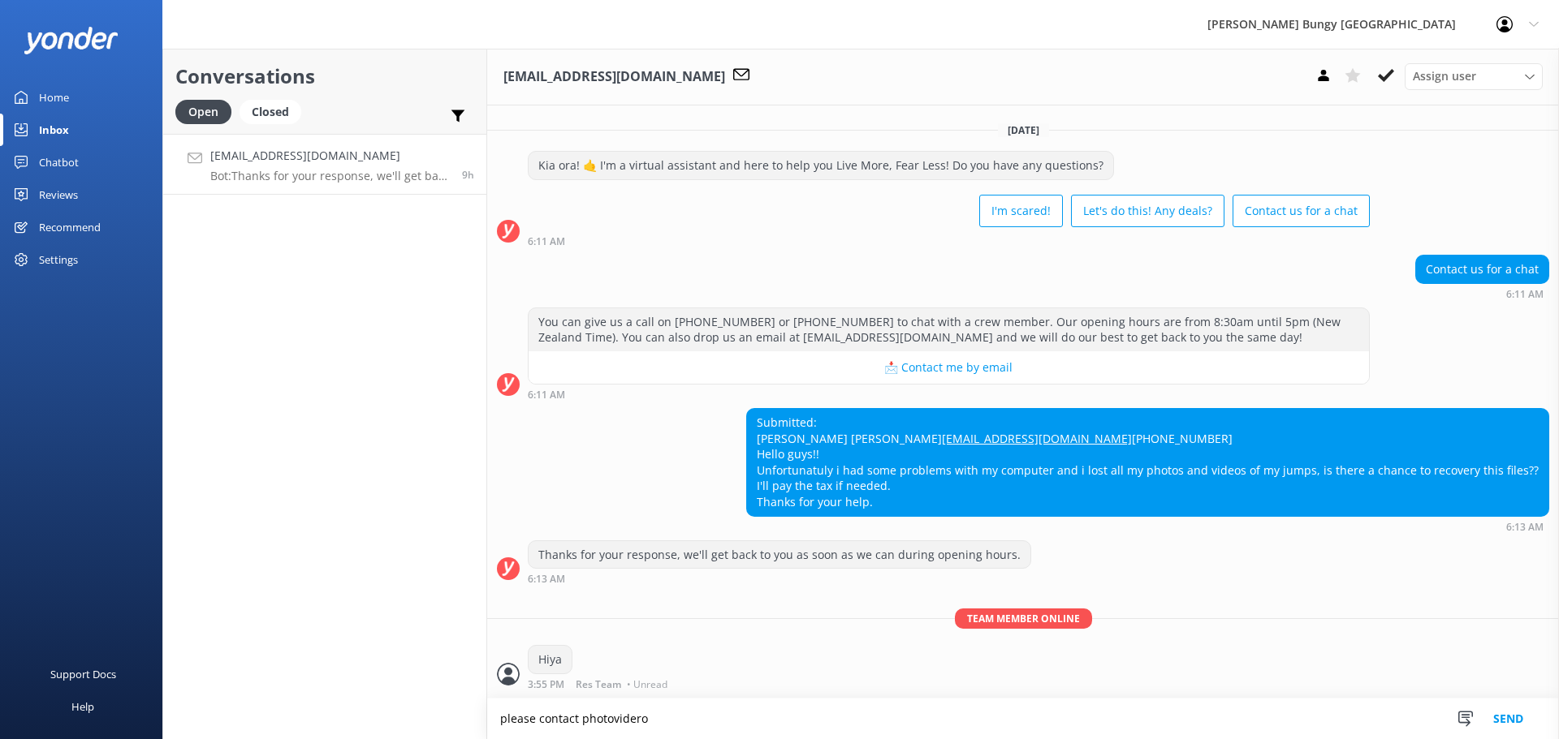
drag, startPoint x: 614, startPoint y: 709, endPoint x: 906, endPoint y: 725, distance: 291.8
click at [908, 725] on textarea "please contact photovidero" at bounding box center [1022, 719] width 1071 height 41
type textarea "please contact photovideo@bungy.co.nz for missing media"
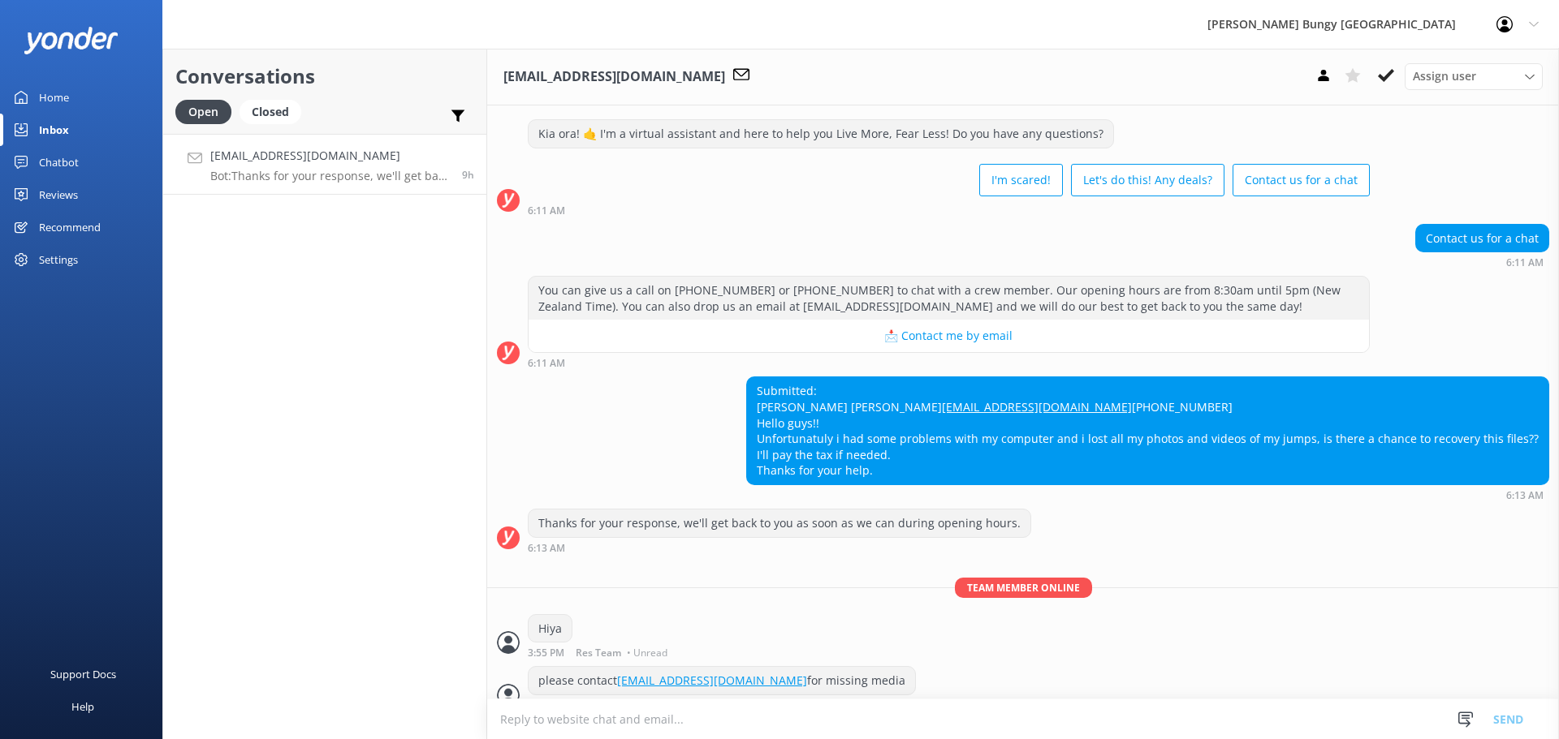
scroll to position [80, 0]
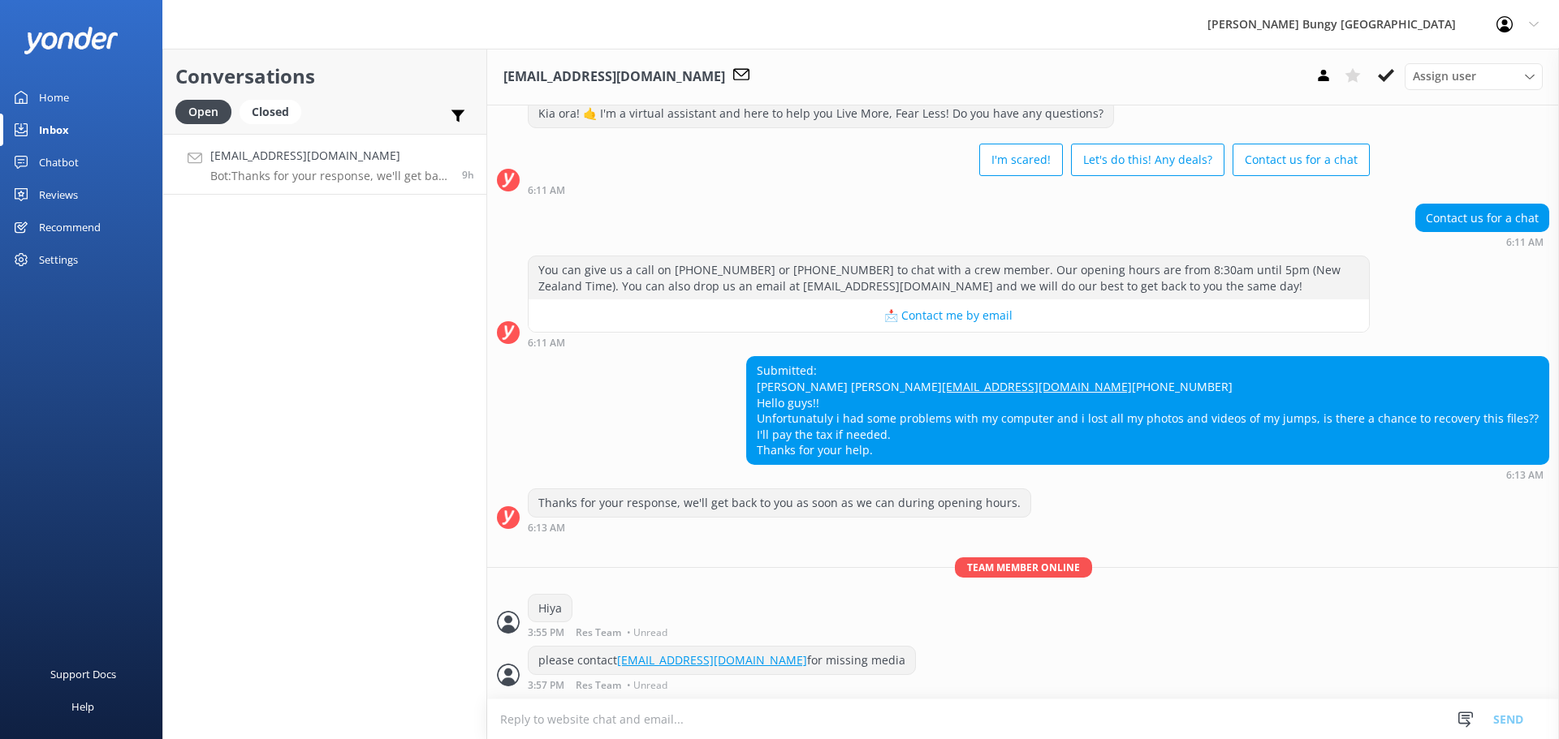
click at [897, 719] on textarea at bounding box center [1022, 720] width 1071 height 40
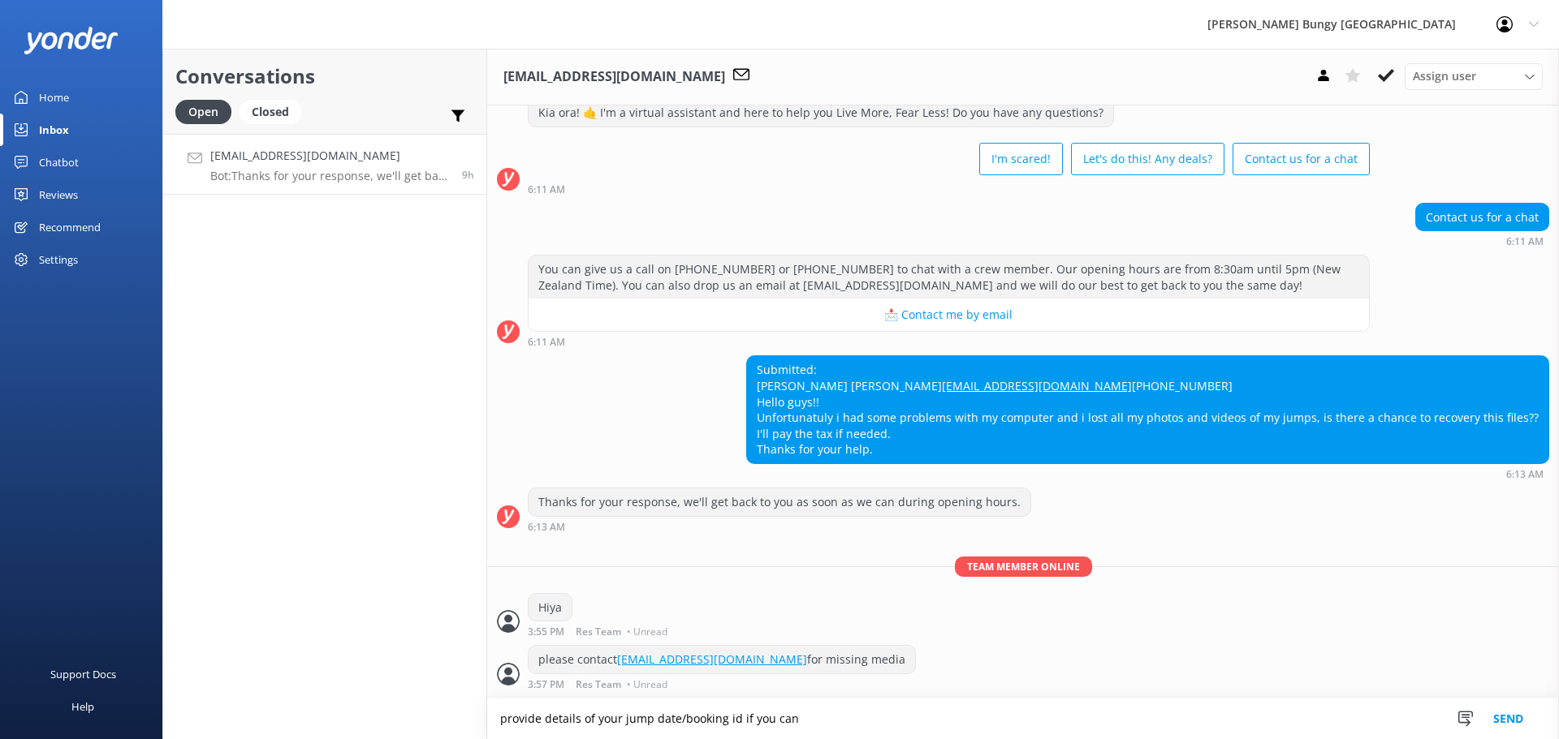
type textarea "provide details of your jump date/booking id if you can"
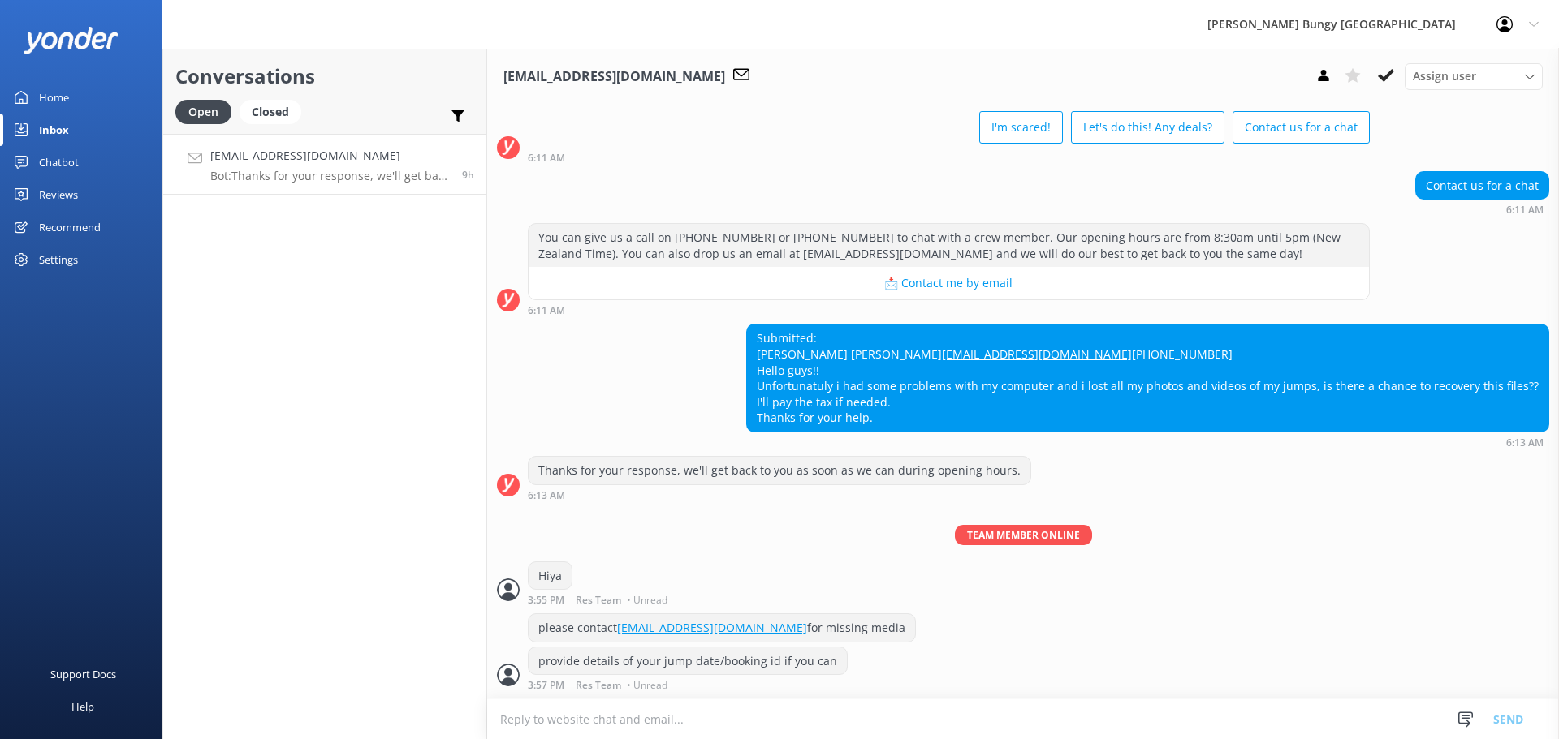
scroll to position [114, 0]
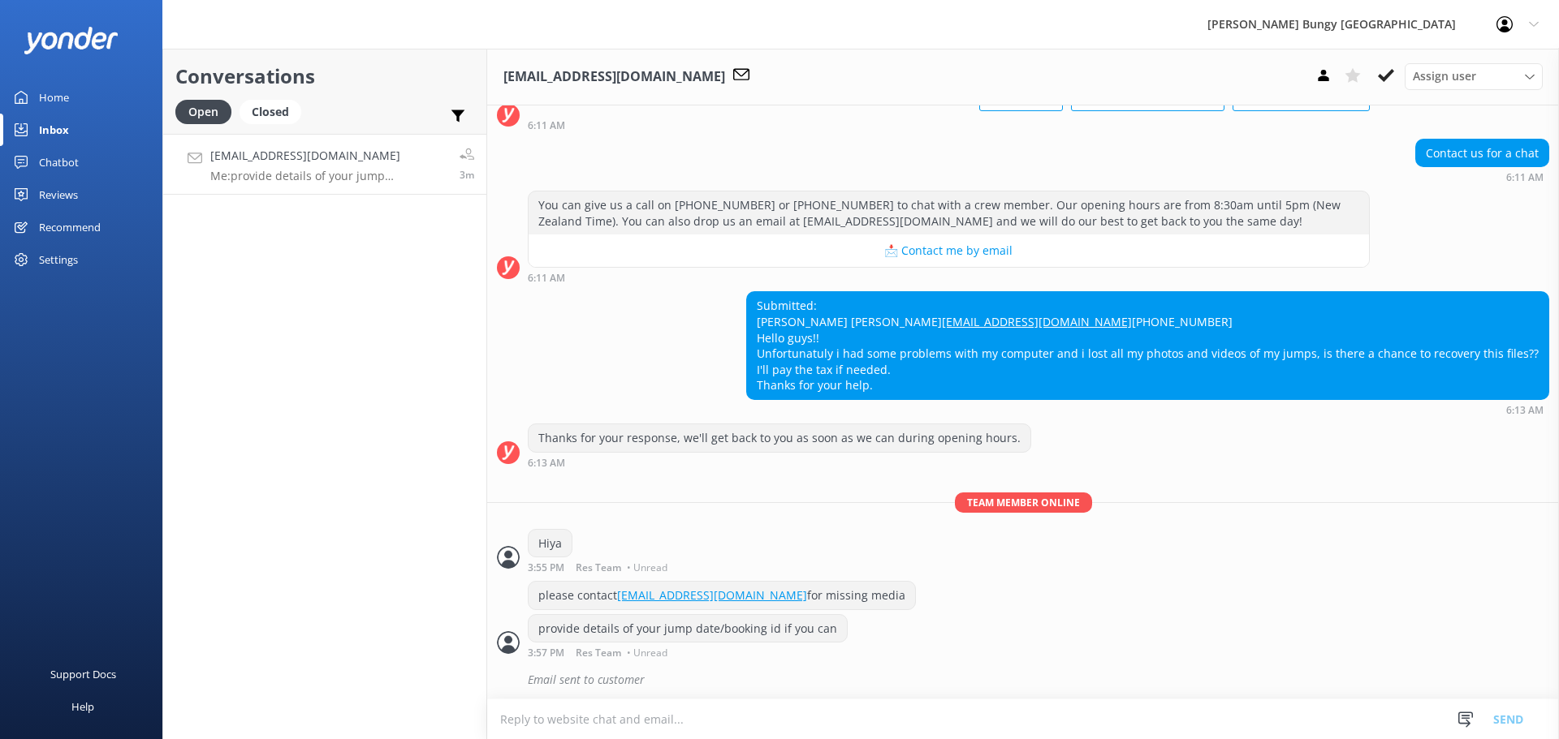
scroll to position [149, 0]
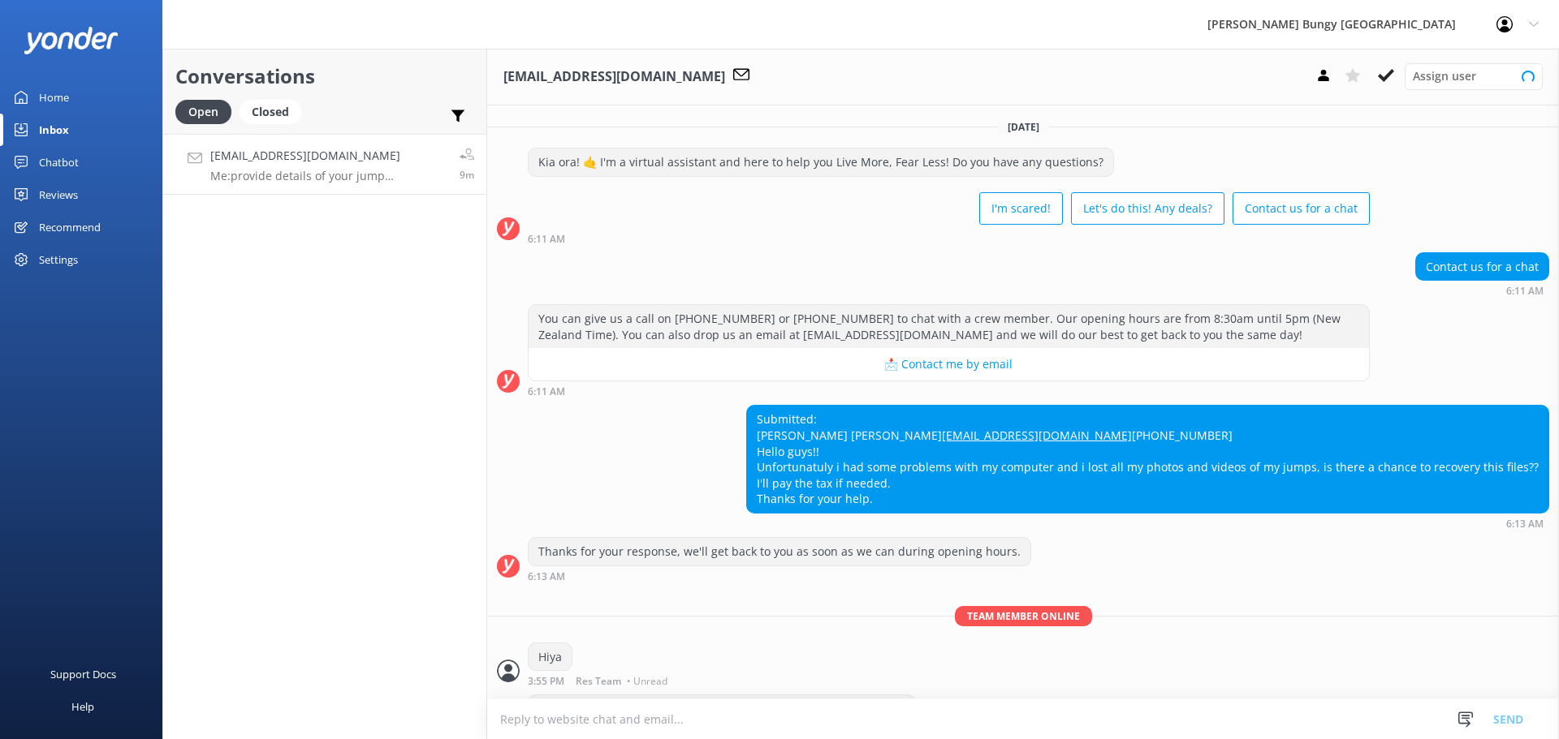
scroll to position [149, 0]
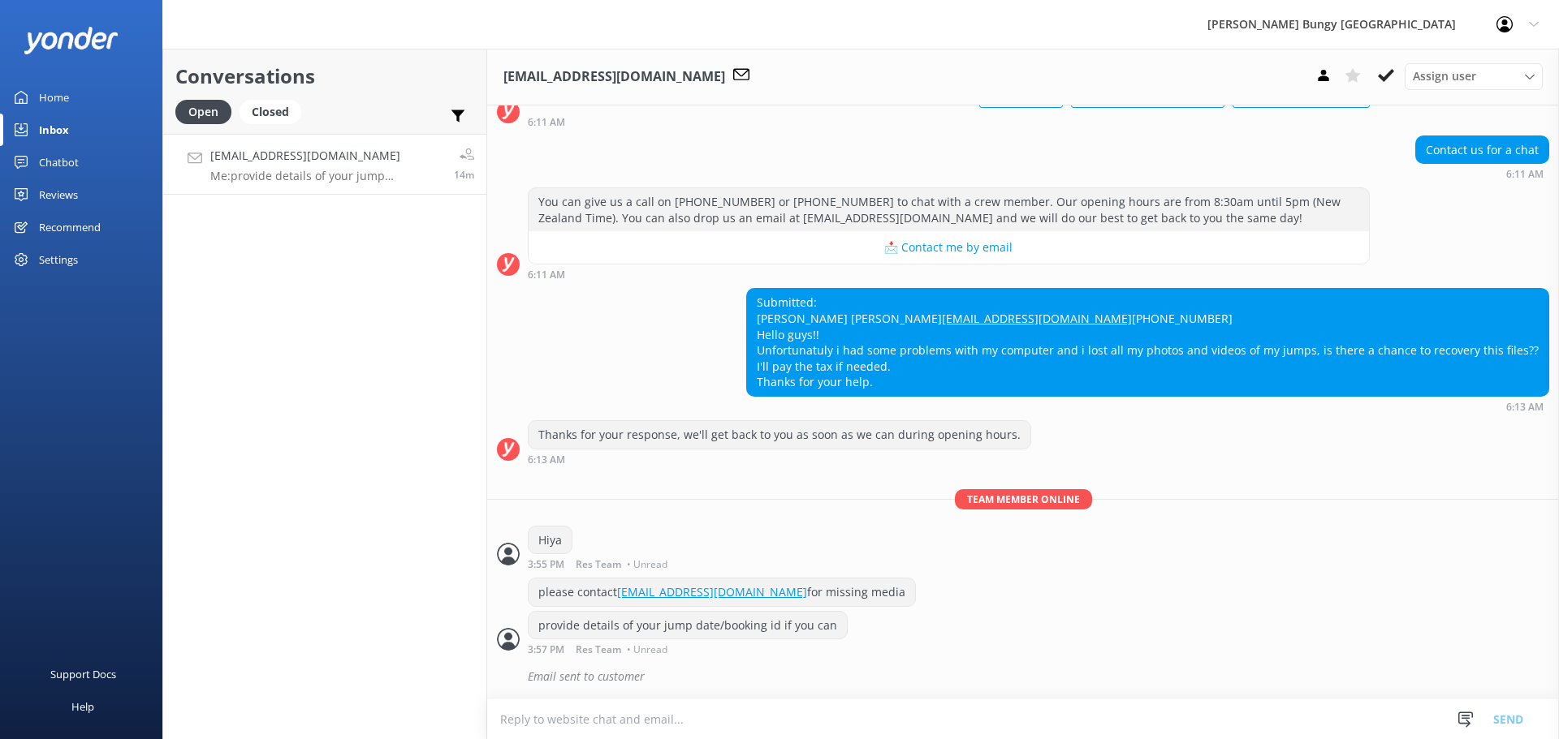
click at [252, 429] on div "Conversations Open Closed Important Assigned to me Unassigned [EMAIL_ADDRESS][D…" at bounding box center [324, 394] width 325 height 691
click at [268, 161] on h4 "Website Visitor" at bounding box center [325, 156] width 231 height 18
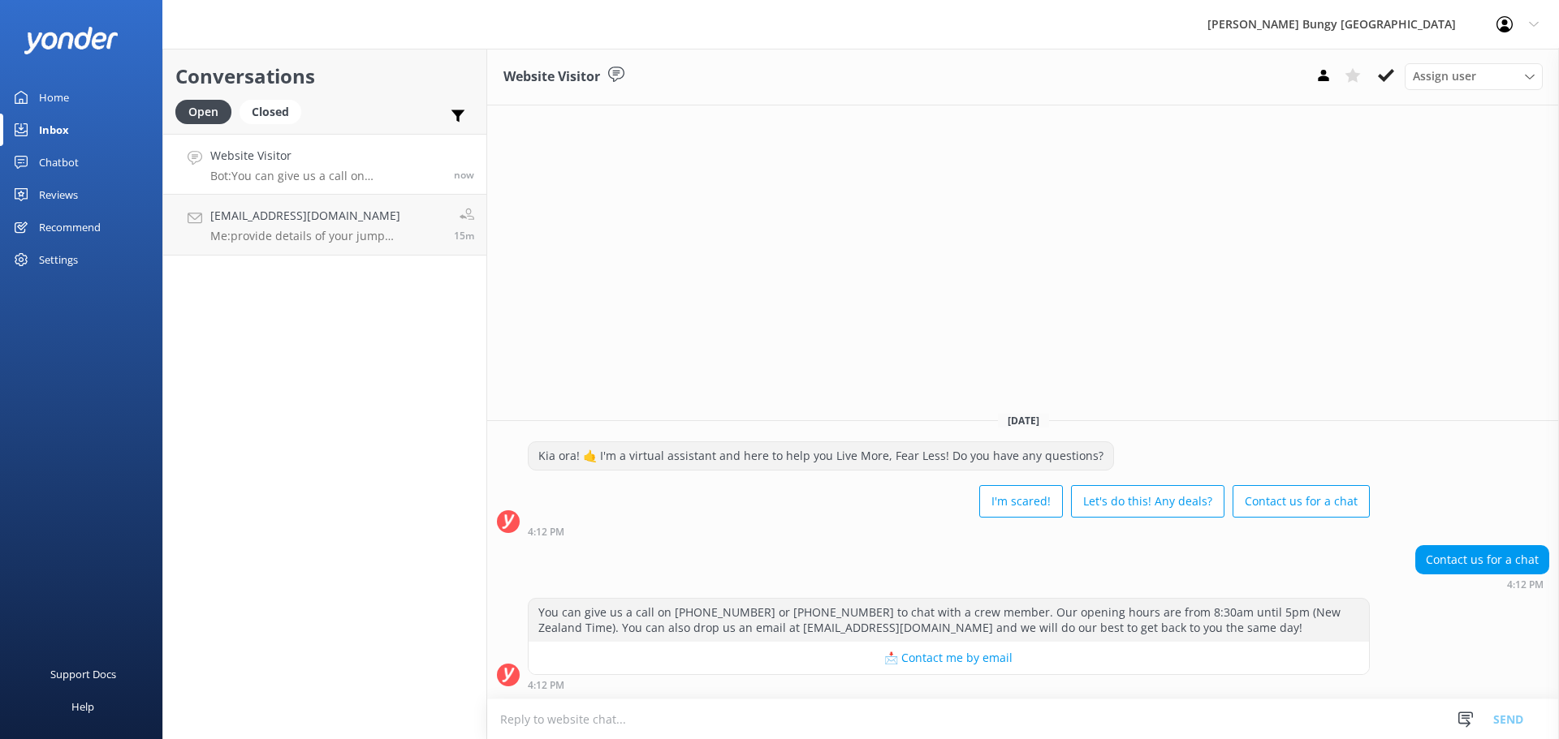
click at [666, 727] on textarea at bounding box center [1022, 720] width 1071 height 40
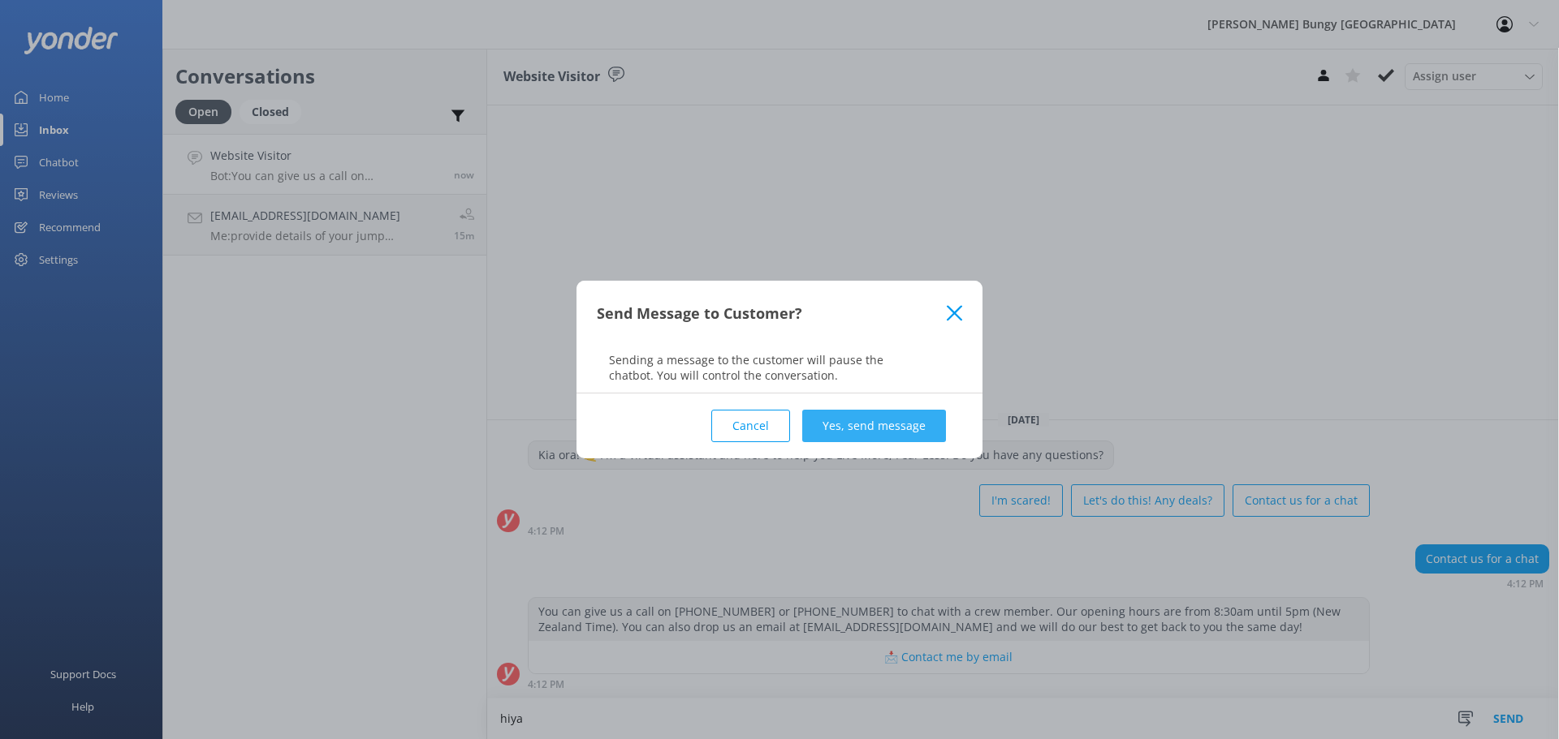
type textarea "hiya"
click at [902, 428] on button "Yes, send message" at bounding box center [874, 426] width 144 height 32
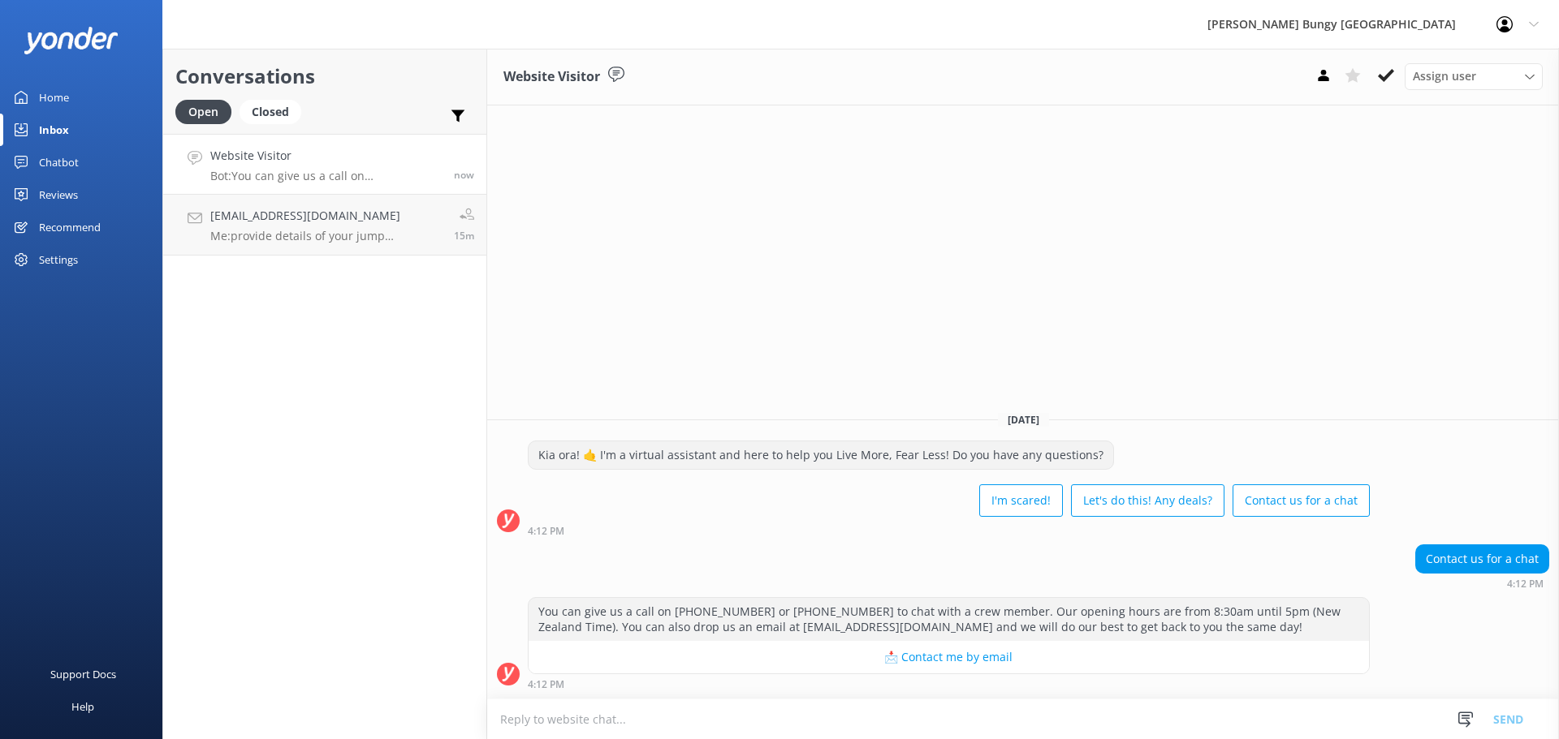
click at [774, 718] on textarea at bounding box center [1022, 720] width 1071 height 40
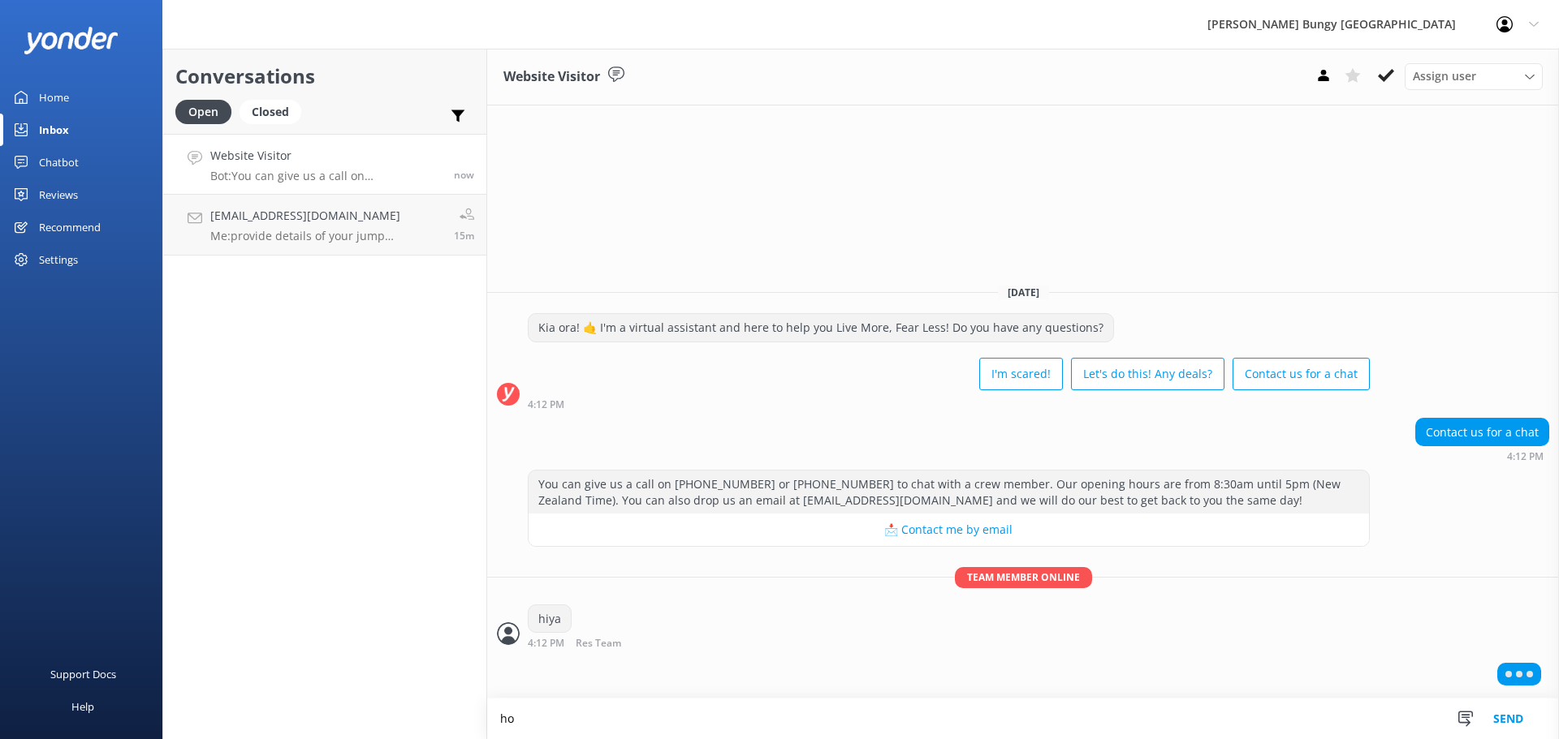
type textarea "h"
click at [381, 300] on div "Conversations Open Closed Important Assigned to me Unassigned Website Visitor B…" at bounding box center [324, 394] width 325 height 691
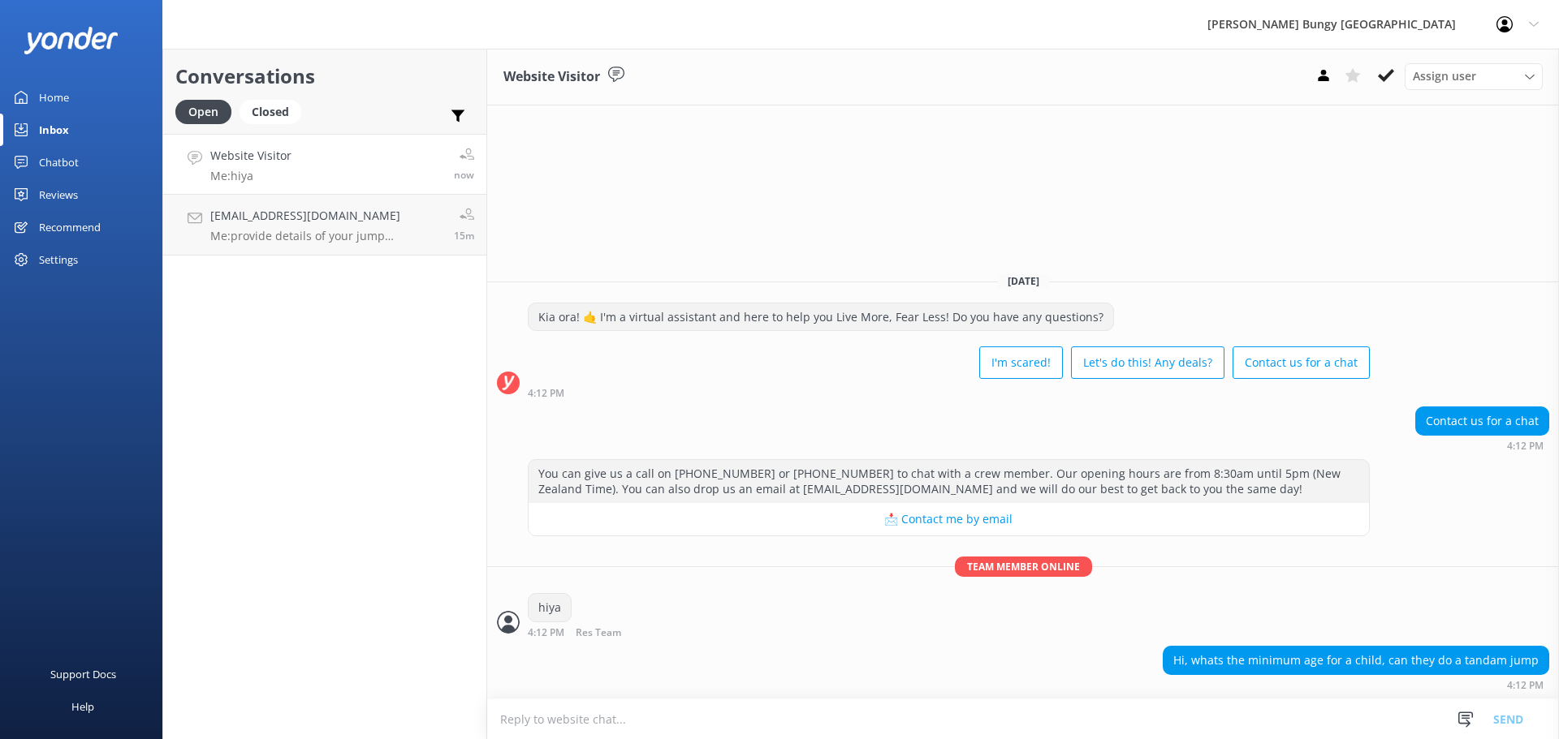
click at [1339, 709] on textarea at bounding box center [1022, 720] width 1071 height 40
type textarea "which bungy were you looking at?"
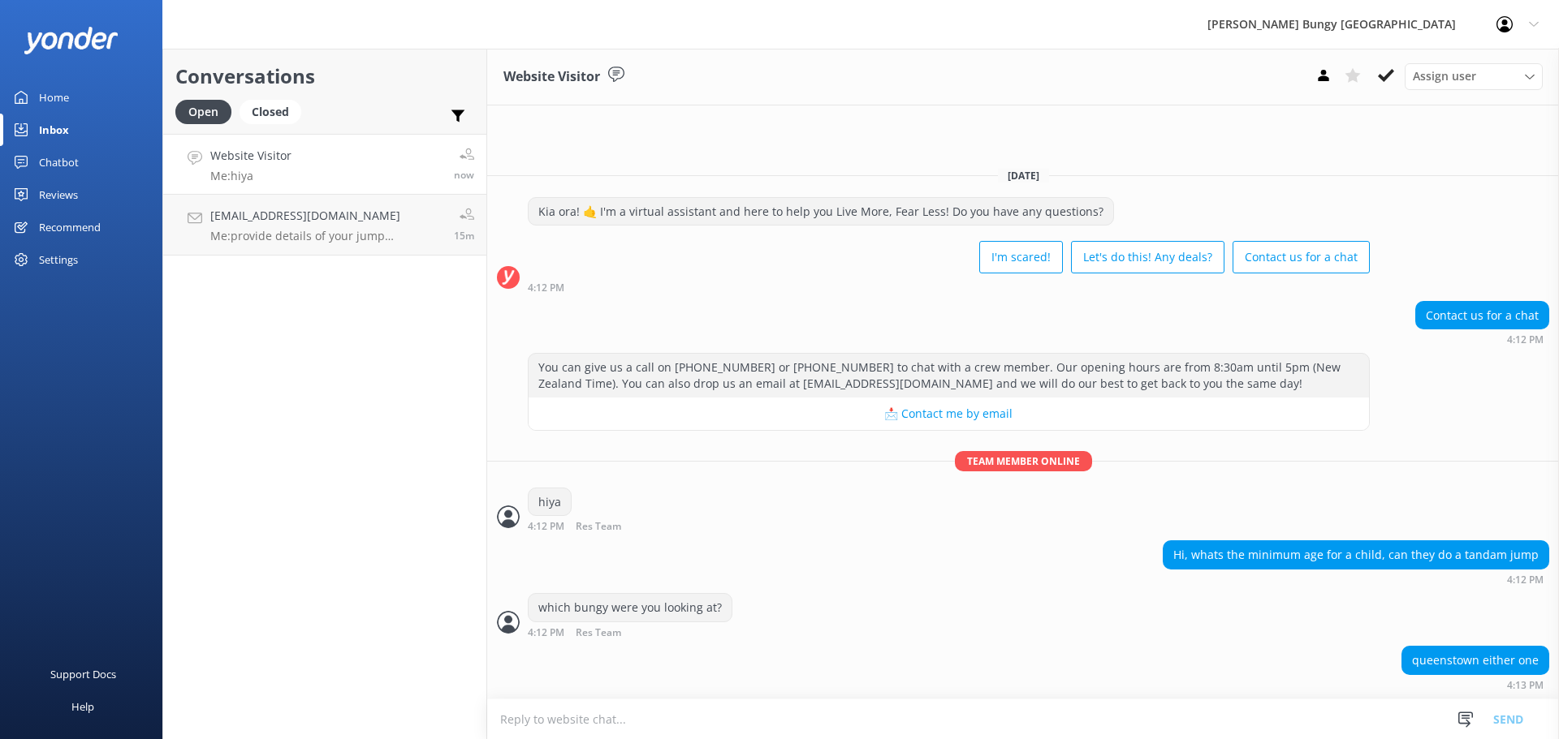
click at [685, 721] on textarea at bounding box center [1022, 720] width 1071 height 40
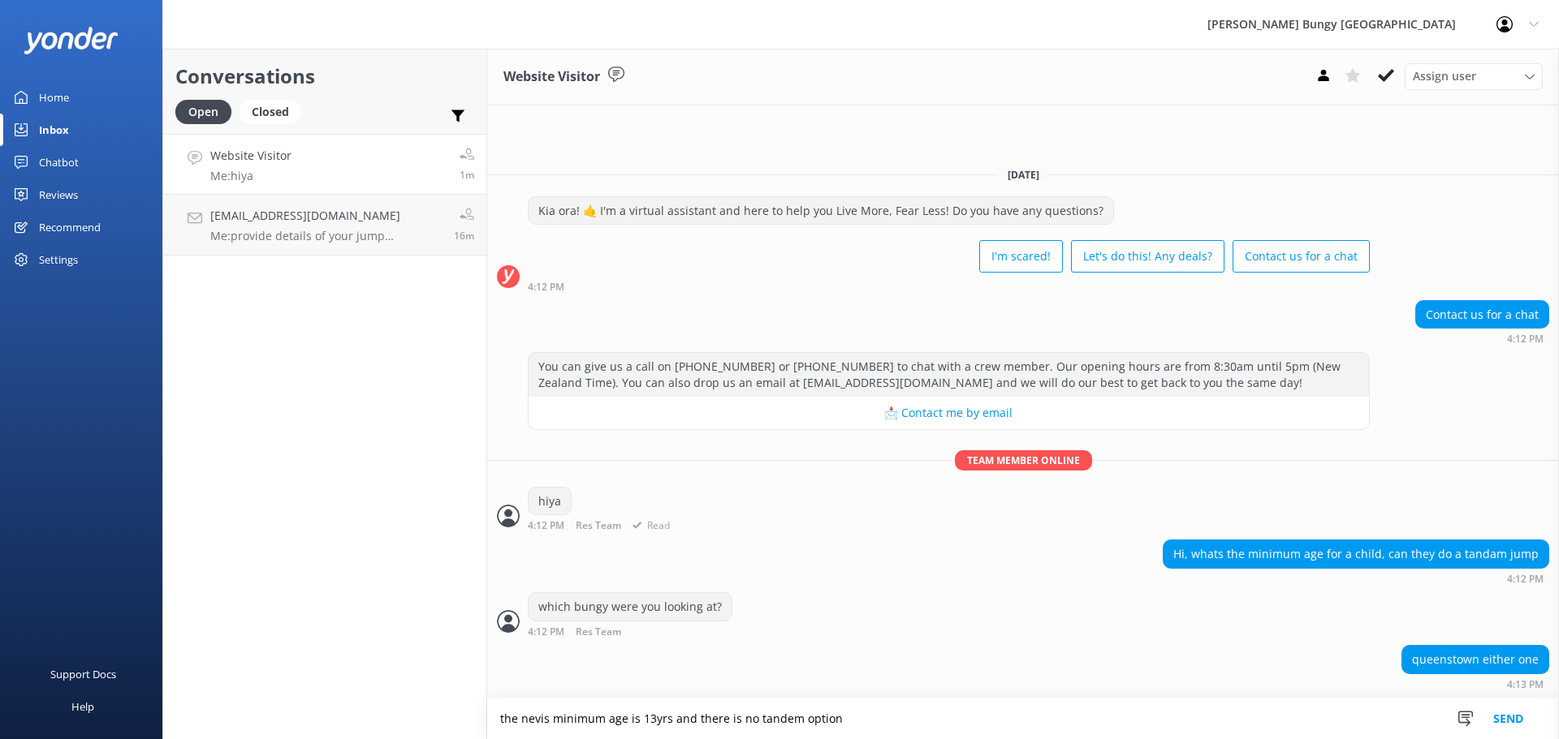
type textarea "the nevis minimum age is 13yrs and there is no tandem option"
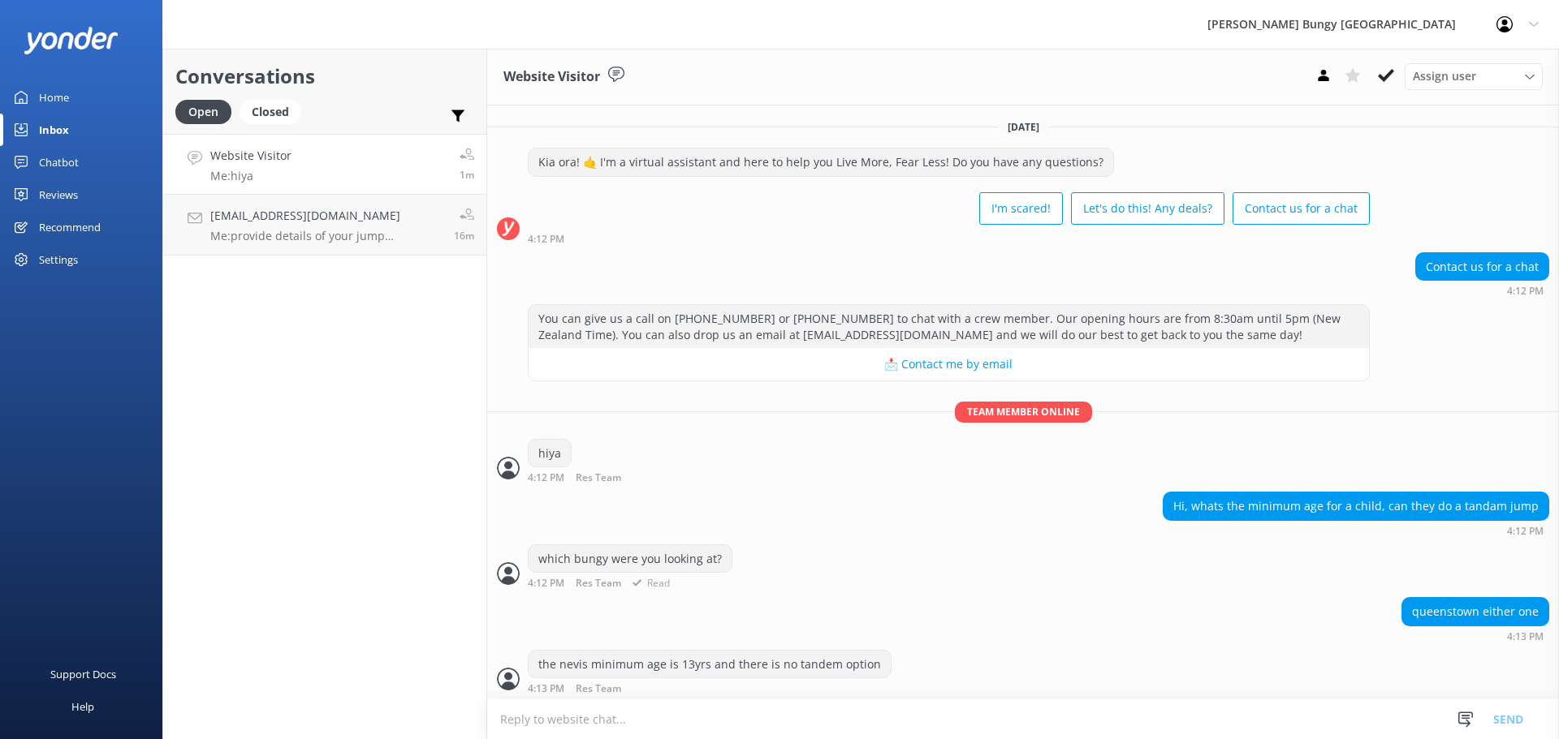
scroll to position [4, 0]
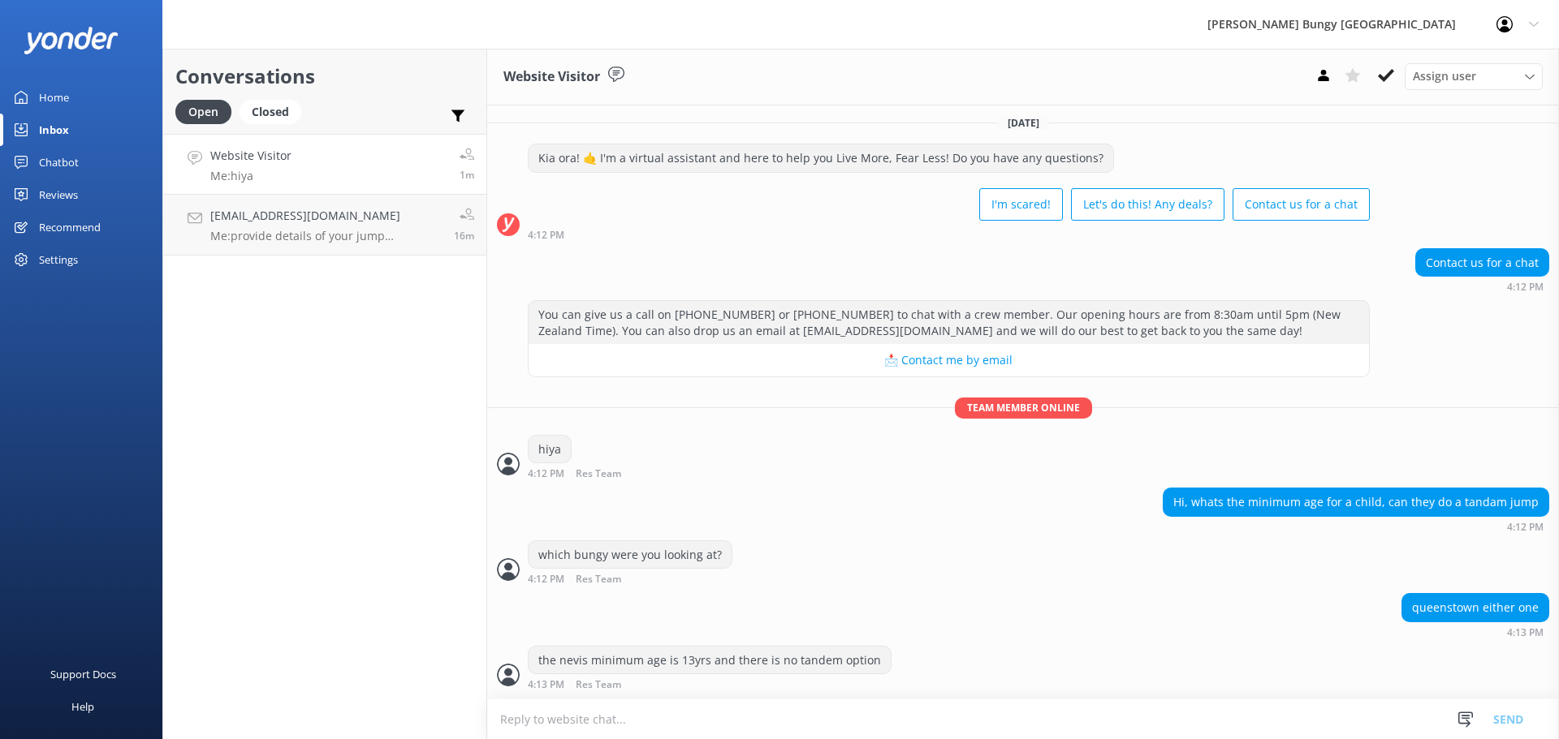
click at [1063, 726] on textarea at bounding box center [1022, 720] width 1071 height 40
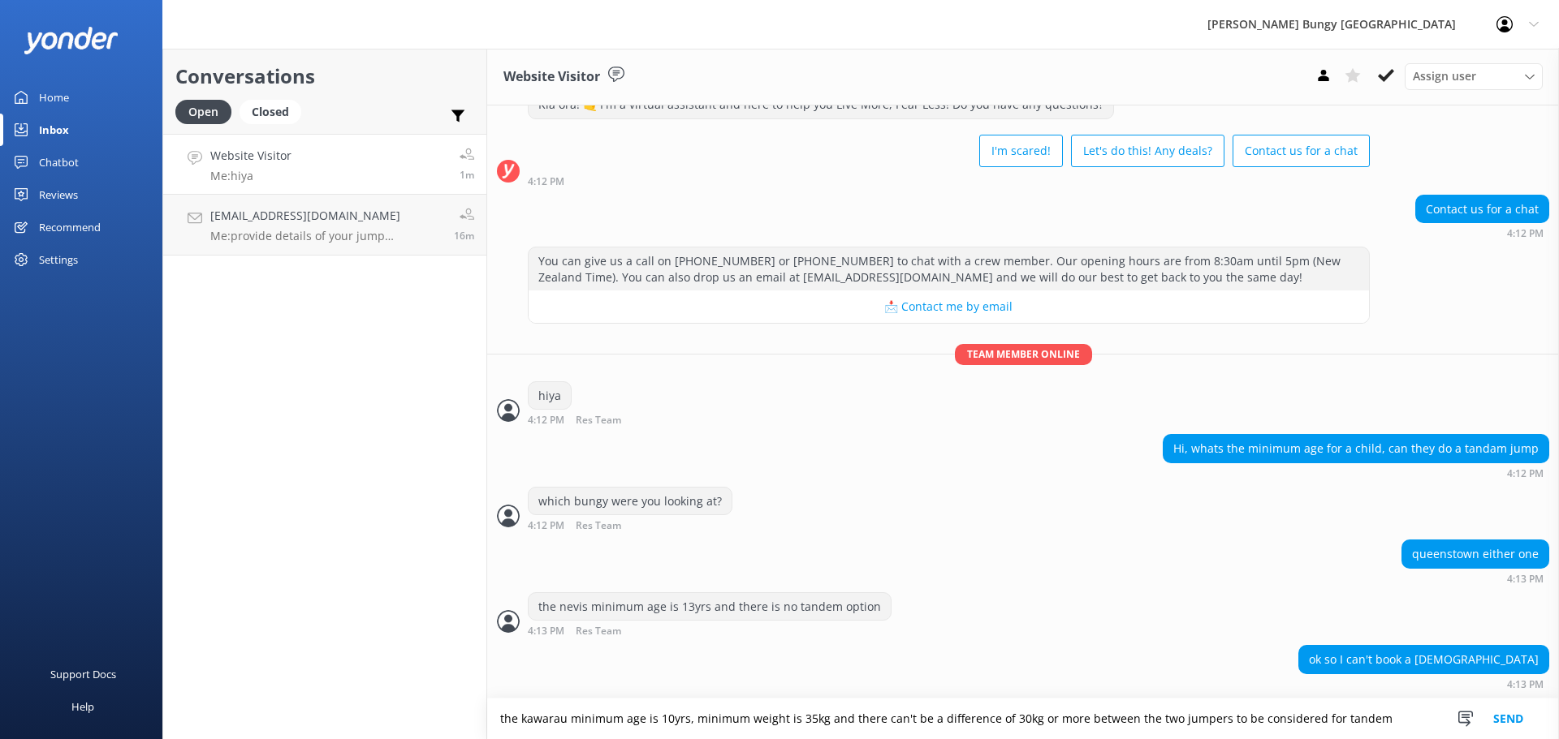
type textarea "the kawarau minimum age is 10yrs, minimum weight is 35kg and there can't be a d…"
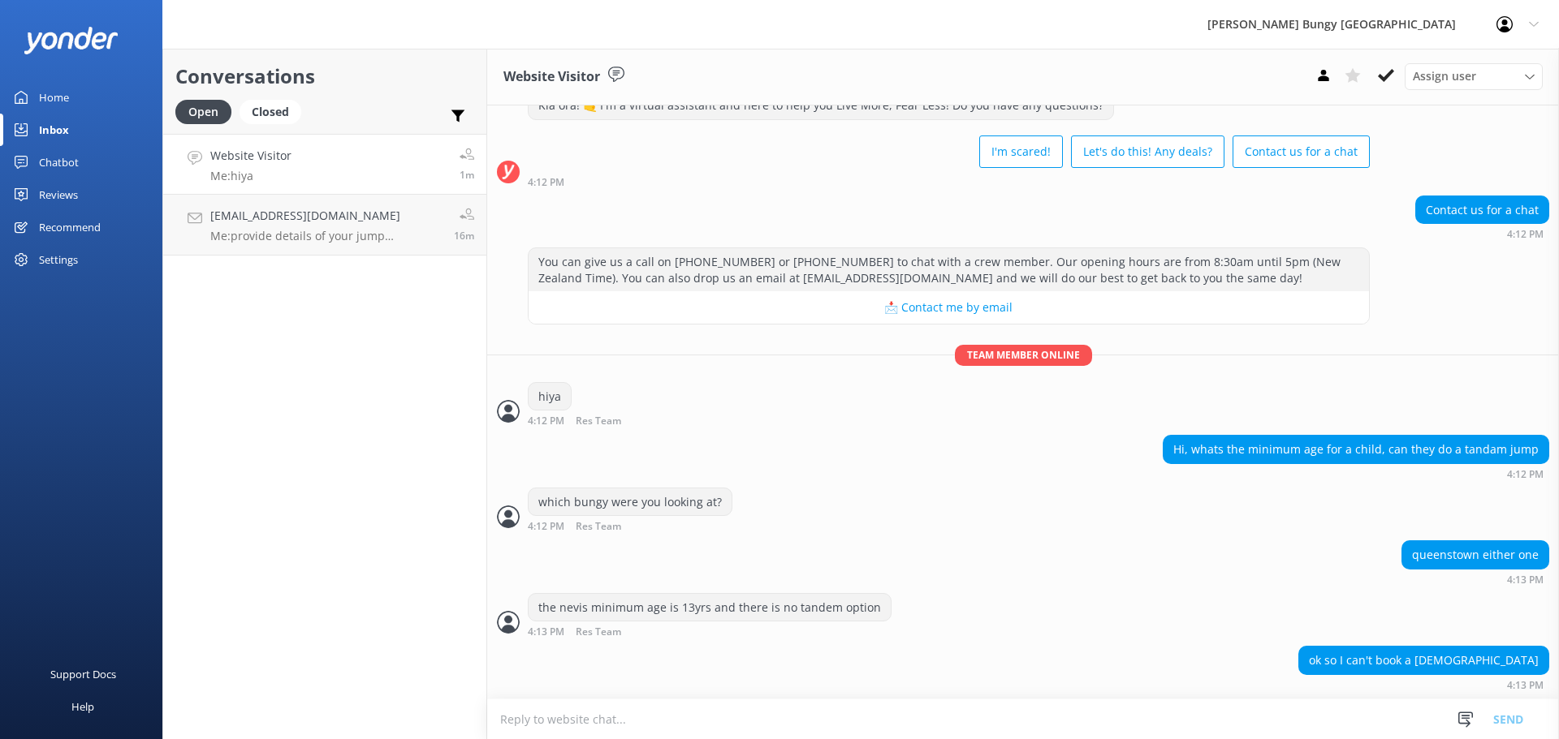
scroll to position [126, 0]
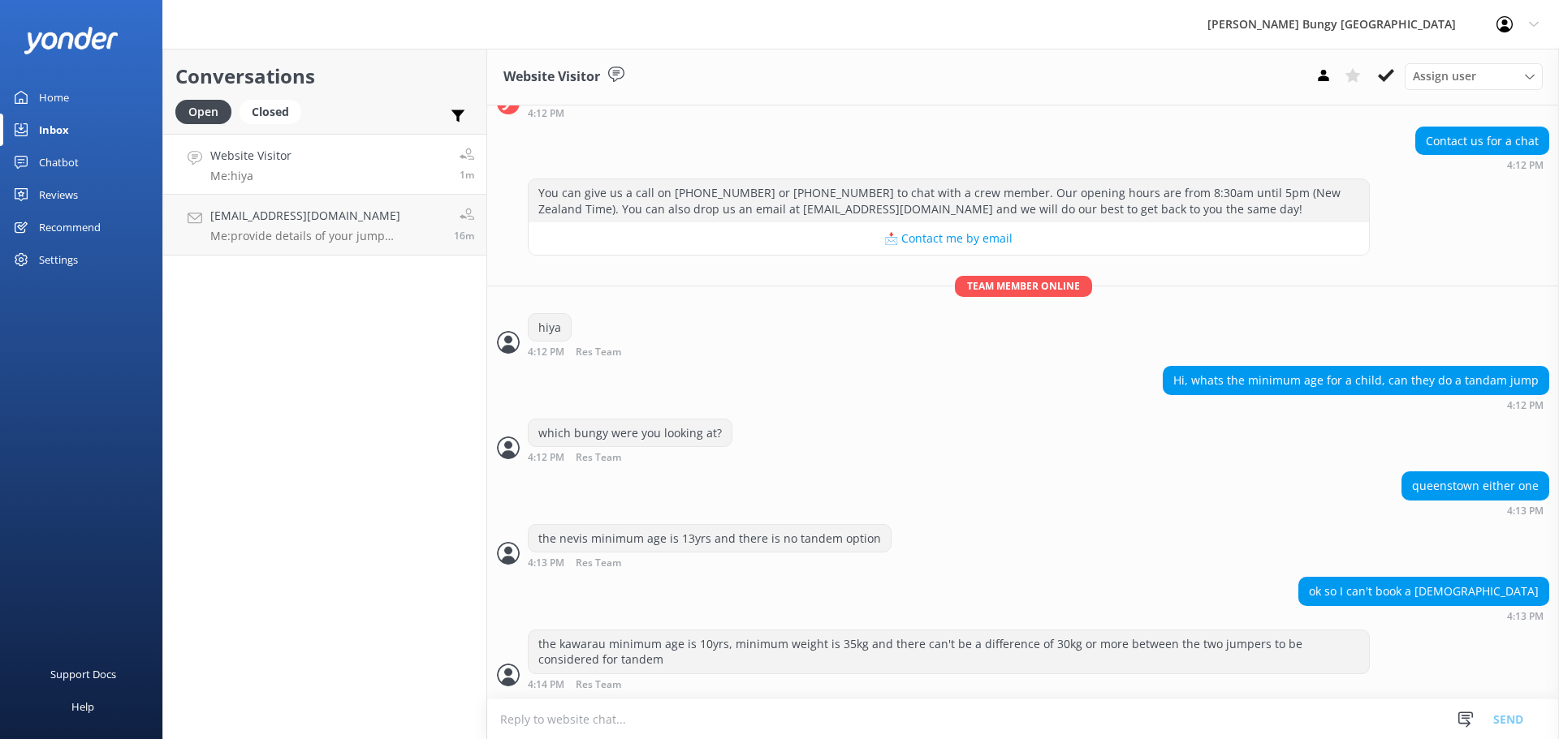
click at [429, 478] on div "Conversations Open Closed Important Assigned to me Unassigned Website Visitor M…" at bounding box center [324, 394] width 325 height 691
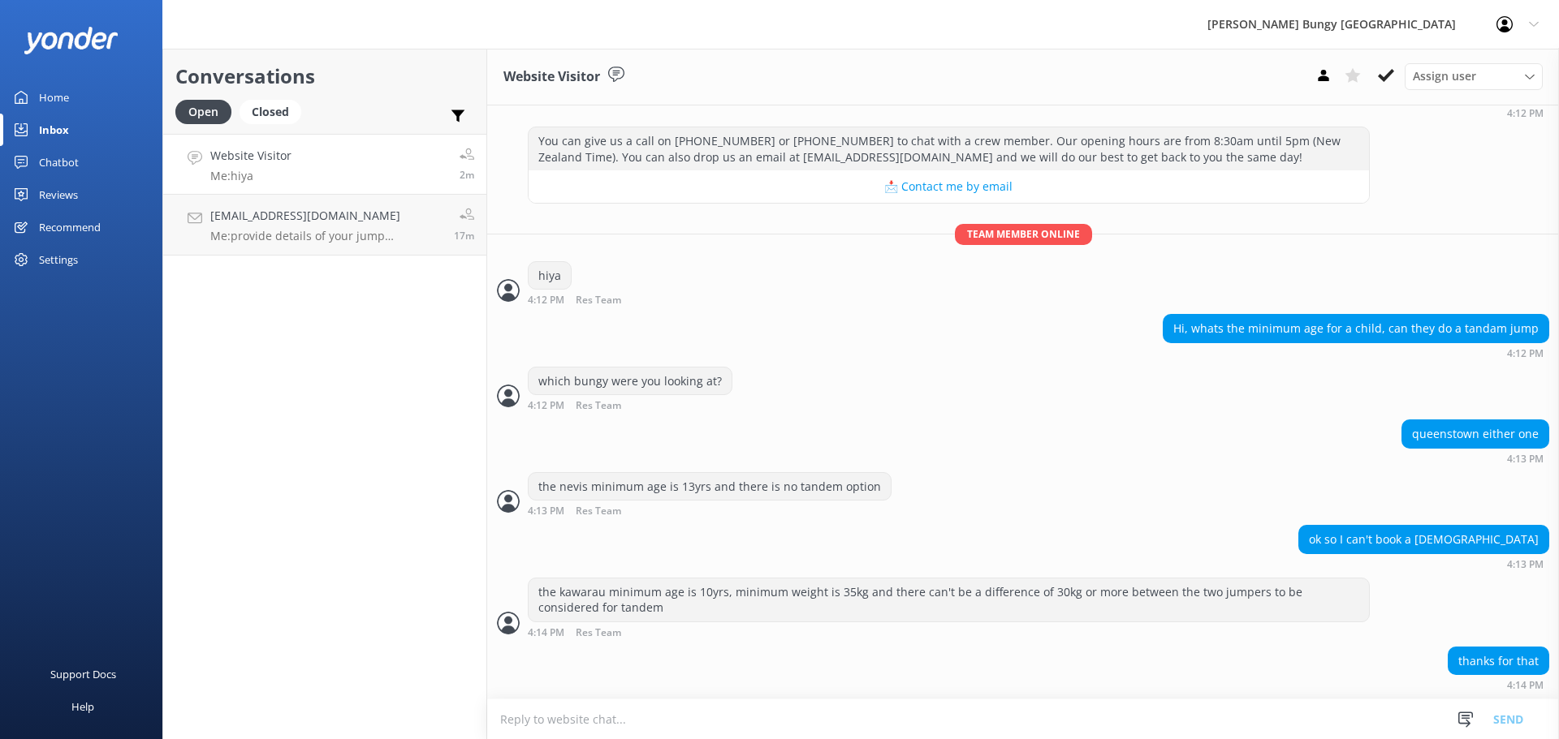
click at [515, 726] on textarea at bounding box center [1022, 720] width 1071 height 40
type textarea "all good :)"
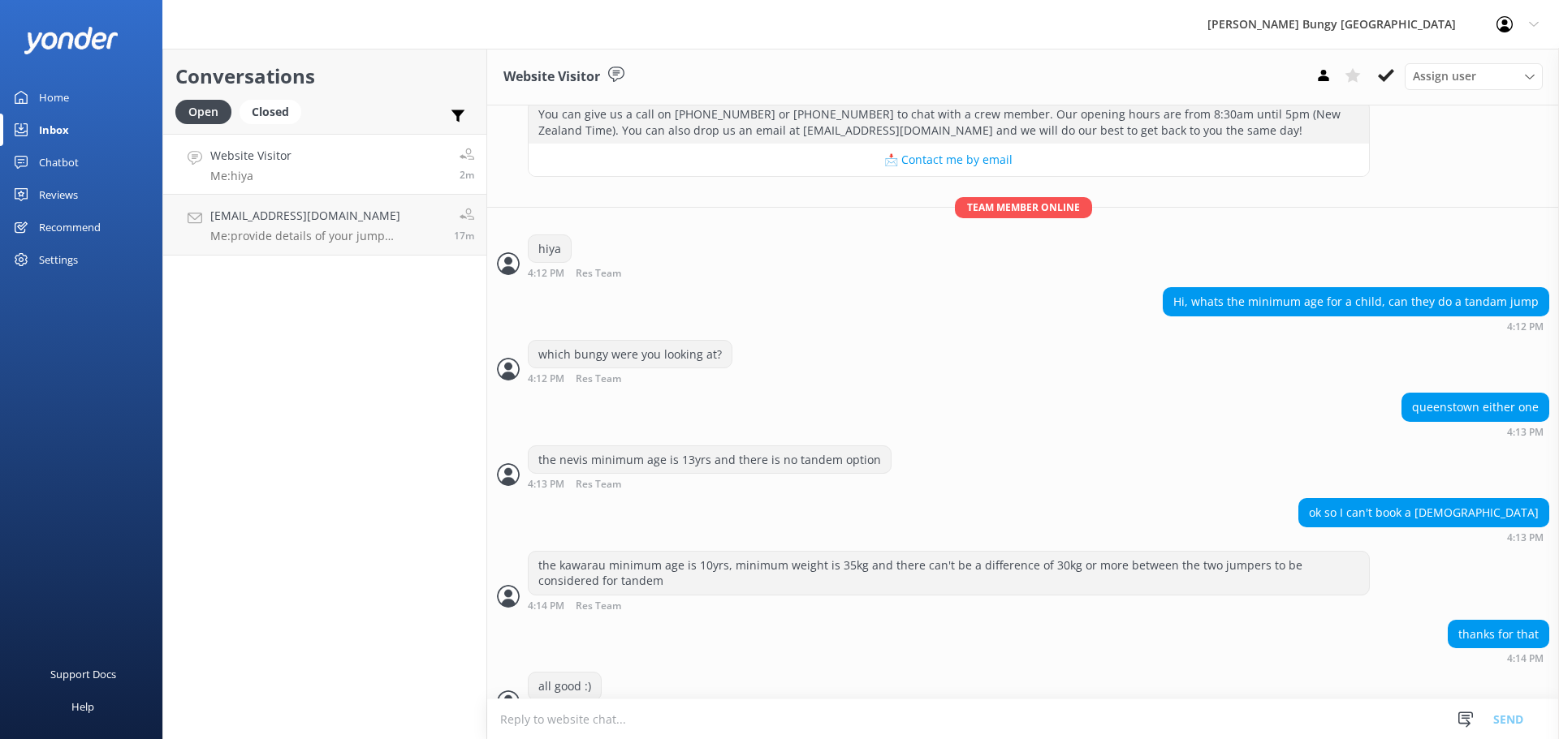
scroll to position [231, 0]
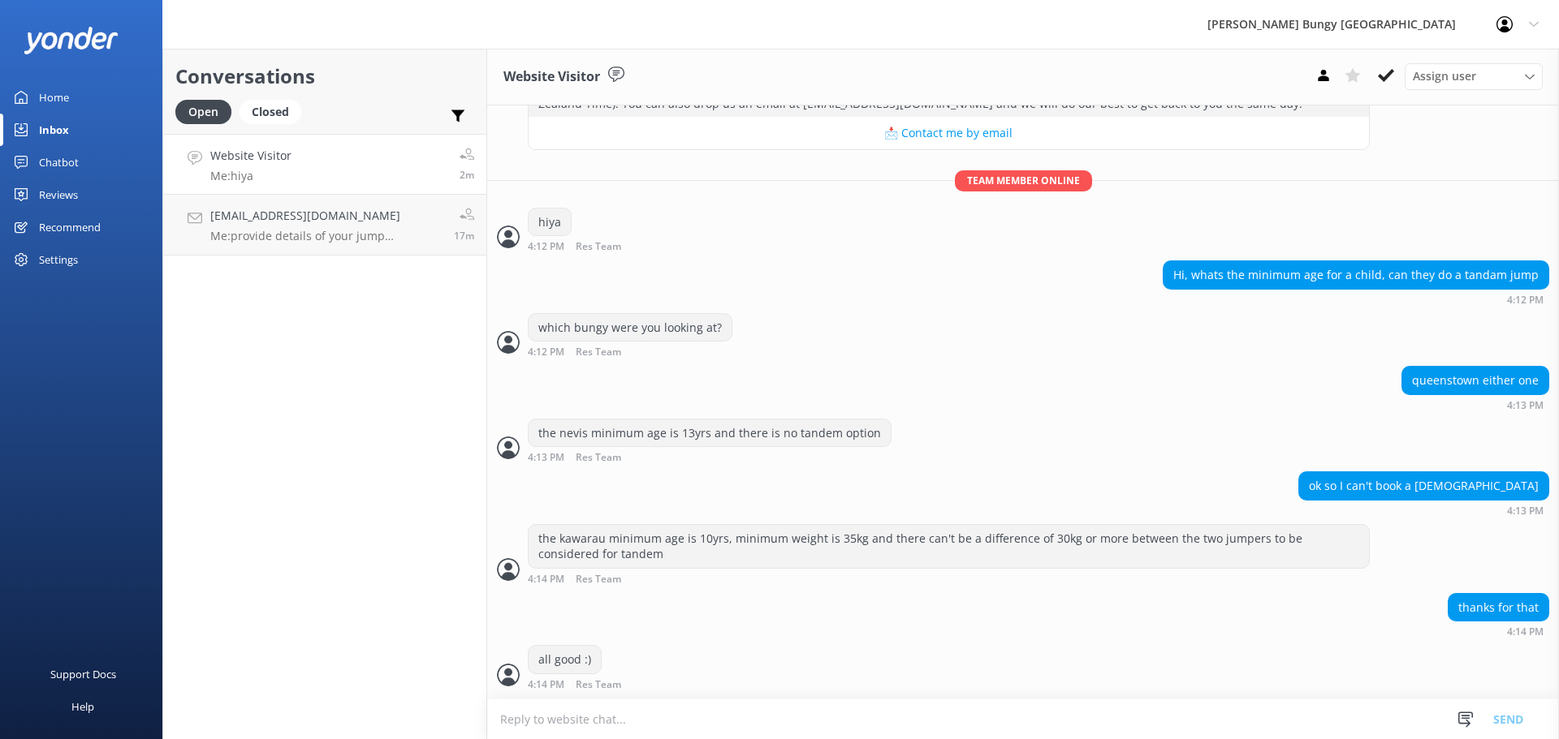
click at [240, 265] on div "Conversations Open Closed Important Assigned to me Unassigned Website Visitor M…" at bounding box center [324, 394] width 325 height 691
click at [251, 240] on p "Me: provide details of your jump date/booking id if you can" at bounding box center [325, 236] width 231 height 15
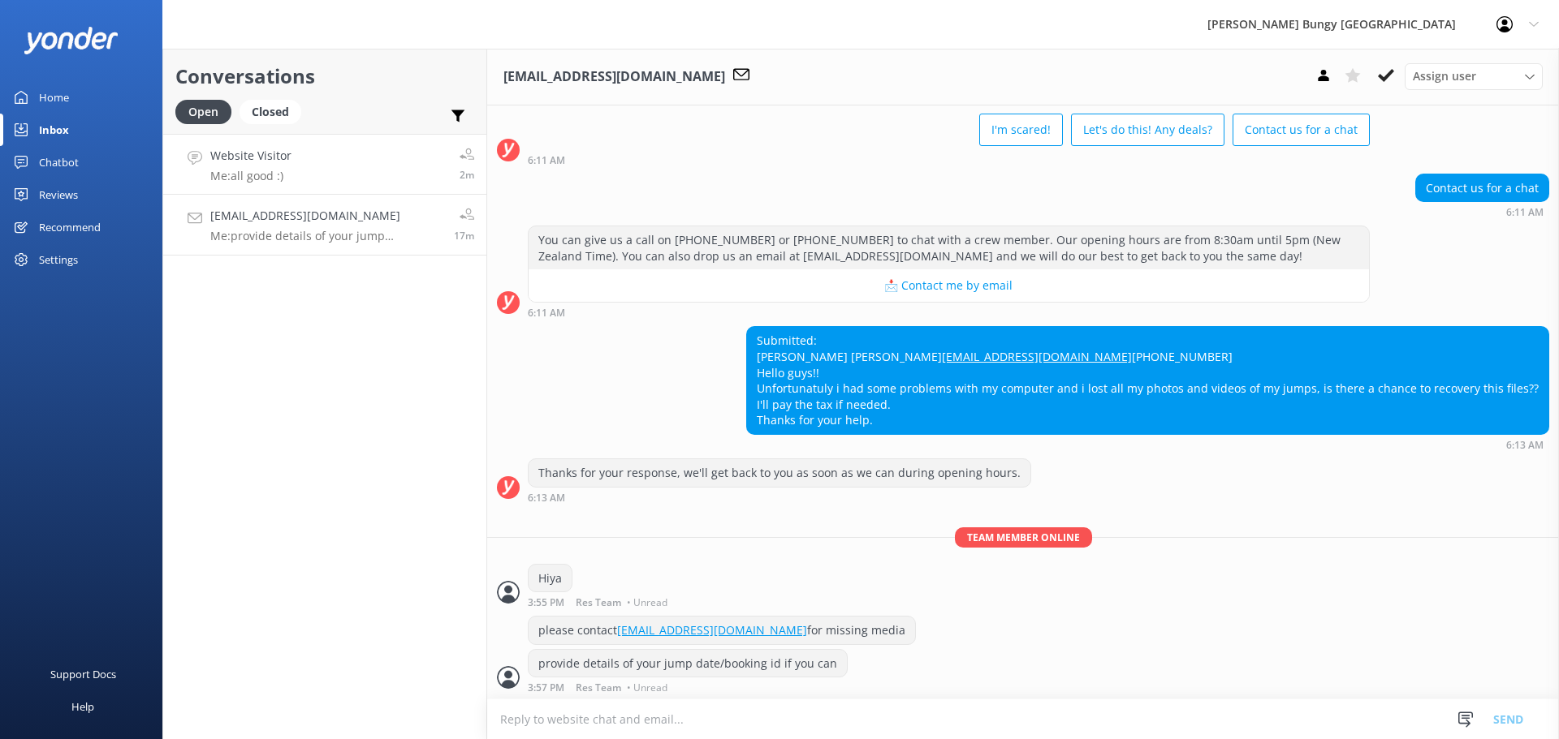
scroll to position [149, 0]
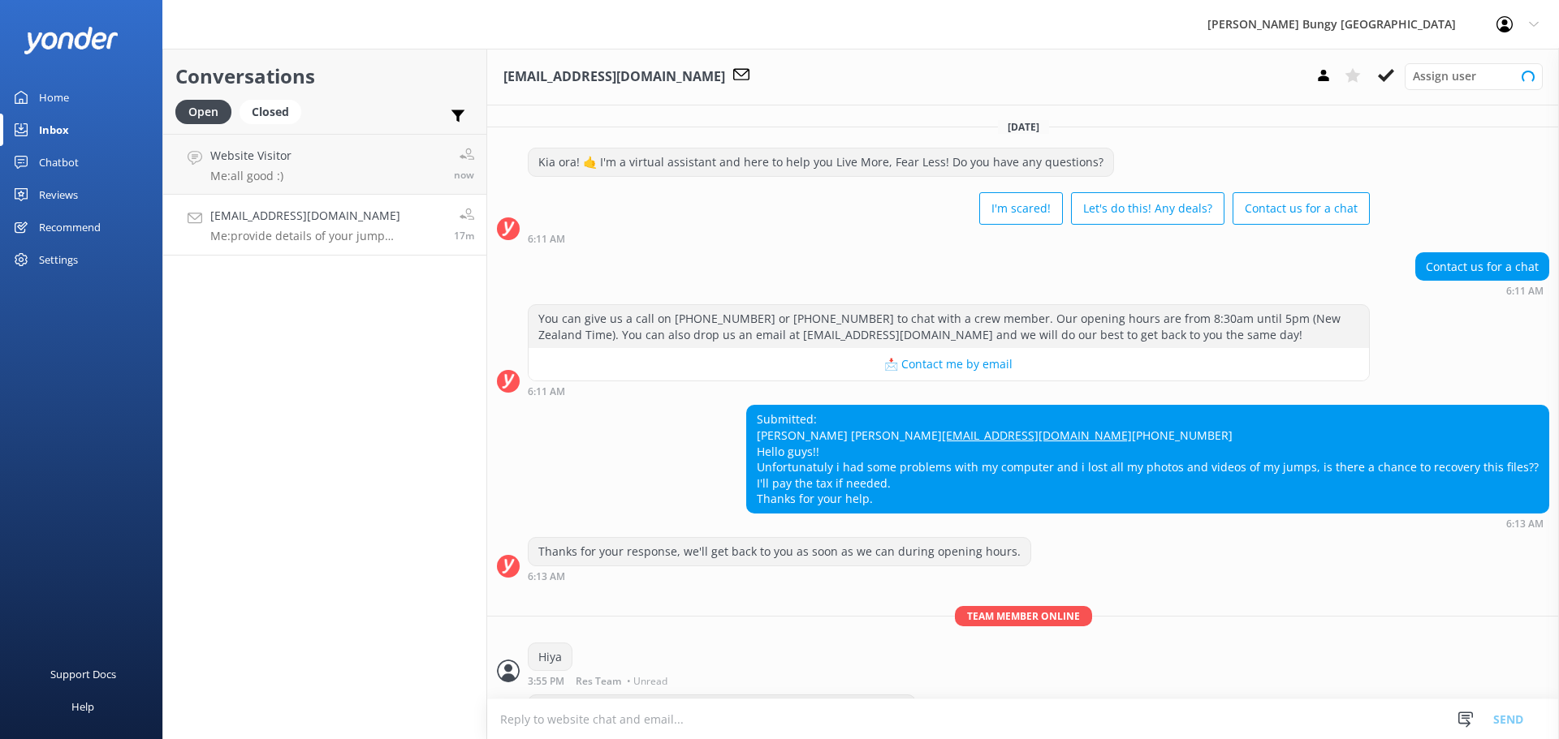
scroll to position [149, 0]
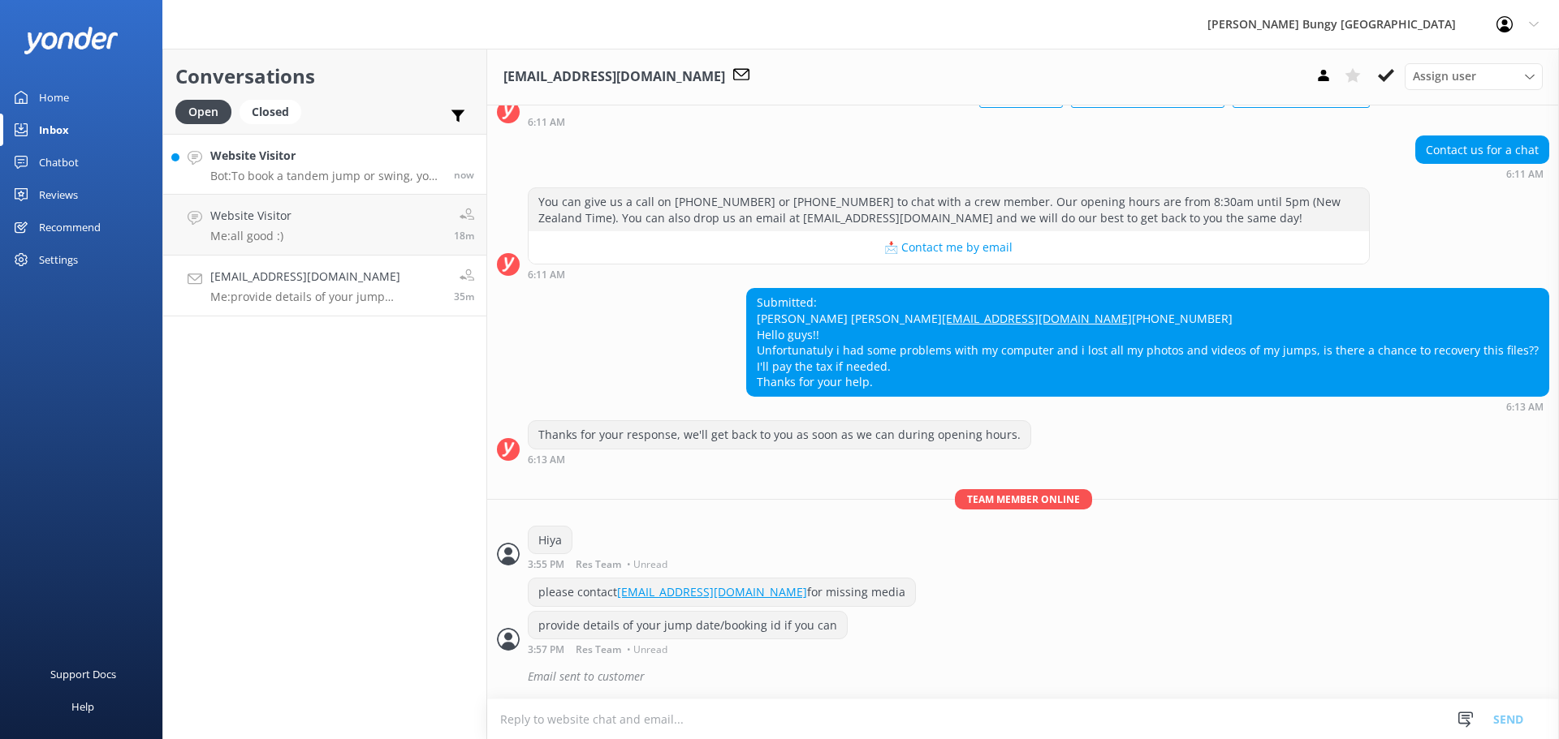
click at [328, 167] on div "Website Visitor Bot: To book a tandem jump or swing, you need to reserve two in…" at bounding box center [325, 164] width 231 height 35
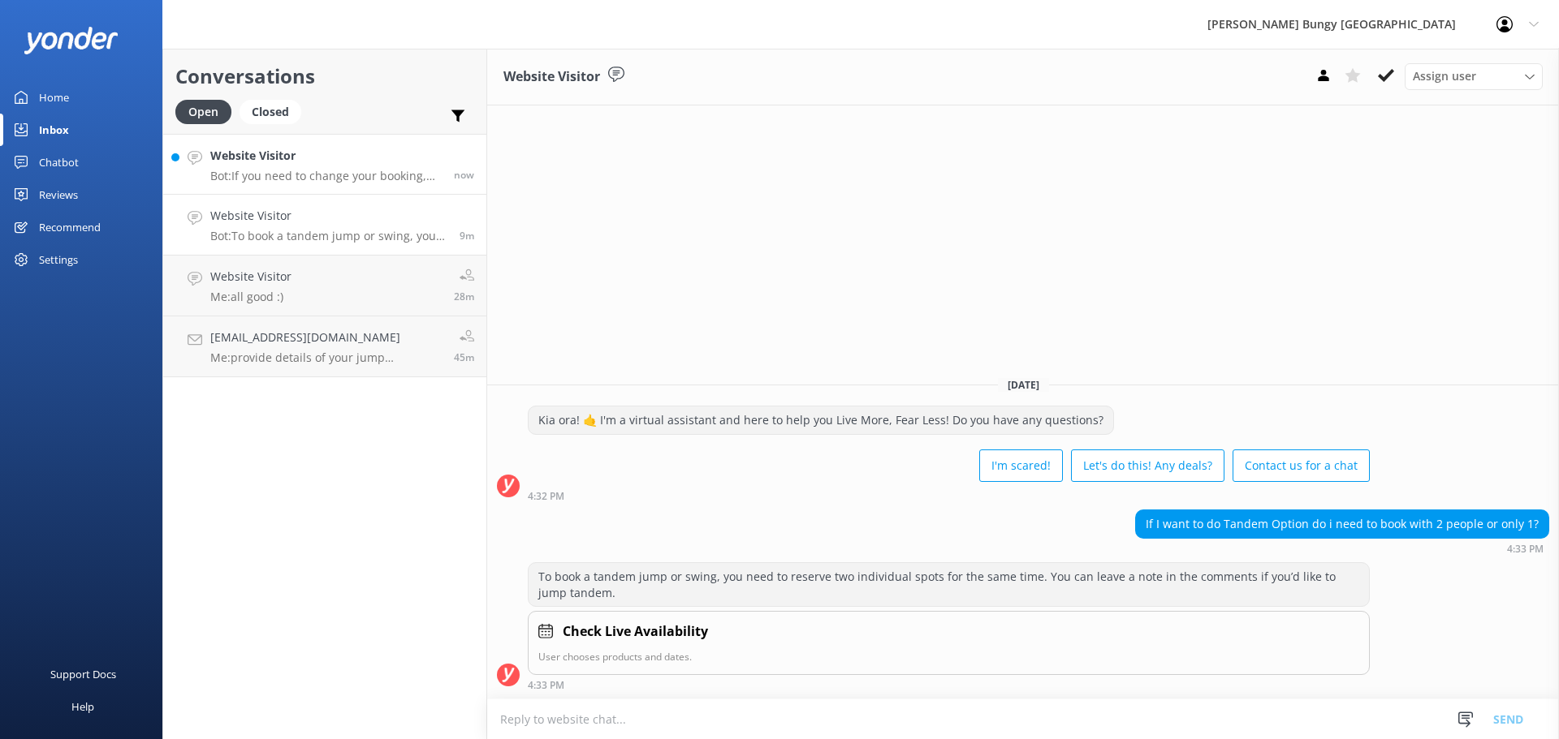
click at [285, 166] on div "Website Visitor Bot: If you need to change your booking, please give us a call …" at bounding box center [325, 164] width 231 height 35
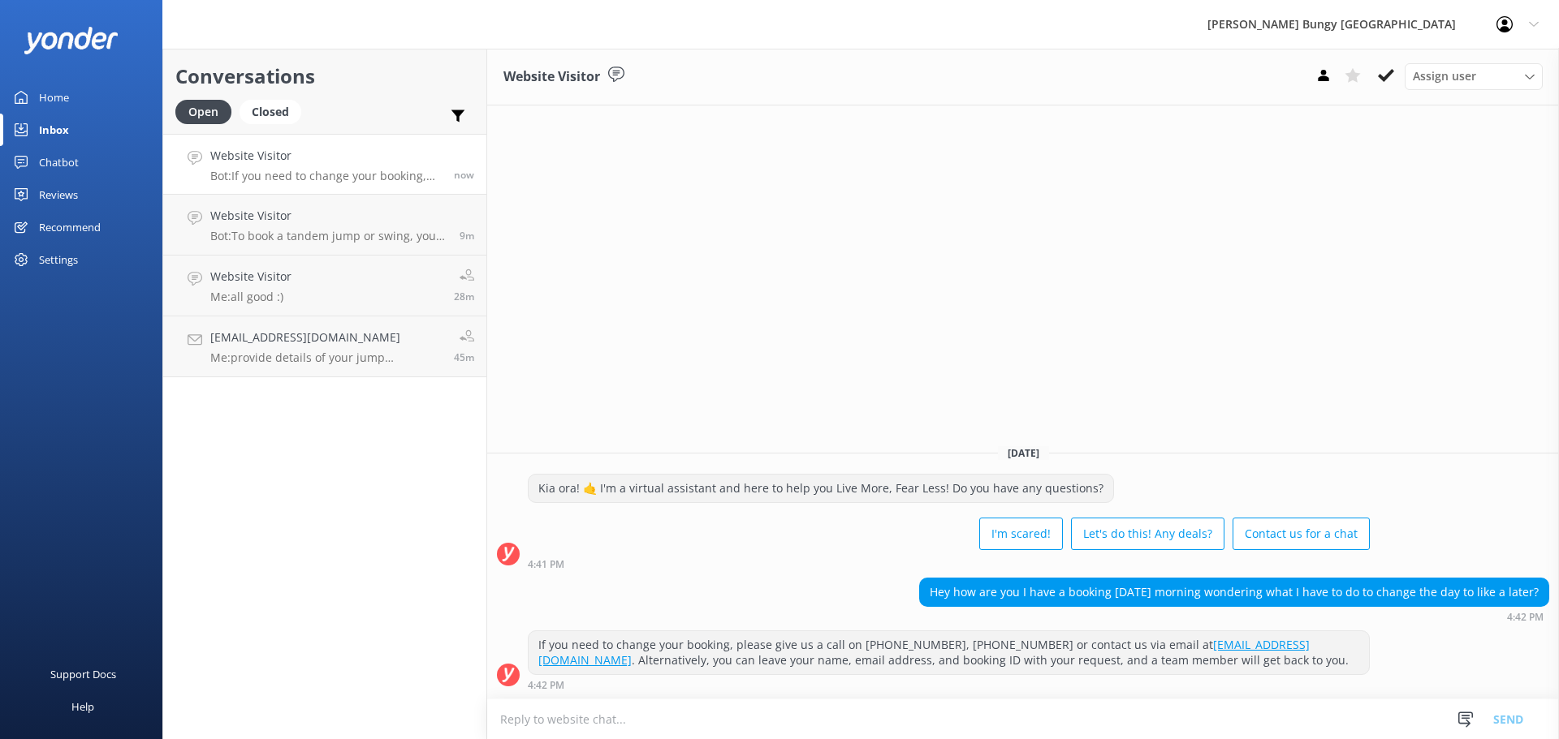
click at [885, 716] on textarea at bounding box center [1022, 720] width 1071 height 40
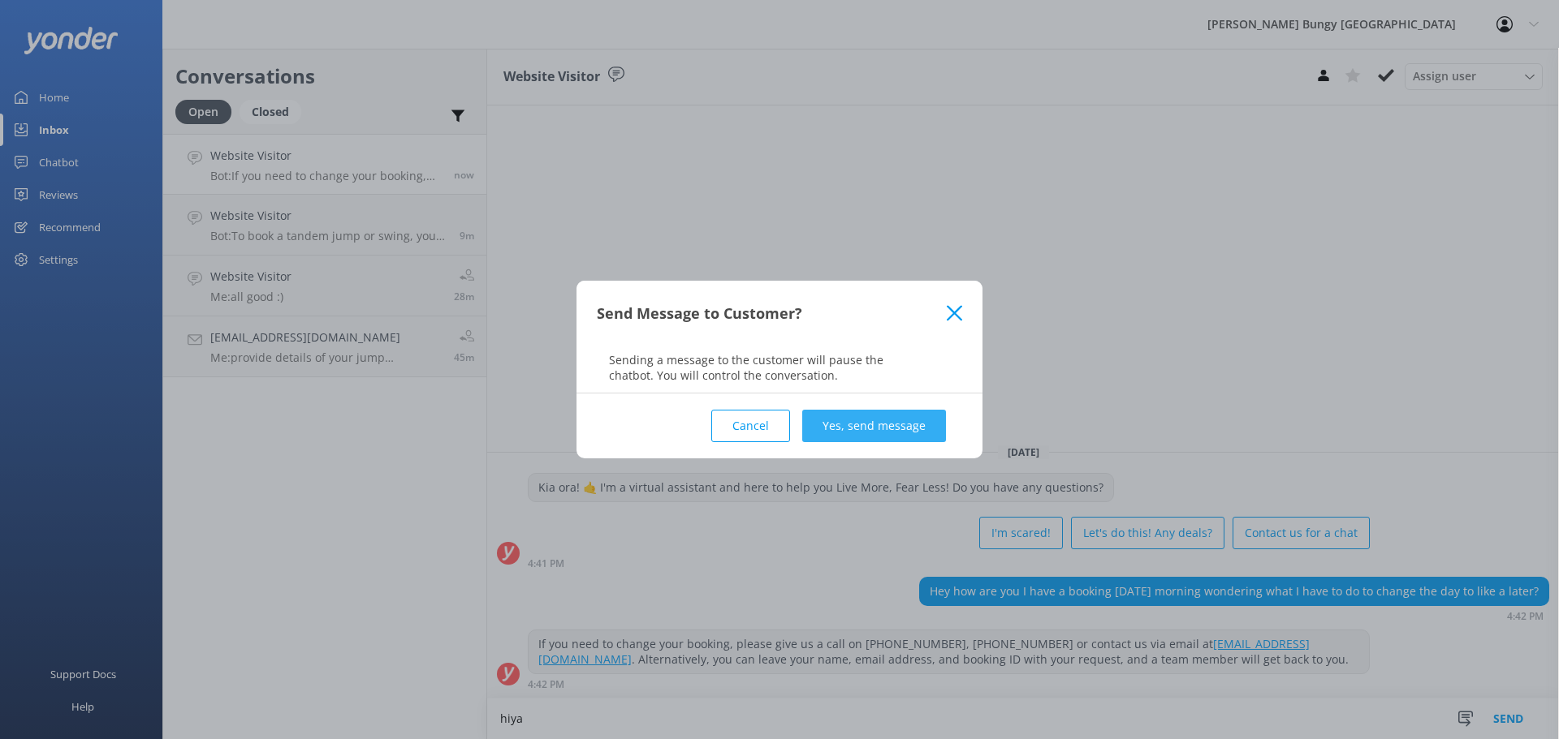
type textarea "hiya"
click at [906, 433] on button "Yes, send message" at bounding box center [874, 426] width 144 height 32
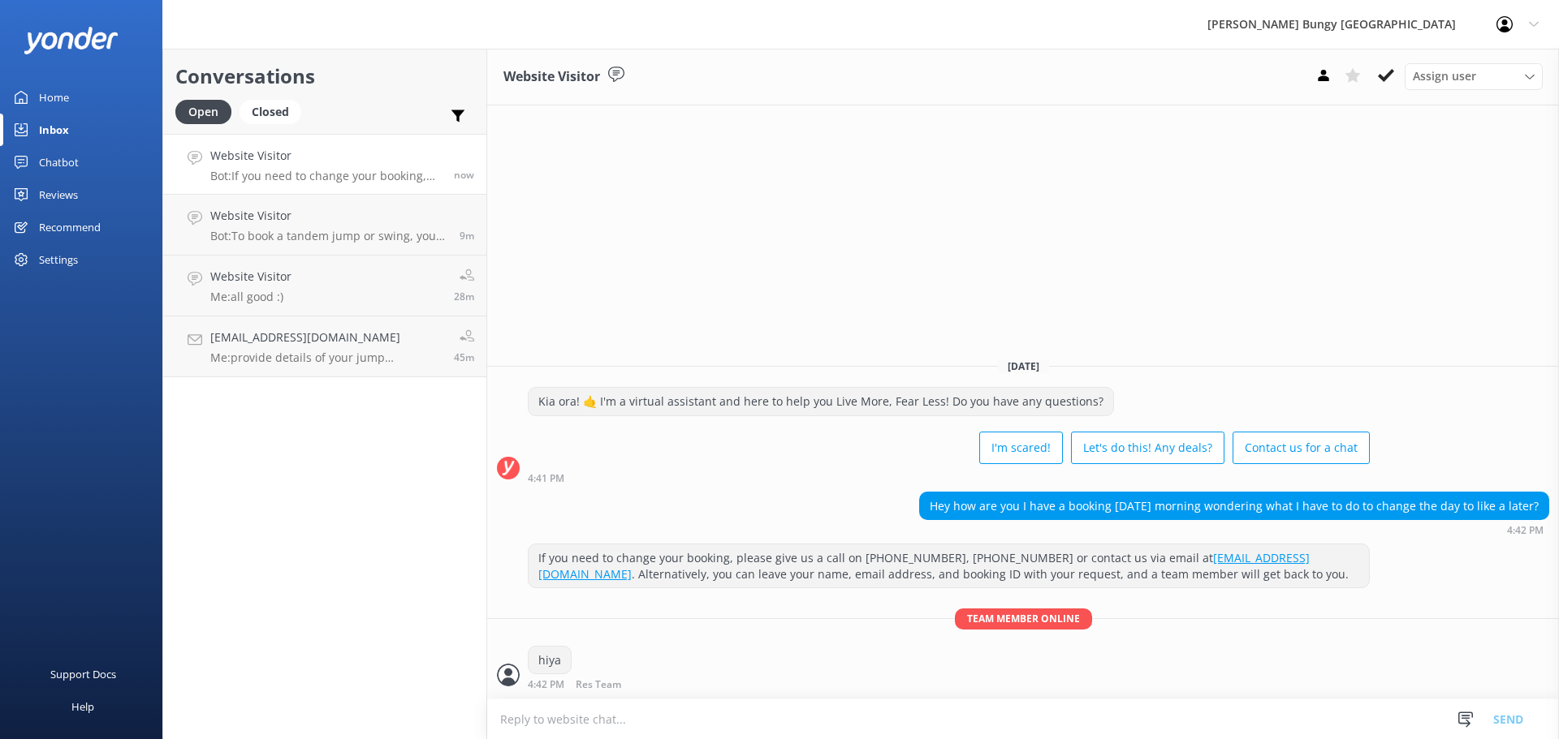
click at [866, 707] on textarea at bounding box center [1022, 720] width 1071 height 40
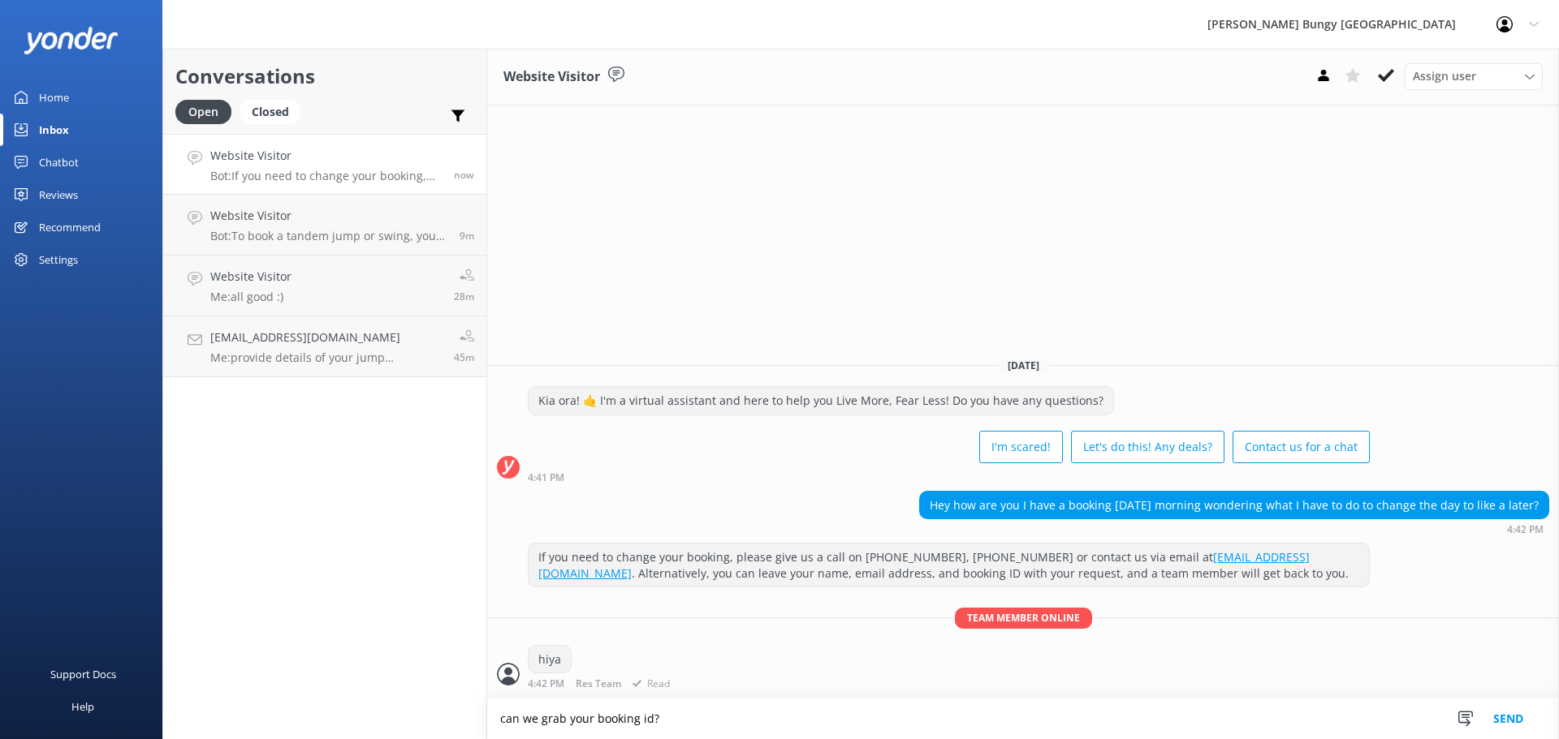
type textarea "can we grab your booking id?"
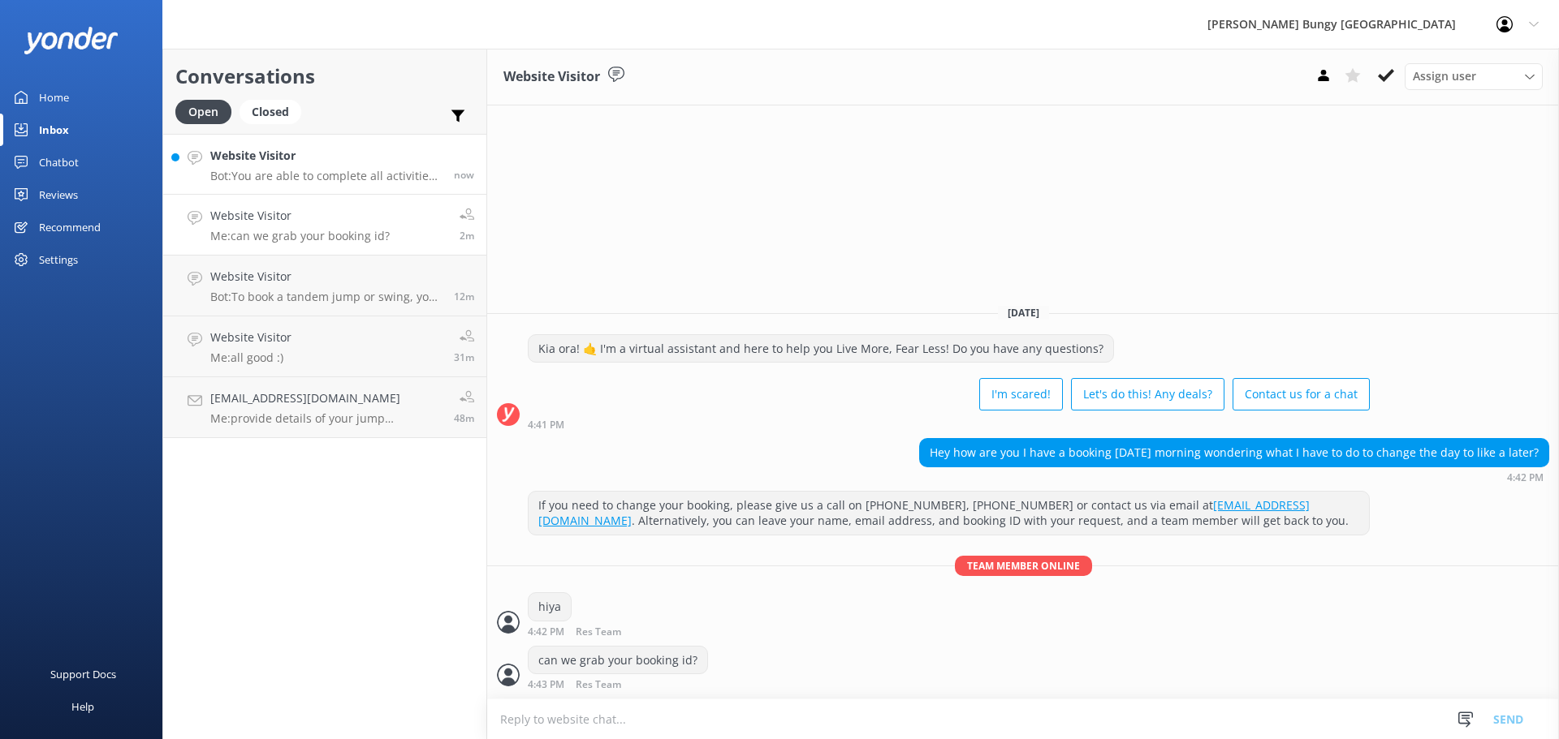
click at [362, 160] on h4 "Website Visitor" at bounding box center [325, 156] width 231 height 18
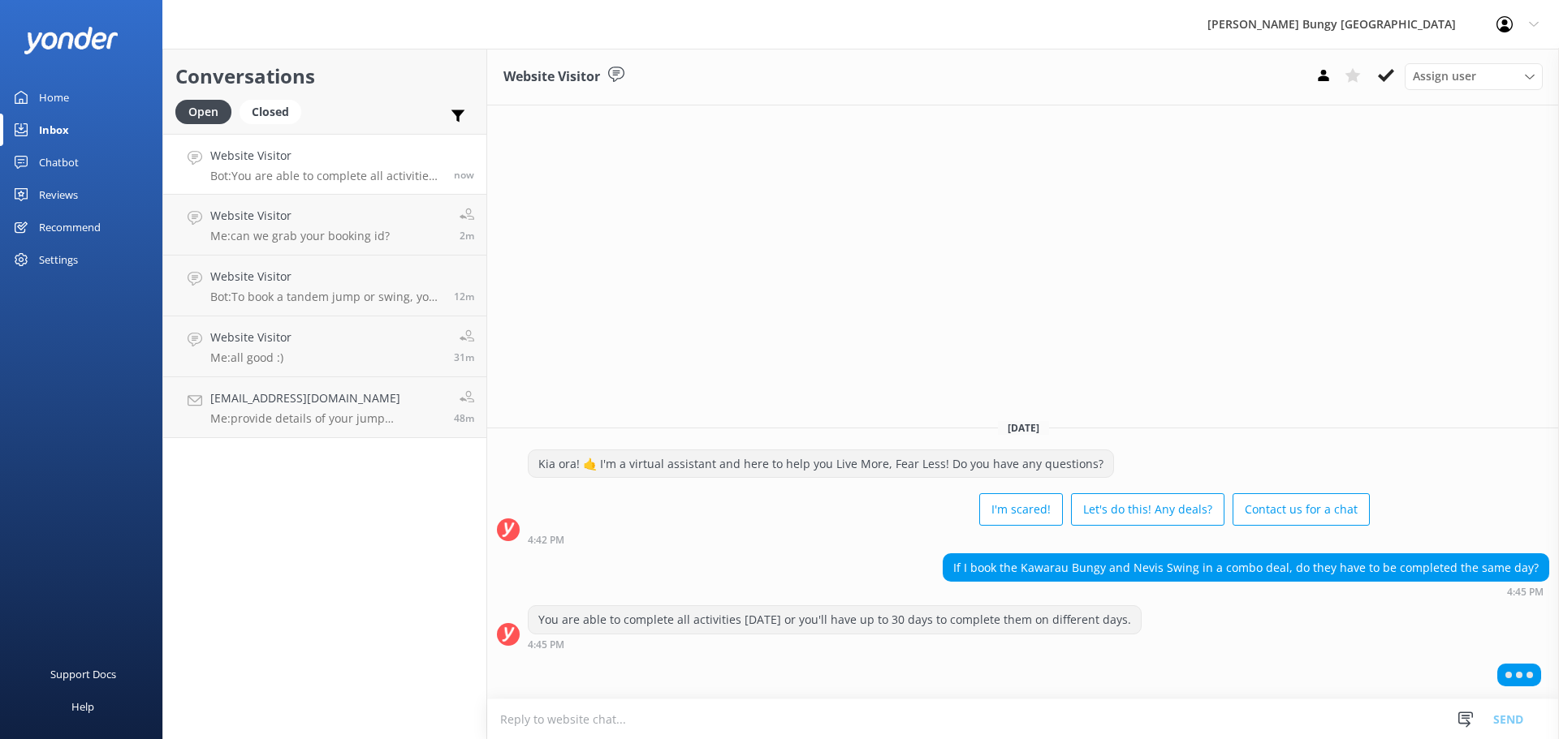
click at [1102, 701] on textarea at bounding box center [1022, 720] width 1071 height 40
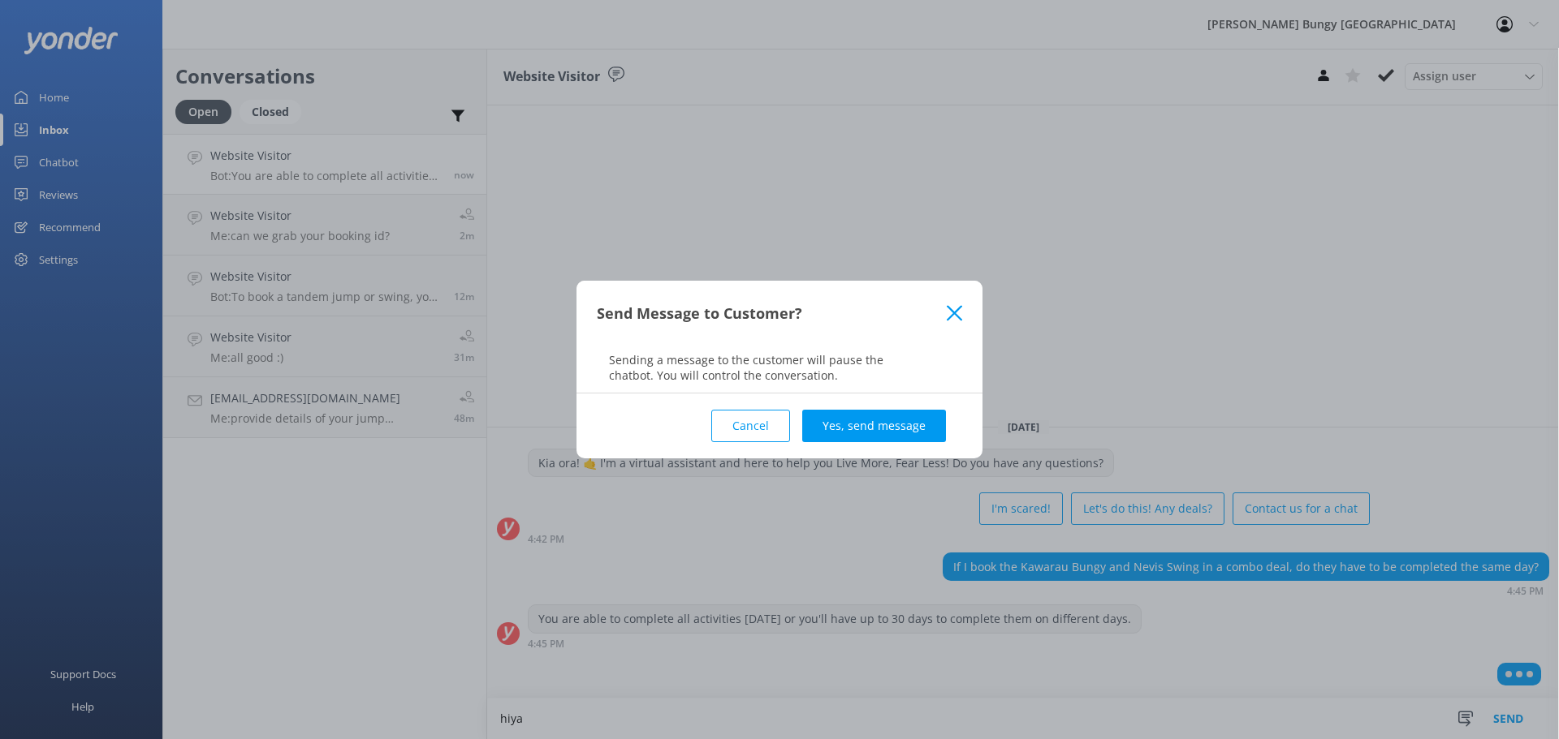
type textarea "hiya"
click at [925, 407] on div "Cancel Yes, send message" at bounding box center [779, 426] width 365 height 65
click at [918, 415] on button "Yes, send message" at bounding box center [874, 426] width 144 height 32
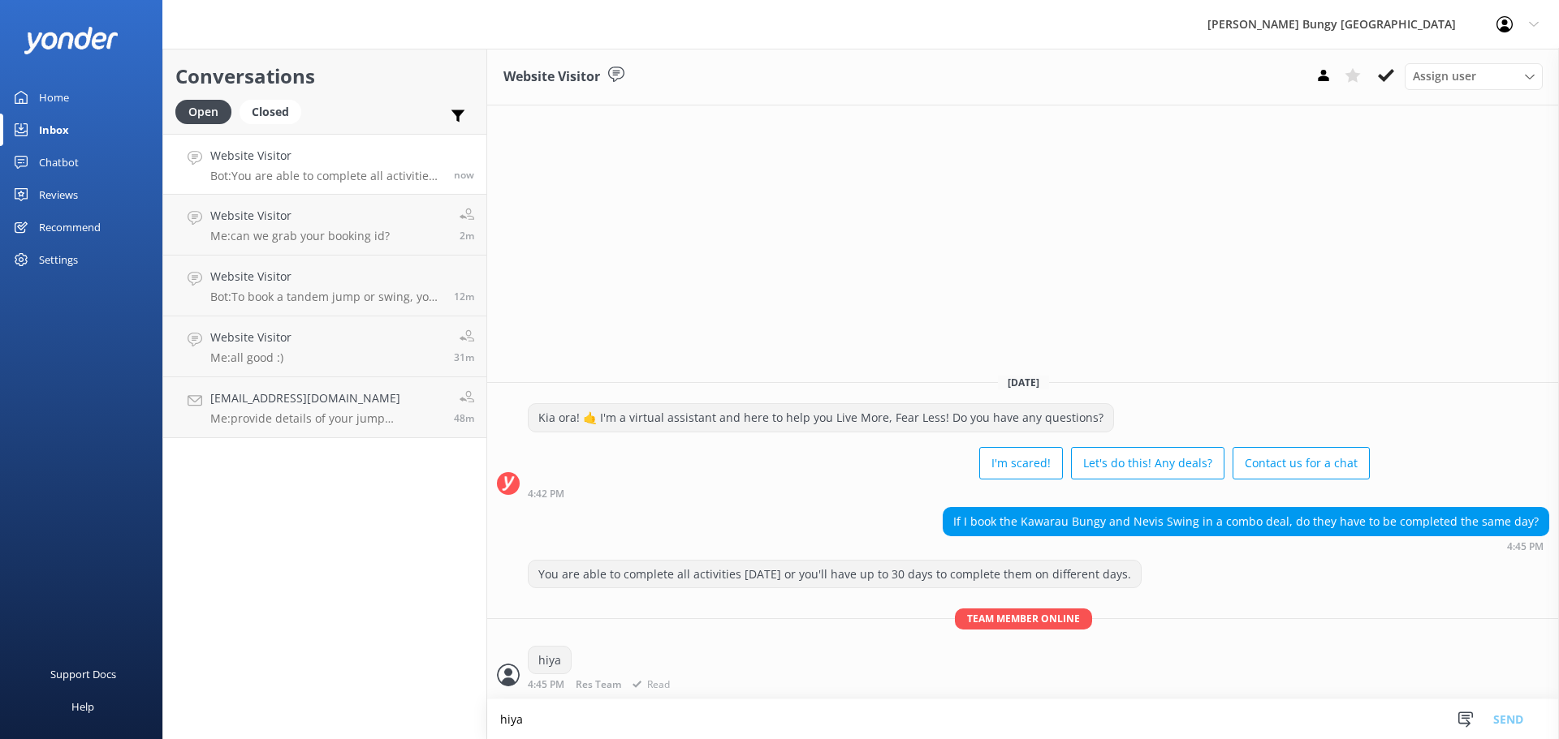
click at [887, 692] on div "You are able to complete all activities [DATE] or you'll have up to 30 days to …" at bounding box center [1022, 629] width 1071 height 139
click at [883, 723] on textarea "hiya" at bounding box center [1022, 720] width 1071 height 40
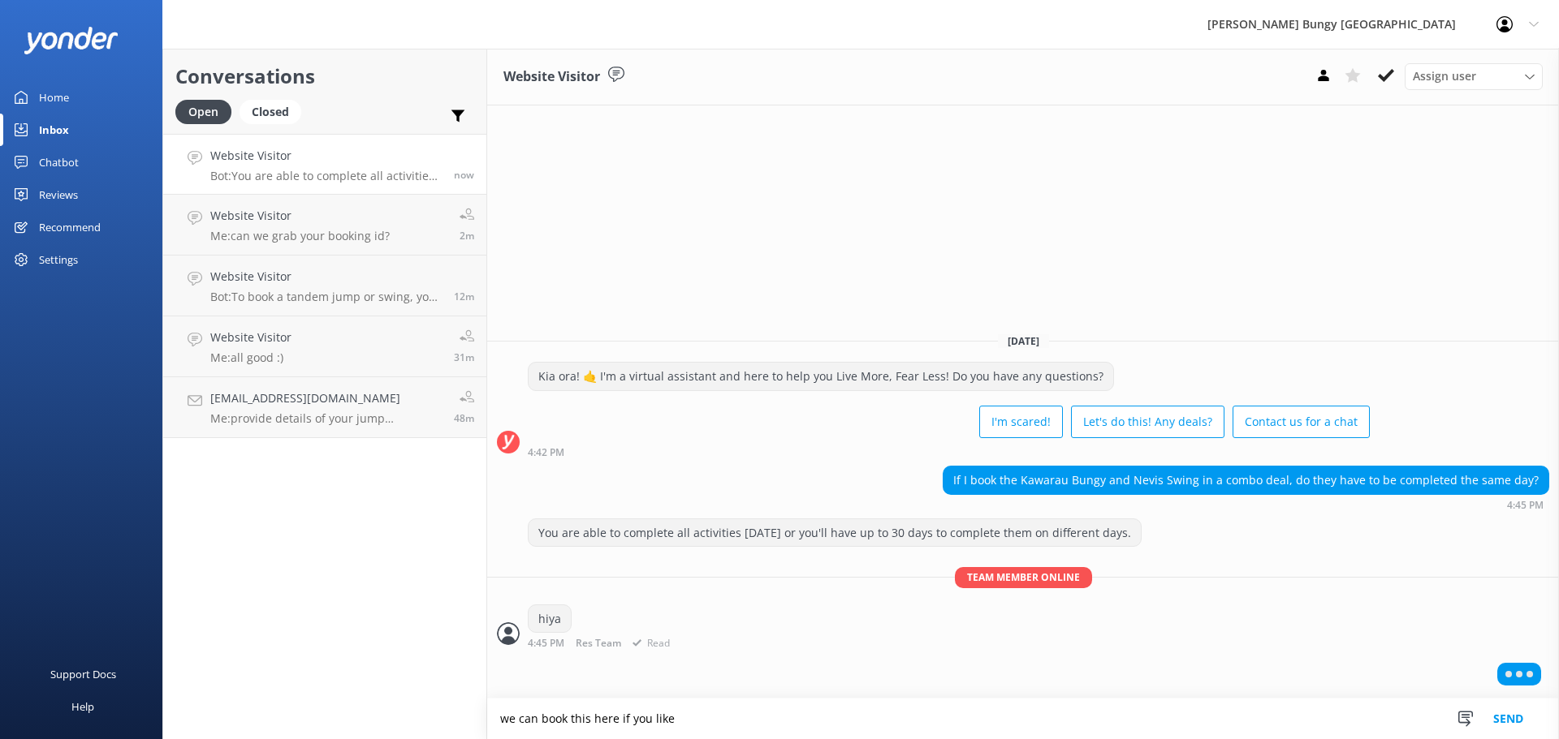
type textarea "we can book this here if you like"
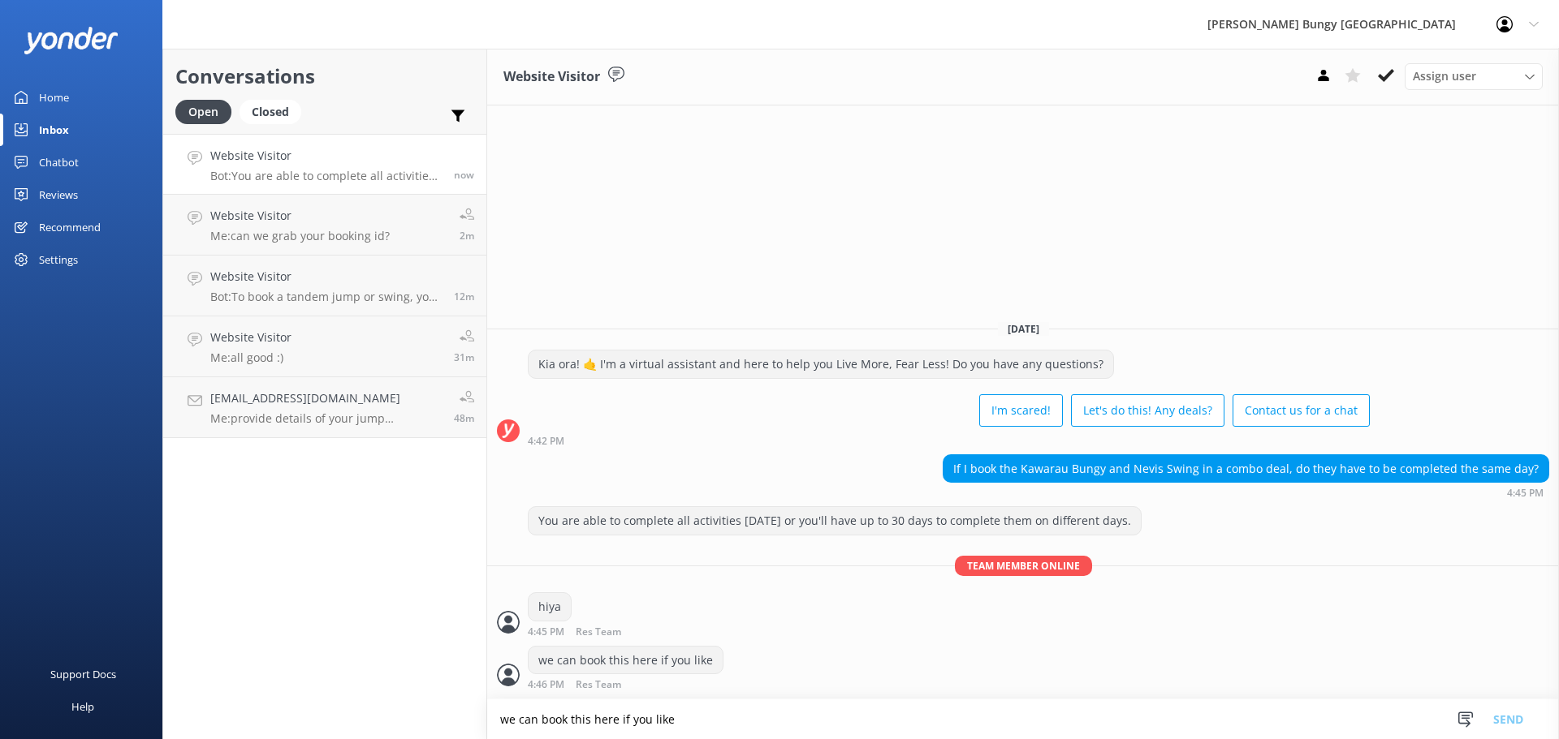
click at [232, 472] on div "Conversations Open Closed Important Assigned to me Unassigned Website Visitor B…" at bounding box center [324, 394] width 325 height 691
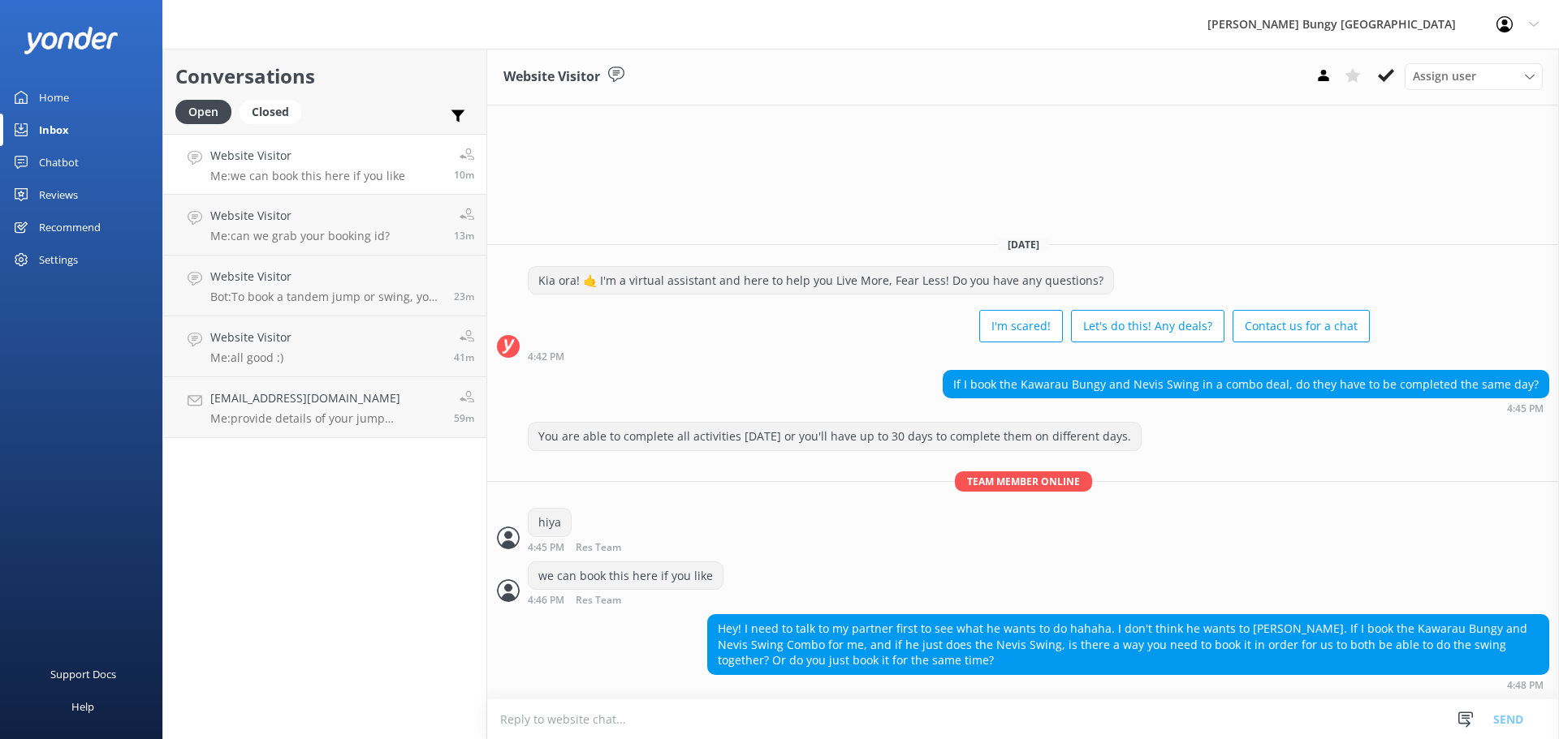
click at [912, 709] on textarea at bounding box center [1022, 720] width 1071 height 40
type textarea "yeah just the same time"
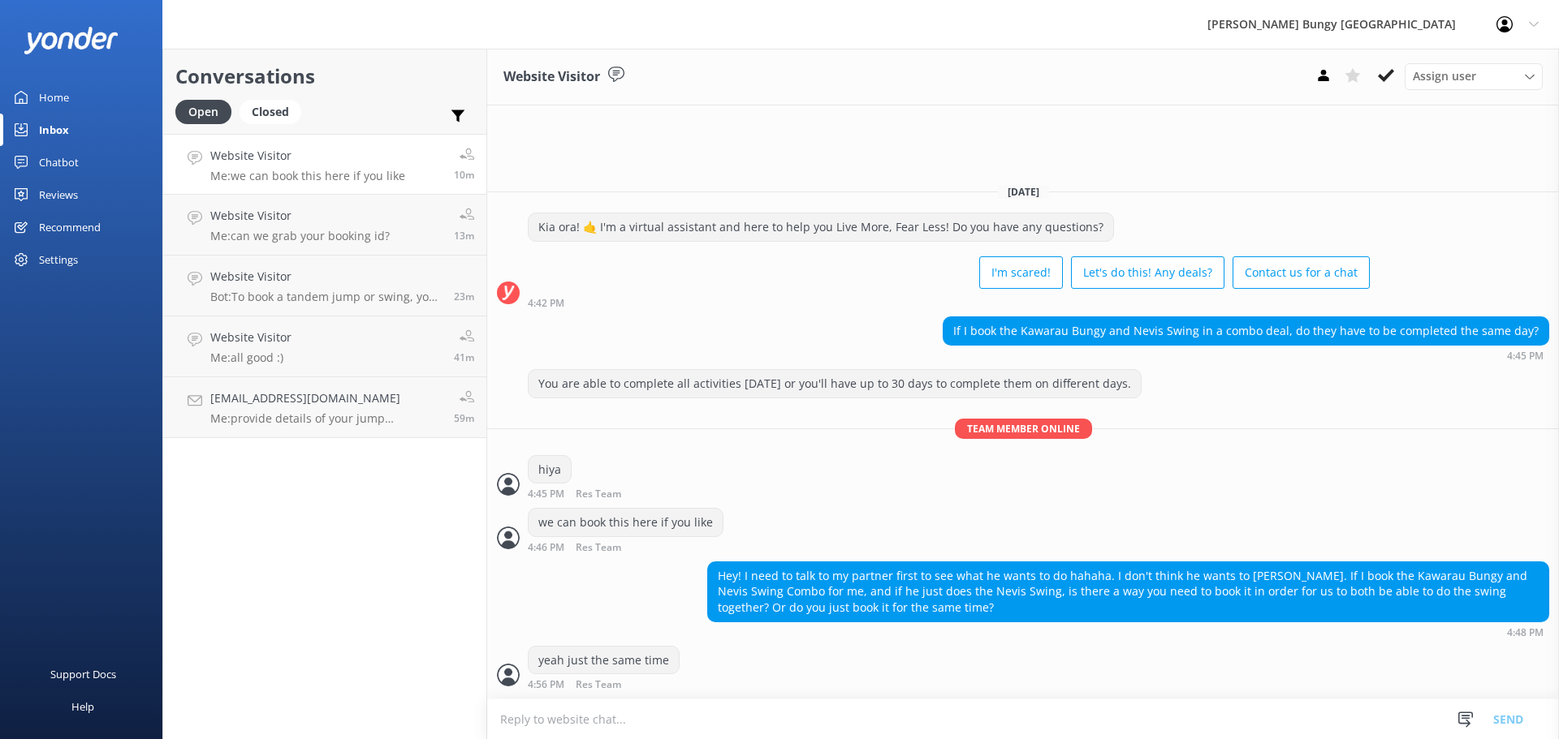
click at [681, 709] on textarea at bounding box center [1022, 720] width 1071 height 40
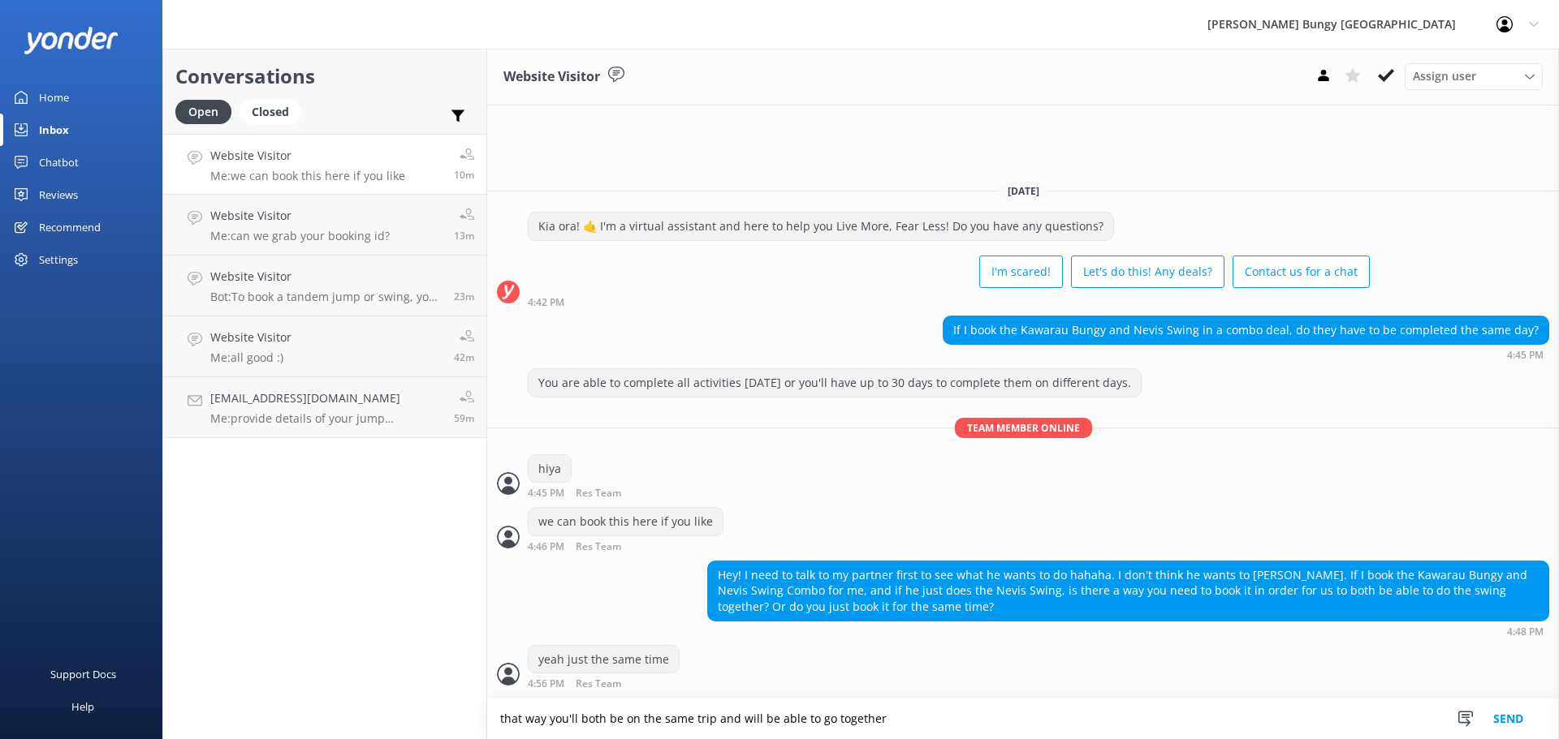
type textarea "that way you'll both be on the same trip and will be able to go together"
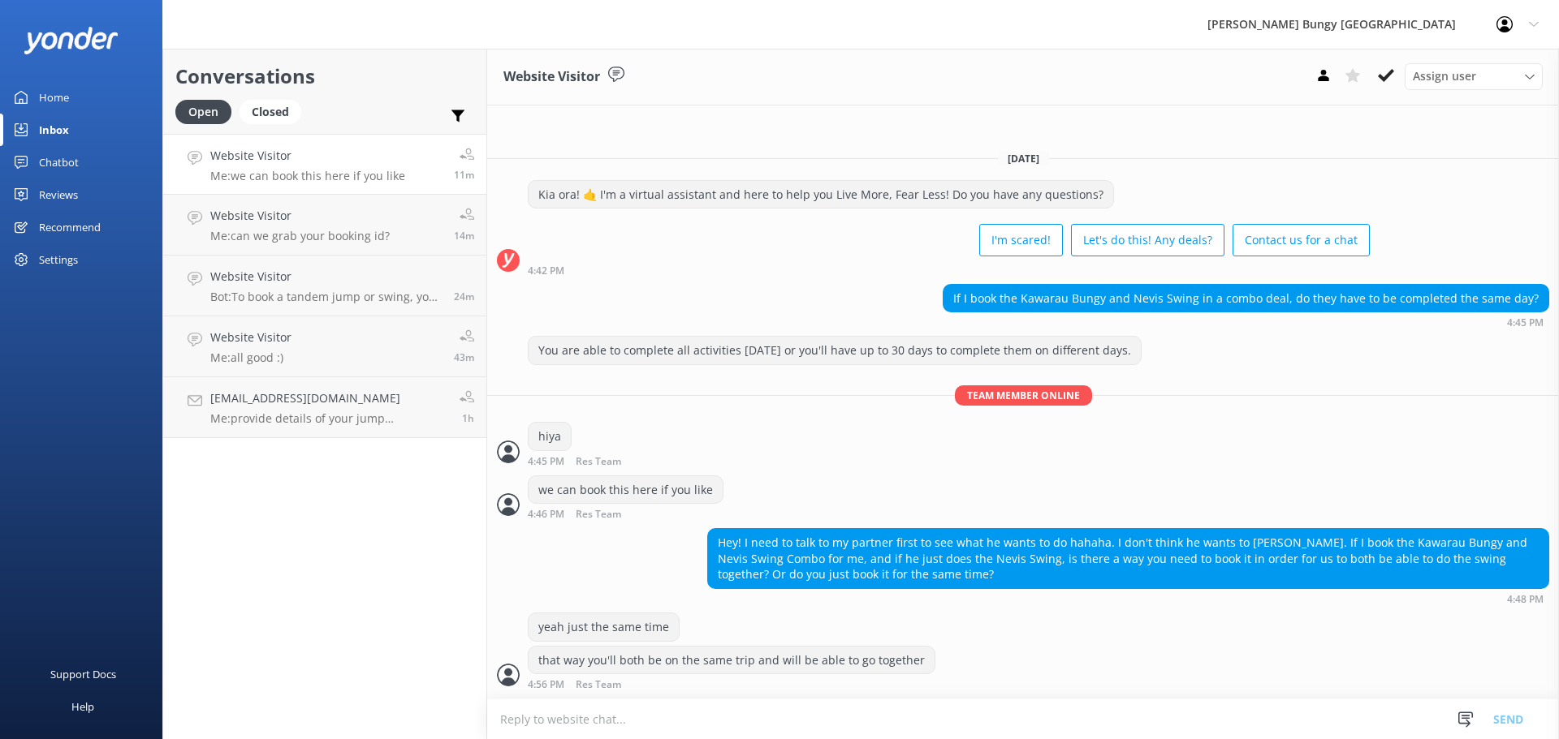
click at [65, 256] on div "Settings" at bounding box center [58, 260] width 39 height 32
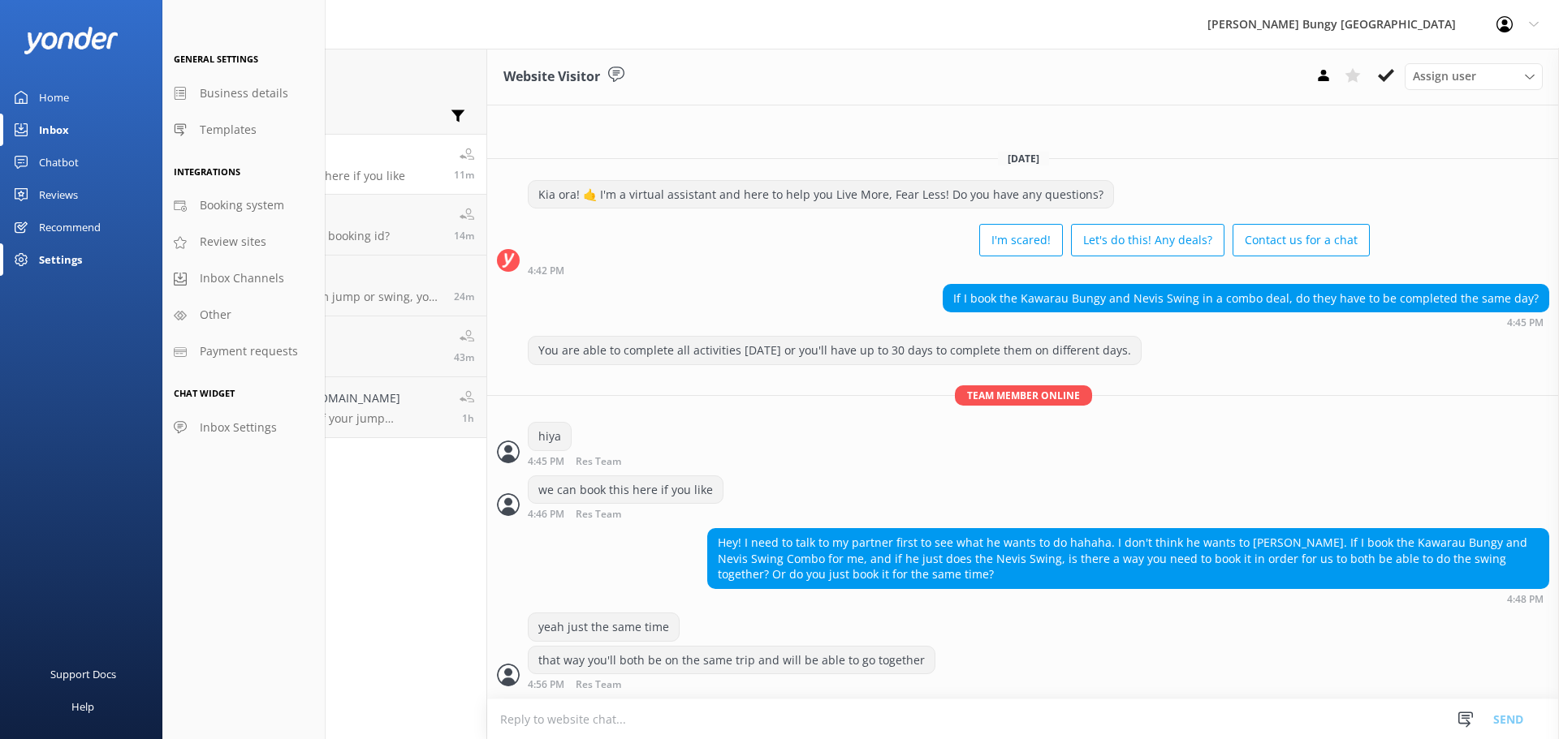
click at [71, 200] on div "Reviews" at bounding box center [58, 195] width 39 height 32
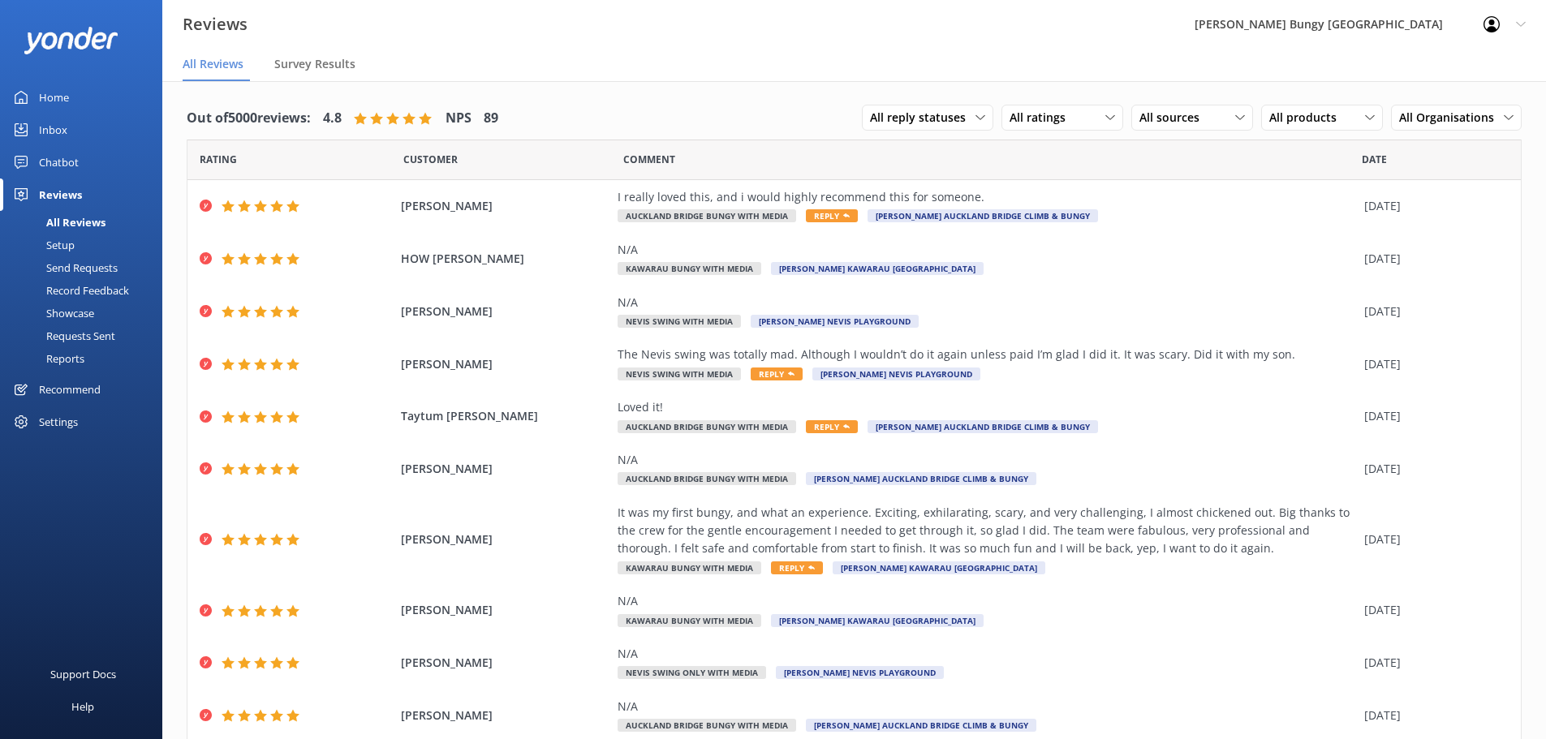
click at [63, 363] on div "Reports" at bounding box center [47, 358] width 75 height 23
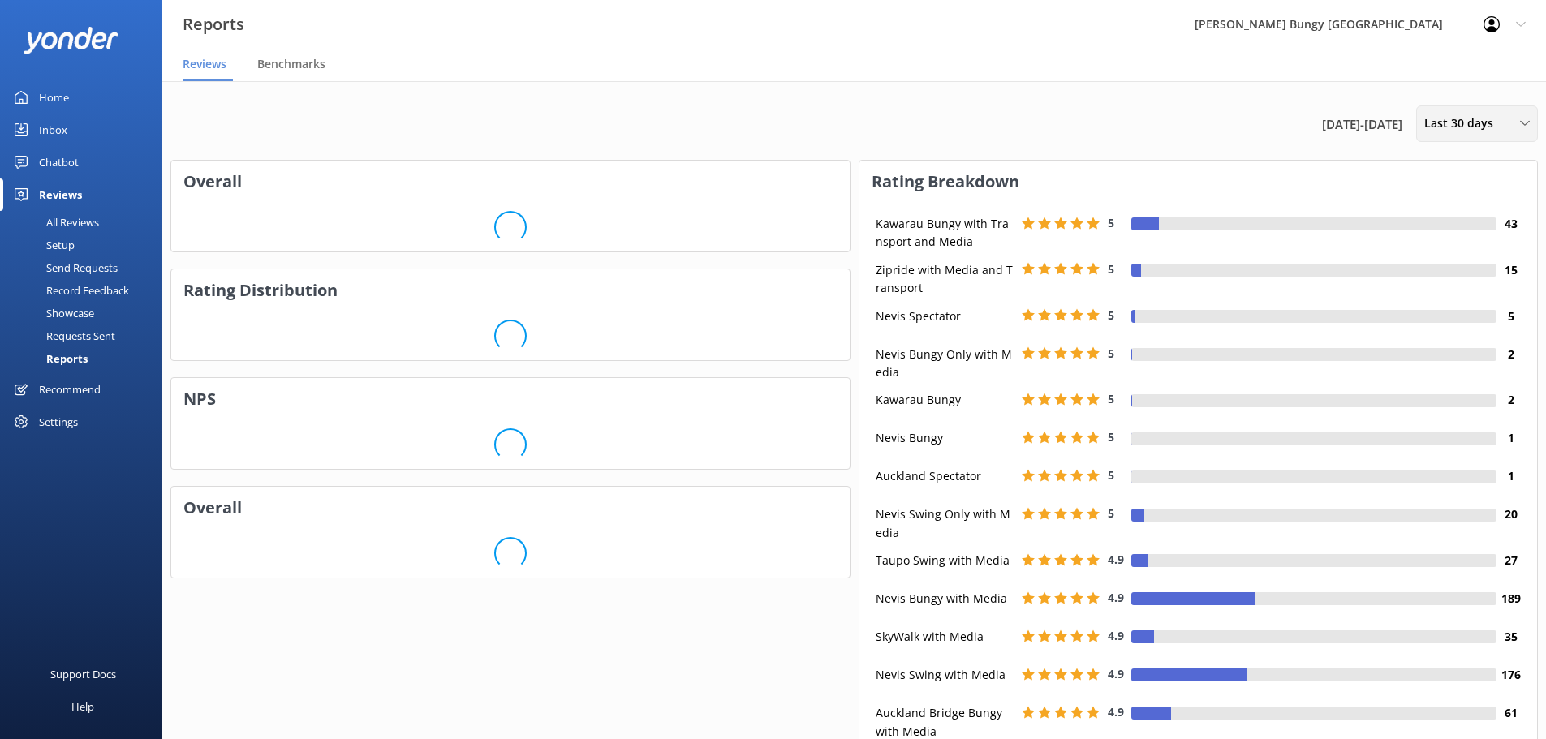
click at [1454, 121] on span "Last 30 days" at bounding box center [1464, 123] width 79 height 18
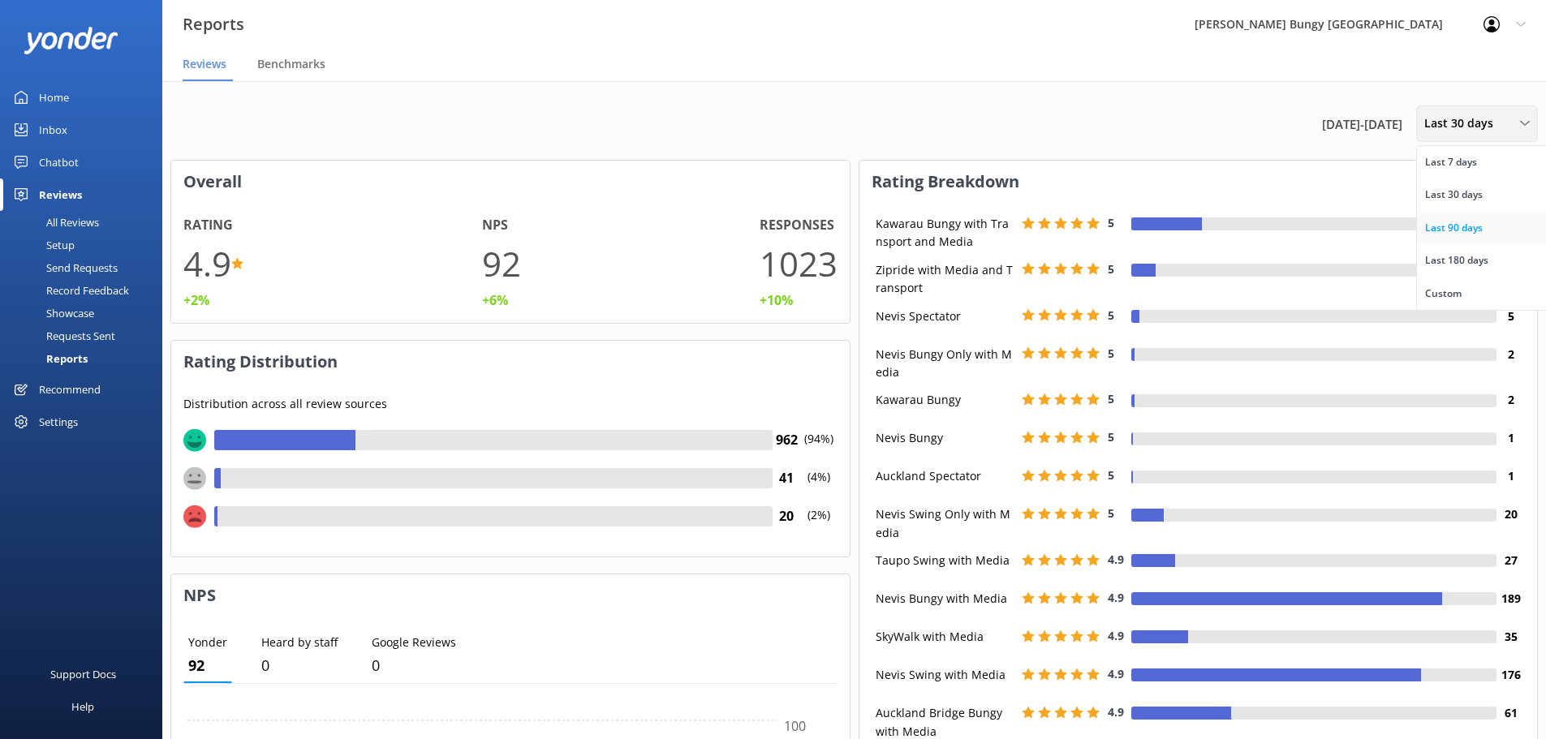
scroll to position [162, 666]
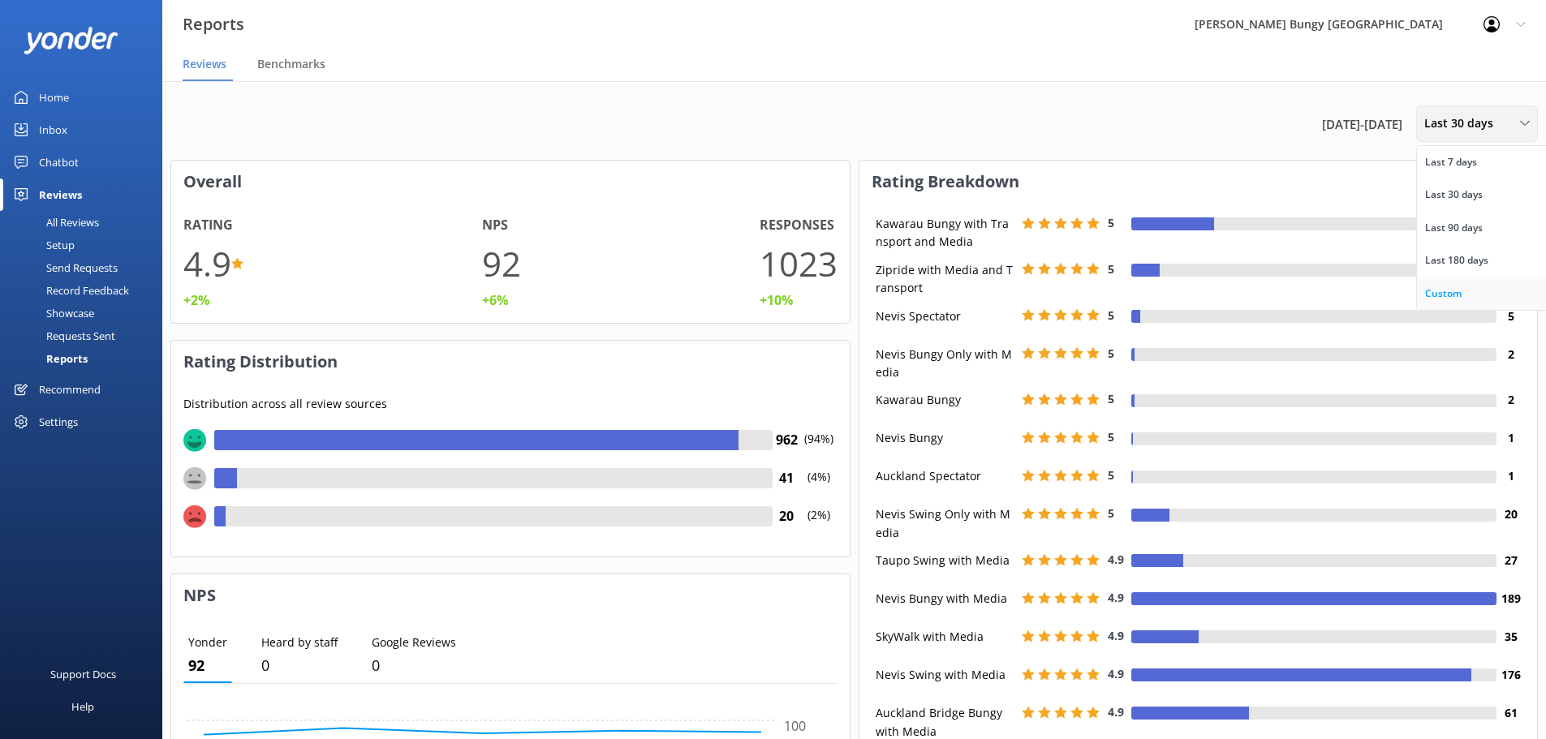
click at [1440, 286] on div "Custom" at bounding box center [1443, 294] width 37 height 16
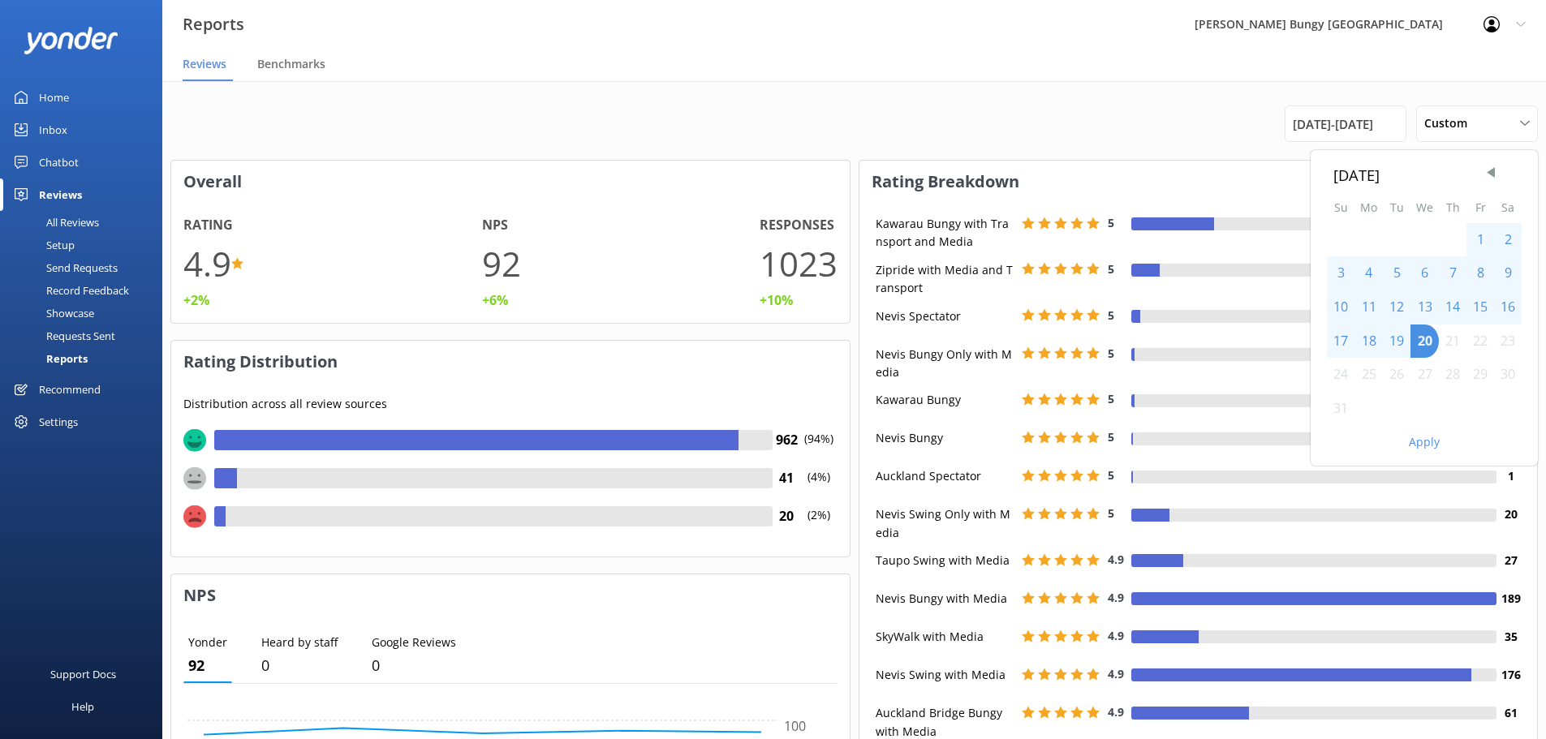
click at [46, 149] on div "Chatbot" at bounding box center [59, 162] width 40 height 32
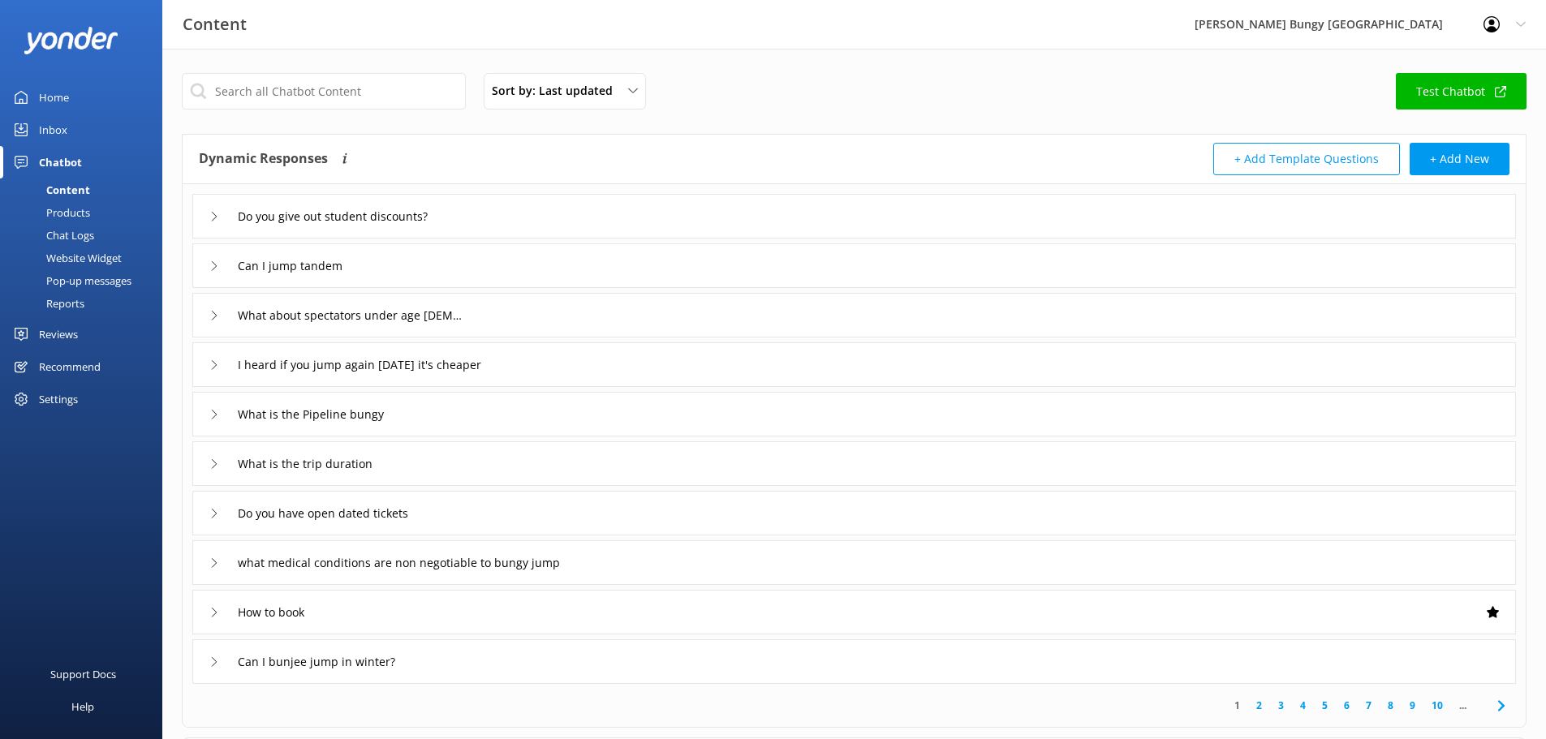
click at [61, 302] on div "Reports" at bounding box center [47, 303] width 75 height 23
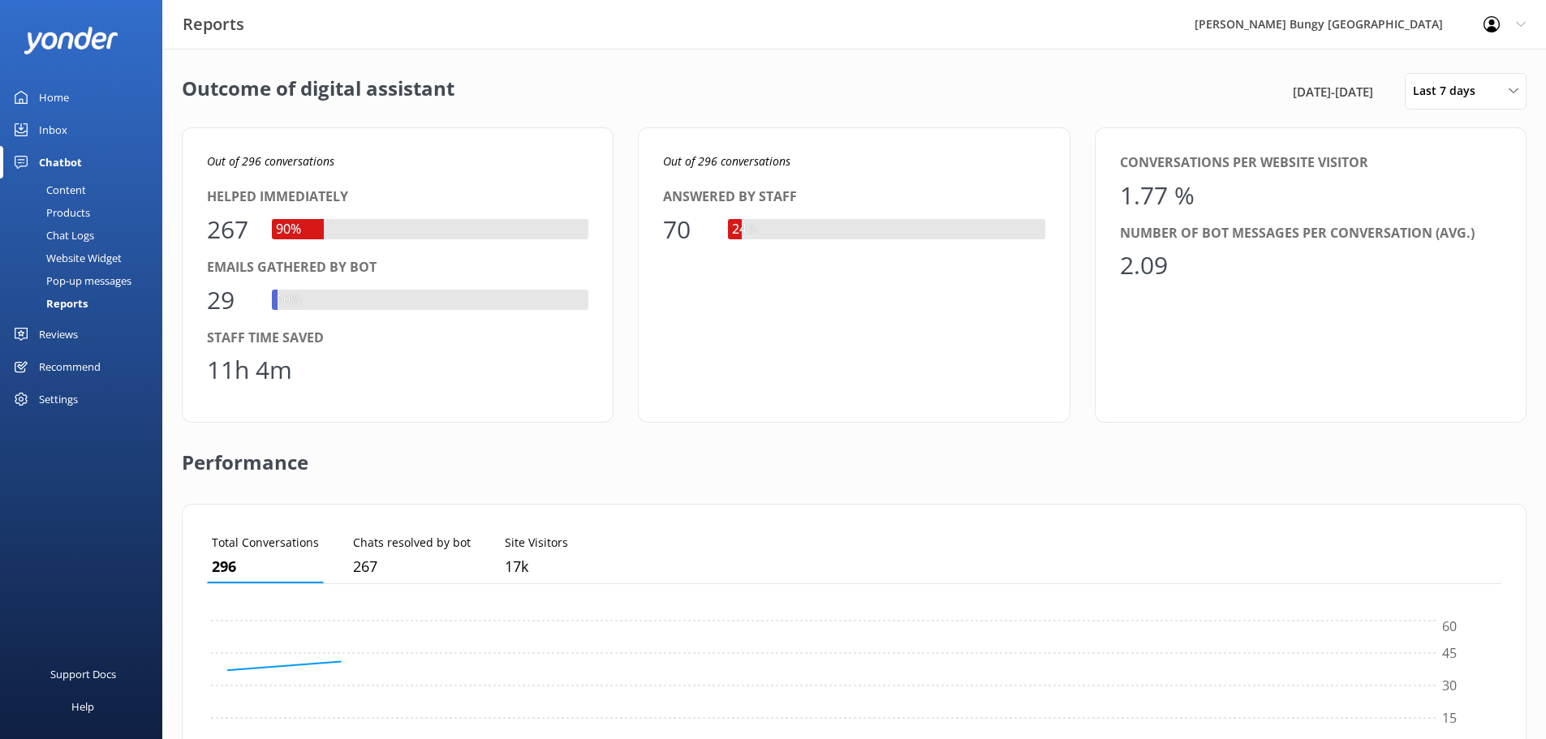
scroll to position [151, 1283]
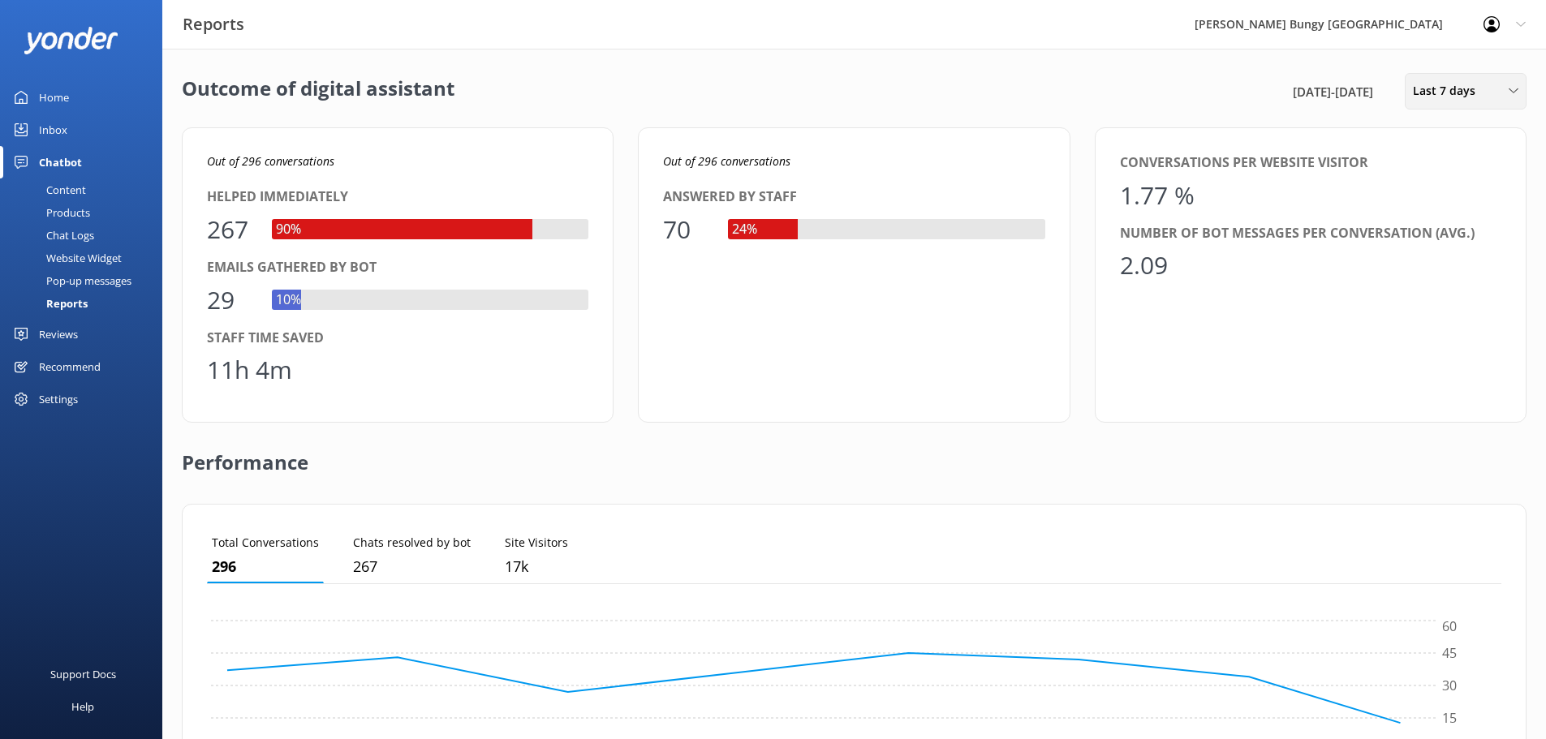
click at [1456, 97] on span "Last 7 days" at bounding box center [1449, 91] width 72 height 18
click at [1456, 291] on link "Custom" at bounding box center [1478, 294] width 144 height 32
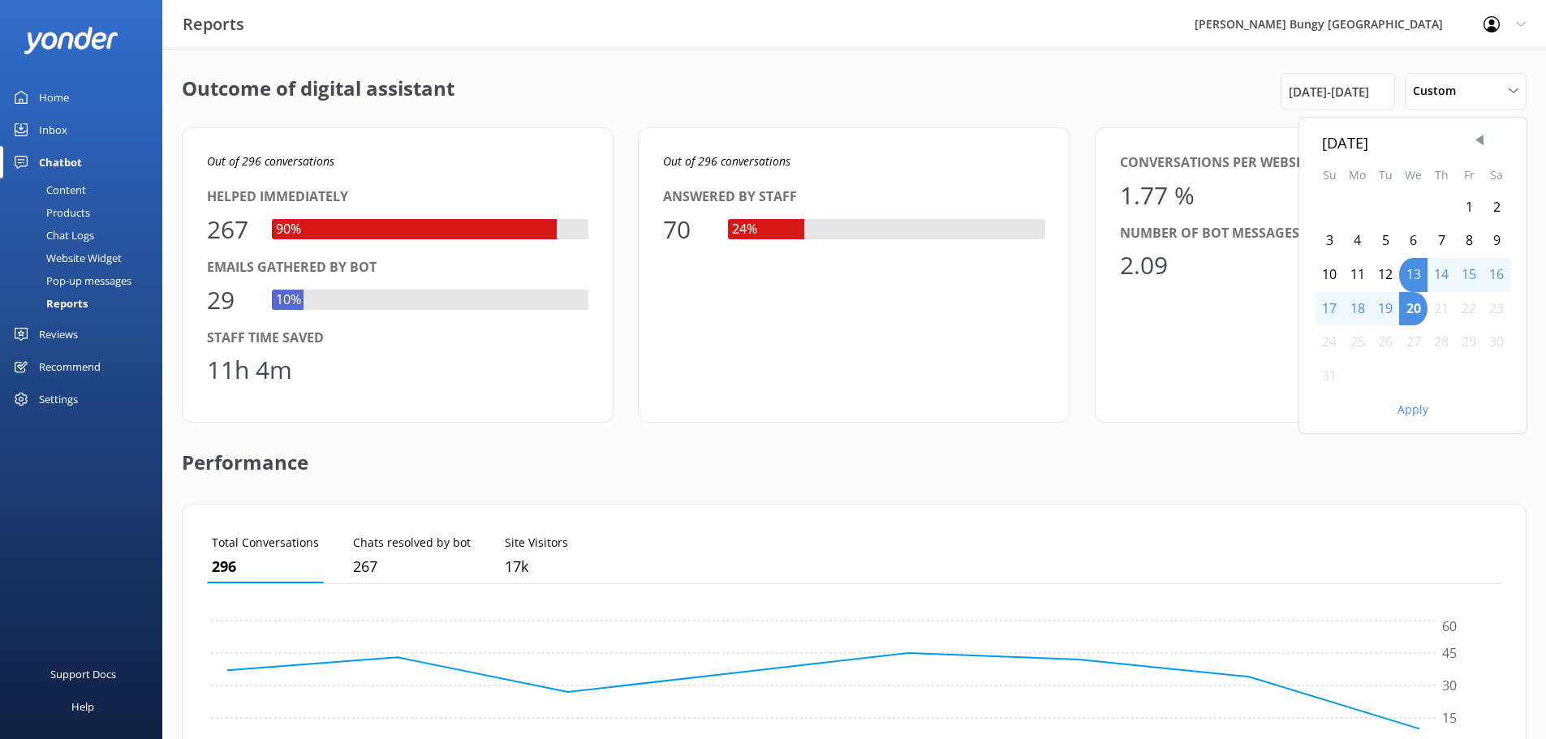
click at [1354, 308] on div "18" at bounding box center [1357, 309] width 28 height 34
click at [1402, 412] on button "Apply" at bounding box center [1413, 409] width 31 height 11
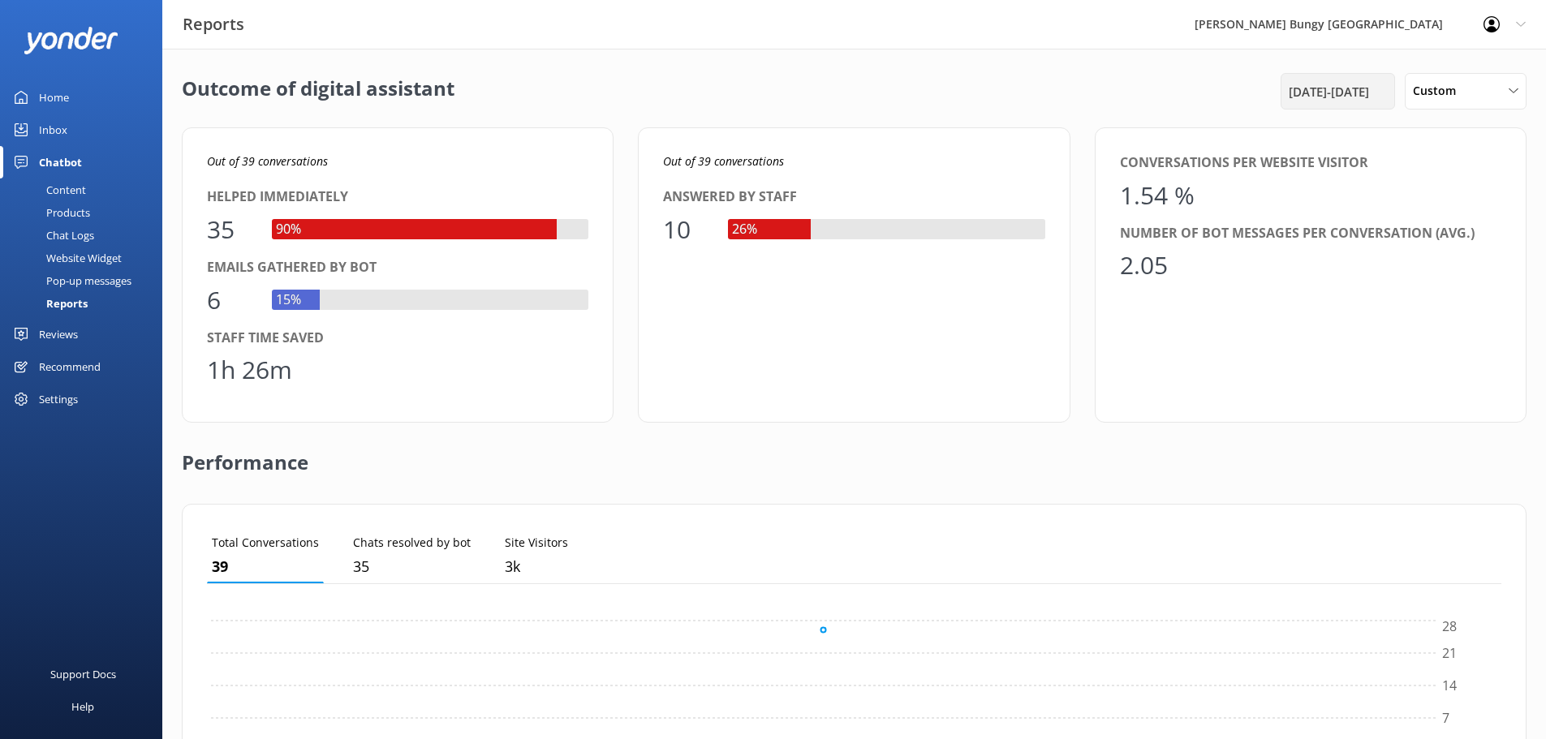
click at [1311, 86] on span "[DATE] - [DATE]" at bounding box center [1329, 91] width 80 height 19
click at [1383, 309] on div "19" at bounding box center [1386, 309] width 28 height 34
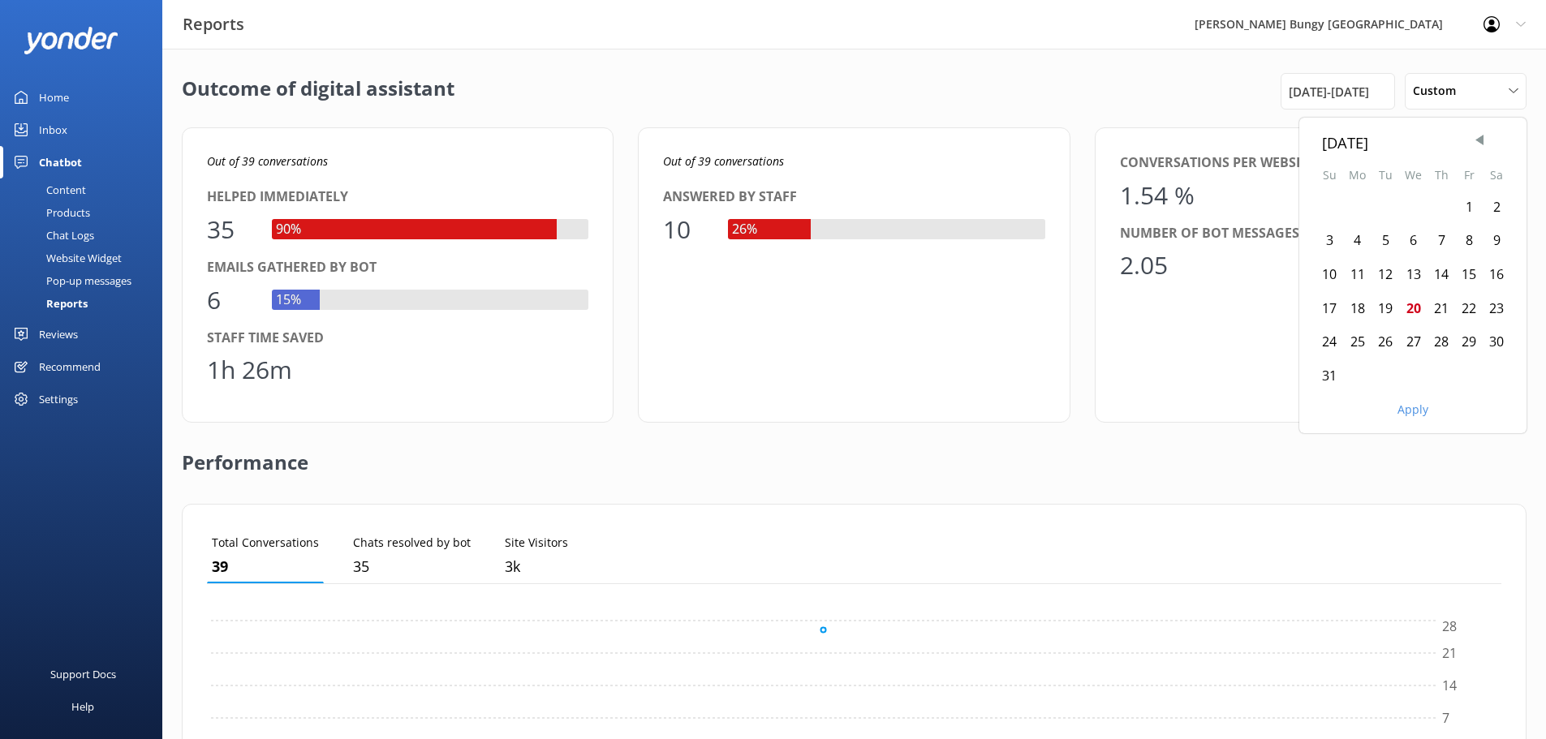
click at [1387, 299] on div "19" at bounding box center [1386, 309] width 28 height 34
click at [1409, 407] on button "Apply" at bounding box center [1413, 409] width 31 height 11
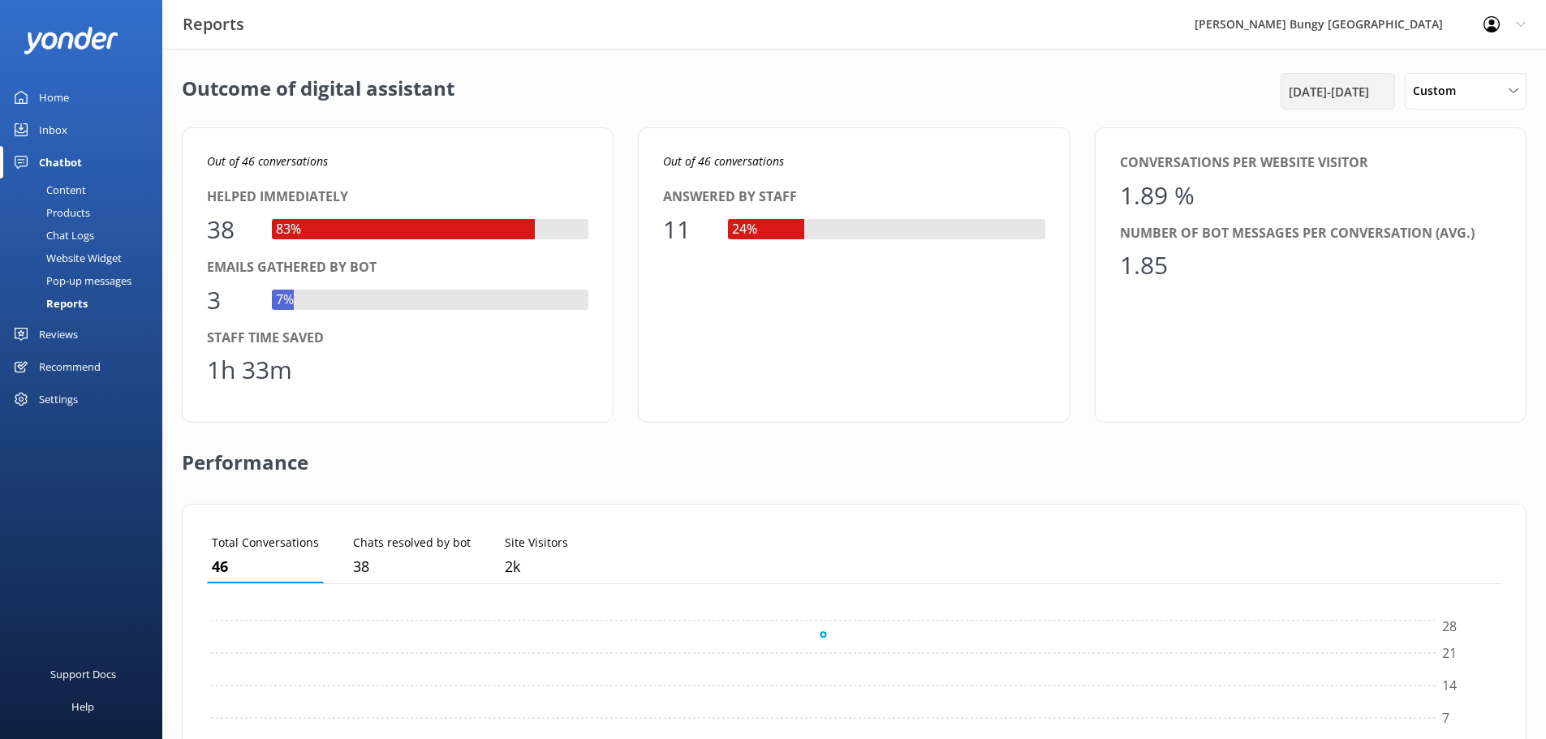
click at [1289, 92] on span "[DATE] - [DATE]" at bounding box center [1329, 91] width 80 height 19
click at [1412, 308] on div "20" at bounding box center [1413, 309] width 28 height 34
click at [1414, 407] on button "Apply" at bounding box center [1413, 409] width 31 height 11
click at [140, 132] on link "Inbox" at bounding box center [81, 130] width 162 height 32
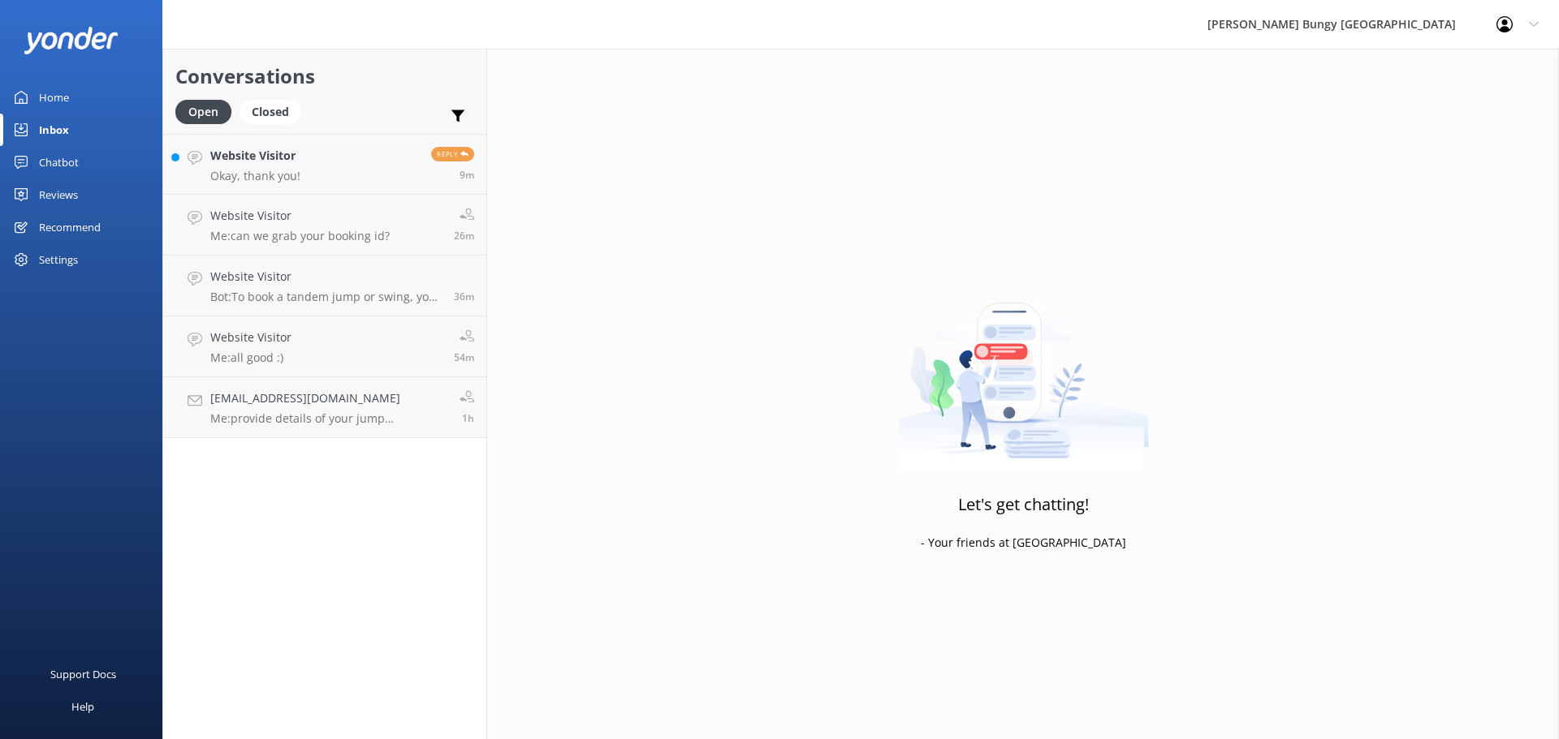
click at [222, 200] on link "Website Visitor Me: can we grab your booking id? 26m" at bounding box center [324, 225] width 323 height 61
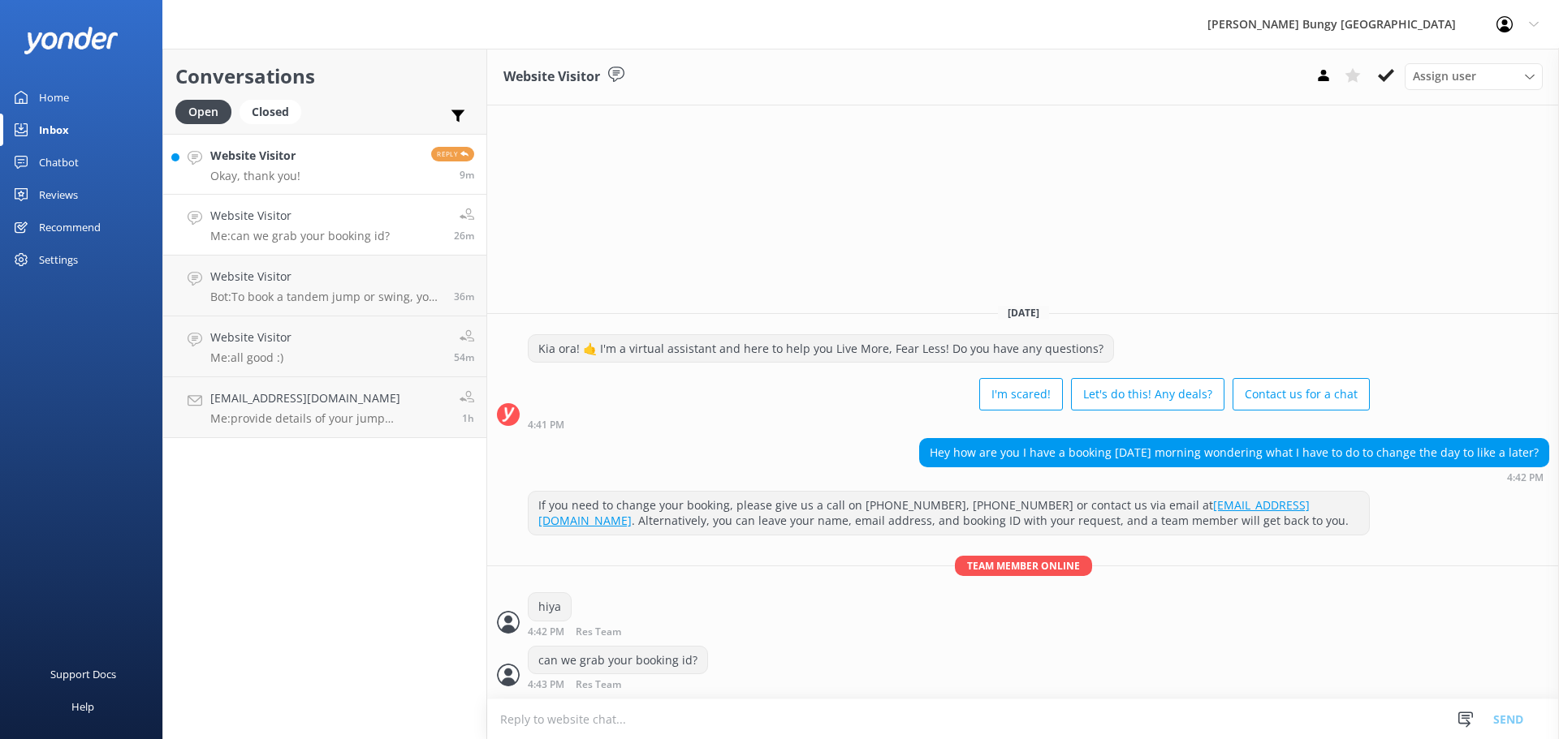
click at [249, 174] on p "Okay, thank you!" at bounding box center [255, 176] width 90 height 15
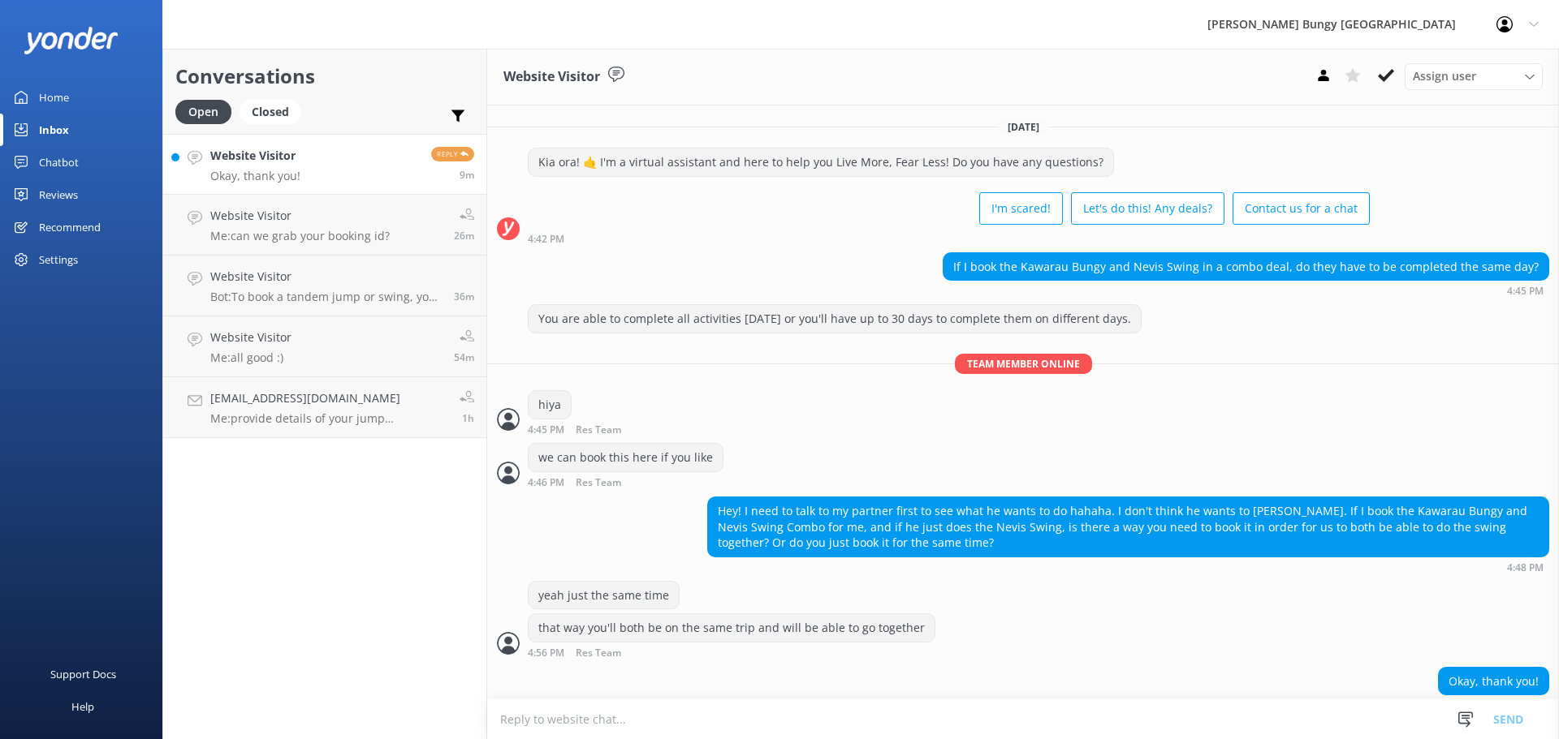
scroll to position [20, 0]
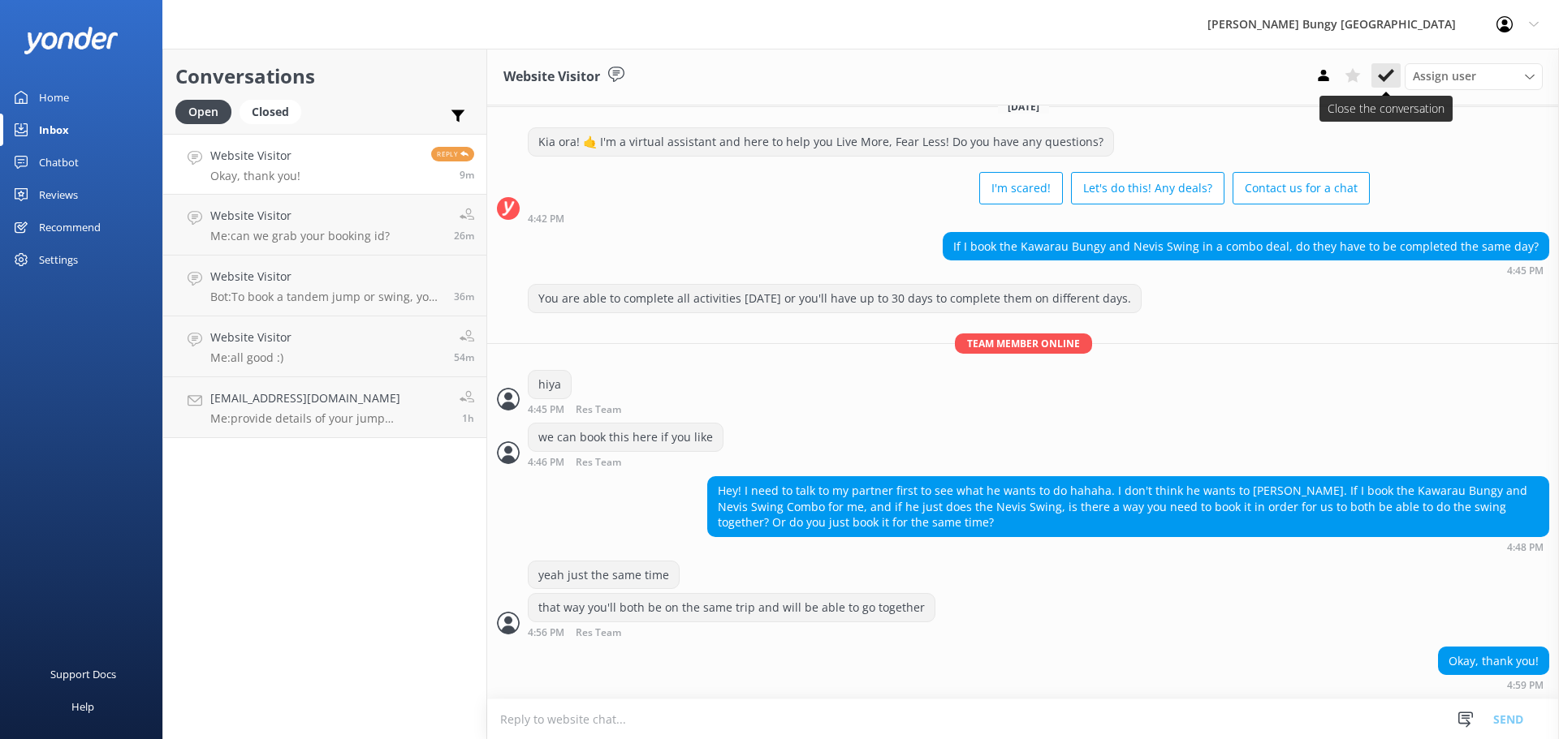
click at [1391, 78] on icon at bounding box center [1386, 75] width 16 height 16
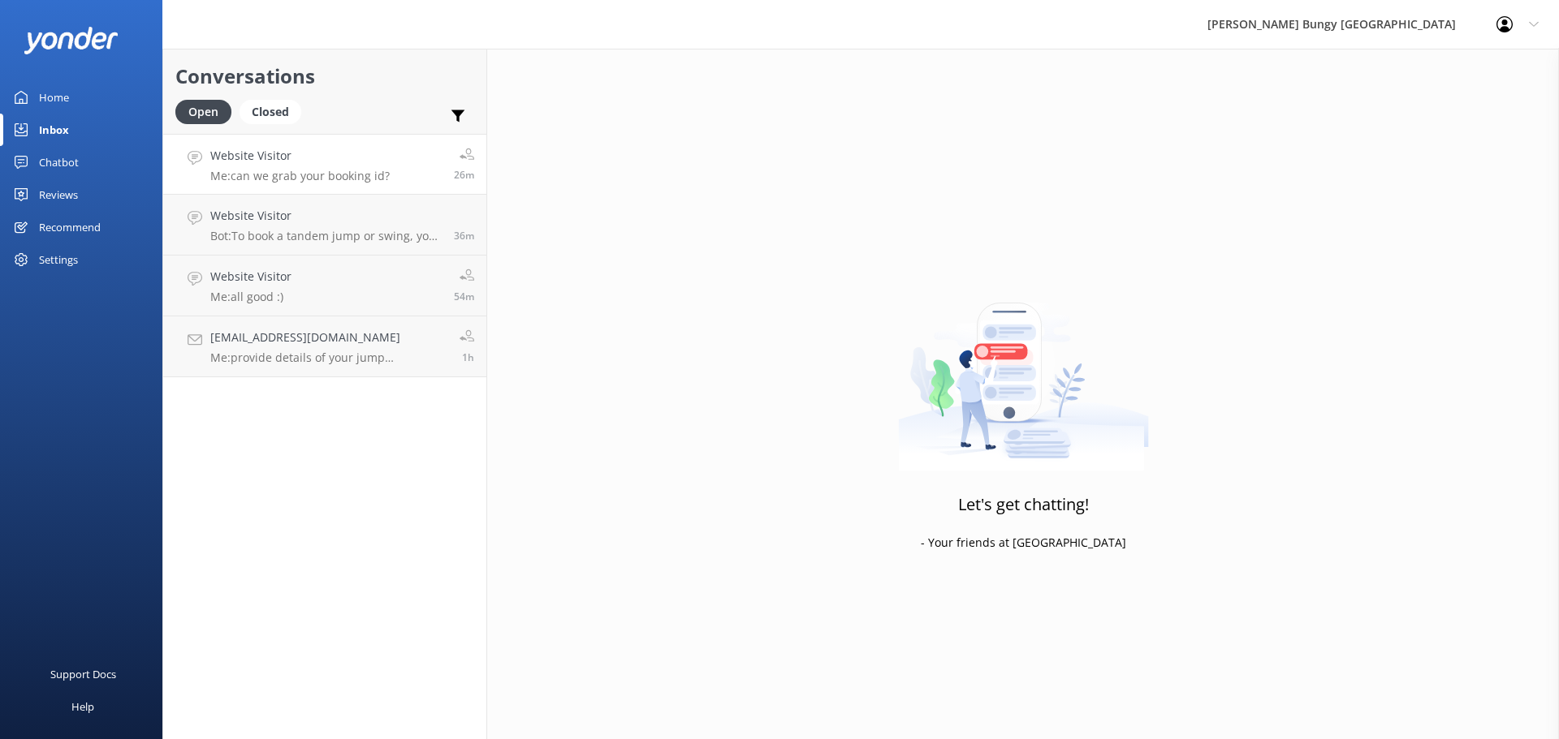
click at [452, 180] on div "26m" at bounding box center [458, 164] width 32 height 35
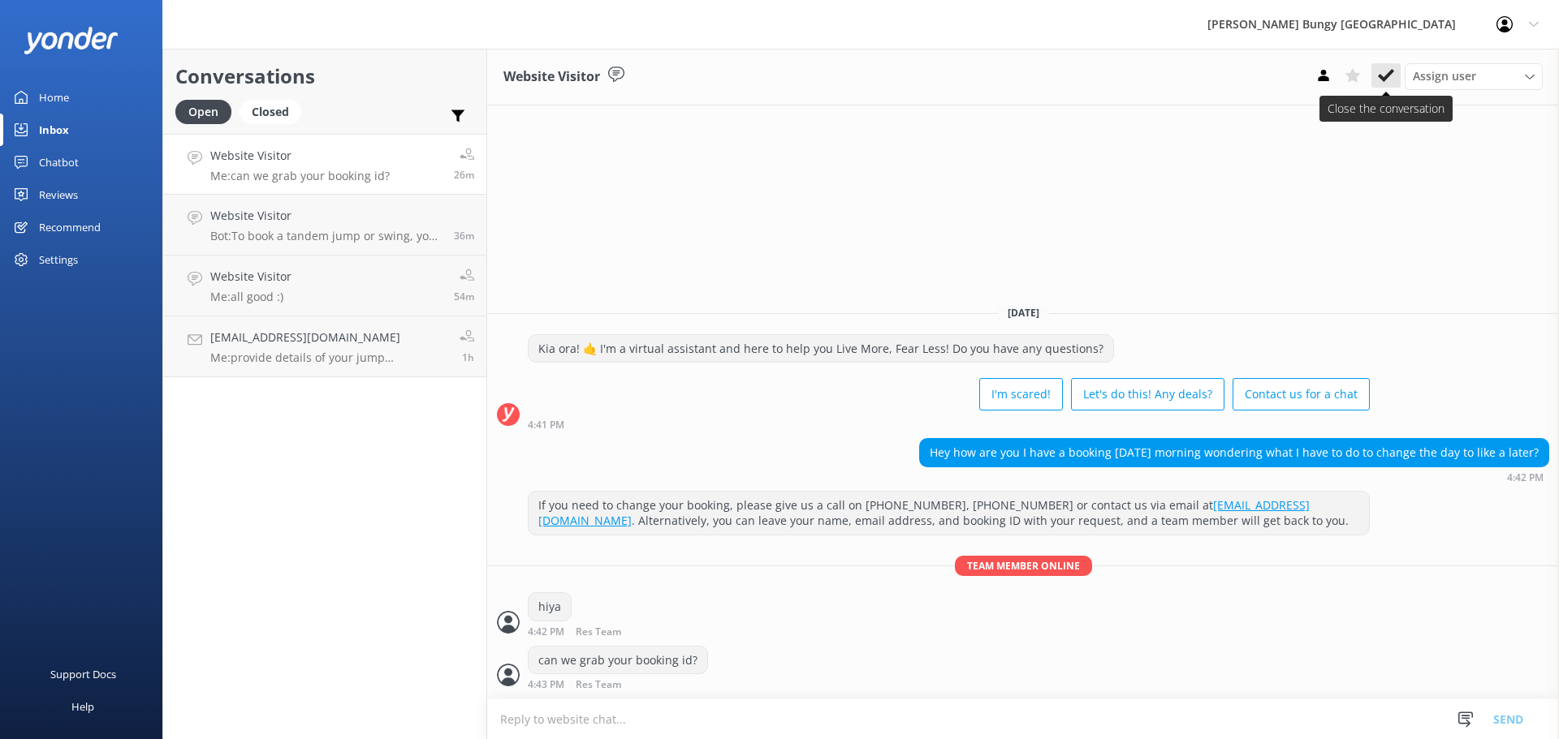
click at [1386, 75] on use at bounding box center [1386, 75] width 16 height 13
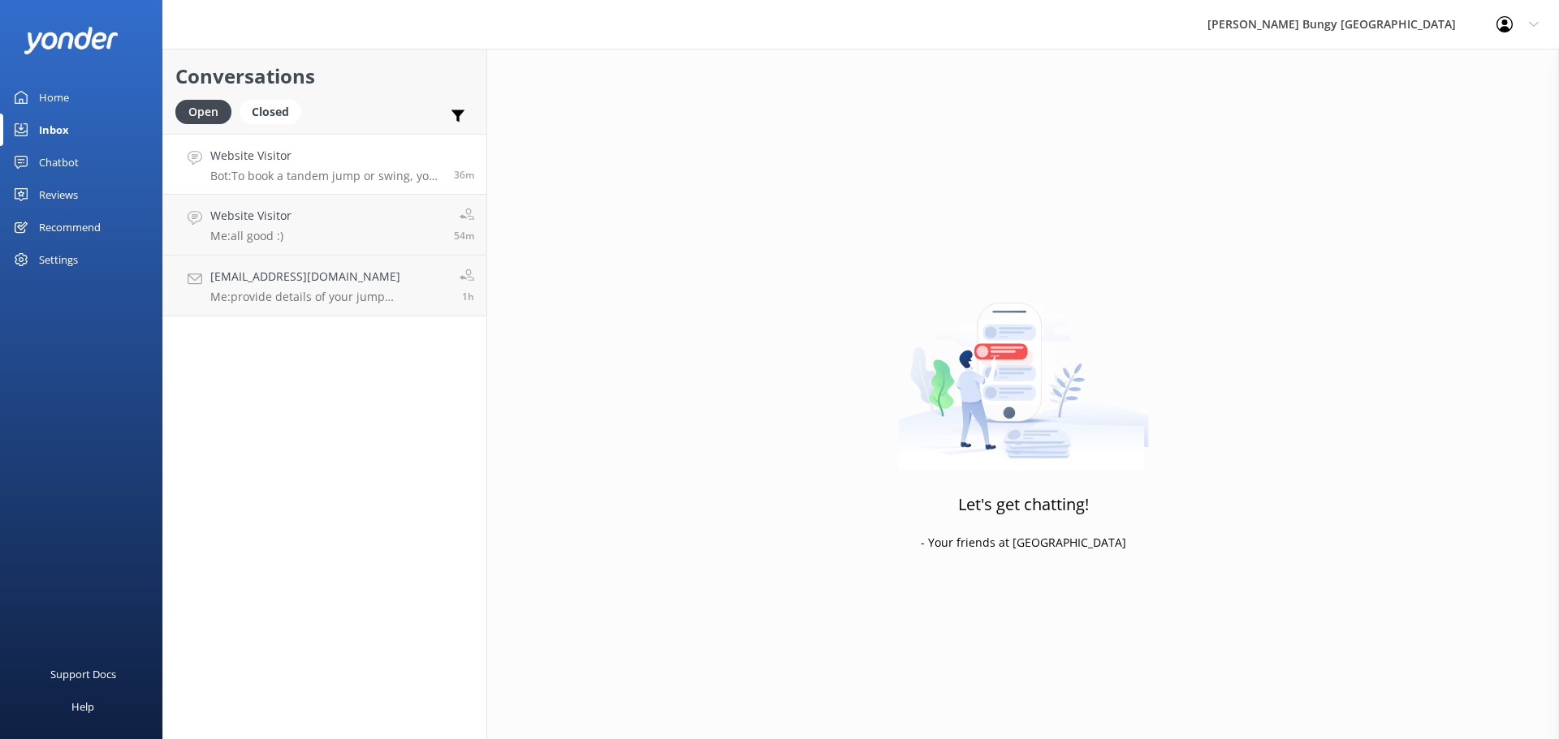
click at [289, 172] on p "Bot: To book a tandem jump or swing, you need to reserve two individual spots f…" at bounding box center [325, 176] width 231 height 15
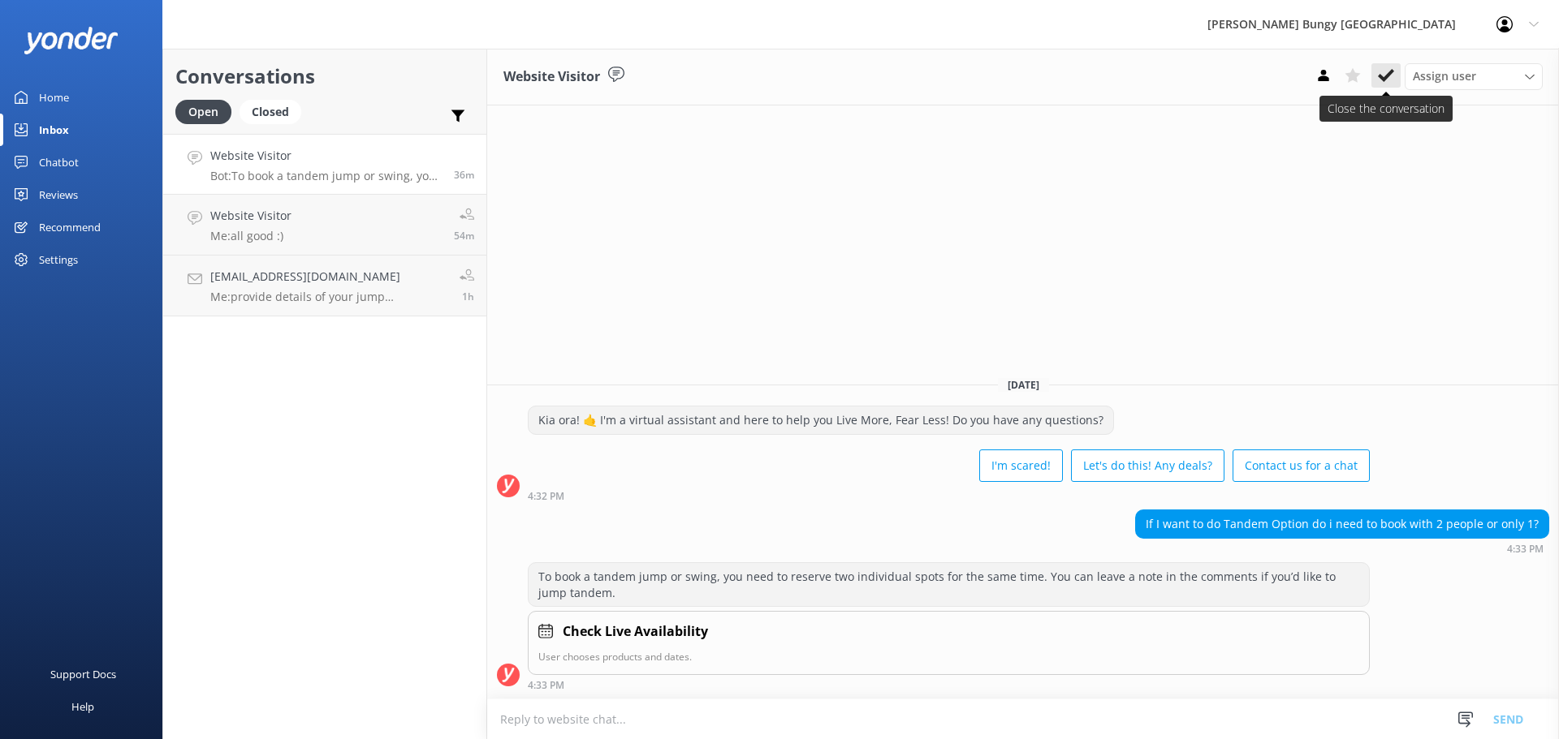
click at [1382, 87] on button at bounding box center [1385, 75] width 29 height 24
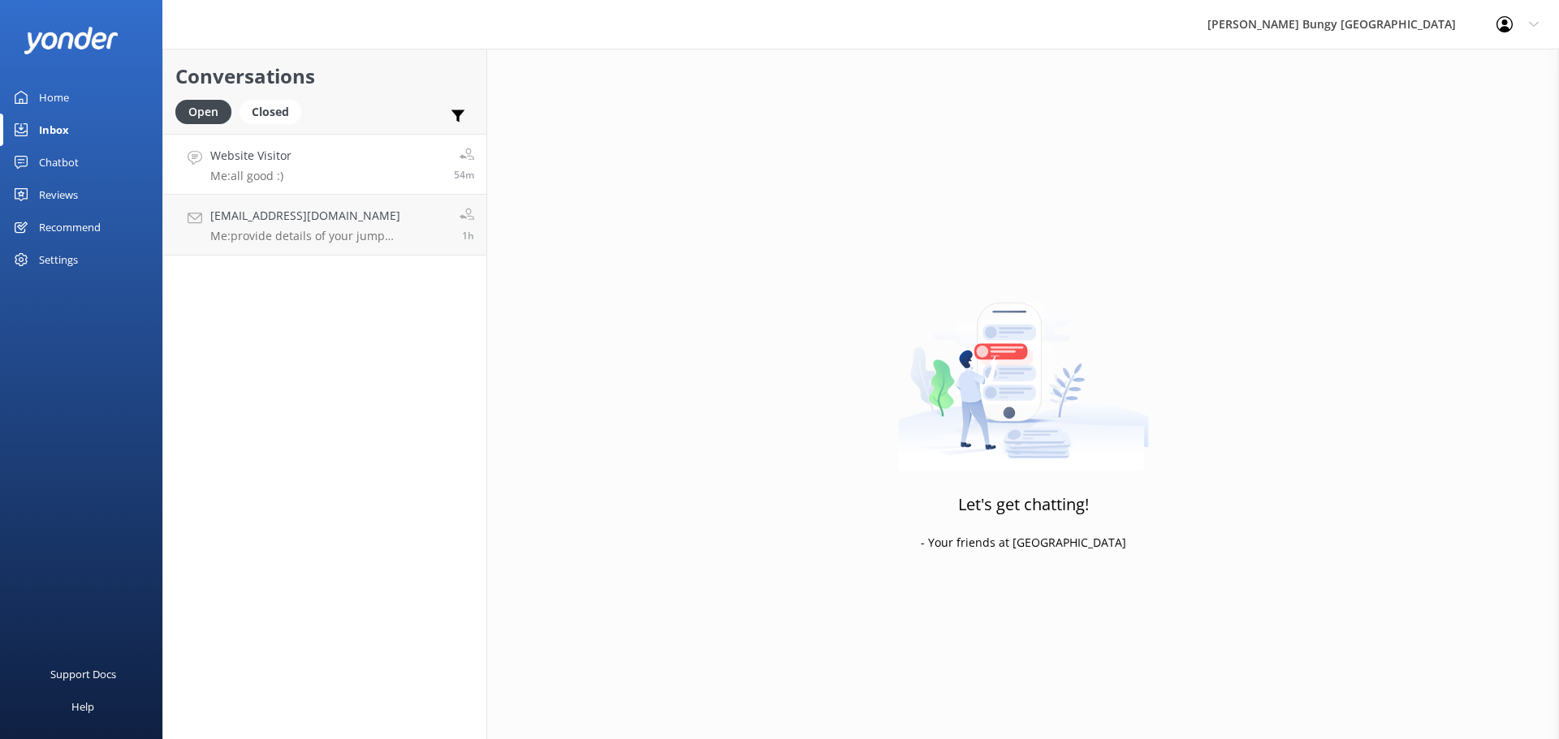
click at [392, 179] on link "Website Visitor Me: all good :) 54m" at bounding box center [324, 164] width 323 height 61
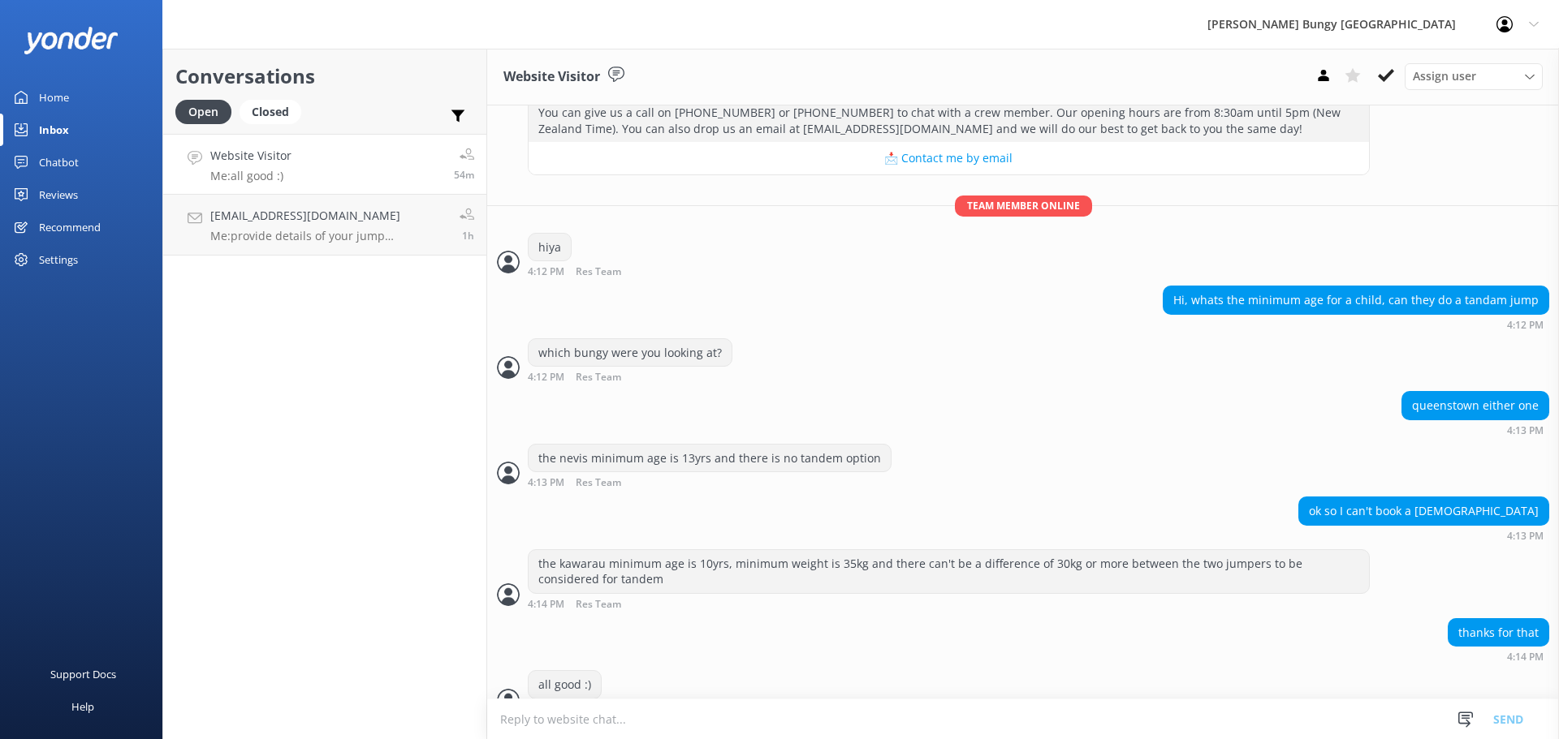
scroll to position [231, 0]
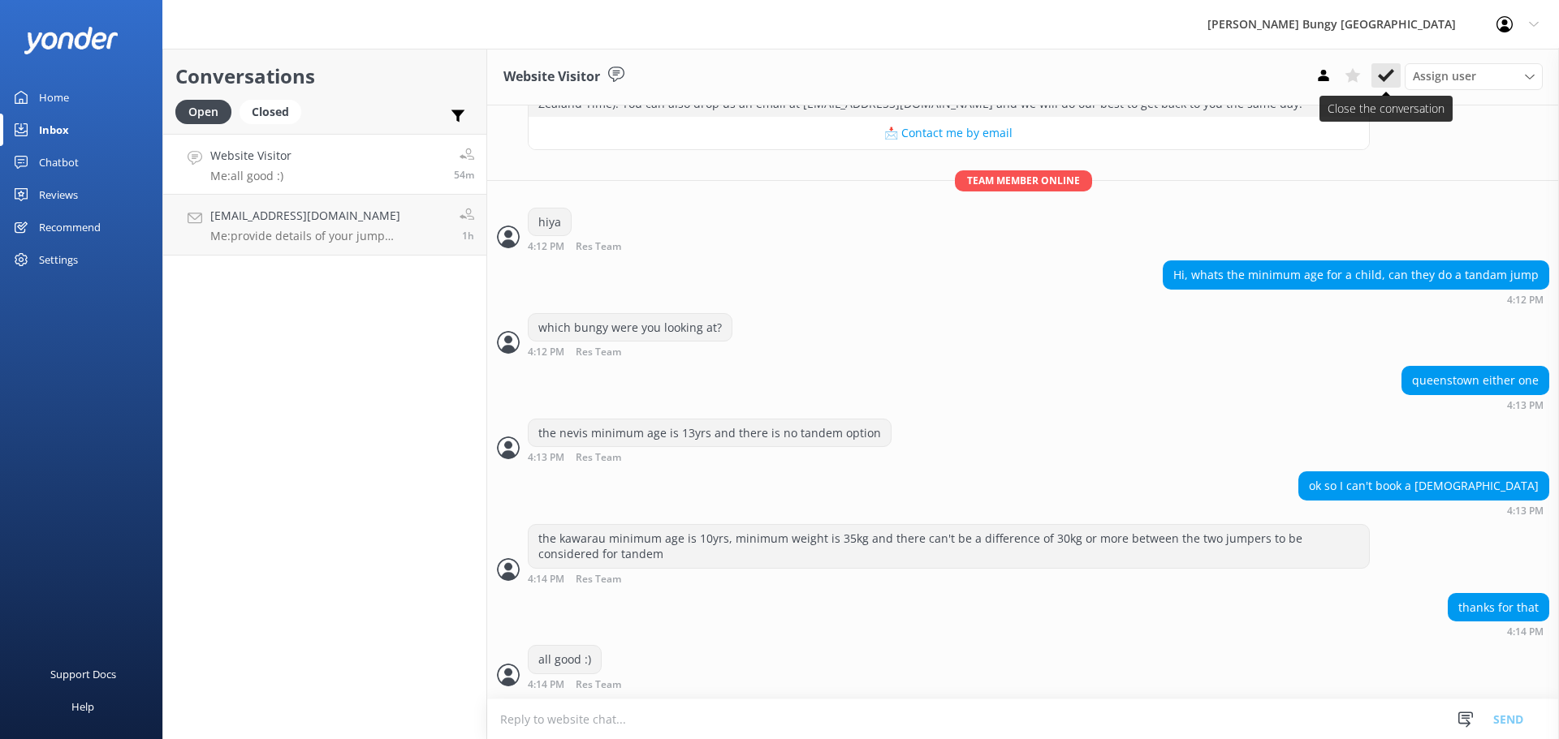
click at [1389, 80] on icon at bounding box center [1386, 75] width 16 height 16
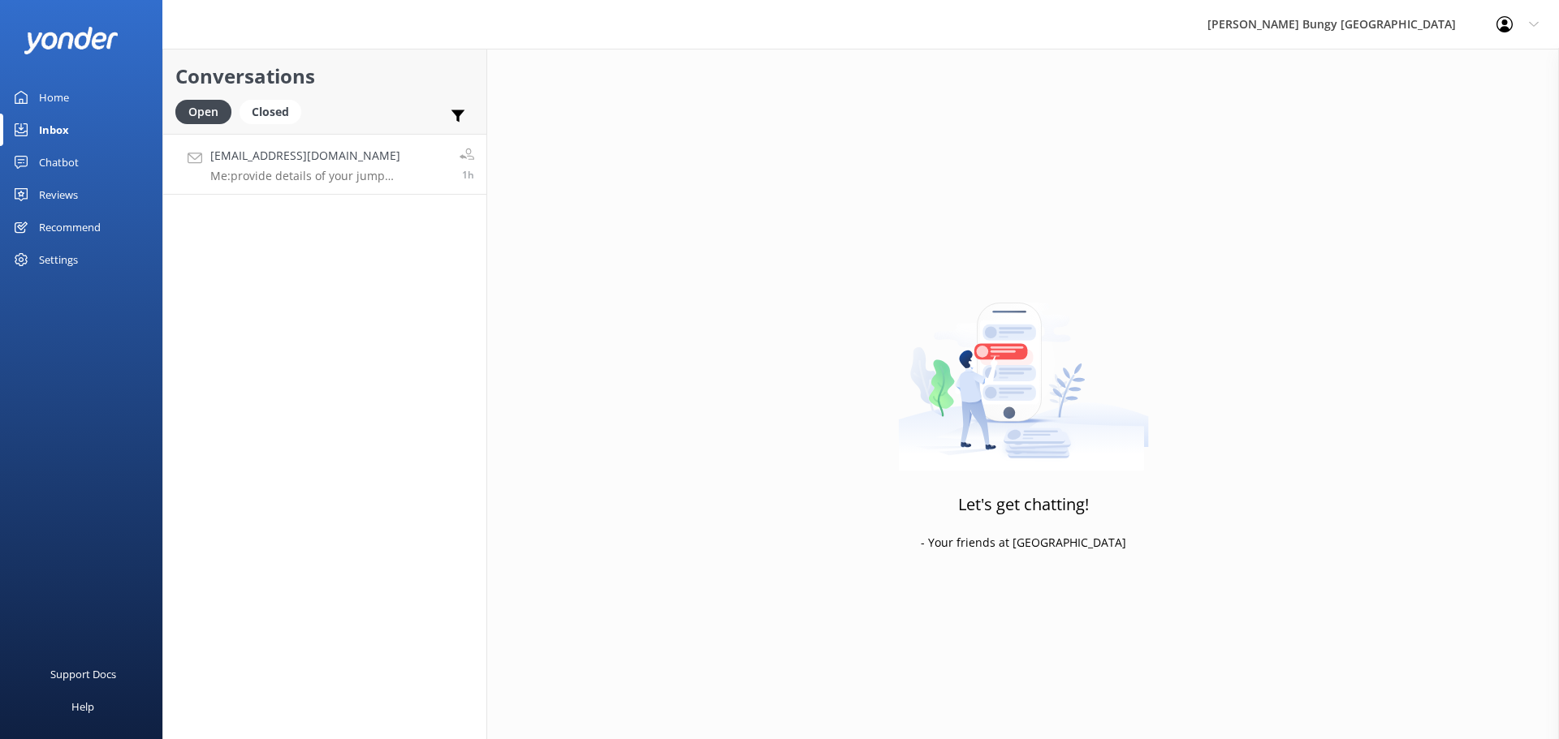
click at [347, 176] on p "Me: provide details of your jump date/booking id if you can" at bounding box center [328, 176] width 237 height 15
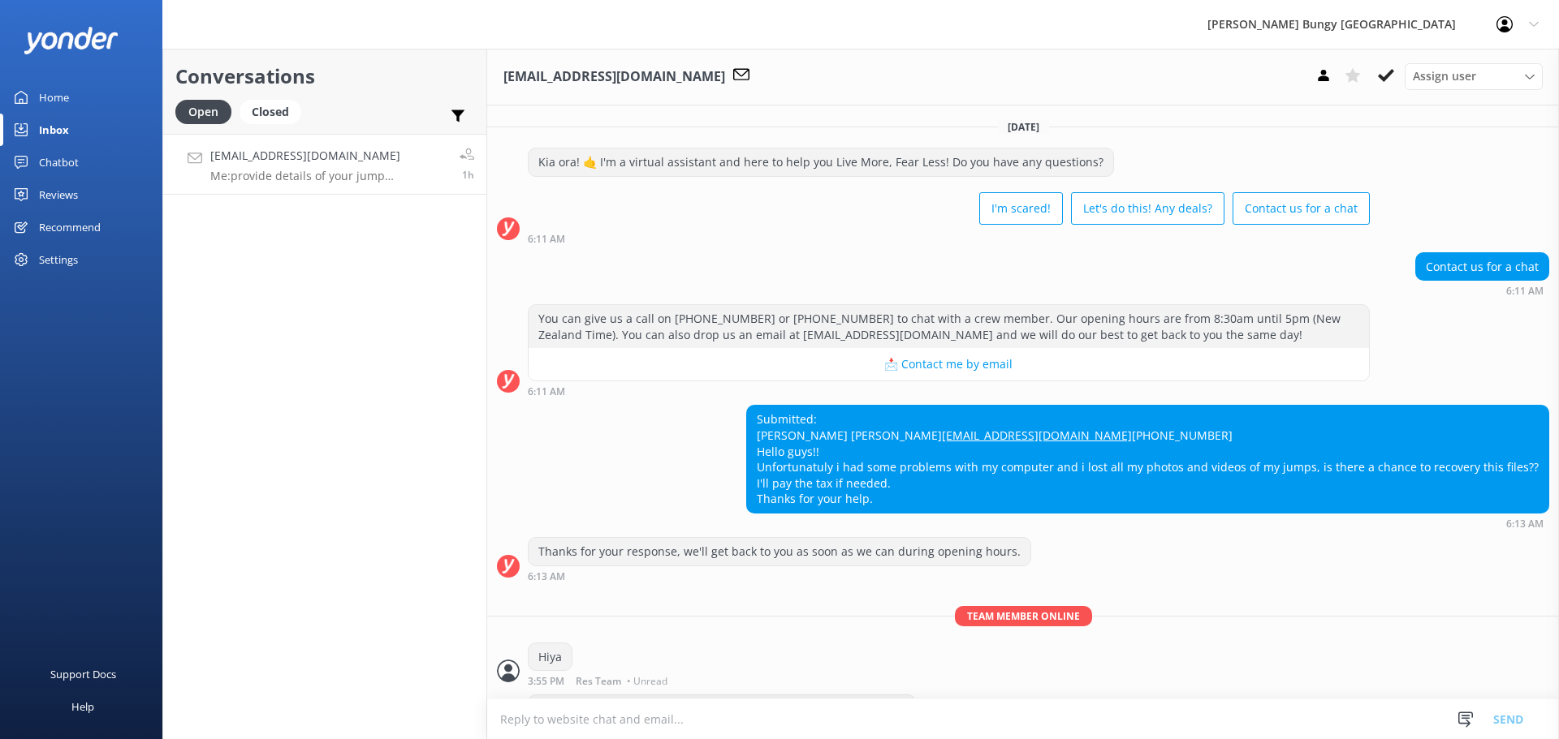
scroll to position [149, 0]
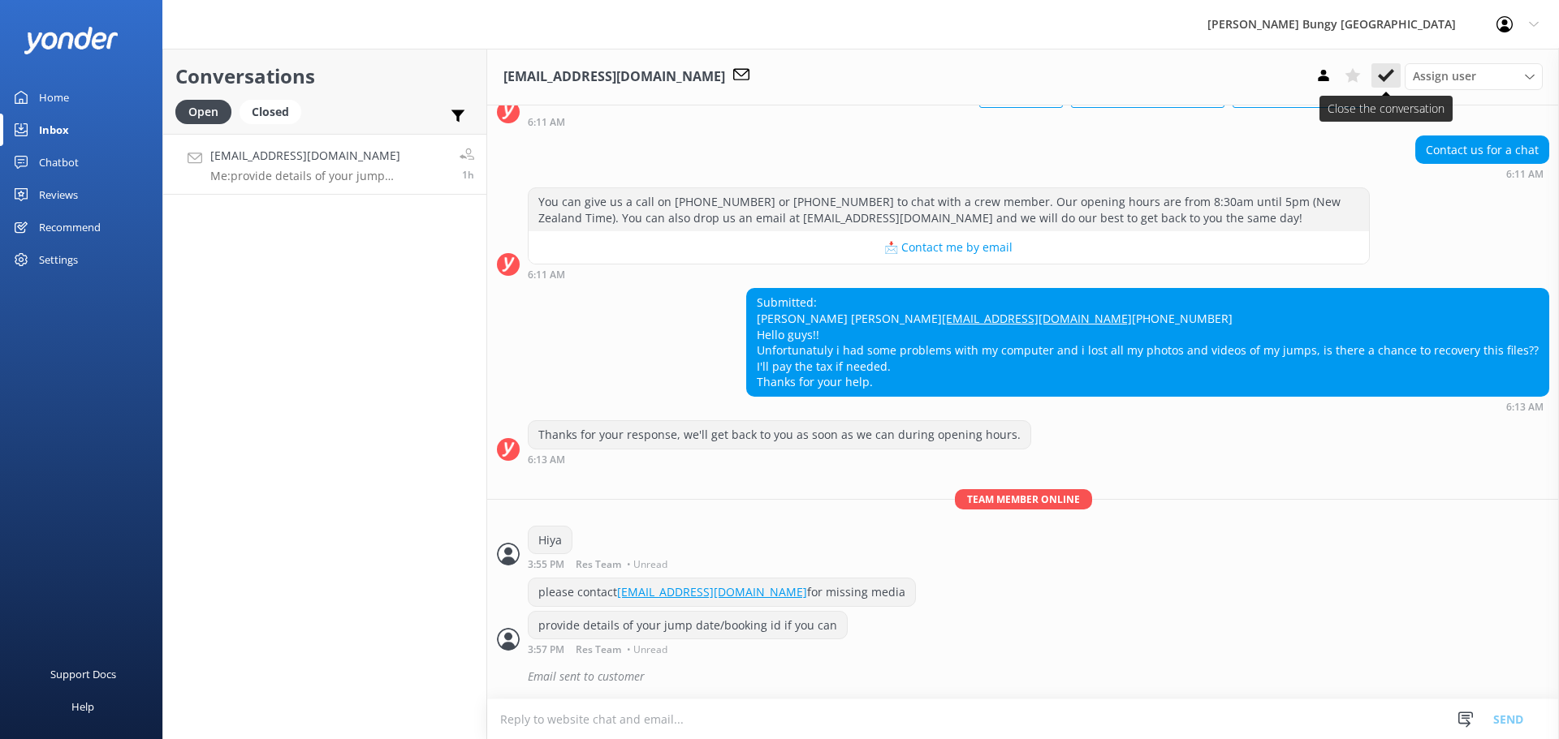
click at [1393, 73] on icon at bounding box center [1386, 75] width 16 height 16
